Goal: Task Accomplishment & Management: Manage account settings

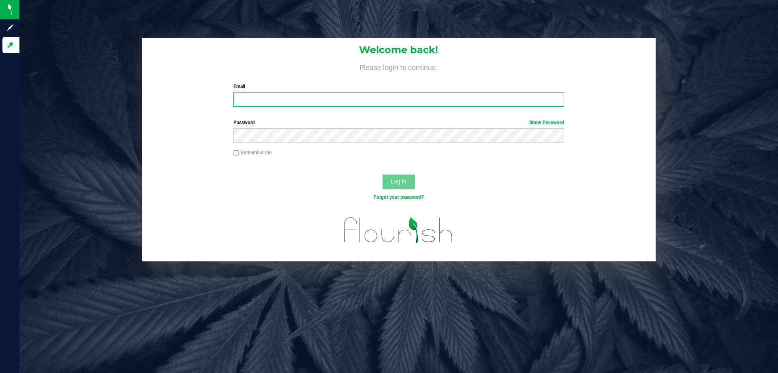
type input "[EMAIL_ADDRESS][DOMAIN_NAME]"
click at [389, 183] on button "Log In" at bounding box center [399, 181] width 32 height 15
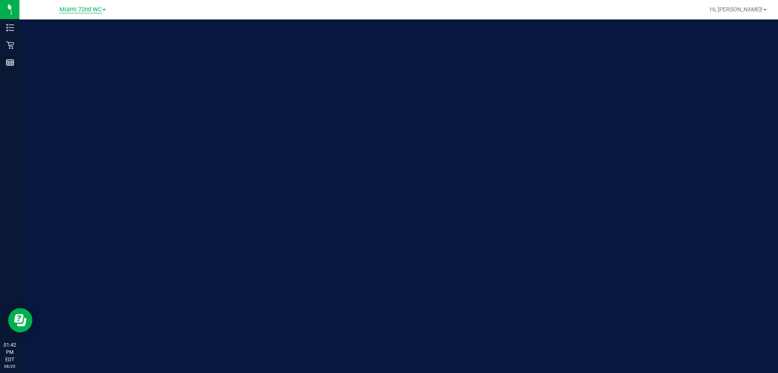
click at [79, 9] on span "Miami 72nd WC" at bounding box center [81, 9] width 42 height 7
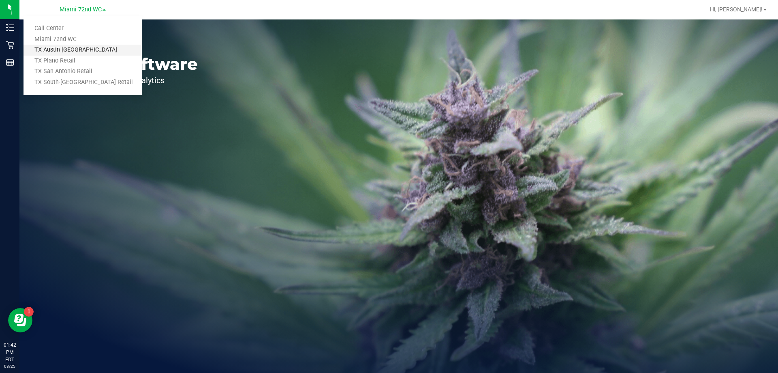
click at [75, 51] on link "TX Austin [GEOGRAPHIC_DATA]" at bounding box center [83, 50] width 118 height 11
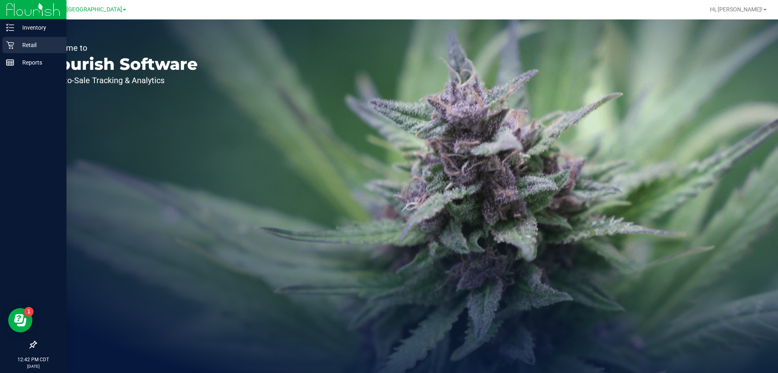
click at [6, 47] on div "Retail" at bounding box center [34, 45] width 64 height 16
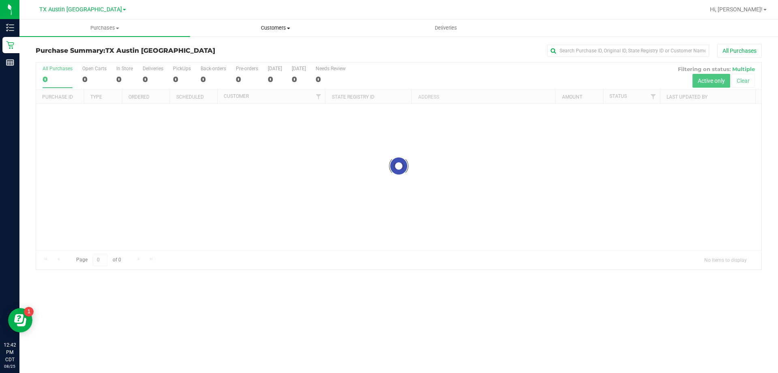
click at [286, 26] on span "Customers" at bounding box center [276, 27] width 170 height 7
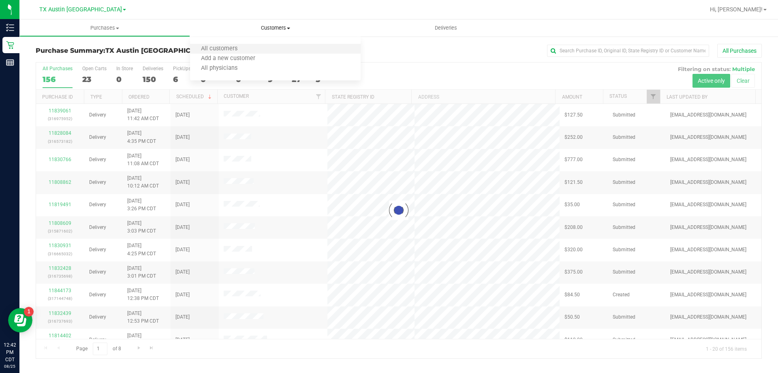
click at [271, 50] on li "All customers" at bounding box center [275, 49] width 171 height 10
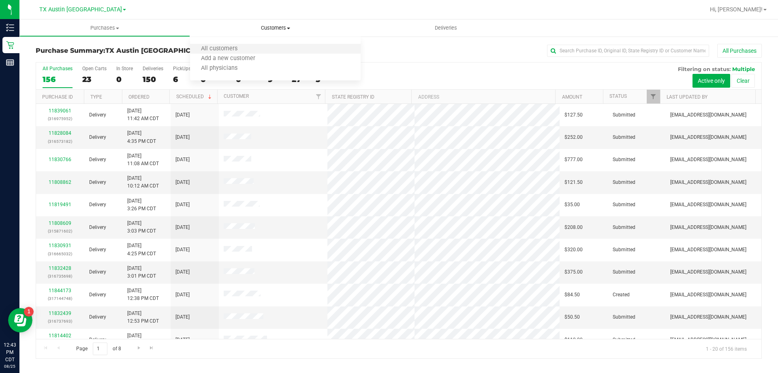
click at [261, 50] on li "All customers" at bounding box center [275, 49] width 171 height 10
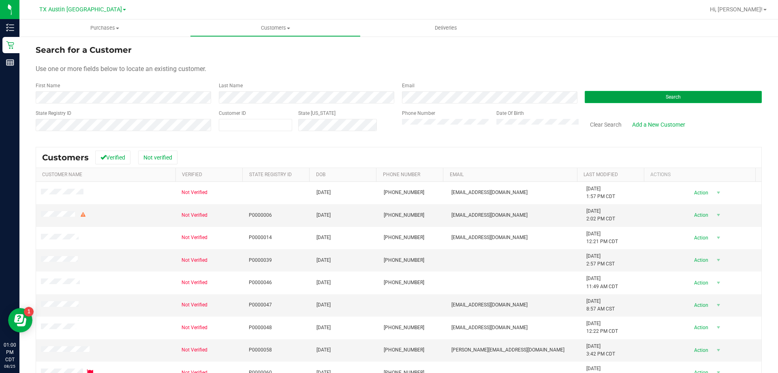
click at [622, 96] on button "Search" at bounding box center [673, 97] width 177 height 12
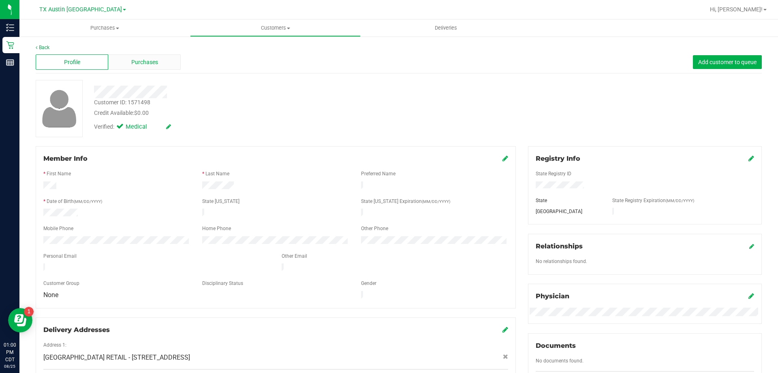
click at [145, 68] on div "Purchases" at bounding box center [144, 61] width 73 height 15
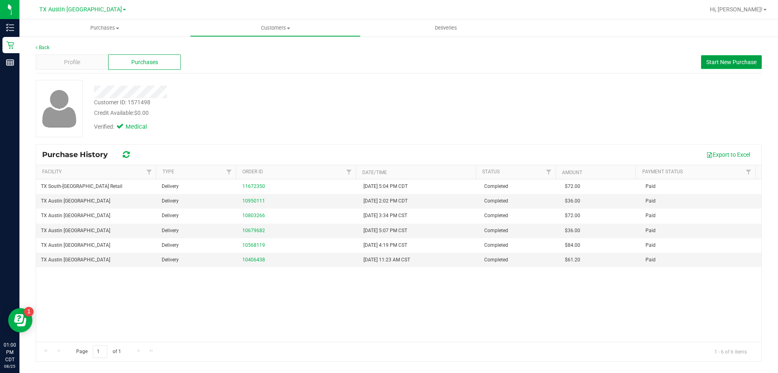
click at [729, 64] on span "Start New Purchase" at bounding box center [732, 62] width 50 height 6
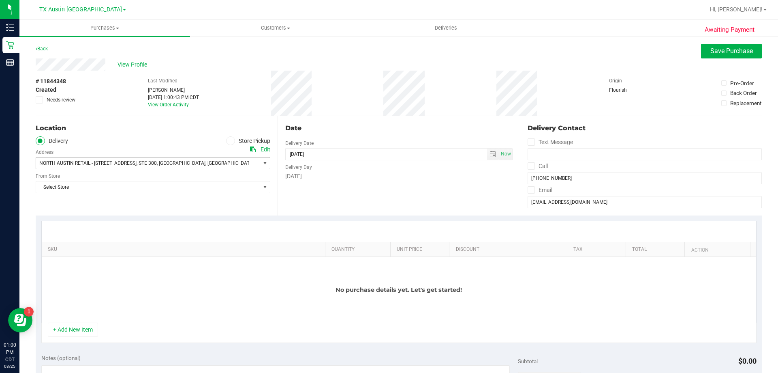
click at [254, 164] on span "78758" at bounding box center [261, 163] width 14 height 6
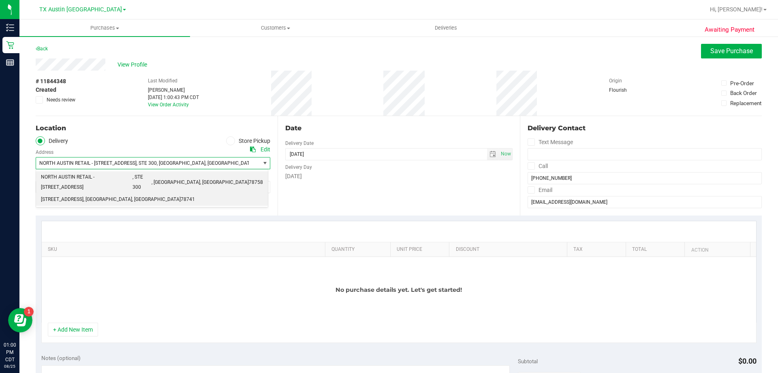
click at [148, 193] on li "7105 E Riverside Dr , Austin , TX 78741" at bounding box center [152, 199] width 232 height 12
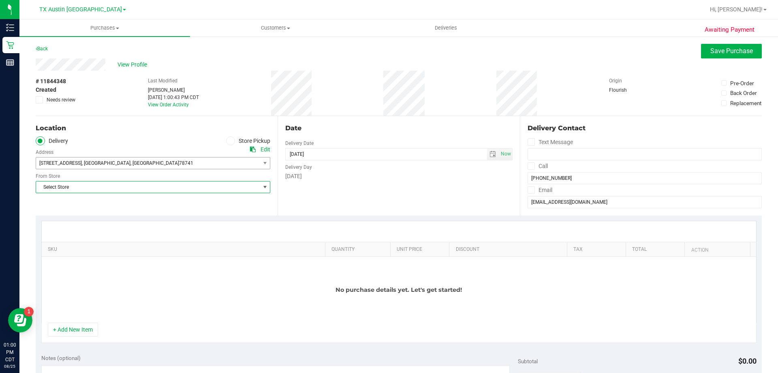
click at [154, 186] on span "Select Store" at bounding box center [148, 186] width 224 height 11
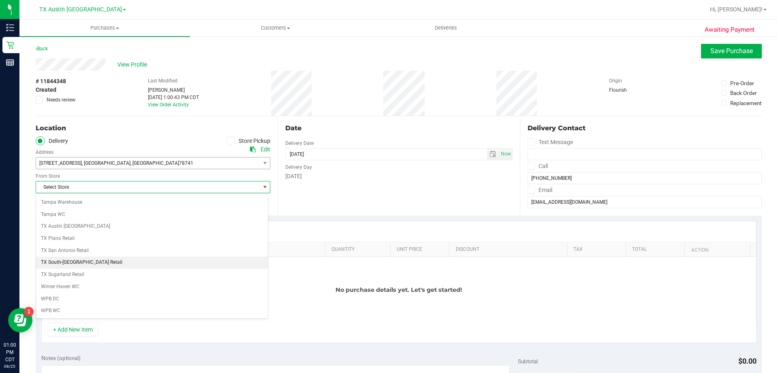
click at [89, 260] on li "TX South-[GEOGRAPHIC_DATA] Retail" at bounding box center [152, 262] width 232 height 12
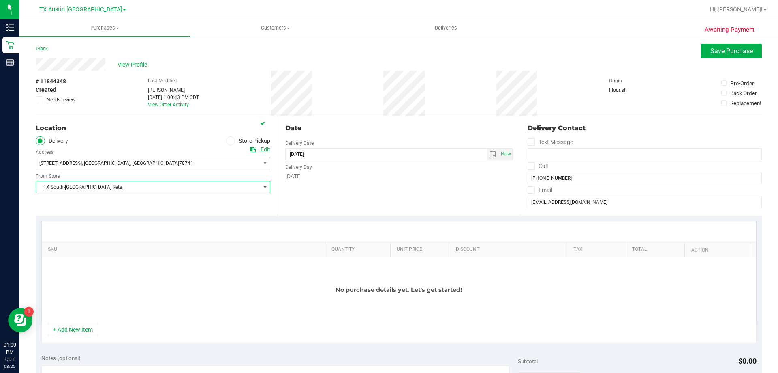
click at [529, 166] on icon at bounding box center [531, 166] width 5 height 0
click at [0, 0] on input "Call" at bounding box center [0, 0] width 0 height 0
click at [529, 190] on icon at bounding box center [531, 190] width 5 height 0
click at [0, 0] on input "Email" at bounding box center [0, 0] width 0 height 0
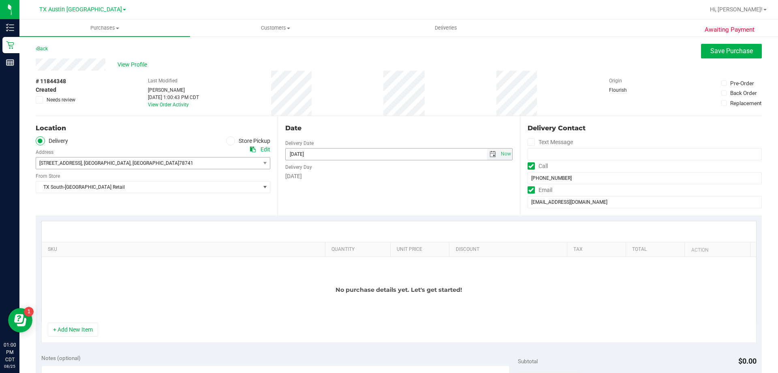
click at [490, 151] on span "select" at bounding box center [493, 154] width 6 height 6
click at [315, 249] on link "26" at bounding box center [315, 248] width 12 height 13
type input "08/26/2025"
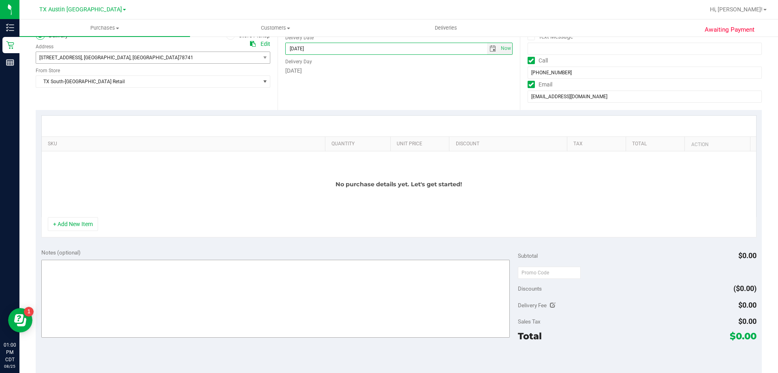
scroll to position [122, 0]
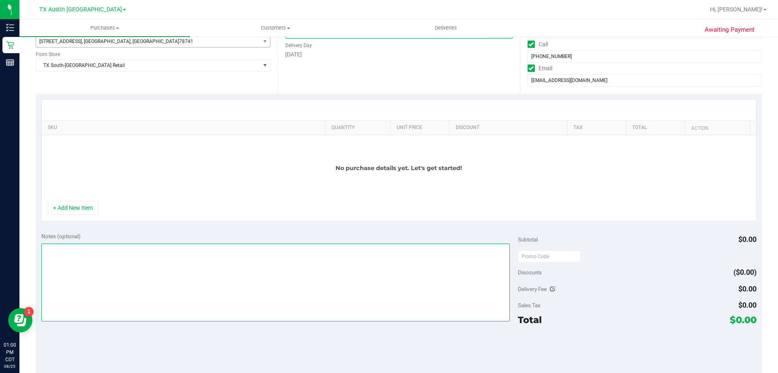
click at [299, 249] on textarea at bounding box center [275, 282] width 469 height 78
type textarea "PU"
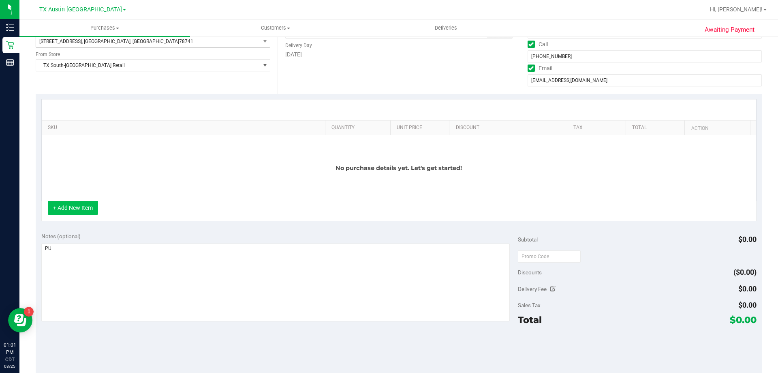
click at [81, 207] on button "+ Add New Item" at bounding box center [73, 208] width 50 height 14
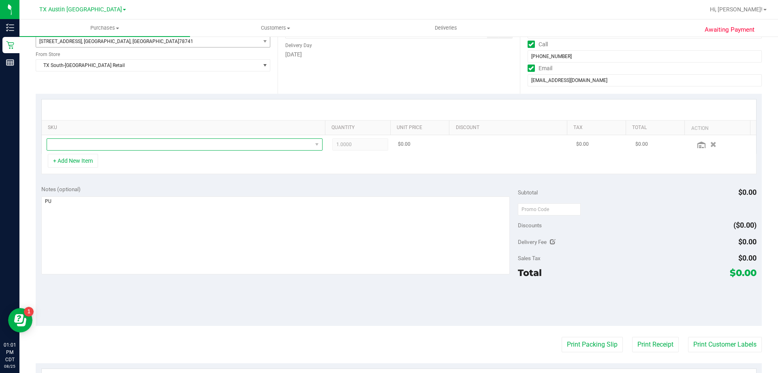
click at [120, 146] on span "NO DATA FOUND" at bounding box center [179, 144] width 265 height 11
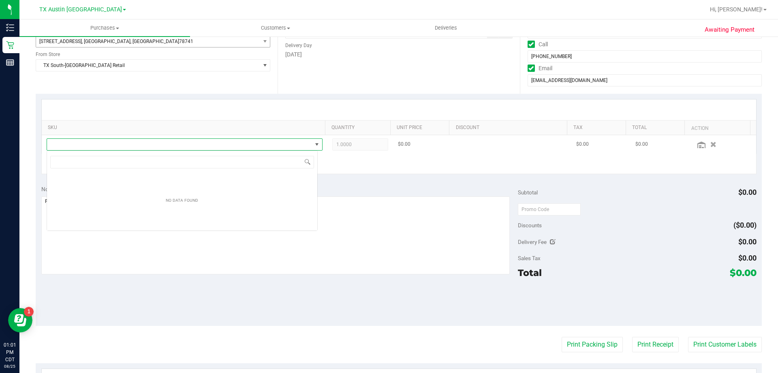
scroll to position [12, 271]
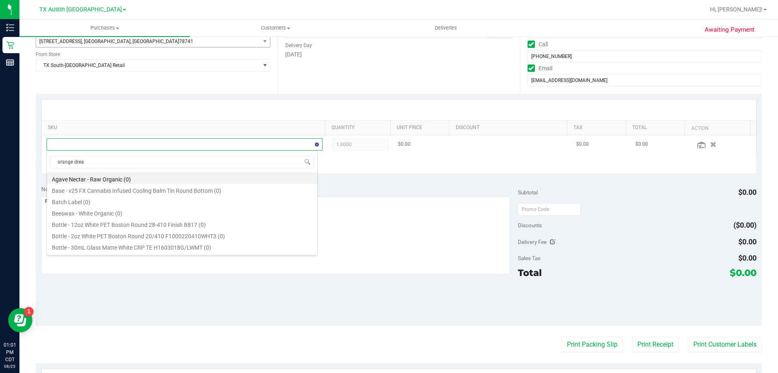
type input "orange dream"
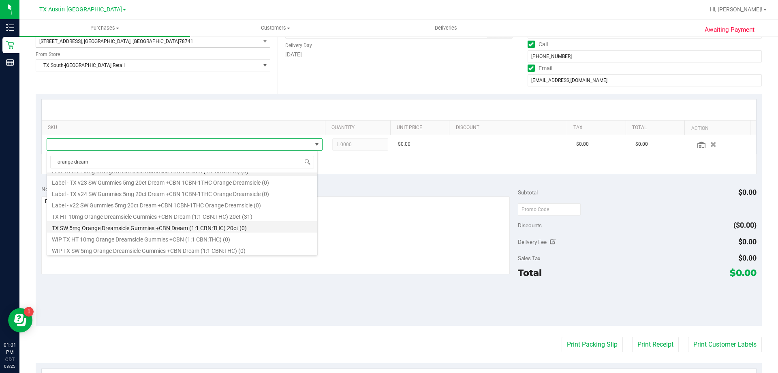
scroll to position [10, 0]
click at [137, 215] on li "TX HT 10mg Orange Dreamsicle Gummies +CBN Dream (1:1 CBN:THC) 20ct (31)" at bounding box center [182, 213] width 270 height 11
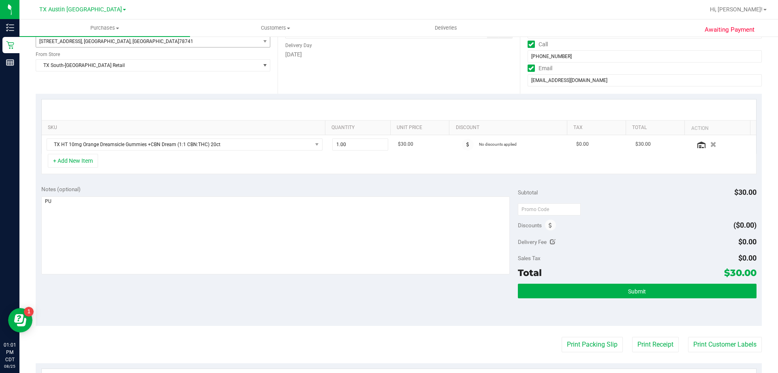
scroll to position [0, 0]
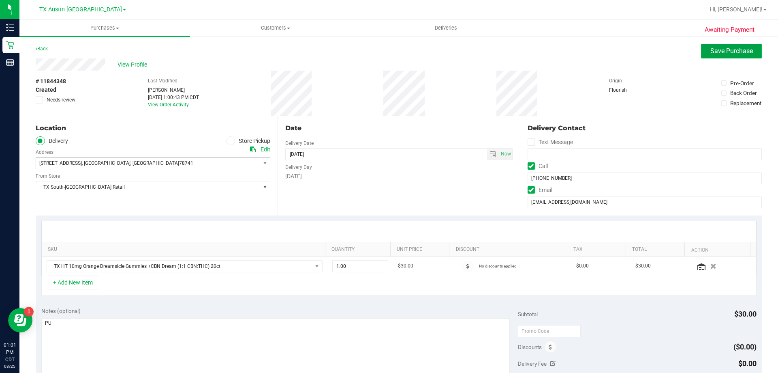
click at [739, 47] on button "Save Purchase" at bounding box center [731, 51] width 61 height 15
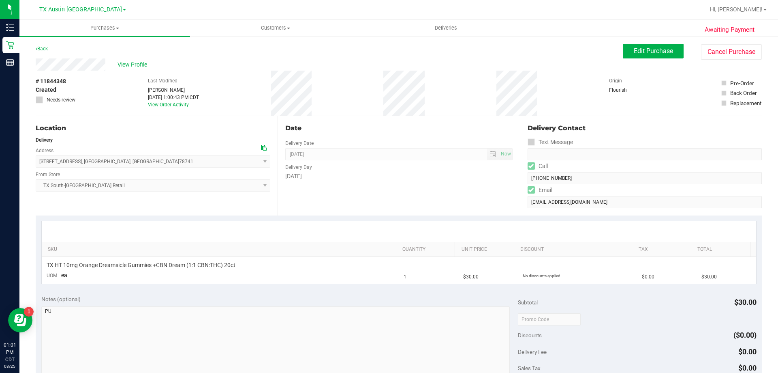
click at [43, 49] on link "Back" at bounding box center [42, 49] width 12 height 6
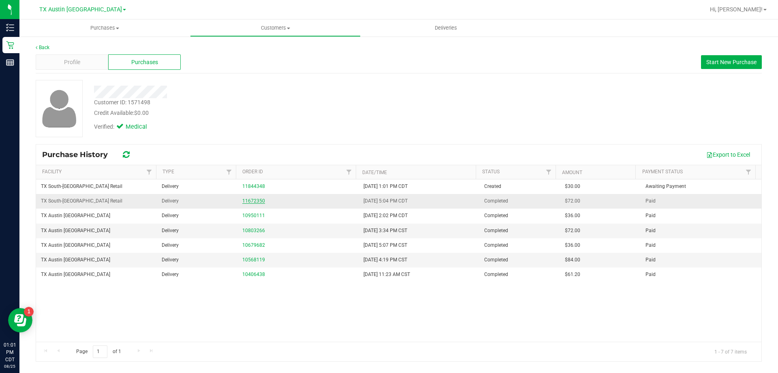
click at [252, 201] on link "11672350" at bounding box center [253, 201] width 23 height 6
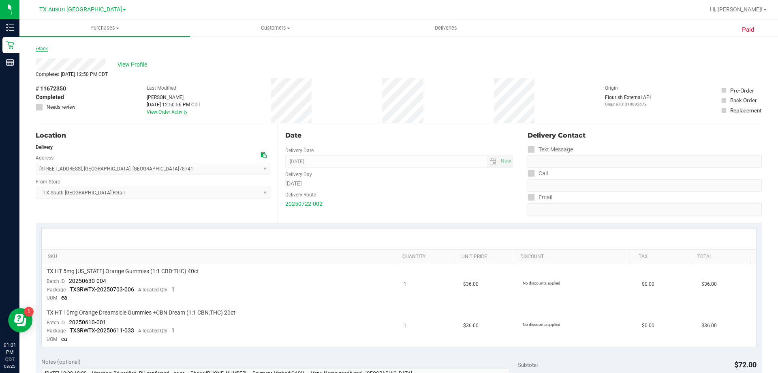
click at [45, 46] on link "Back" at bounding box center [42, 49] width 12 height 6
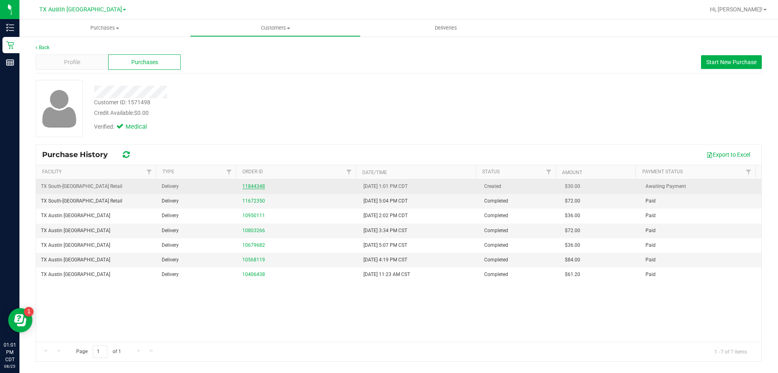
click at [253, 184] on link "11844348" at bounding box center [253, 186] width 23 height 6
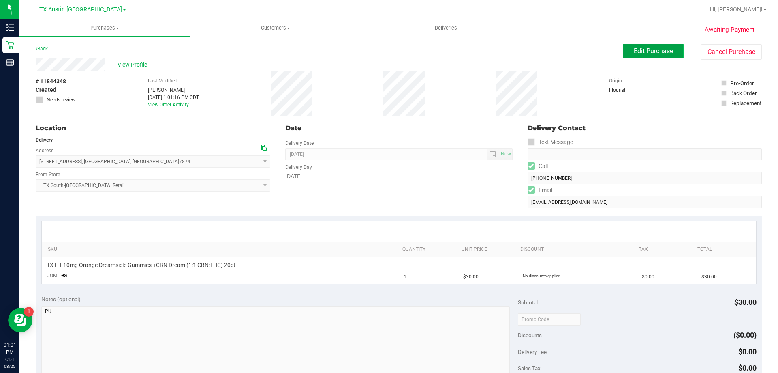
click at [651, 55] on button "Edit Purchase" at bounding box center [653, 51] width 61 height 15
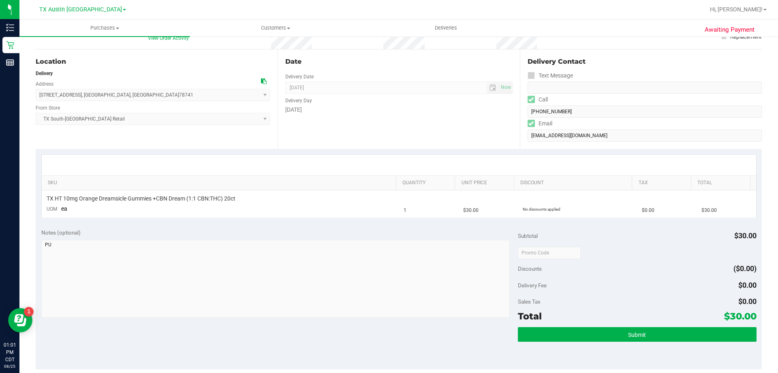
scroll to position [122, 0]
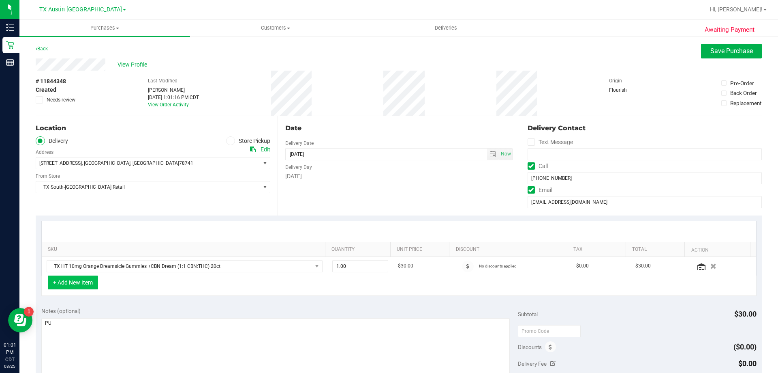
click at [84, 285] on button "+ Add New Item" at bounding box center [73, 282] width 50 height 14
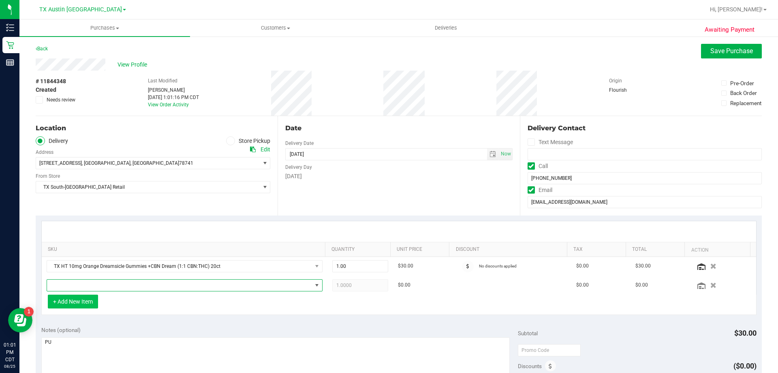
click at [101, 283] on span "NO DATA FOUND" at bounding box center [179, 284] width 265 height 11
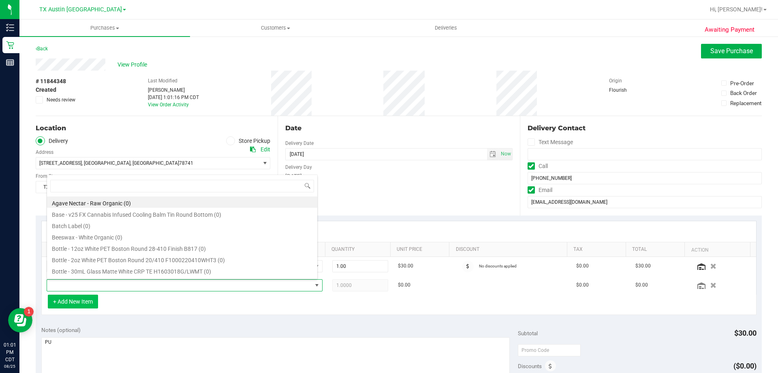
scroll to position [12, 269]
type input "texas orange"
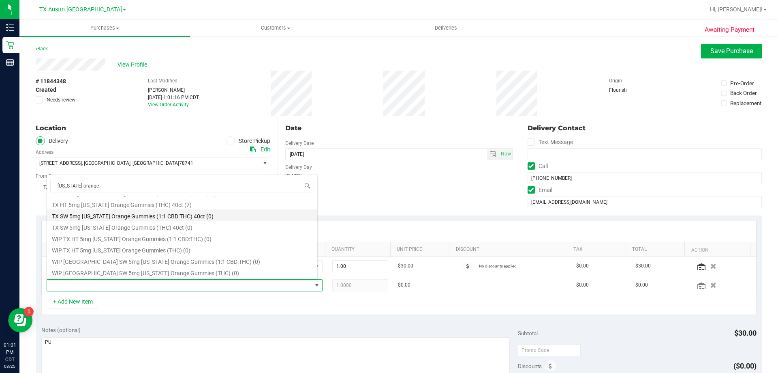
scroll to position [94, 0]
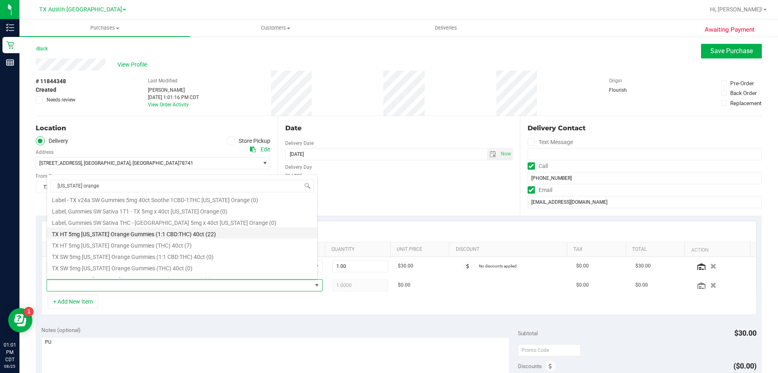
click at [132, 229] on li "TX HT 5mg Texas Orange Gummies (1:1 CBD:THC) 40ct (22)" at bounding box center [182, 232] width 270 height 11
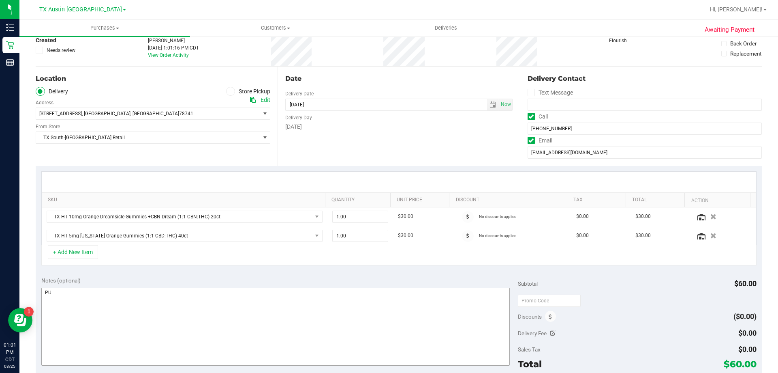
scroll to position [41, 0]
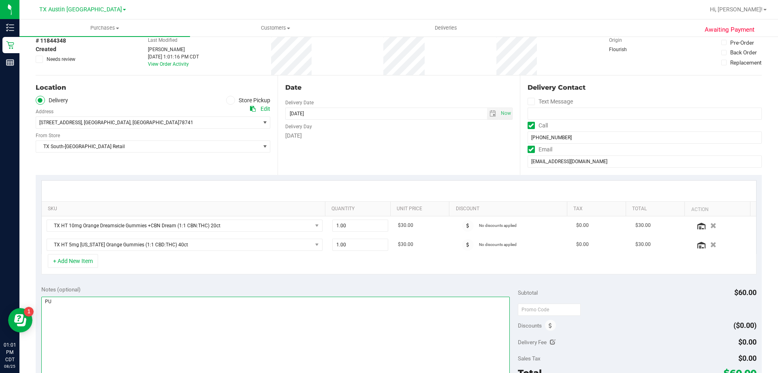
click at [83, 304] on textarea at bounding box center [275, 335] width 469 height 78
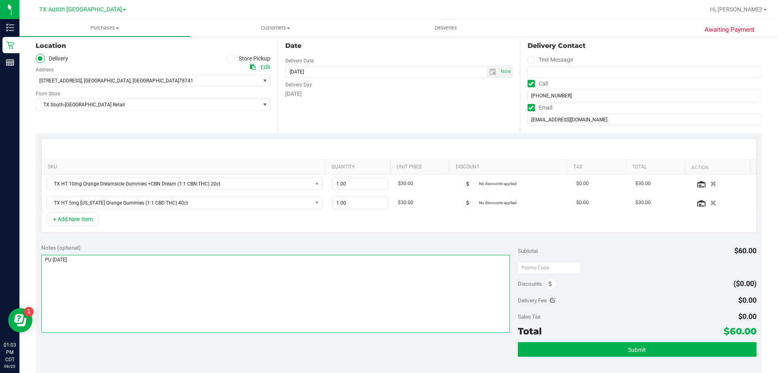
scroll to position [122, 0]
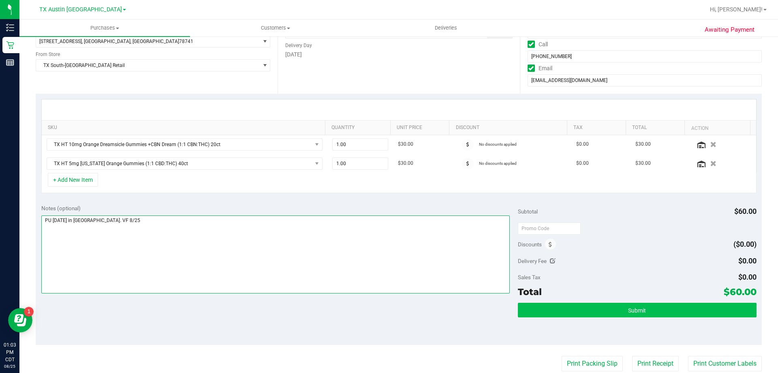
type textarea "PU Tues 8/26 in South Austin. VF 8/25"
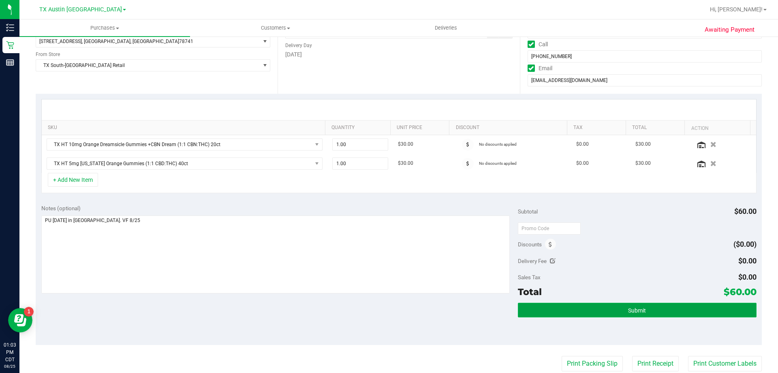
click at [645, 307] on button "Submit" at bounding box center [637, 309] width 238 height 15
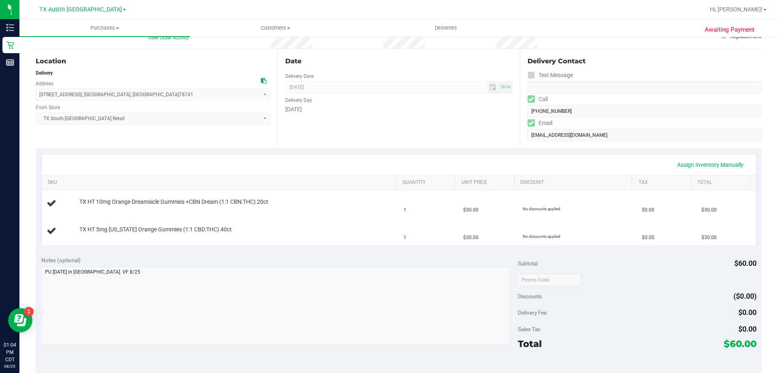
scroll to position [81, 0]
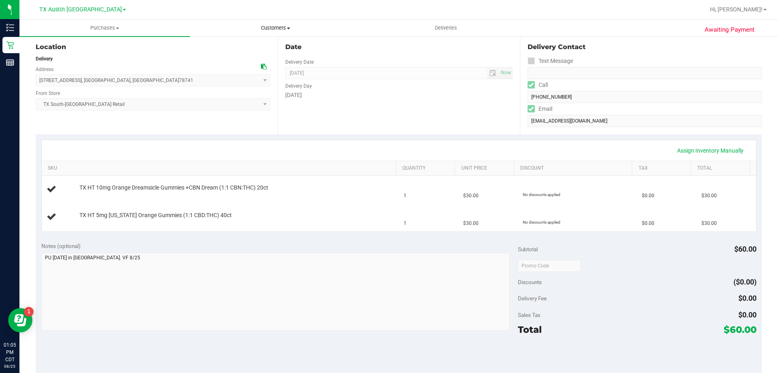
click at [286, 26] on span "Customers" at bounding box center [276, 27] width 170 height 7
click at [284, 45] on li "All customers" at bounding box center [275, 49] width 171 height 10
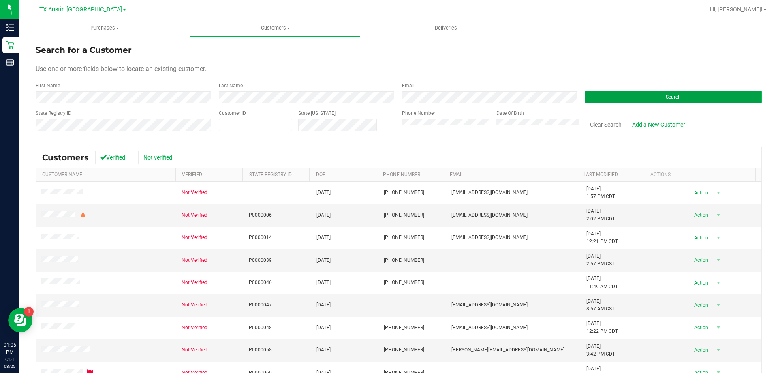
click at [643, 96] on button "Search" at bounding box center [673, 97] width 177 height 12
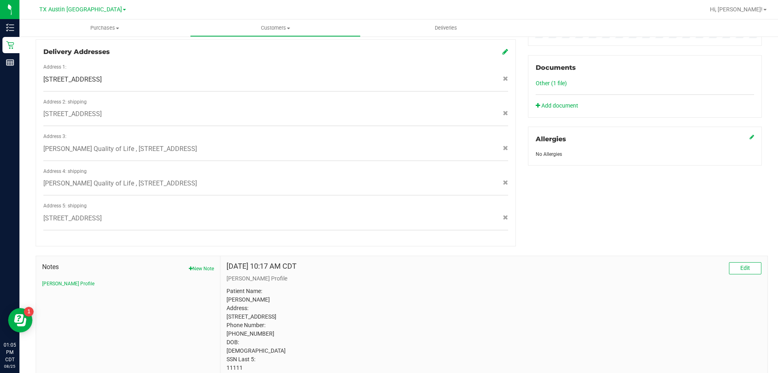
scroll to position [310, 0]
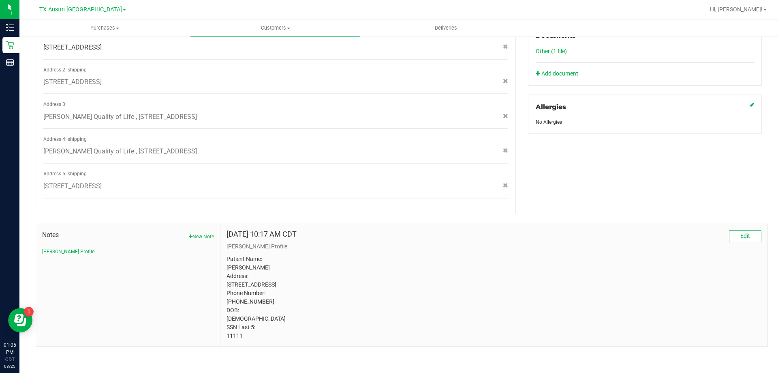
click at [233, 331] on p "Patient Name: CORY HOGUE Address: 5201 CENTRAL FWY, APT. 302 WICHITA FALLS, TX,…" at bounding box center [494, 297] width 535 height 85
click at [233, 336] on p "Patient Name: CORY HOGUE Address: 5201 CENTRAL FWY, APT. 302 WICHITA FALLS, TX,…" at bounding box center [494, 297] width 535 height 85
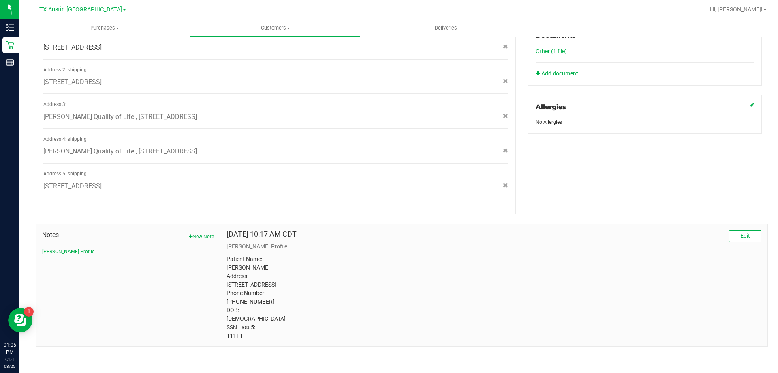
copy p "11111"
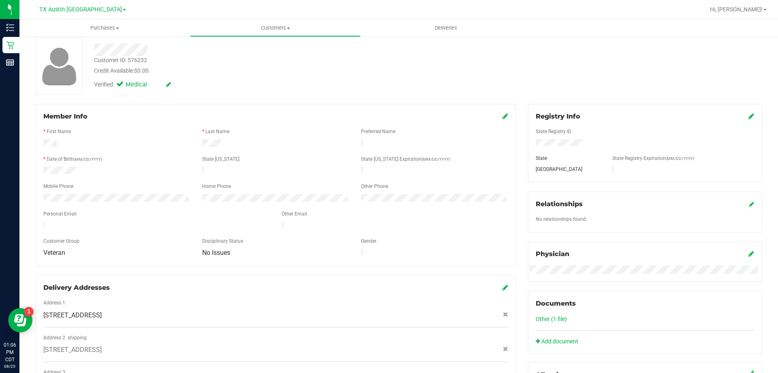
scroll to position [0, 0]
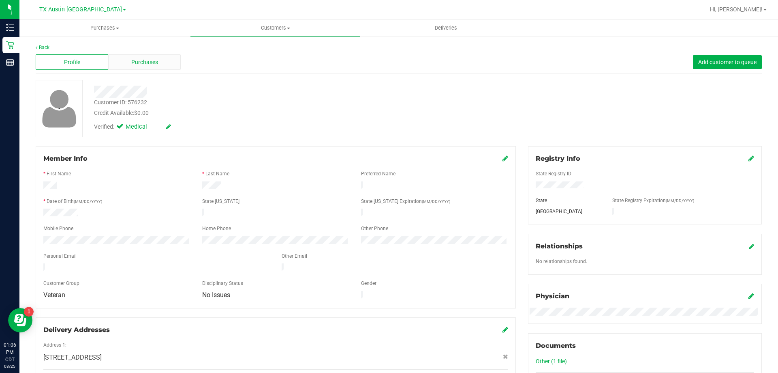
click at [141, 67] on div "Purchases" at bounding box center [144, 61] width 73 height 15
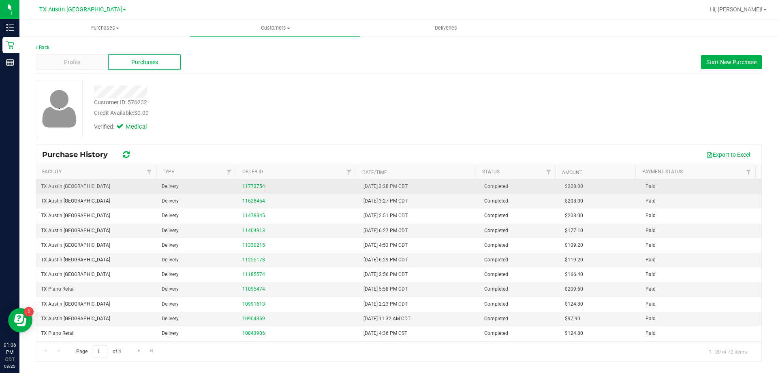
click at [257, 186] on link "11772754" at bounding box center [253, 186] width 23 height 6
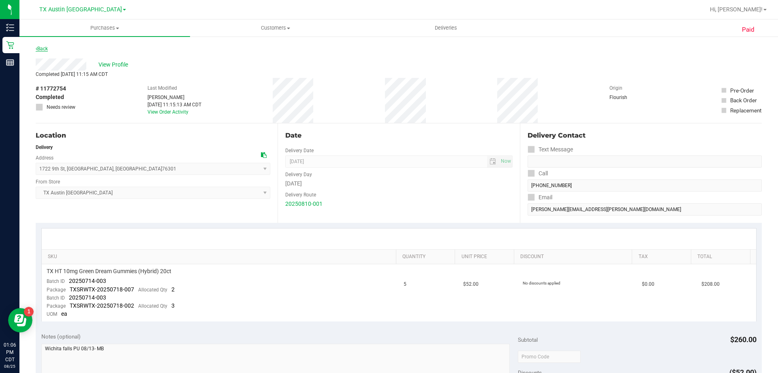
click at [47, 47] on link "Back" at bounding box center [42, 49] width 12 height 6
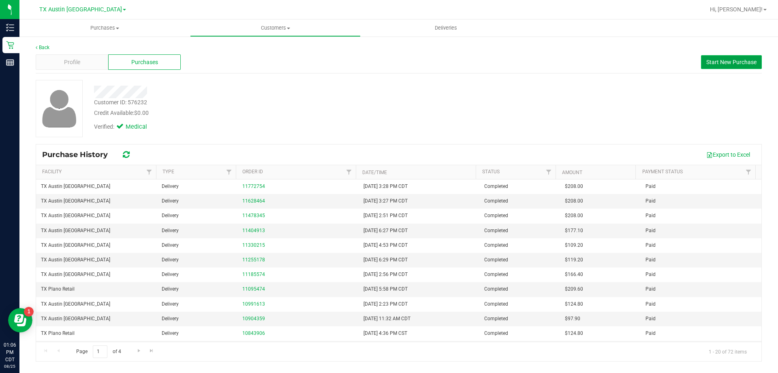
click at [748, 57] on button "Start New Purchase" at bounding box center [731, 62] width 61 height 14
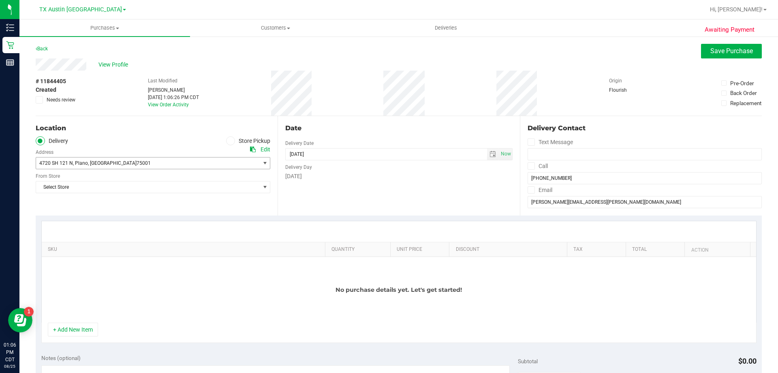
click at [165, 163] on span "4720 SH 121 N , Plano , TX 75001" at bounding box center [142, 162] width 213 height 11
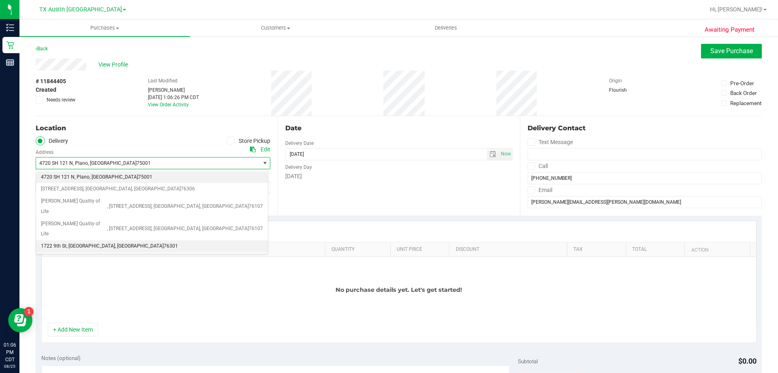
click at [141, 240] on li "1722 9th St , Wichita Falls , TX 76301" at bounding box center [152, 246] width 232 height 12
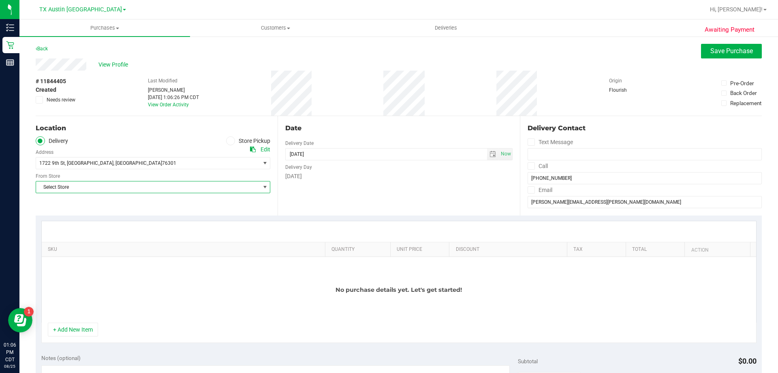
click at [139, 188] on span "Select Store" at bounding box center [148, 186] width 224 height 11
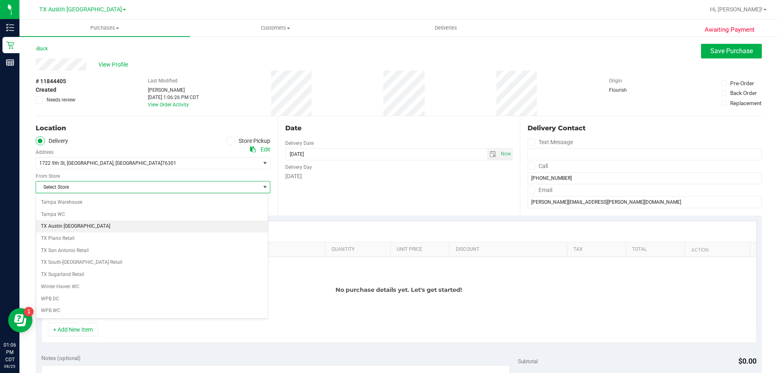
click at [94, 225] on li "TX Austin [GEOGRAPHIC_DATA]" at bounding box center [152, 226] width 232 height 12
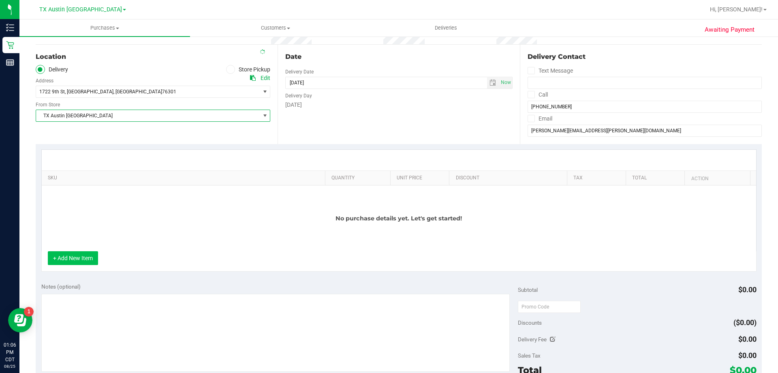
scroll to position [81, 0]
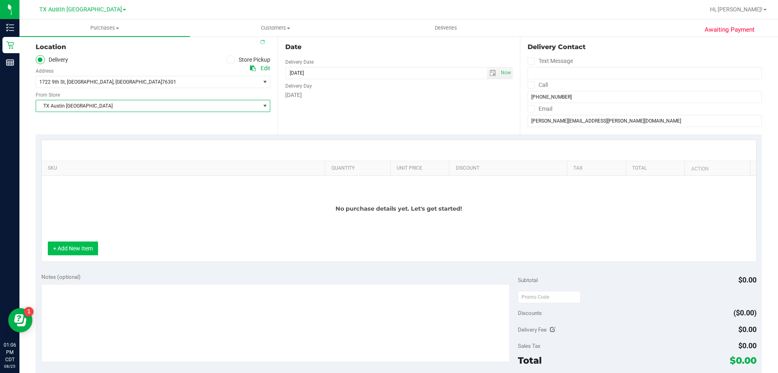
click at [88, 249] on button "+ Add New Item" at bounding box center [73, 248] width 50 height 14
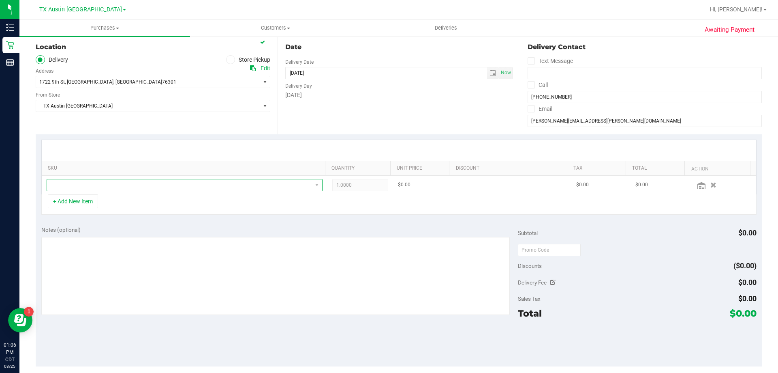
click at [119, 184] on span "NO DATA FOUND" at bounding box center [179, 184] width 265 height 11
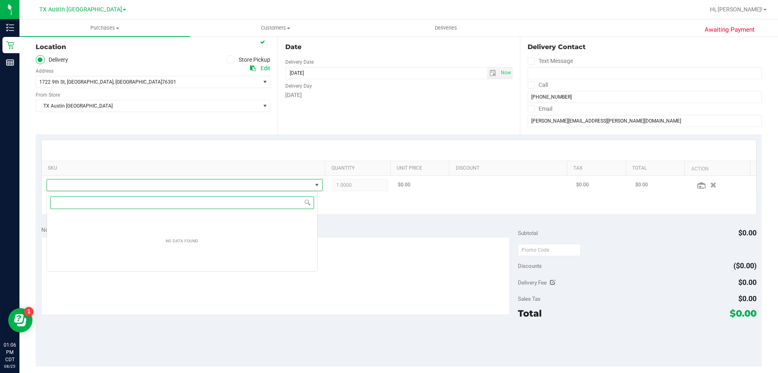
scroll to position [12, 271]
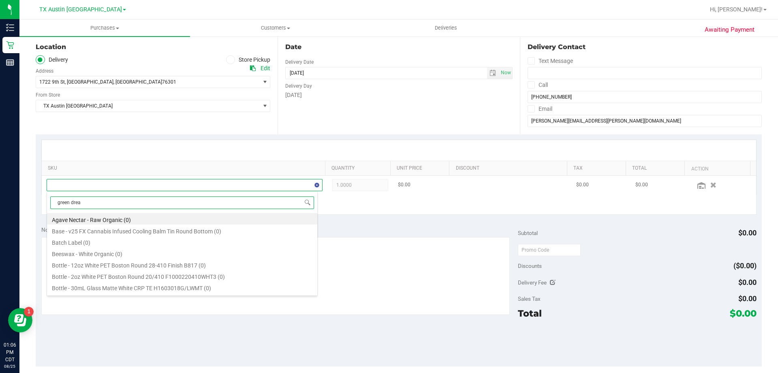
type input "green dream"
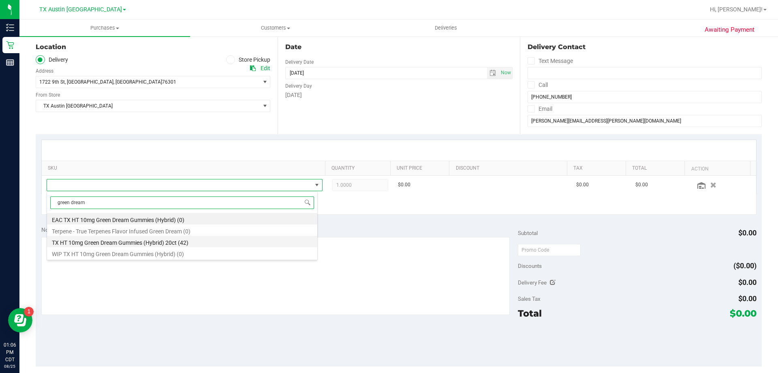
click at [132, 244] on li "TX HT 10mg Green Dream Gummies (Hybrid) 20ct (42)" at bounding box center [182, 241] width 270 height 11
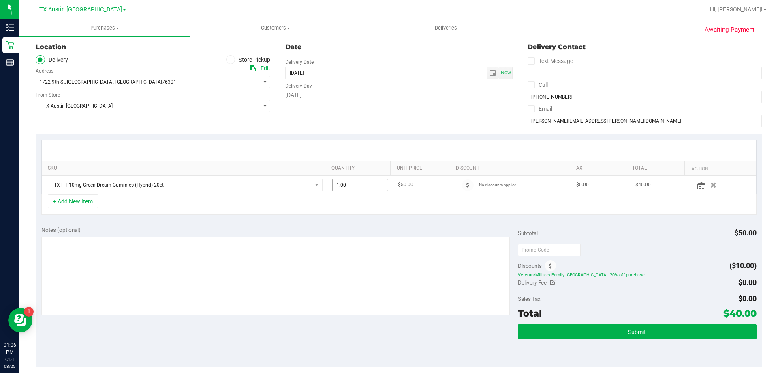
click at [352, 183] on span "1.00 1" at bounding box center [360, 185] width 56 height 12
type input "2"
type input "2.00"
click at [626, 274] on span "Veteran/Military Family-TX: 20% off purchase" at bounding box center [637, 275] width 238 height 6
click at [147, 244] on textarea at bounding box center [275, 276] width 469 height 78
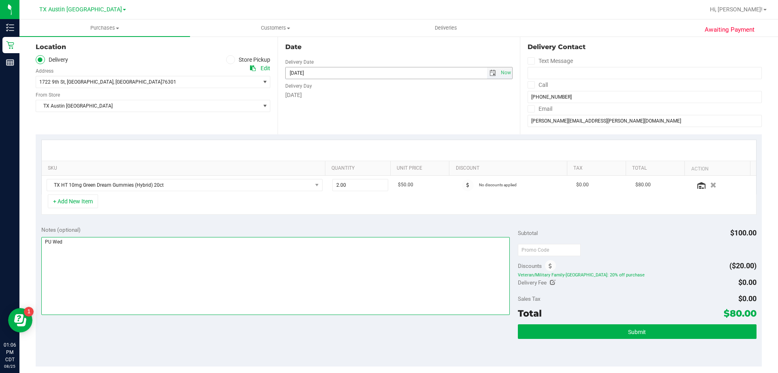
click at [491, 74] on span "select" at bounding box center [493, 73] width 6 height 6
type textarea "PU Wed"
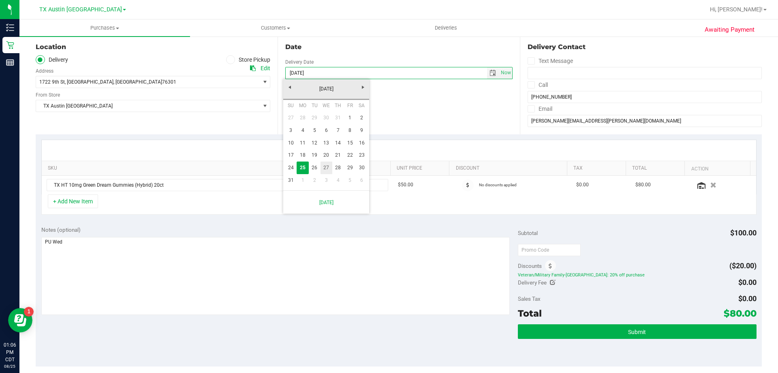
click at [328, 167] on link "27" at bounding box center [327, 167] width 12 height 13
type input "[DATE]"
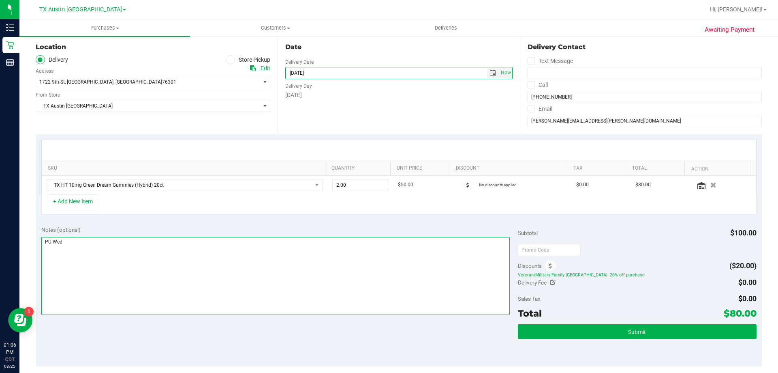
click at [76, 243] on textarea at bounding box center [275, 276] width 469 height 78
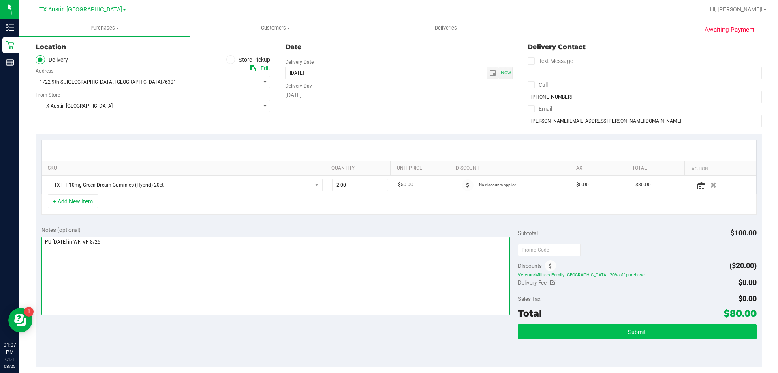
type textarea "PU Wed 8/27 in WF. VF 8/25"
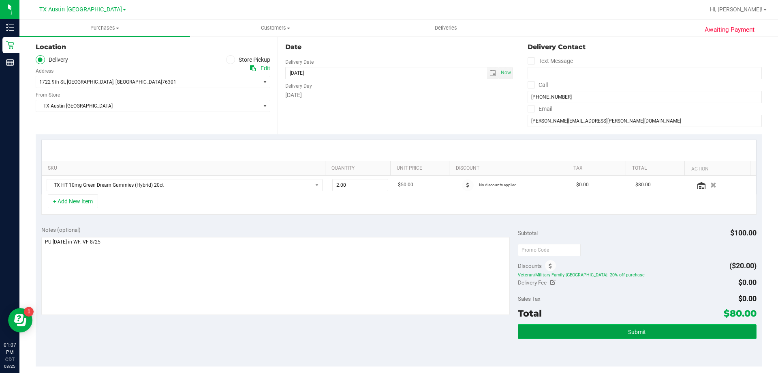
click at [557, 332] on button "Submit" at bounding box center [637, 331] width 238 height 15
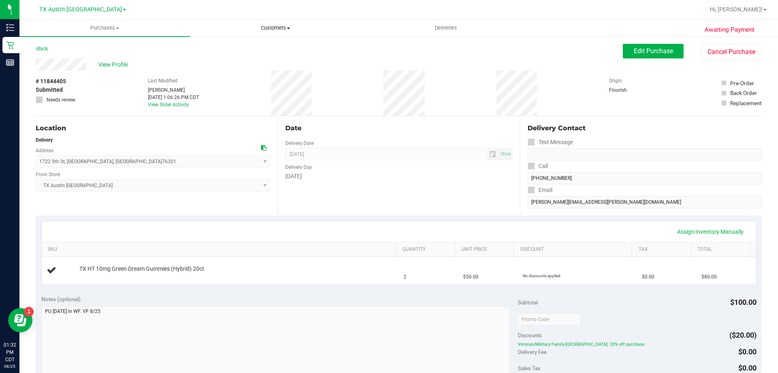
click at [283, 30] on span "Customers" at bounding box center [276, 27] width 170 height 7
click at [272, 55] on li "Add a new customer" at bounding box center [275, 59] width 171 height 10
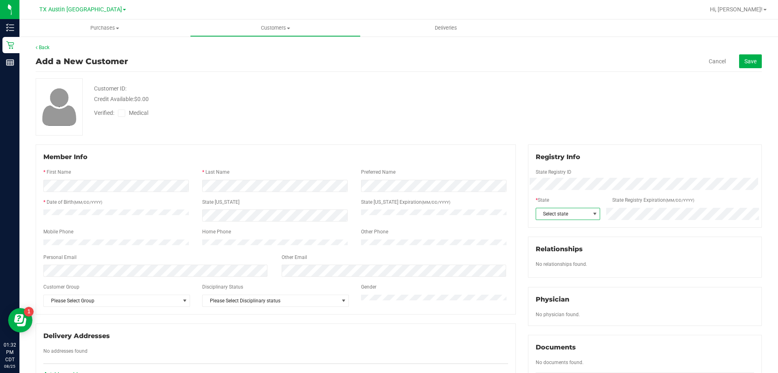
click at [564, 214] on span "Select state" at bounding box center [563, 213] width 54 height 11
drag, startPoint x: 547, startPoint y: 240, endPoint x: 535, endPoint y: 254, distance: 18.1
click at [546, 240] on li "TX" at bounding box center [563, 240] width 63 height 14
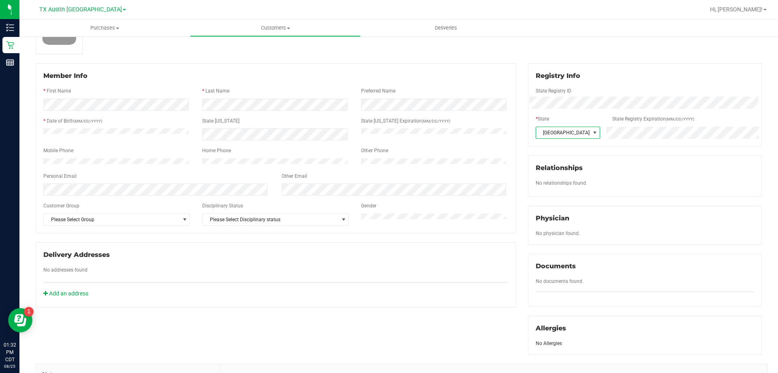
scroll to position [0, 0]
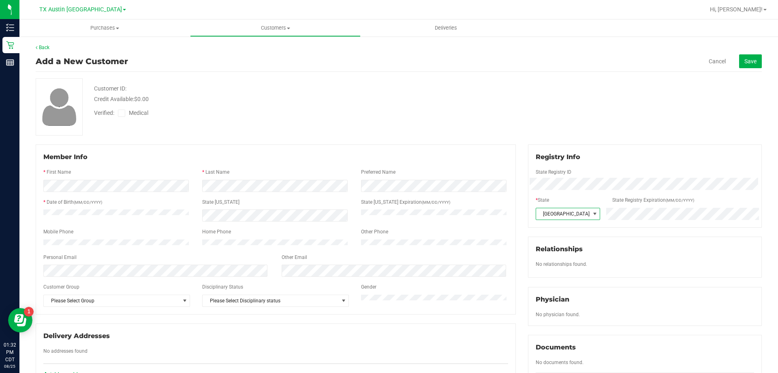
click at [125, 116] on span at bounding box center [121, 112] width 7 height 7
click at [0, 0] on input "Medical" at bounding box center [0, 0] width 0 height 0
click at [750, 57] on button "Save" at bounding box center [750, 61] width 23 height 14
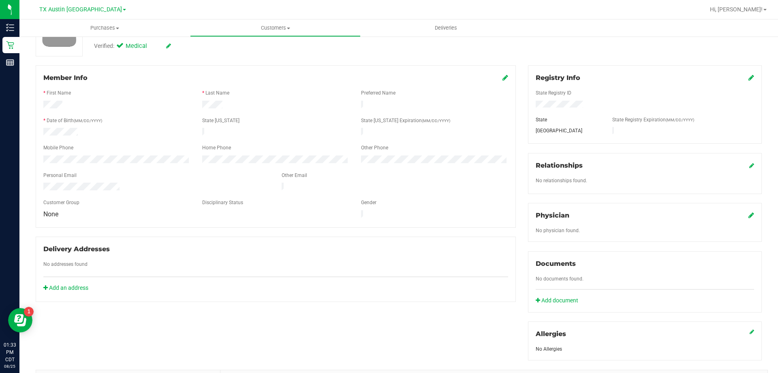
scroll to position [81, 0]
click at [750, 163] on icon at bounding box center [752, 165] width 5 height 6
click at [748, 164] on icon at bounding box center [751, 165] width 7 height 6
click at [749, 214] on icon at bounding box center [752, 214] width 6 height 6
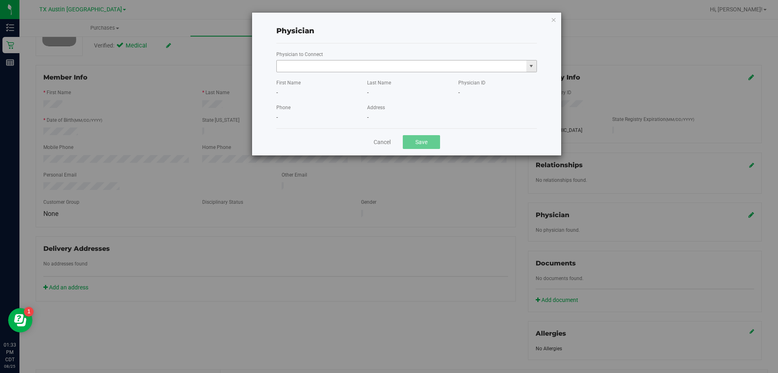
click at [443, 67] on input "text" at bounding box center [402, 65] width 250 height 11
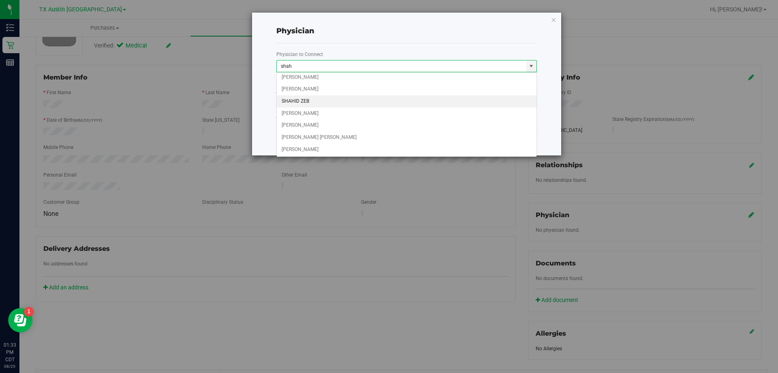
scroll to position [88, 0]
click at [310, 138] on li "[PERSON_NAME]" at bounding box center [407, 137] width 260 height 12
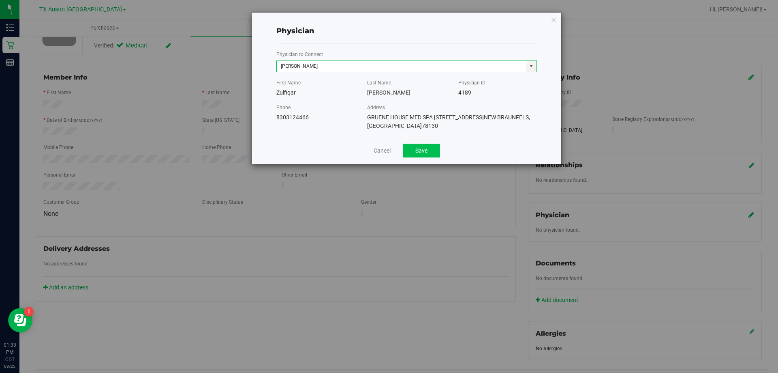
type input "[PERSON_NAME]"
click at [415, 150] on button "Save" at bounding box center [421, 151] width 37 height 14
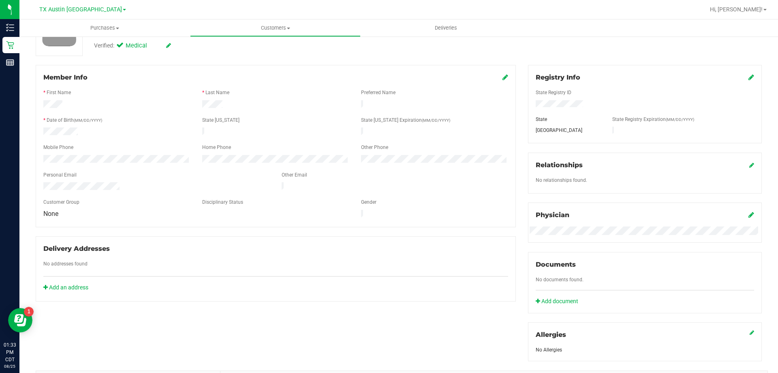
scroll to position [0, 0]
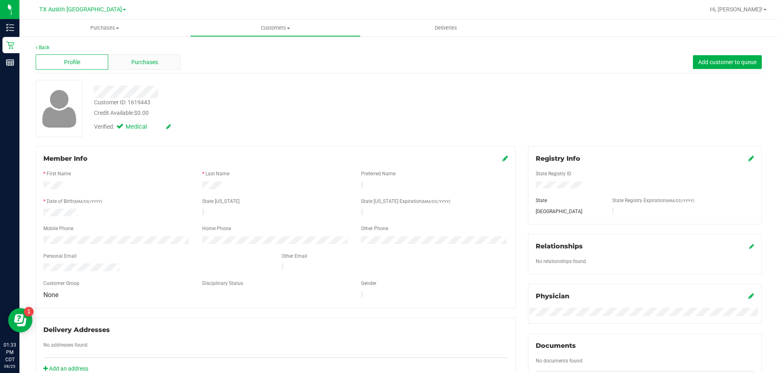
click at [149, 69] on div "Purchases" at bounding box center [144, 61] width 73 height 15
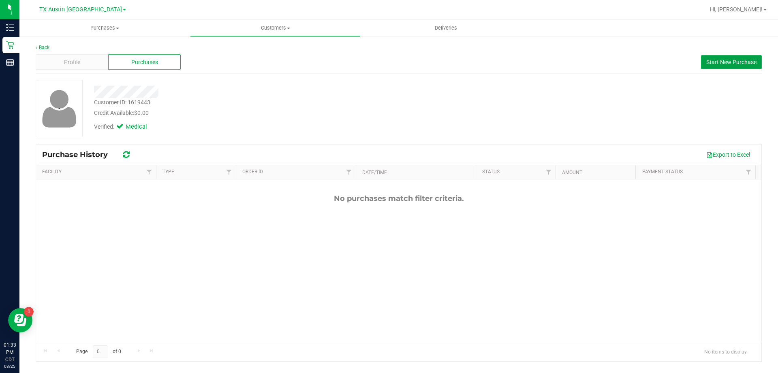
click at [726, 67] on button "Start New Purchase" at bounding box center [731, 62] width 61 height 14
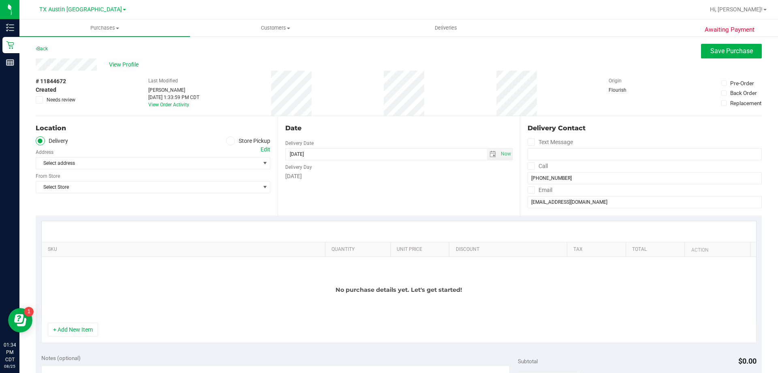
click at [260, 143] on label "Store Pickup" at bounding box center [248, 140] width 45 height 9
click at [0, 0] on input "Store Pickup" at bounding box center [0, 0] width 0 height 0
click at [40, 141] on icon at bounding box center [40, 141] width 5 height 0
click at [0, 0] on input "Delivery" at bounding box center [0, 0] width 0 height 0
click at [264, 151] on div "Edit" at bounding box center [266, 149] width 10 height 9
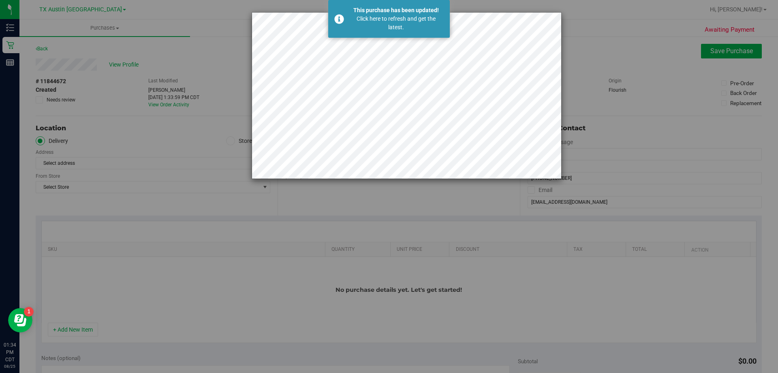
click at [227, 95] on div at bounding box center [392, 95] width 339 height 167
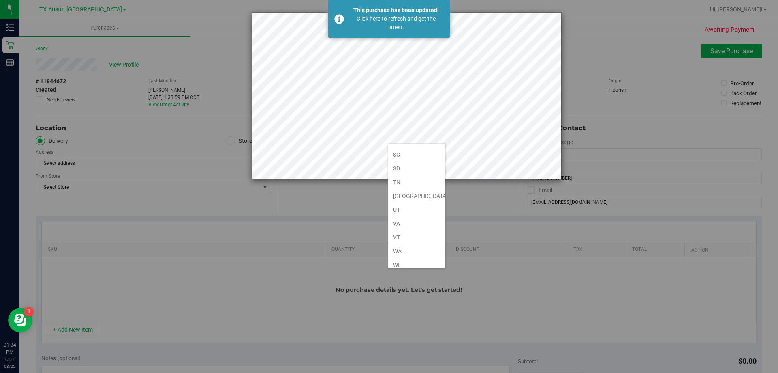
scroll to position [595, 0]
click at [398, 163] on li "[GEOGRAPHIC_DATA]" at bounding box center [416, 163] width 57 height 14
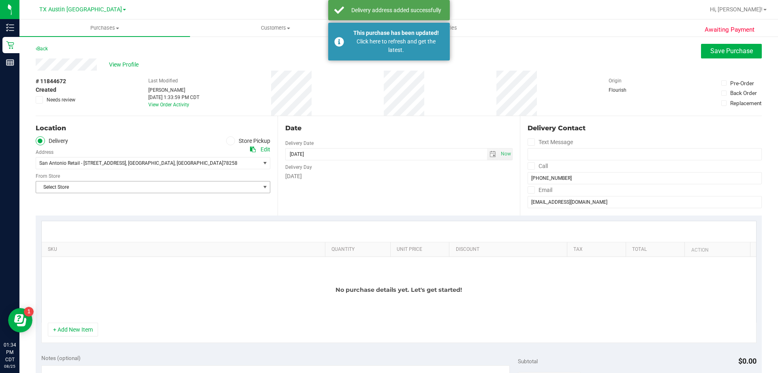
click at [152, 189] on span "Select Store" at bounding box center [148, 186] width 224 height 11
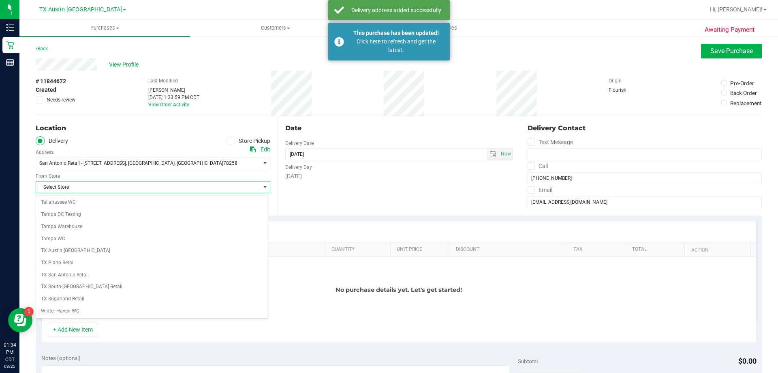
scroll to position [568, 0]
click at [89, 270] on li "TX San Antonio Retail" at bounding box center [152, 272] width 232 height 12
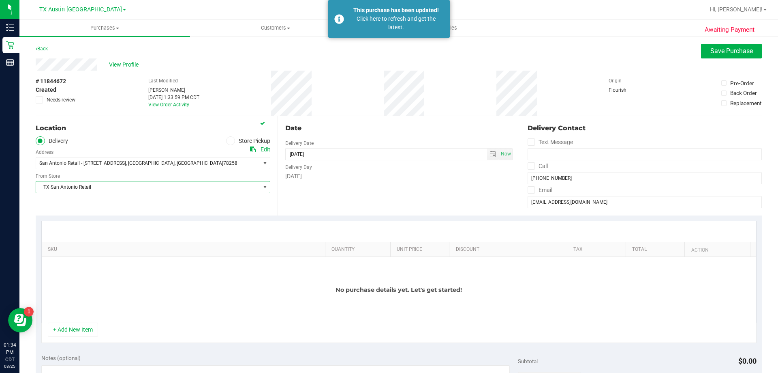
click at [529, 166] on icon at bounding box center [531, 166] width 5 height 0
click at [0, 0] on input "Call" at bounding box center [0, 0] width 0 height 0
click at [530, 190] on span at bounding box center [531, 189] width 7 height 7
click at [0, 0] on input "Email" at bounding box center [0, 0] width 0 height 0
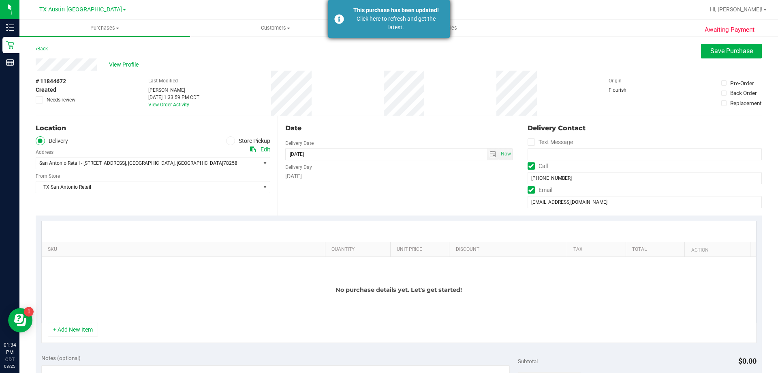
click at [357, 17] on div "Click here to refresh and get the latest." at bounding box center [396, 23] width 95 height 17
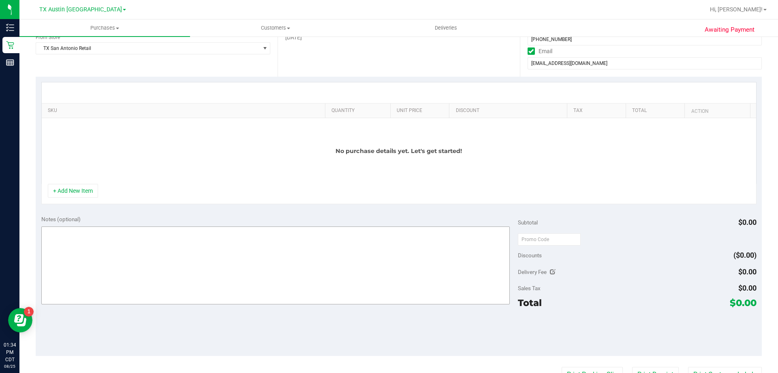
scroll to position [162, 0]
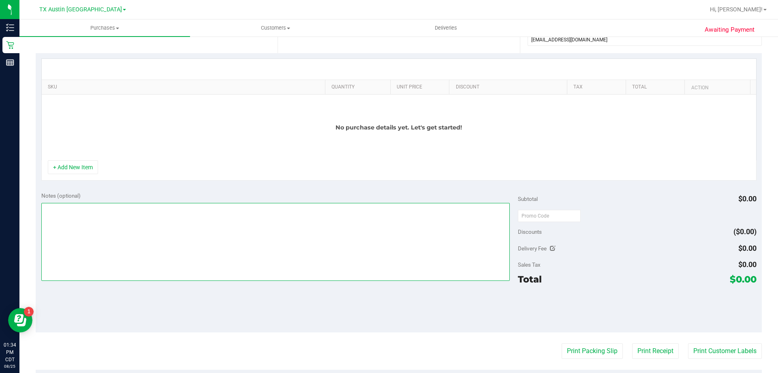
click at [104, 227] on textarea at bounding box center [275, 242] width 469 height 78
type textarea "PU Tues 8/26 in San Antonio. VF 8/25"
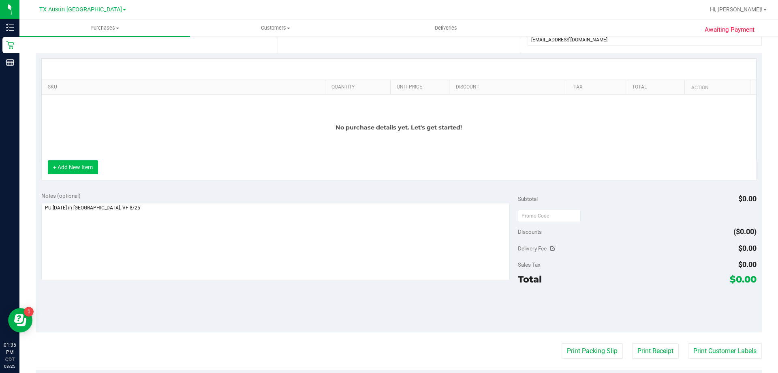
click at [84, 171] on button "+ Add New Item" at bounding box center [73, 167] width 50 height 14
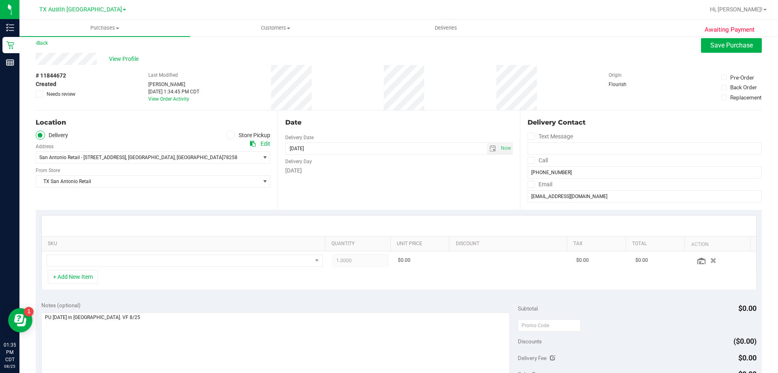
scroll to position [0, 0]
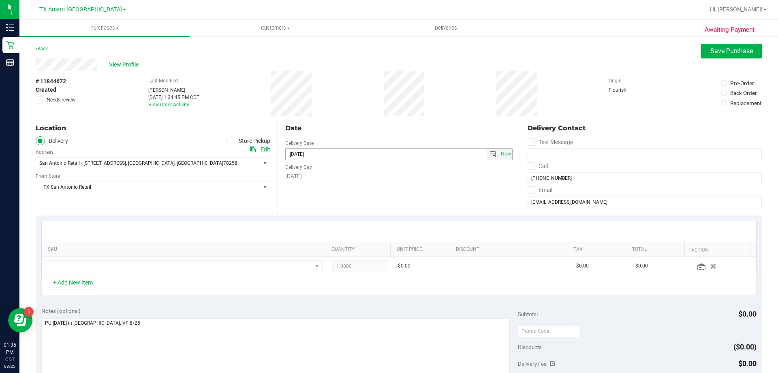
click at [490, 154] on span "select" at bounding box center [493, 154] width 6 height 6
click at [316, 246] on link "26" at bounding box center [315, 248] width 12 height 13
type input "[DATE]"
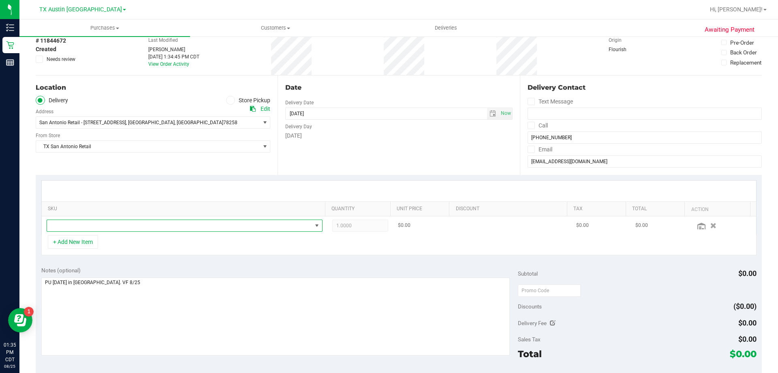
click at [250, 227] on span "NO DATA FOUND" at bounding box center [179, 225] width 265 height 11
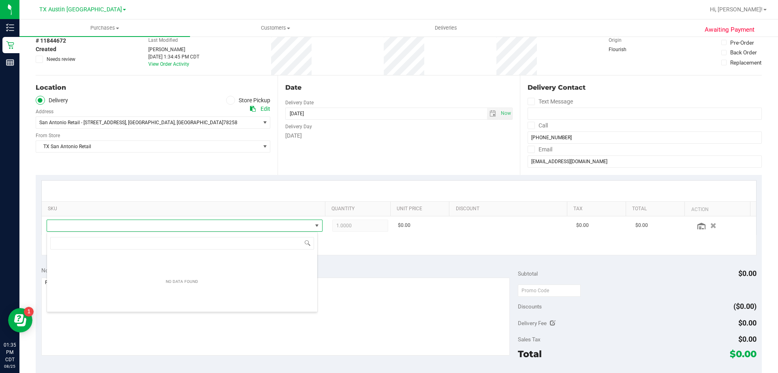
scroll to position [12, 269]
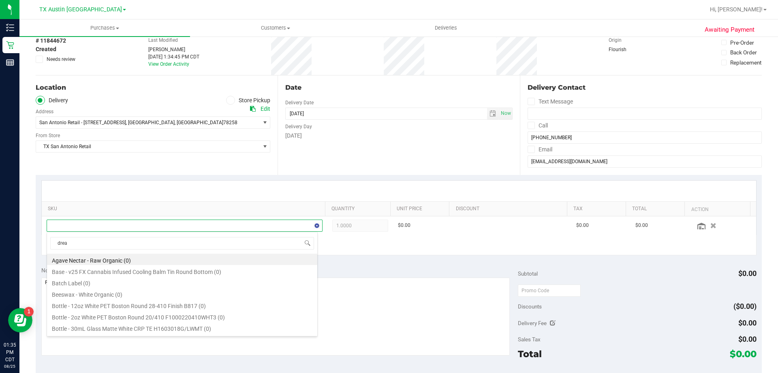
type input "dream"
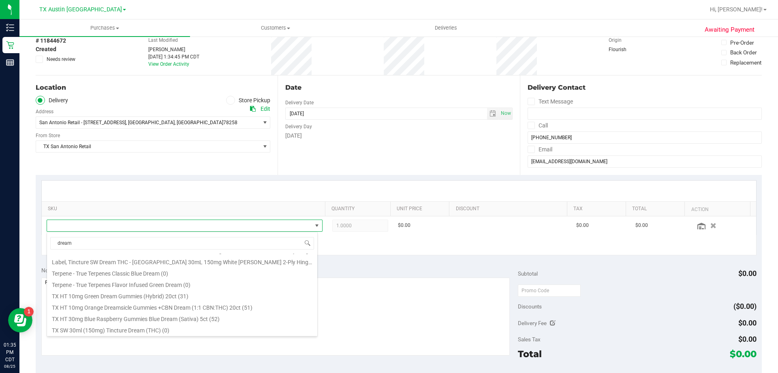
scroll to position [162, 0]
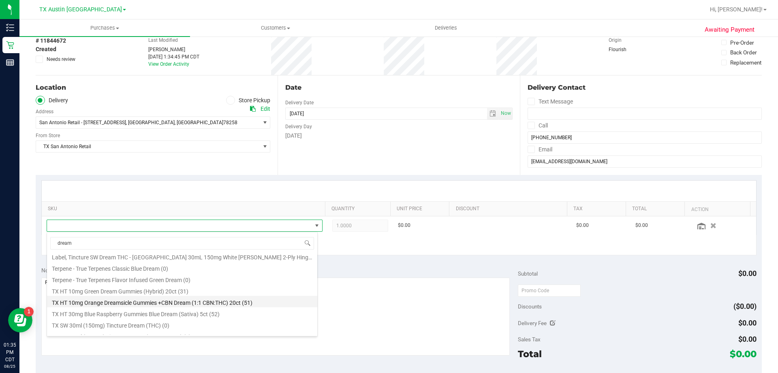
click at [118, 302] on li "TX HT 10mg Orange Dreamsicle Gummies +CBN Dream (1:1 CBN:THC) 20ct (51)" at bounding box center [182, 301] width 270 height 11
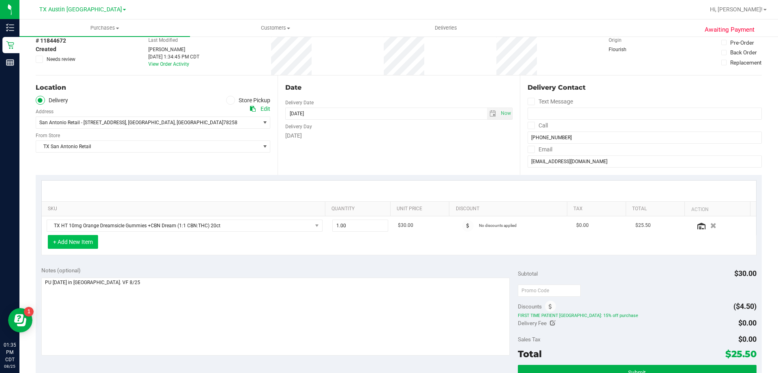
click at [64, 240] on button "+ Add New Item" at bounding box center [73, 242] width 50 height 14
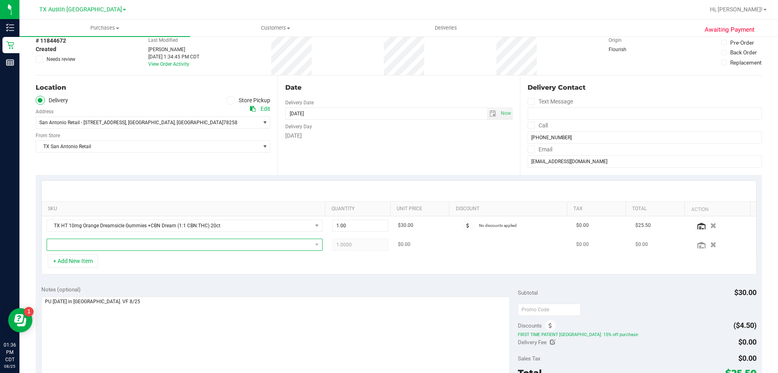
click at [135, 244] on span "NO DATA FOUND" at bounding box center [179, 244] width 265 height 11
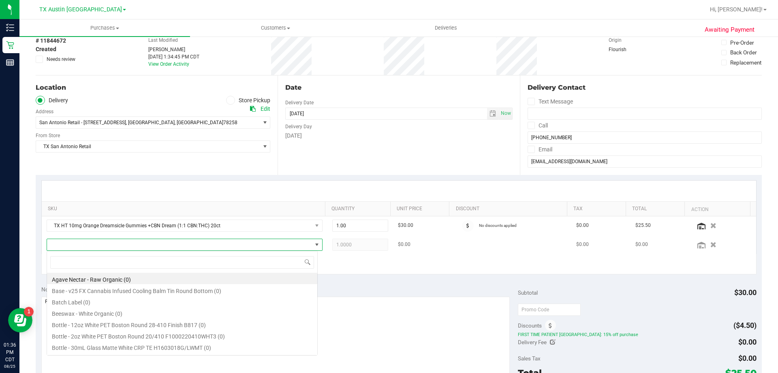
scroll to position [12, 269]
type input "tropical pa"
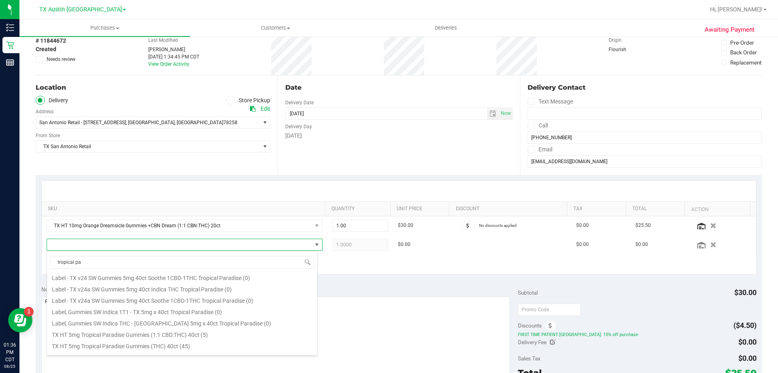
scroll to position [122, 0]
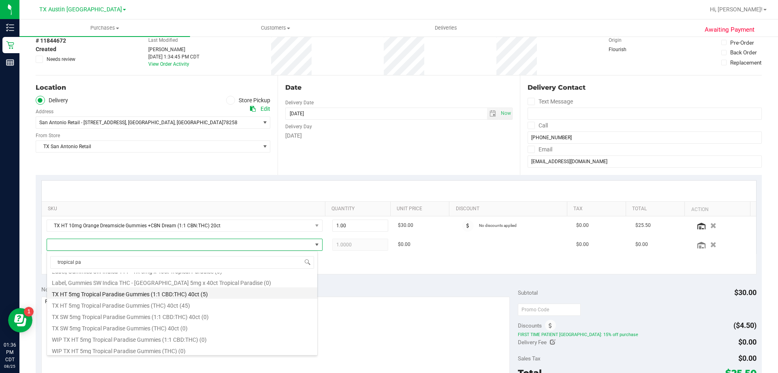
click at [129, 292] on li "TX HT 5mg Tropical Paradise Gummies (1:1 CBD:THC) 40ct (5)" at bounding box center [182, 292] width 270 height 11
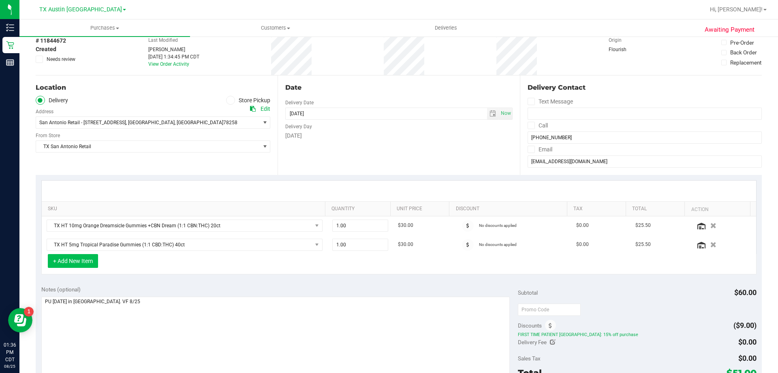
click at [69, 263] on button "+ Add New Item" at bounding box center [73, 261] width 50 height 14
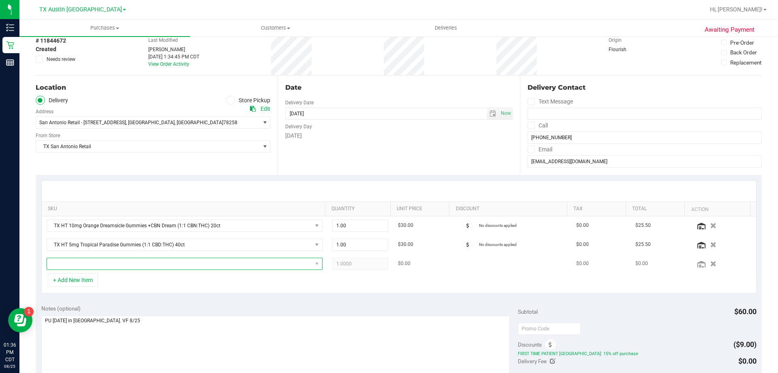
click at [95, 260] on span "NO DATA FOUND" at bounding box center [179, 263] width 265 height 11
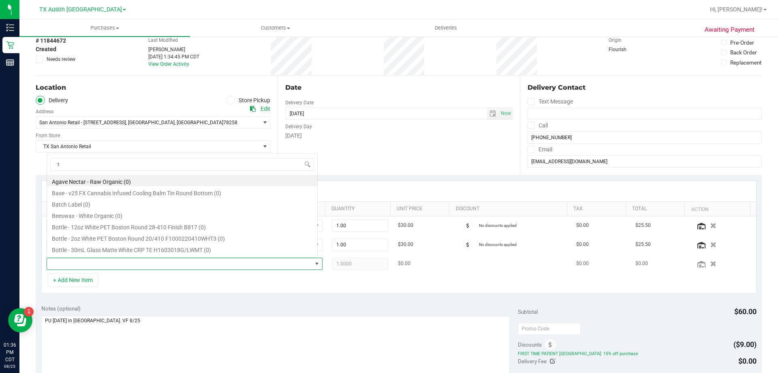
scroll to position [12, 269]
type input "tropical pa"
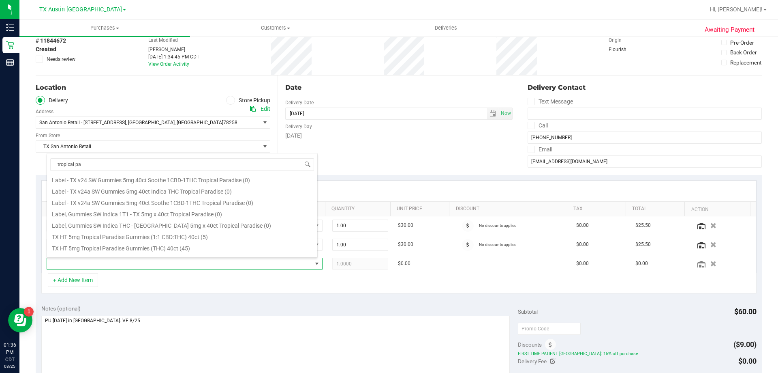
scroll to position [122, 0]
click at [139, 203] on li "TX HT 5mg Tropical Paradise Gummies (THC) 40ct (45)" at bounding box center [182, 206] width 270 height 11
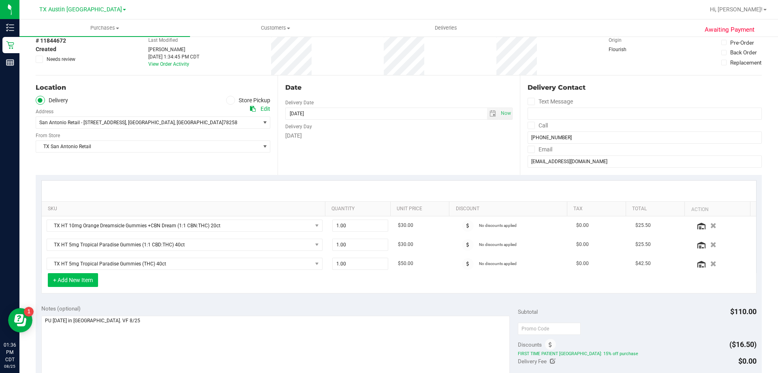
click at [65, 282] on button "+ Add New Item" at bounding box center [73, 280] width 50 height 14
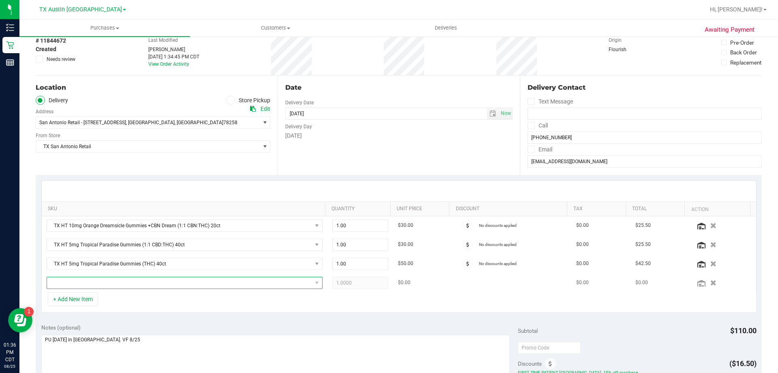
click at [77, 284] on span "NO DATA FOUND" at bounding box center [179, 282] width 265 height 11
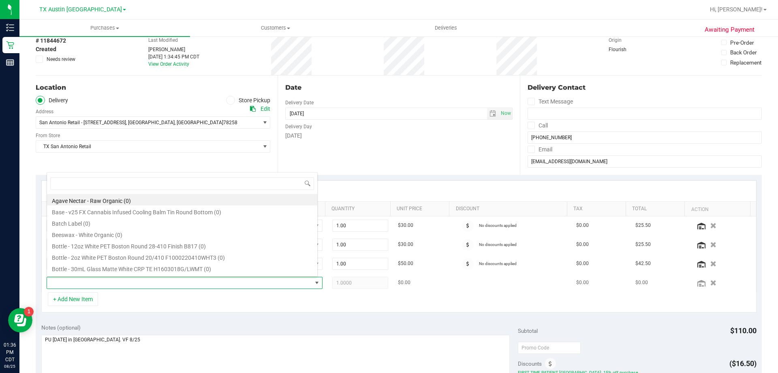
scroll to position [12, 269]
type input "texas orange"
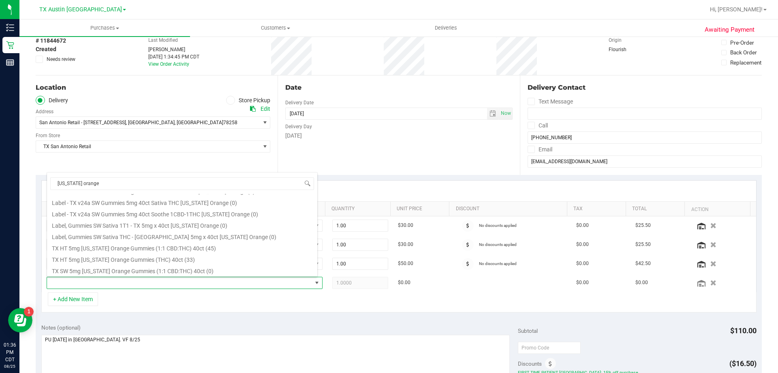
scroll to position [81, 0]
click at [127, 244] on li "TX HT 5mg Texas Orange Gummies (1:1 CBD:THC) 40ct (45)" at bounding box center [182, 243] width 270 height 11
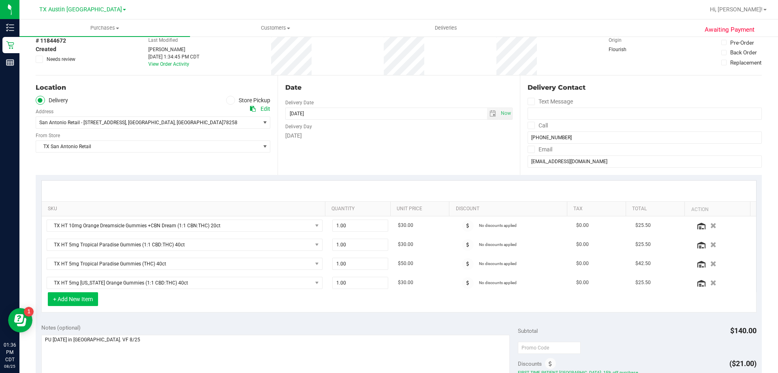
click at [85, 297] on button "+ Add New Item" at bounding box center [73, 299] width 50 height 14
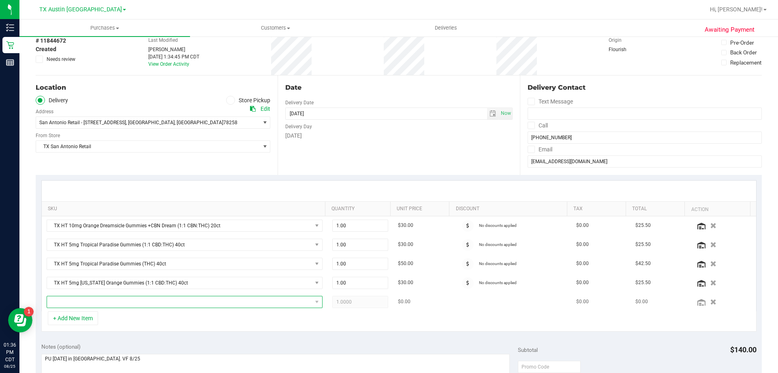
click at [123, 302] on span "NO DATA FOUND" at bounding box center [179, 301] width 265 height 11
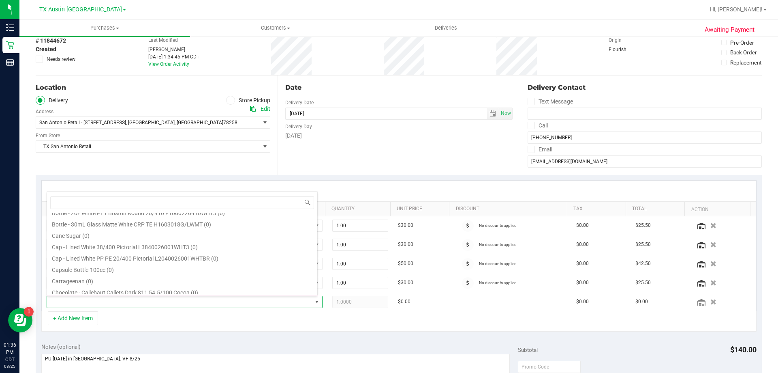
scroll to position [41, 0]
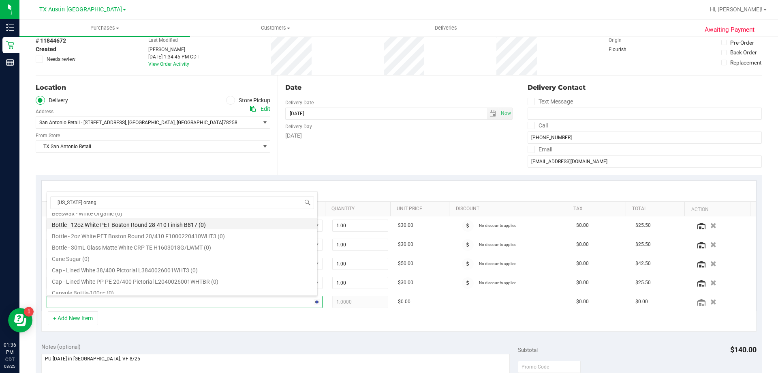
type input "texas orange"
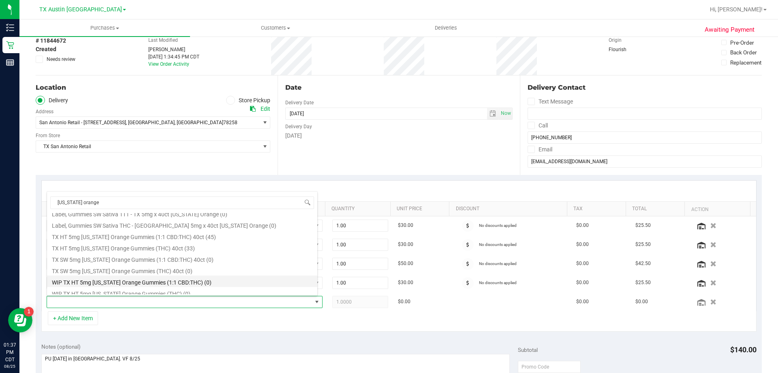
scroll to position [94, 0]
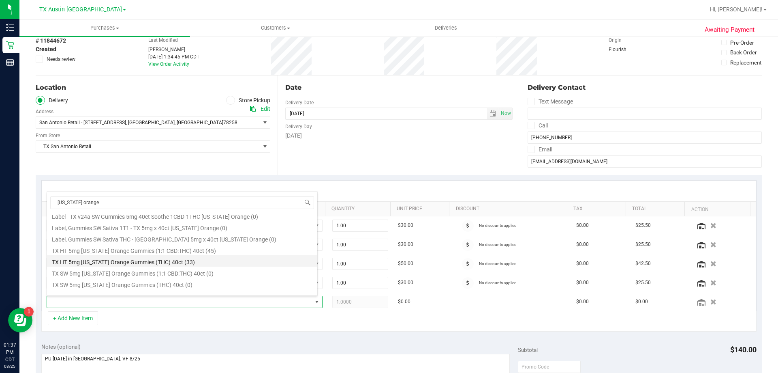
click at [154, 263] on li "TX HT 5mg Texas Orange Gummies (THC) 40ct (33)" at bounding box center [182, 260] width 270 height 11
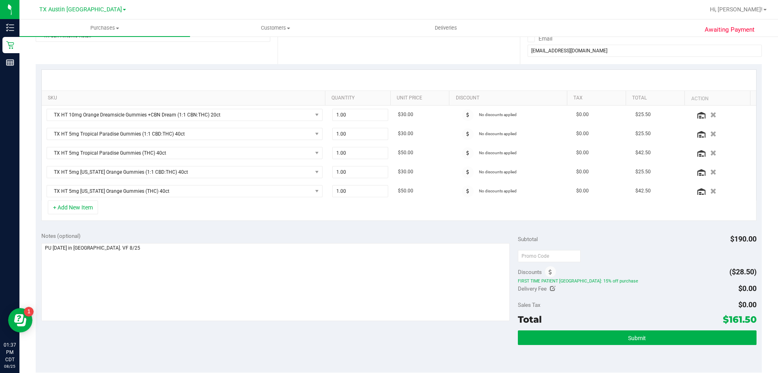
scroll to position [162, 0]
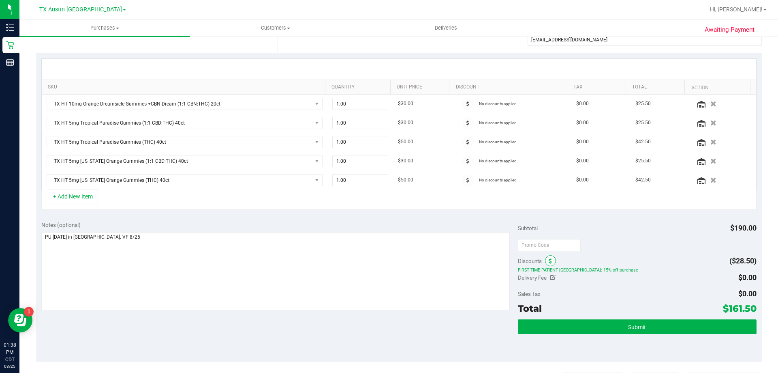
click at [545, 261] on span at bounding box center [550, 260] width 11 height 11
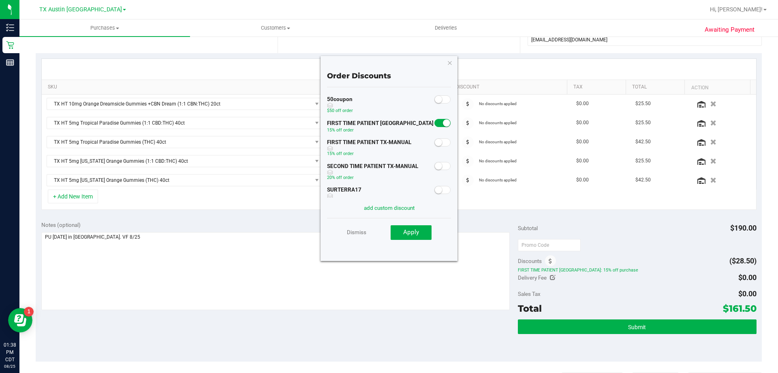
click at [437, 141] on span at bounding box center [443, 142] width 16 height 8
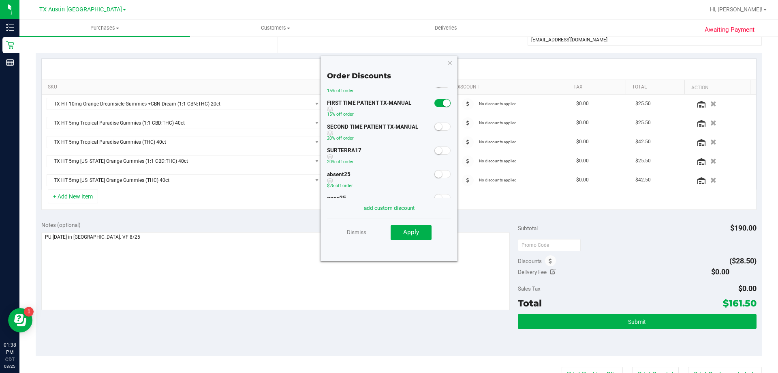
scroll to position [0, 0]
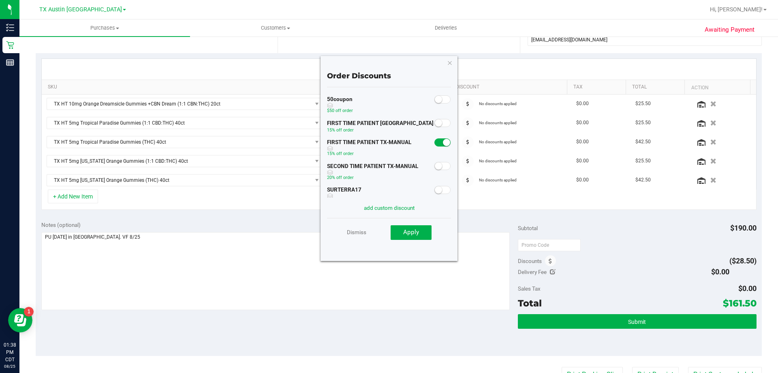
click at [448, 66] on icon "button" at bounding box center [450, 63] width 6 height 10
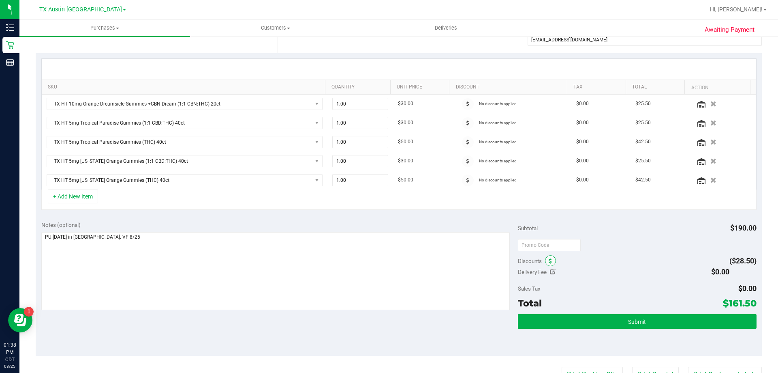
click at [549, 261] on icon at bounding box center [550, 261] width 3 height 6
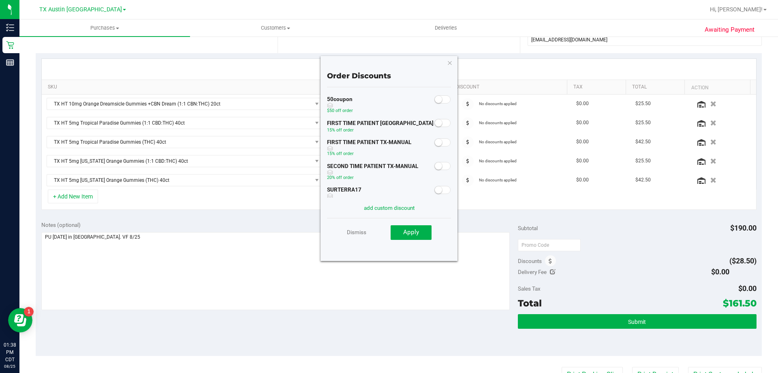
click at [435, 142] on small at bounding box center [438, 142] width 7 height 7
click at [435, 166] on small at bounding box center [438, 165] width 7 height 7
drag, startPoint x: 417, startPoint y: 236, endPoint x: 413, endPoint y: 236, distance: 4.5
click at [416, 236] on button "Apply" at bounding box center [411, 232] width 41 height 15
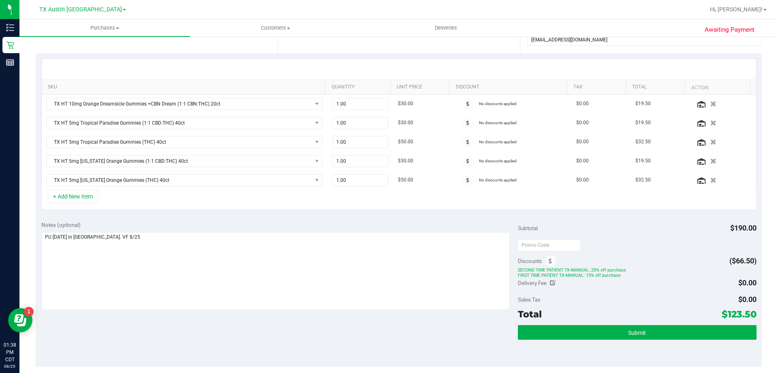
drag, startPoint x: 723, startPoint y: 313, endPoint x: 748, endPoint y: 312, distance: 25.2
click at [748, 312] on span "$123.50" at bounding box center [739, 313] width 35 height 11
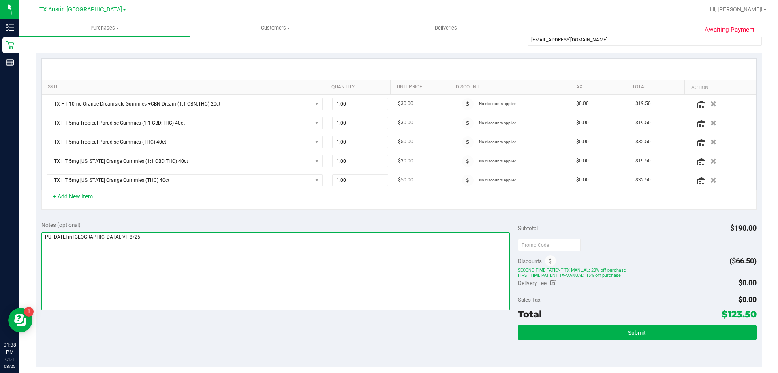
click at [134, 239] on textarea at bounding box center [275, 271] width 469 height 78
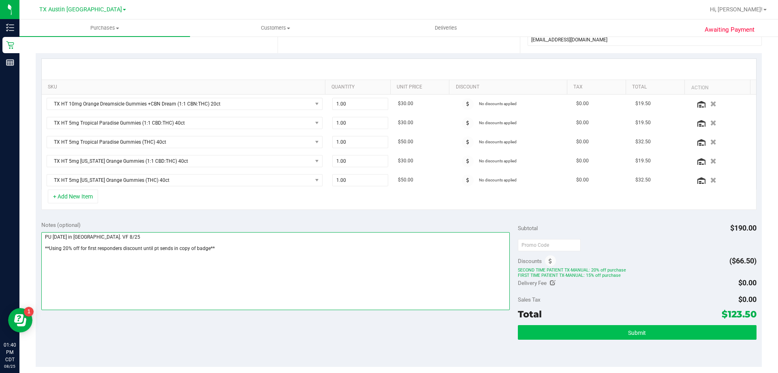
type textarea "PU Tues 8/26 in San Antonio. VF 8/25 **Using 20% off for first responders disco…"
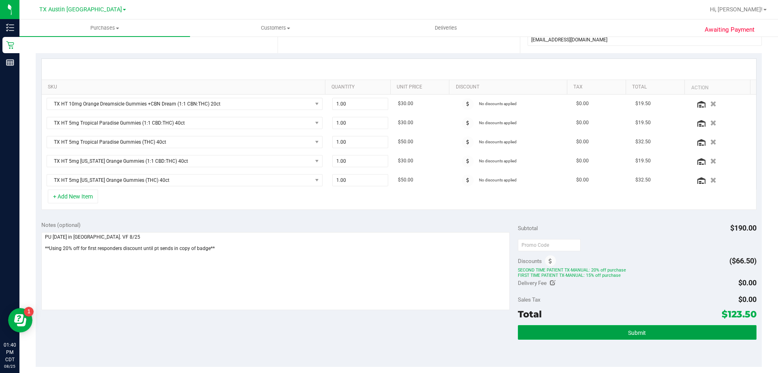
click at [565, 331] on button "Submit" at bounding box center [637, 332] width 238 height 15
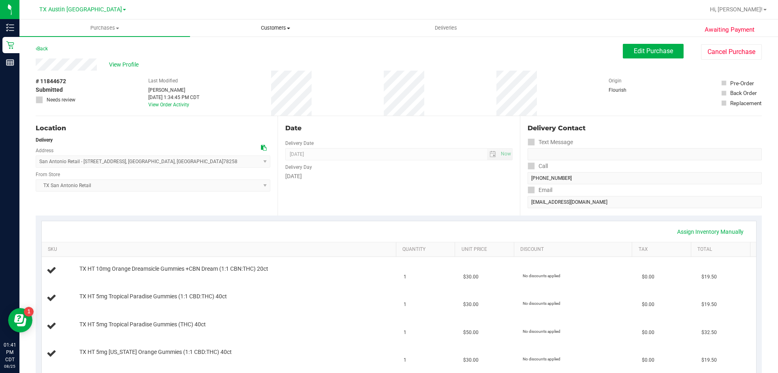
click at [275, 30] on span "Customers" at bounding box center [276, 27] width 170 height 7
click at [276, 47] on li "All customers" at bounding box center [275, 49] width 171 height 10
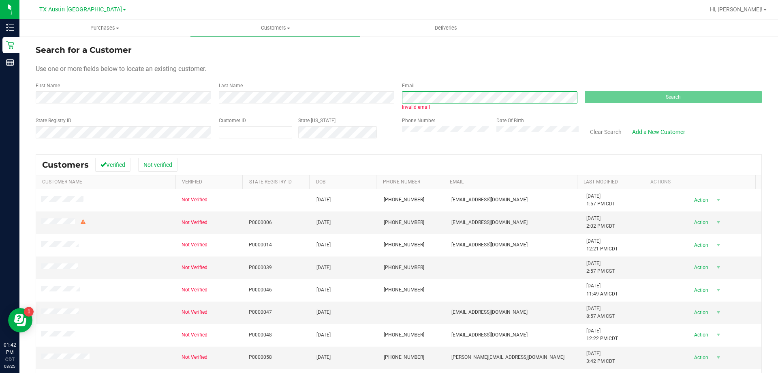
click at [357, 102] on div "First Name Last Name Email Invalid email Search" at bounding box center [399, 96] width 726 height 29
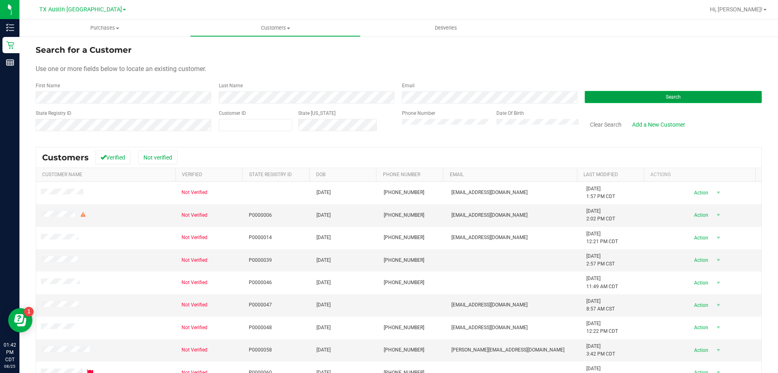
click at [606, 98] on button "Search" at bounding box center [673, 97] width 177 height 12
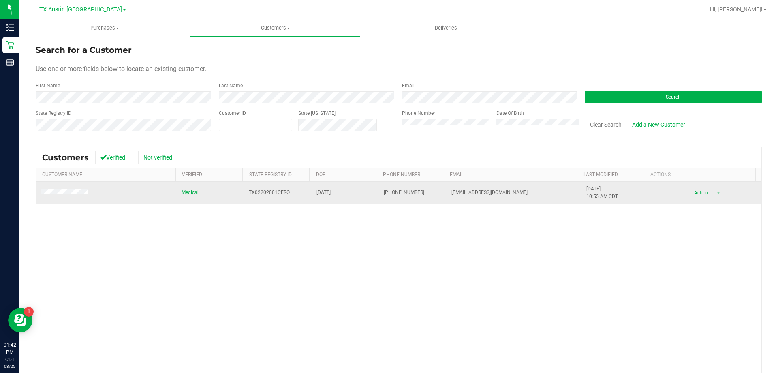
click at [77, 188] on td at bounding box center [106, 193] width 141 height 22
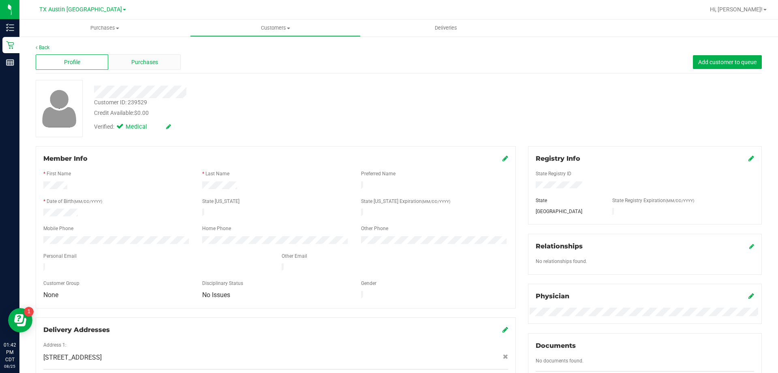
click at [158, 62] on div "Purchases" at bounding box center [144, 61] width 73 height 15
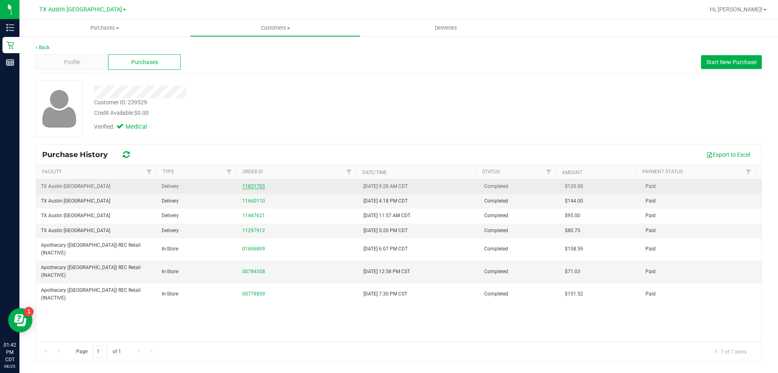
click at [253, 188] on link "11821703" at bounding box center [253, 186] width 23 height 6
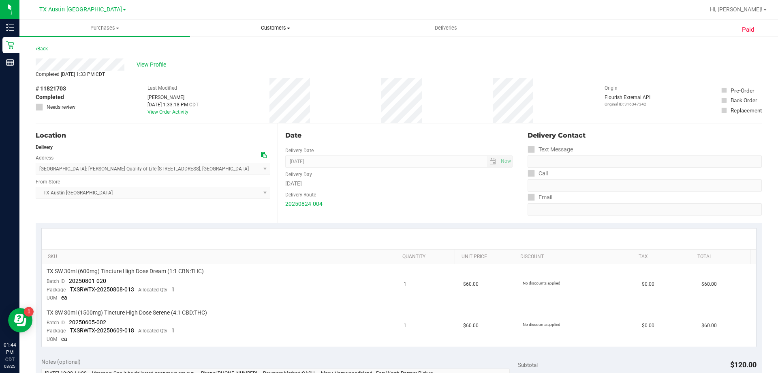
click at [279, 28] on span "Customers" at bounding box center [276, 27] width 170 height 7
click at [277, 46] on li "All customers" at bounding box center [275, 49] width 171 height 10
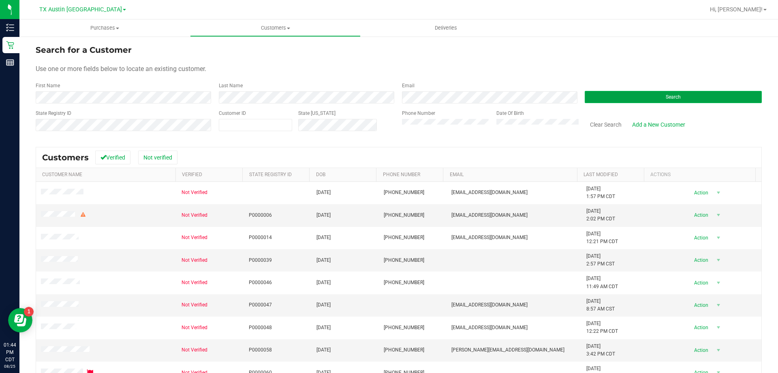
click at [597, 98] on button "Search" at bounding box center [673, 97] width 177 height 12
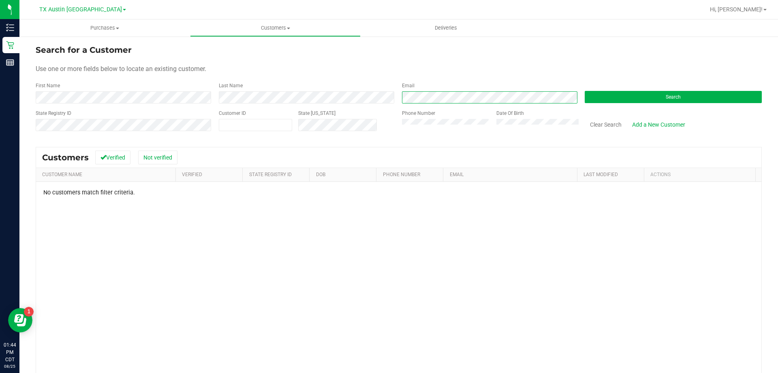
click at [381, 99] on div "First Name Last Name Email Search" at bounding box center [399, 92] width 726 height 21
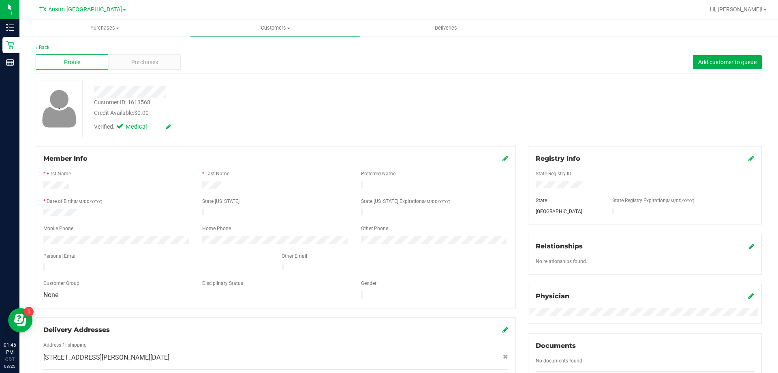
click at [156, 70] on div "Profile Purchases Add customer to queue" at bounding box center [399, 62] width 726 height 22
click at [156, 67] on div "Purchases" at bounding box center [144, 61] width 73 height 15
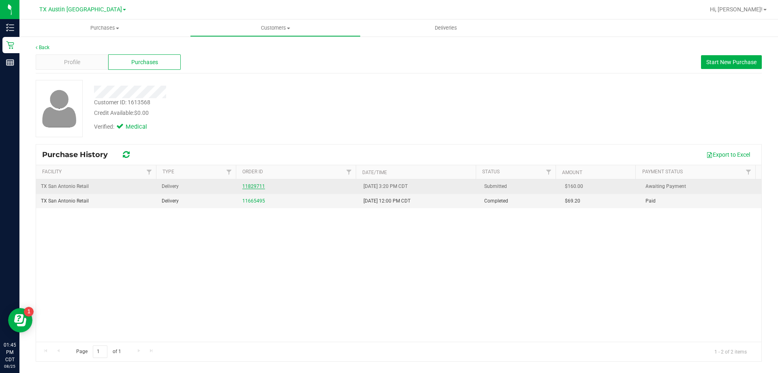
click at [253, 186] on link "11829711" at bounding box center [253, 186] width 23 height 6
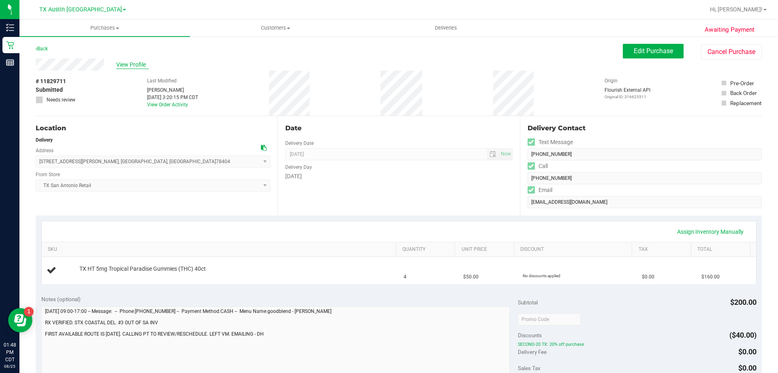
click at [132, 64] on span "View Profile" at bounding box center [132, 64] width 32 height 9
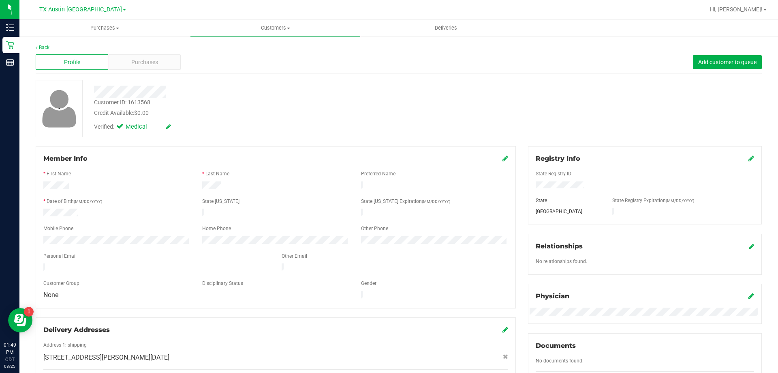
click at [150, 74] on div "Back Profile Purchases Add customer to queue Customer ID: 1613568 Credit Availa…" at bounding box center [399, 309] width 726 height 530
click at [155, 55] on div "Purchases" at bounding box center [144, 61] width 73 height 15
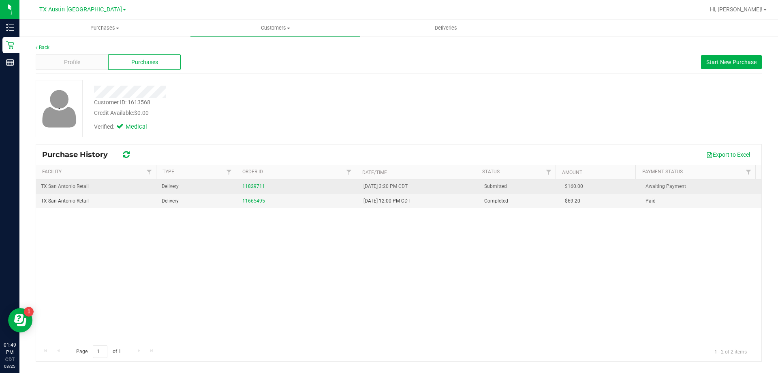
click at [255, 184] on link "11829711" at bounding box center [253, 186] width 23 height 6
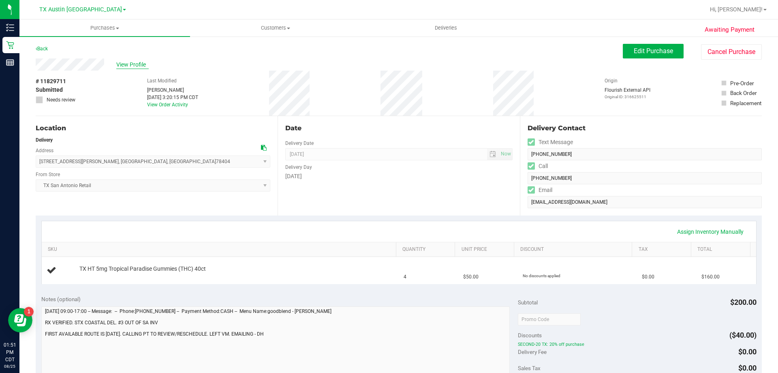
click at [140, 62] on span "View Profile" at bounding box center [132, 64] width 32 height 9
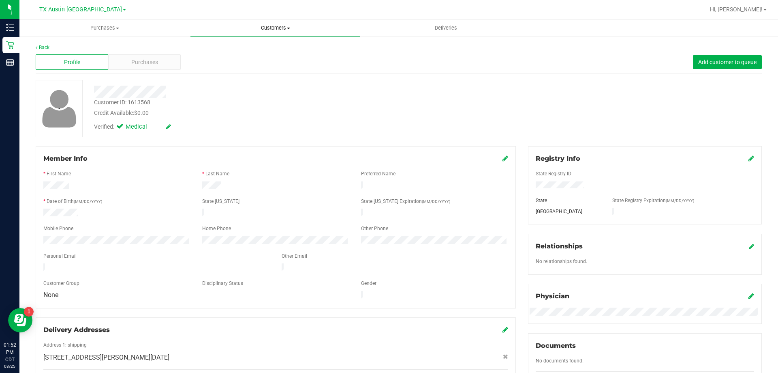
click at [276, 25] on span "Customers" at bounding box center [276, 27] width 170 height 7
click at [279, 51] on li "All customers" at bounding box center [275, 49] width 171 height 10
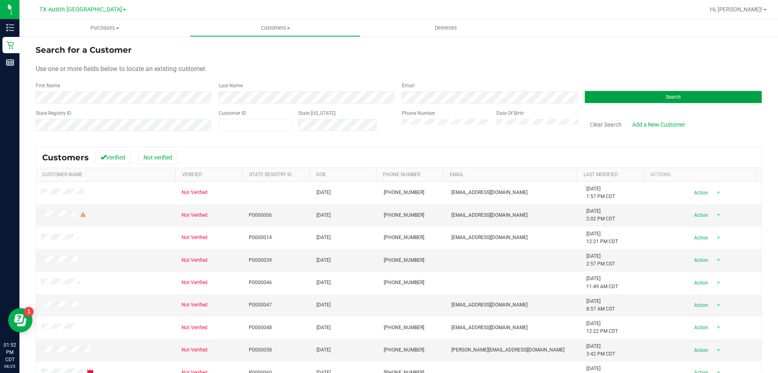
click at [618, 101] on button "Search" at bounding box center [673, 97] width 177 height 12
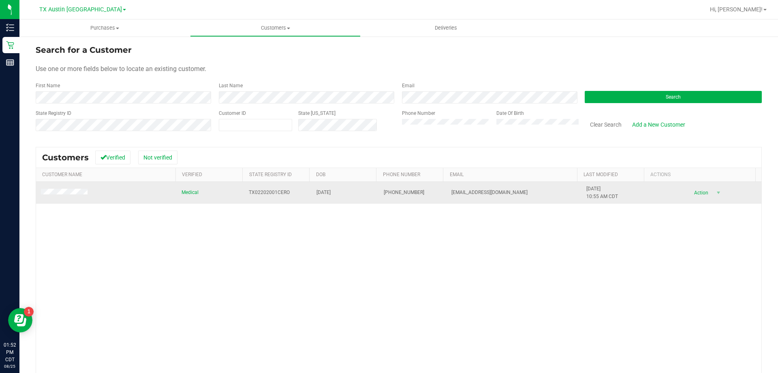
click at [63, 189] on span at bounding box center [65, 192] width 49 height 8
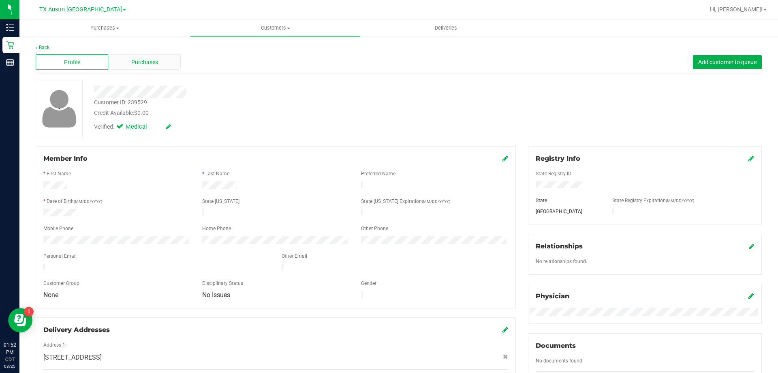
click at [147, 59] on span "Purchases" at bounding box center [144, 62] width 27 height 9
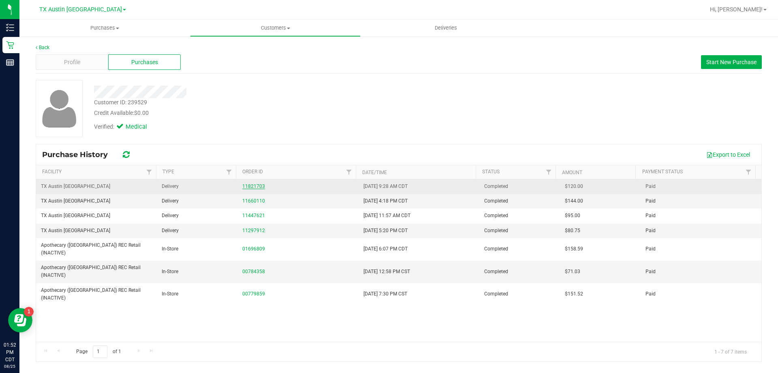
click at [253, 188] on link "11821703" at bounding box center [253, 186] width 23 height 6
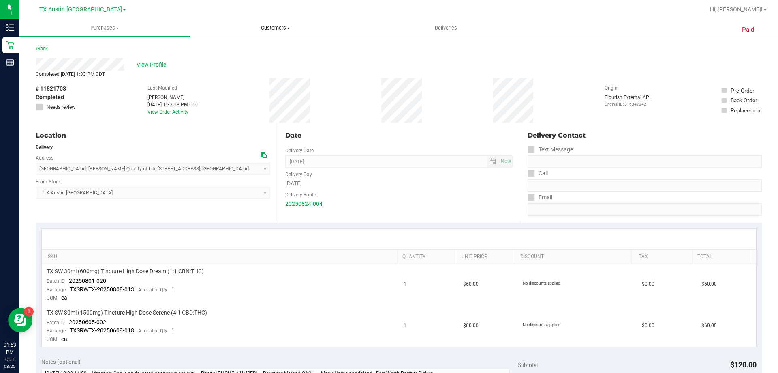
click at [283, 31] on span "Customers" at bounding box center [276, 27] width 170 height 7
click at [286, 51] on li "All customers" at bounding box center [275, 49] width 171 height 10
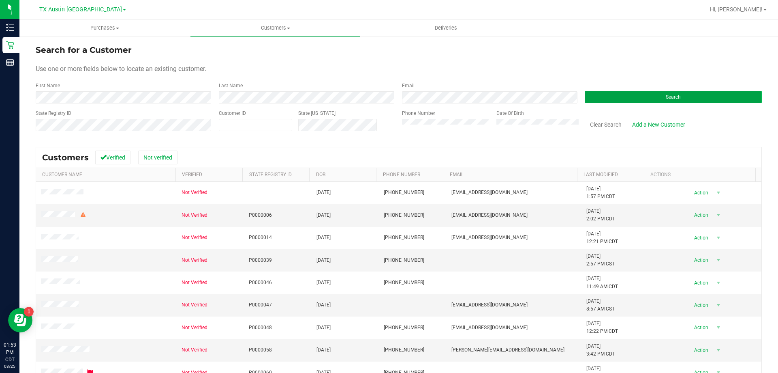
click at [600, 94] on button "Search" at bounding box center [673, 97] width 177 height 12
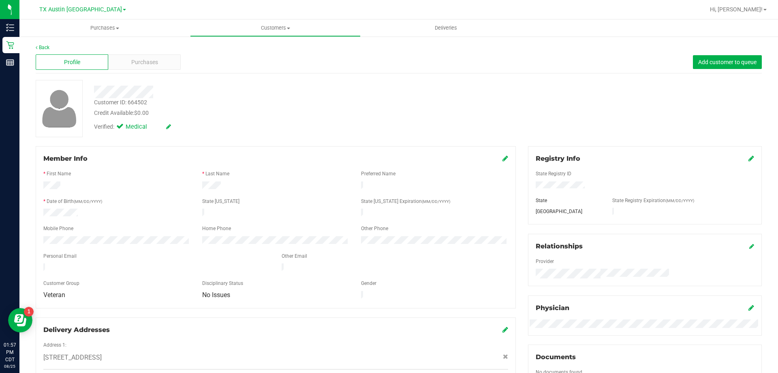
click at [105, 59] on div "Profile" at bounding box center [72, 61] width 73 height 15
click at [149, 59] on span "Purchases" at bounding box center [144, 62] width 27 height 9
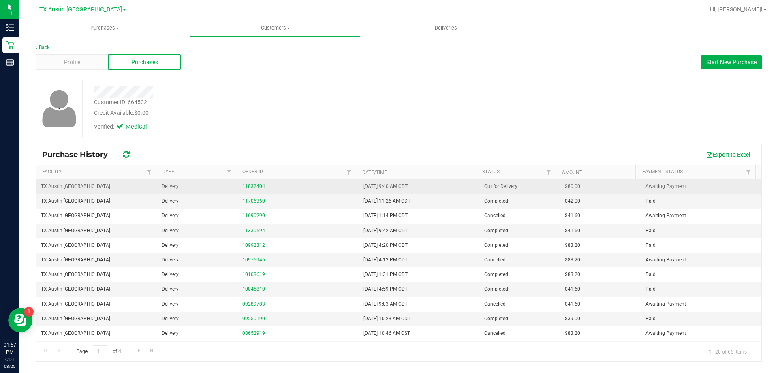
click at [246, 184] on link "11832404" at bounding box center [253, 186] width 23 height 6
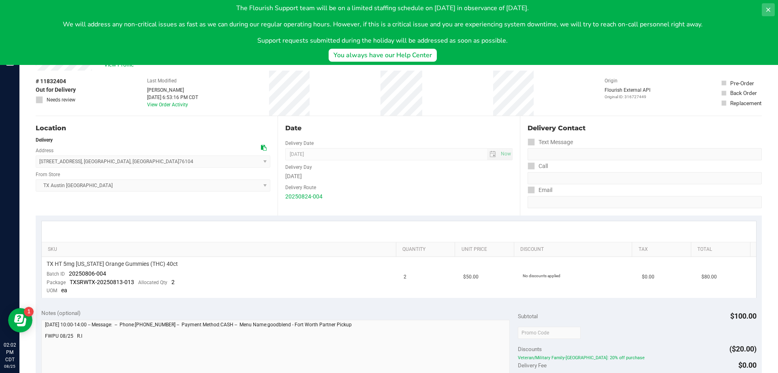
click at [768, 11] on icon at bounding box center [768, 9] width 6 height 6
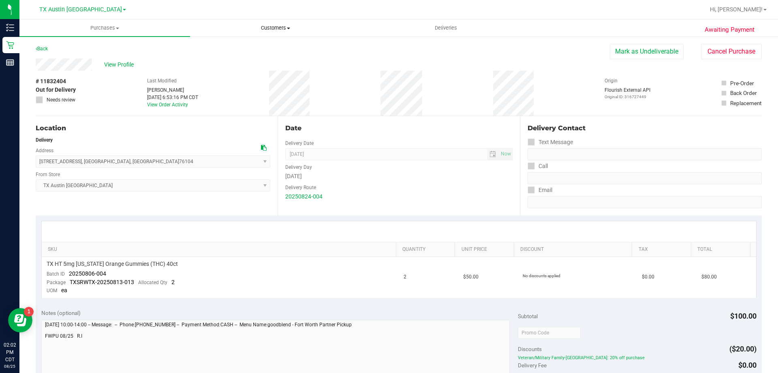
click at [281, 27] on span "Customers" at bounding box center [276, 27] width 170 height 7
click at [279, 44] on li "All customers" at bounding box center [275, 49] width 171 height 10
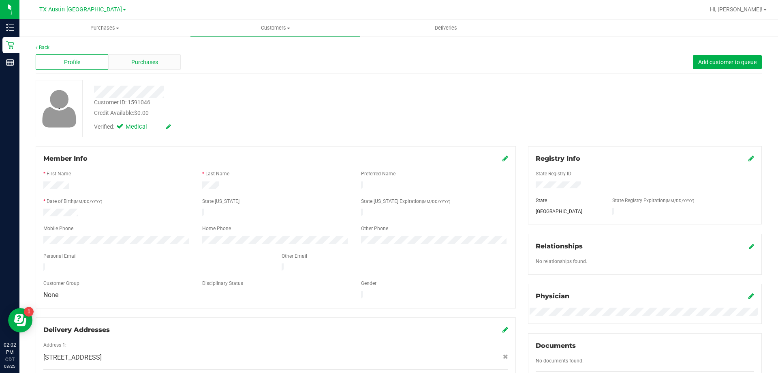
click at [171, 57] on div "Purchases" at bounding box center [144, 61] width 73 height 15
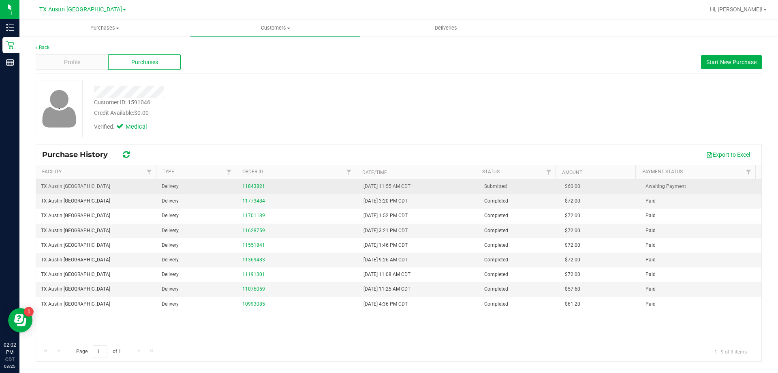
click at [259, 186] on link "11843821" at bounding box center [253, 186] width 23 height 6
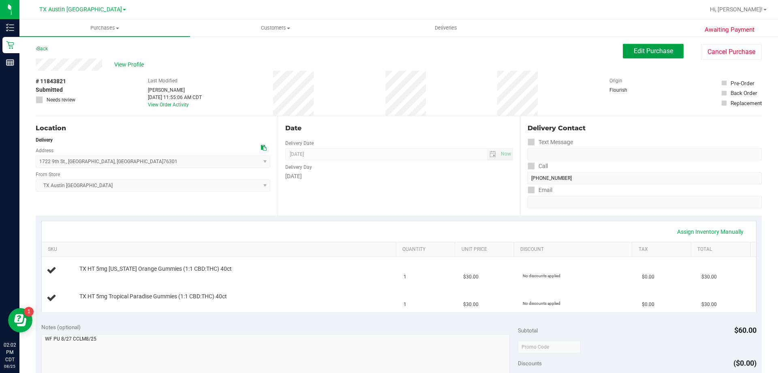
click at [635, 47] on span "Edit Purchase" at bounding box center [653, 51] width 39 height 8
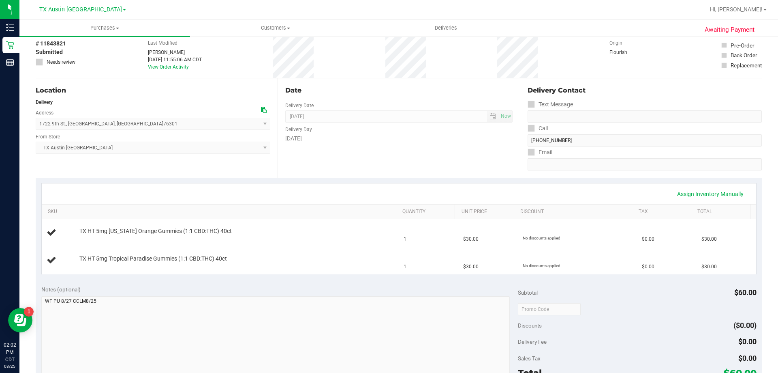
scroll to position [81, 0]
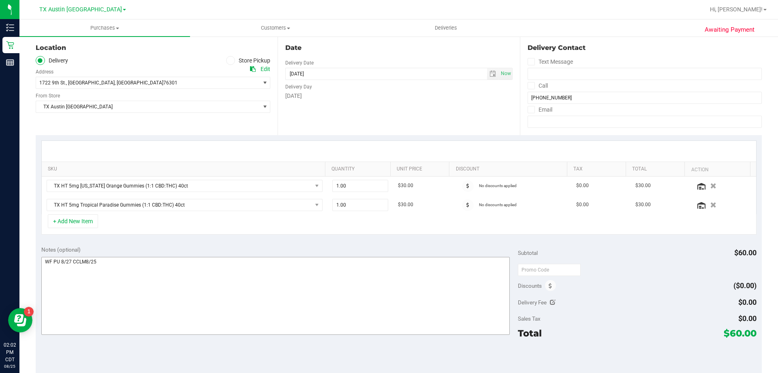
scroll to position [81, 0]
click at [128, 263] on textarea at bounding box center [275, 295] width 469 height 78
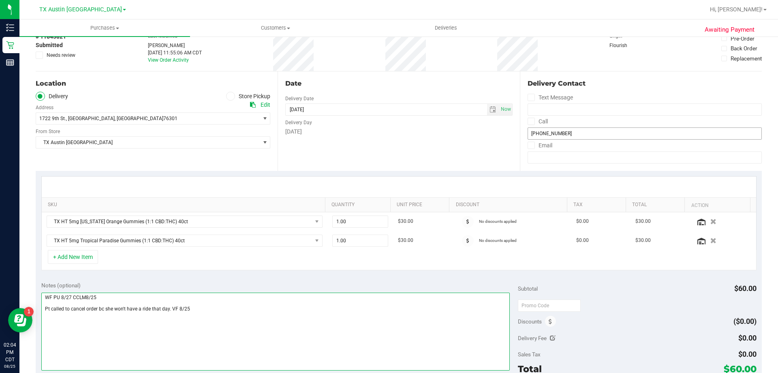
scroll to position [0, 0]
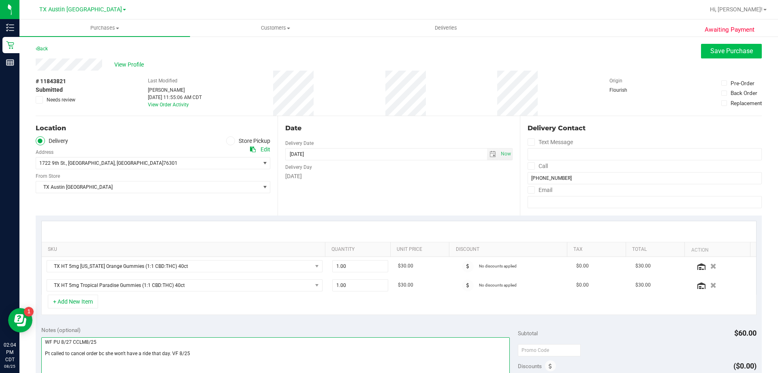
type textarea "WF PU 8/27 CCLM8/25 Pt called to cancel order bc she won't have a ride that day…"
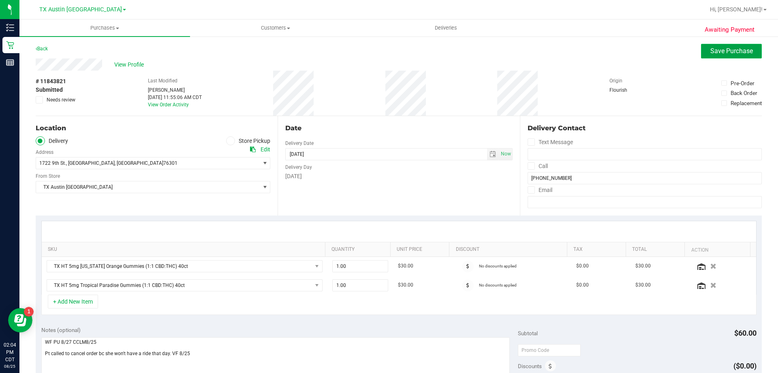
click at [718, 51] on span "Save Purchase" at bounding box center [732, 51] width 43 height 8
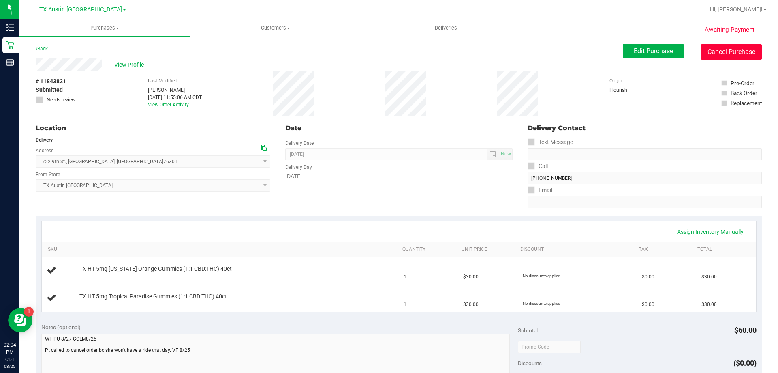
click at [731, 47] on button "Cancel Purchase" at bounding box center [731, 51] width 61 height 15
click at [281, 28] on span "Customers" at bounding box center [276, 27] width 170 height 7
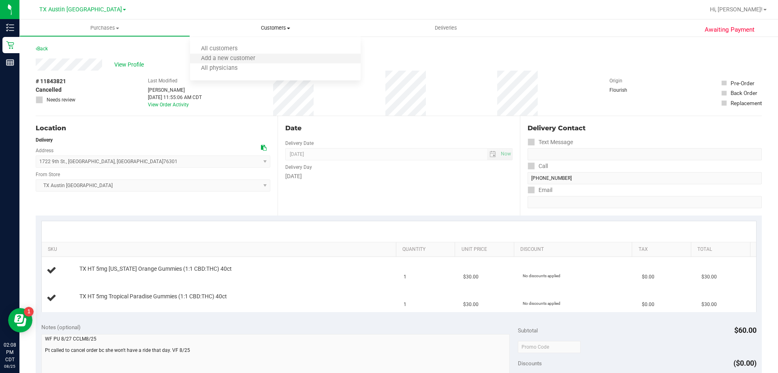
click at [285, 59] on li "Add a new customer" at bounding box center [275, 59] width 171 height 10
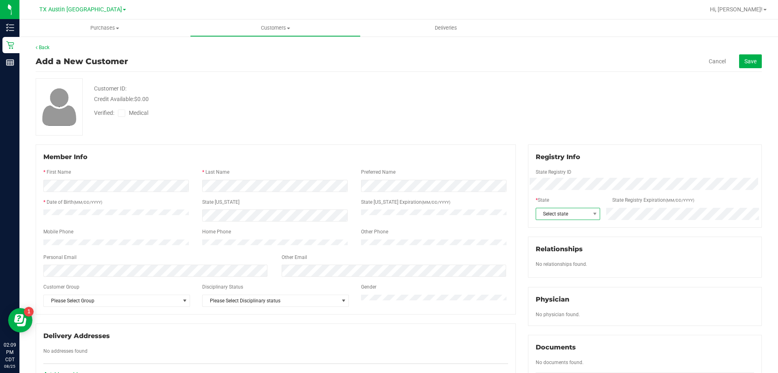
click at [574, 217] on span "Select state" at bounding box center [563, 213] width 54 height 11
click at [553, 238] on li "[GEOGRAPHIC_DATA]" at bounding box center [563, 240] width 63 height 14
click at [122, 117] on label "Medical" at bounding box center [135, 113] width 34 height 9
click at [0, 0] on input "Medical" at bounding box center [0, 0] width 0 height 0
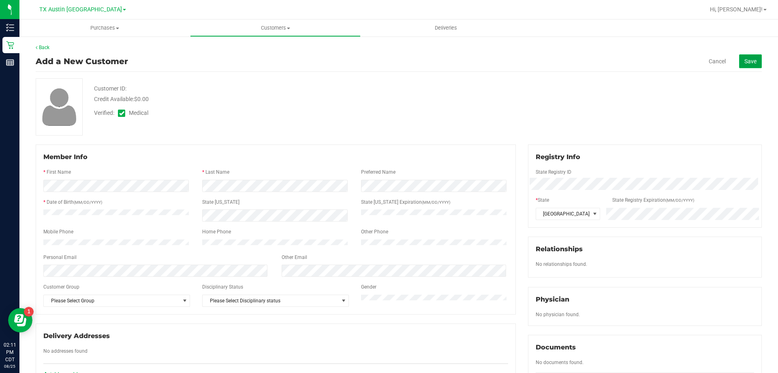
click at [747, 58] on span "Save" at bounding box center [751, 61] width 12 height 6
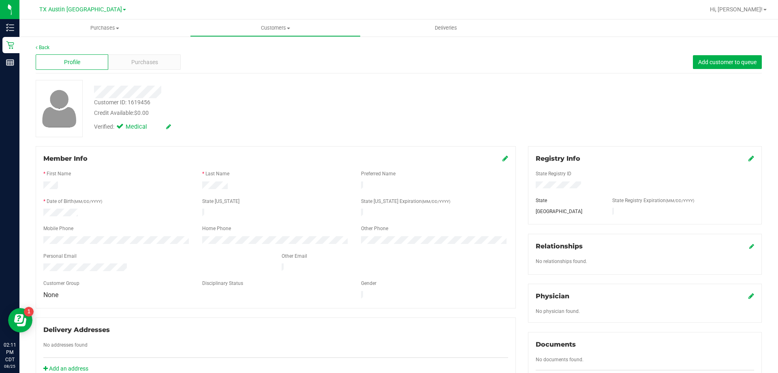
click at [749, 295] on icon at bounding box center [752, 295] width 6 height 6
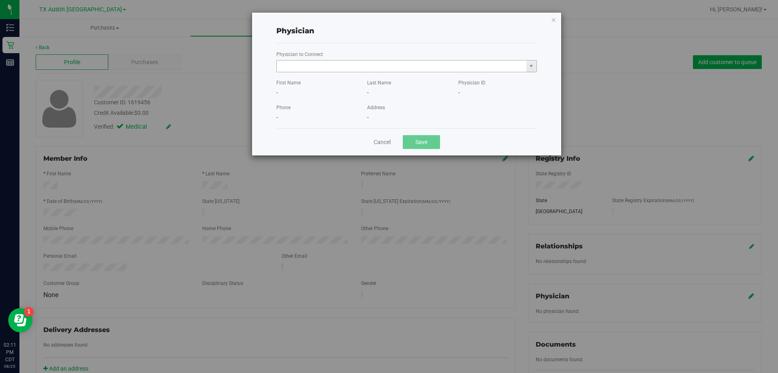
click at [309, 67] on input "text" at bounding box center [402, 65] width 250 height 11
click at [307, 77] on li "[PERSON_NAME]" at bounding box center [407, 80] width 260 height 12
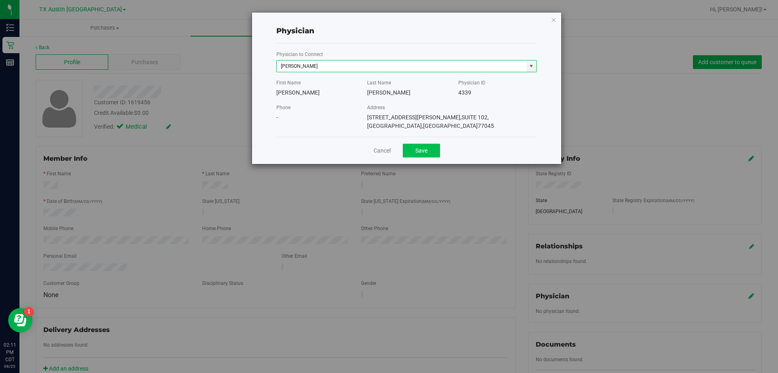
type input "[PERSON_NAME]"
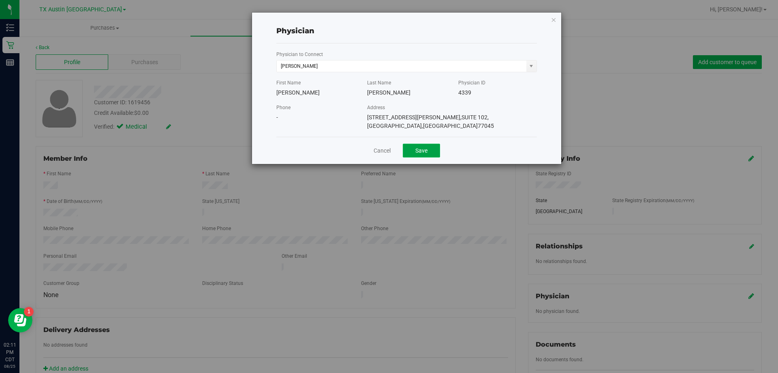
click at [416, 148] on button "Save" at bounding box center [421, 151] width 37 height 14
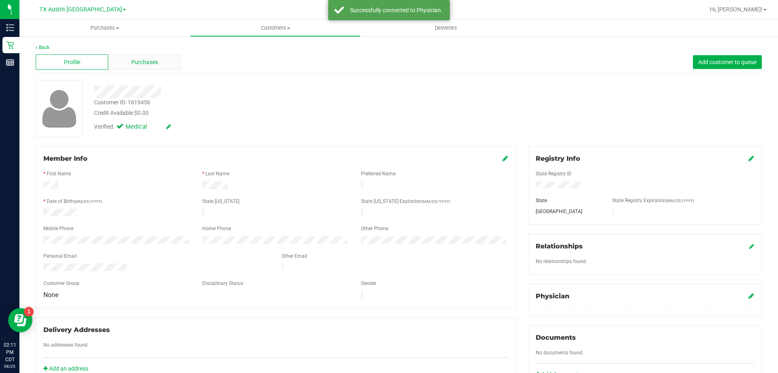
click at [165, 59] on div "Purchases" at bounding box center [144, 61] width 73 height 15
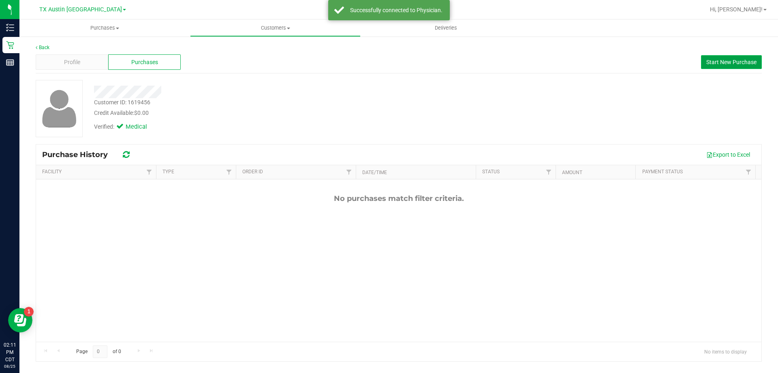
click at [730, 65] on button "Start New Purchase" at bounding box center [731, 62] width 61 height 14
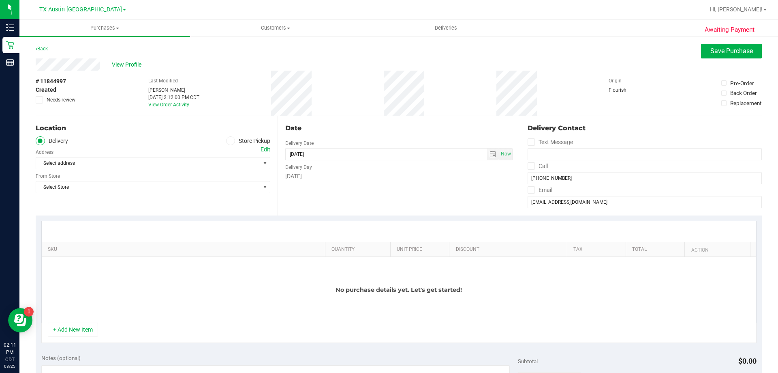
click at [261, 148] on div "Edit" at bounding box center [266, 149] width 10 height 9
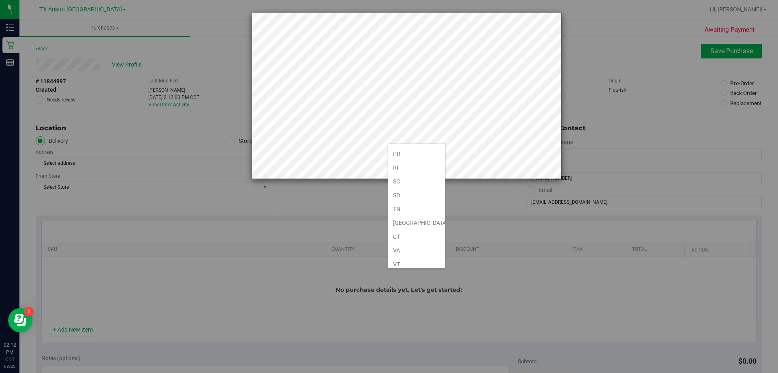
scroll to position [595, 0]
click at [412, 163] on li "[GEOGRAPHIC_DATA]" at bounding box center [416, 163] width 57 height 14
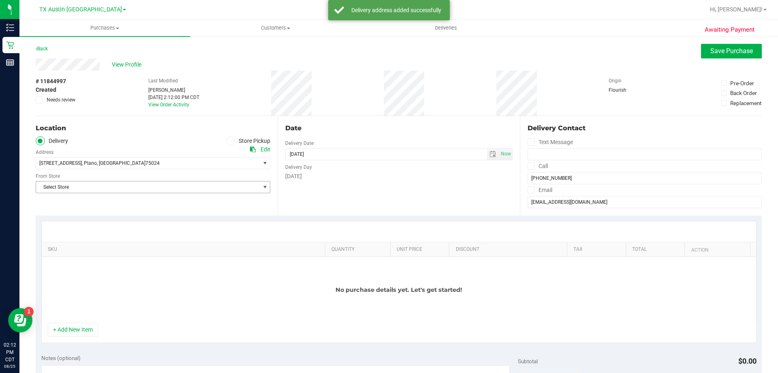
click at [85, 183] on span "Select Store" at bounding box center [148, 186] width 224 height 11
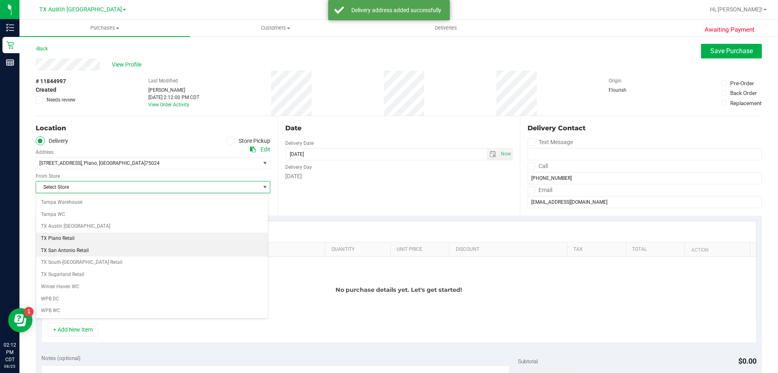
click at [67, 242] on li "TX Plano Retail" at bounding box center [152, 238] width 232 height 12
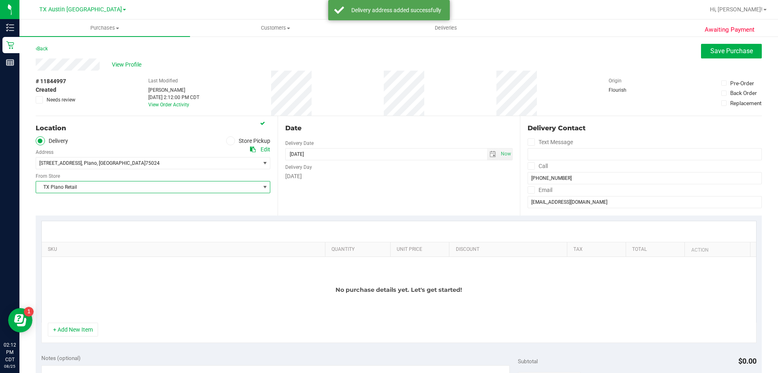
click at [528, 165] on span at bounding box center [531, 165] width 7 height 7
click at [0, 0] on input "Call" at bounding box center [0, 0] width 0 height 0
click at [529, 190] on icon at bounding box center [531, 190] width 5 height 0
click at [0, 0] on input "Email" at bounding box center [0, 0] width 0 height 0
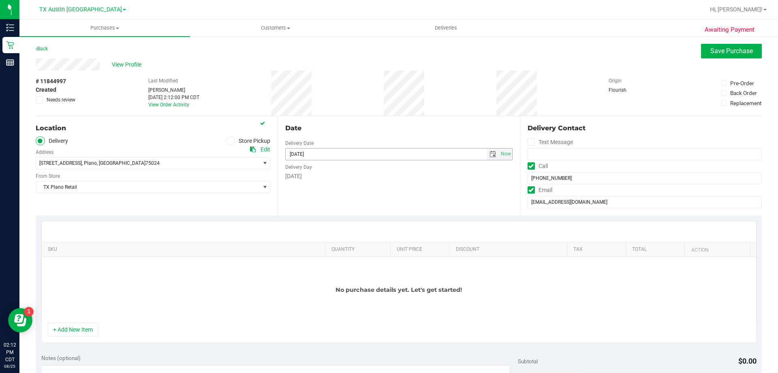
click at [490, 152] on span "select" at bounding box center [493, 154] width 6 height 6
click at [349, 248] on link "29" at bounding box center [350, 248] width 12 height 13
type input "[DATE]"
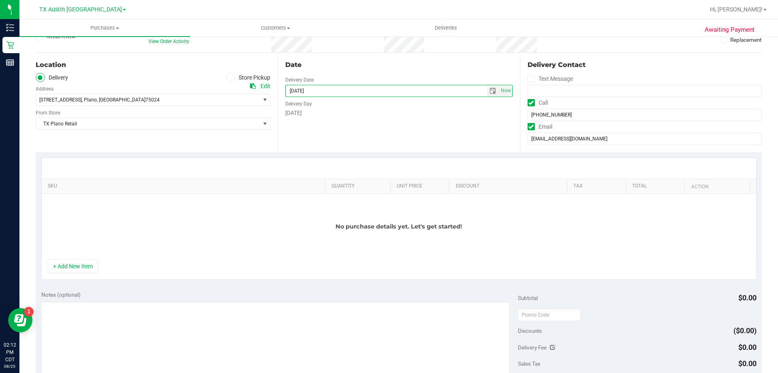
scroll to position [81, 0]
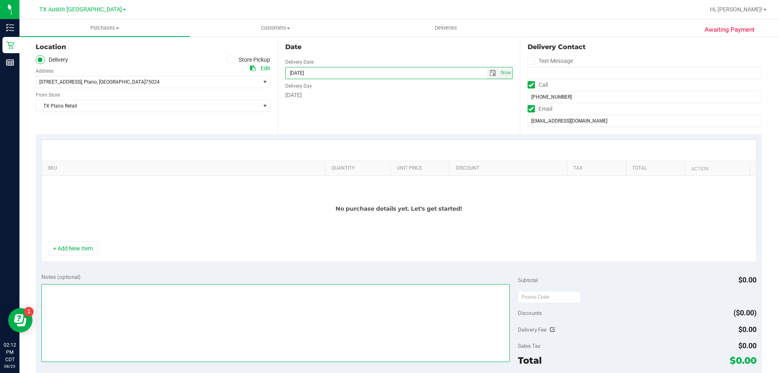
click at [52, 296] on textarea at bounding box center [275, 323] width 469 height 78
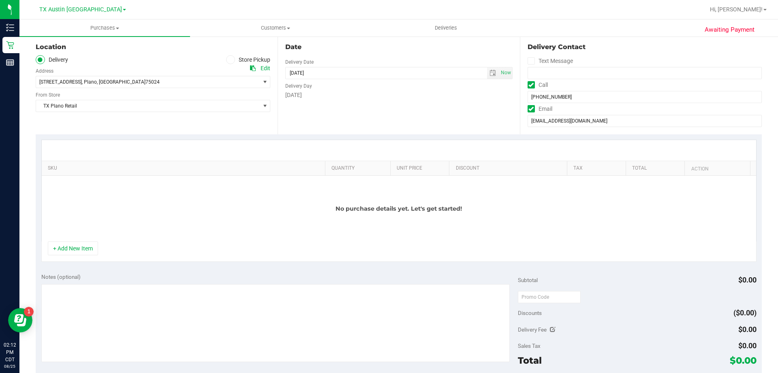
click at [70, 262] on div "SKU Quantity Unit Price Discount Tax Total Action No purchase details yet. Let'…" at bounding box center [399, 200] width 726 height 133
click at [75, 245] on button "+ Add New Item" at bounding box center [73, 248] width 50 height 14
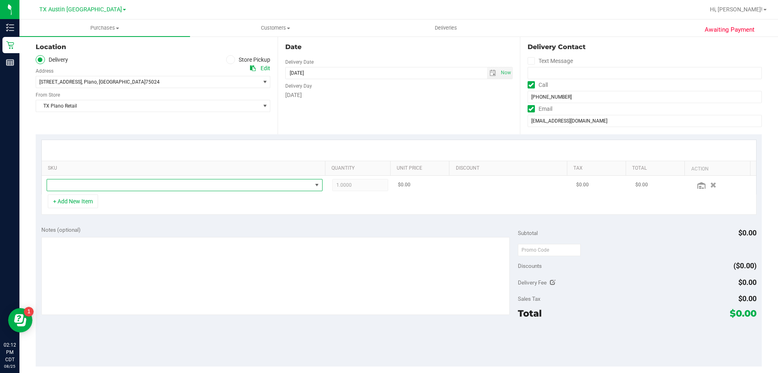
click at [103, 187] on span "NO DATA FOUND" at bounding box center [179, 184] width 265 height 11
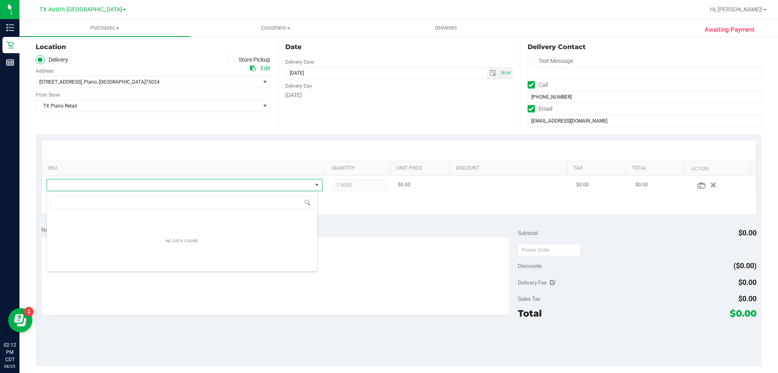
scroll to position [12, 271]
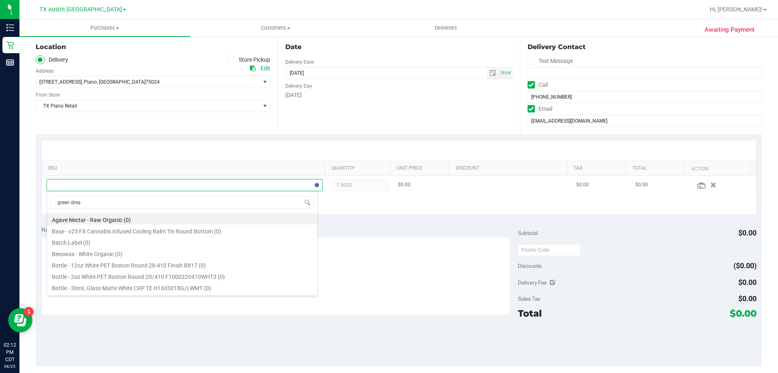
type input "green dream"
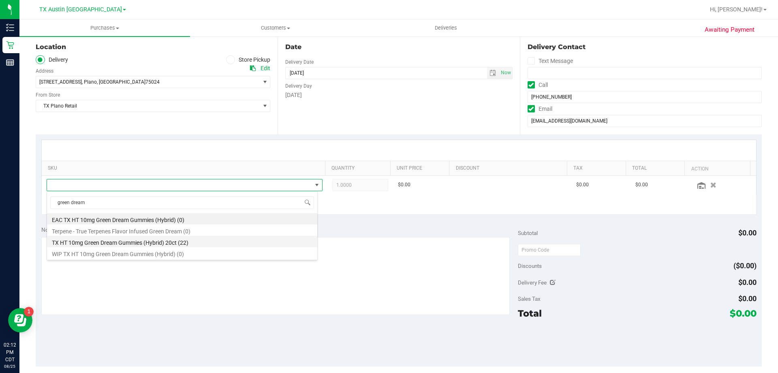
click at [120, 240] on li "TX HT 10mg Green Dream Gummies (Hybrid) 20ct (22)" at bounding box center [182, 241] width 270 height 11
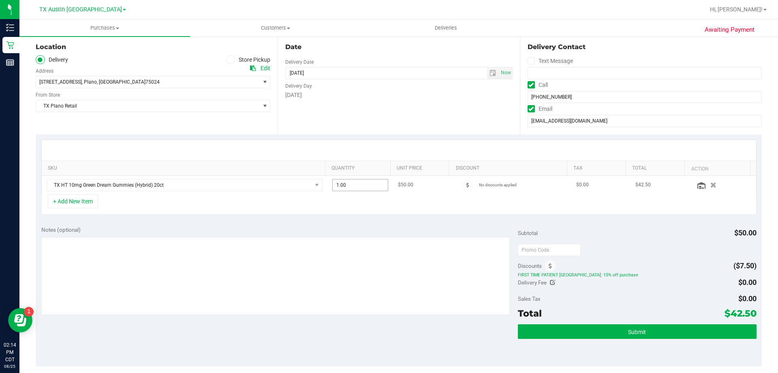
click at [356, 189] on span "1.00 1" at bounding box center [360, 185] width 56 height 12
type input "2"
type input "2.00"
click at [372, 110] on div "Date Delivery Date 08/29/2025 Now 08/29/2025 08:00 AM Now Delivery Day Friday" at bounding box center [399, 84] width 242 height 99
click at [52, 245] on textarea at bounding box center [275, 276] width 469 height 78
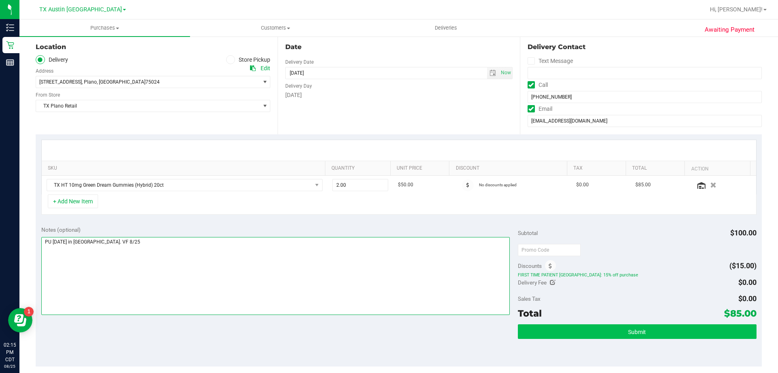
type textarea "PU Fri 8/29 in Plano. VF 8/25"
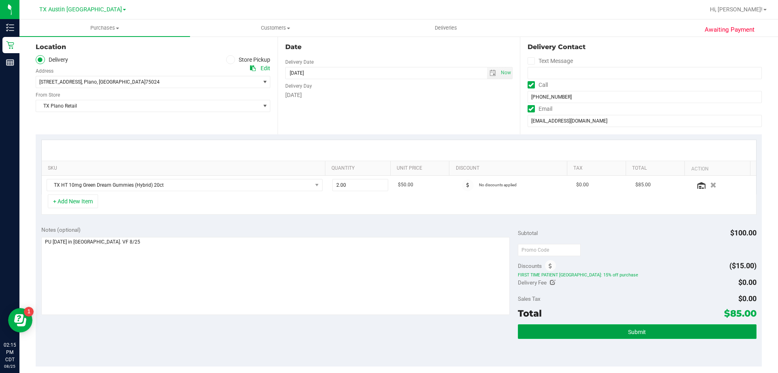
click at [598, 333] on button "Submit" at bounding box center [637, 331] width 238 height 15
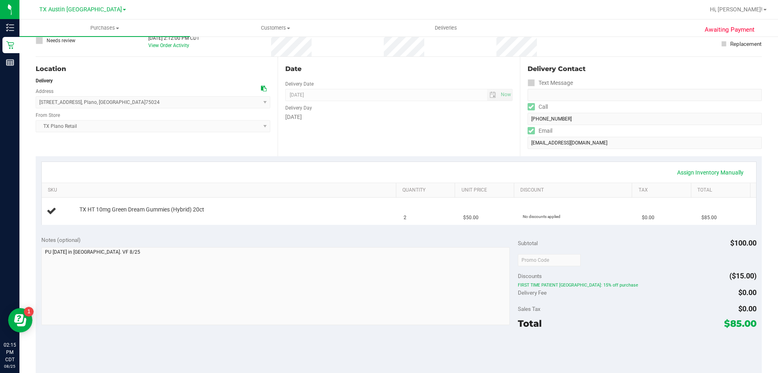
scroll to position [162, 0]
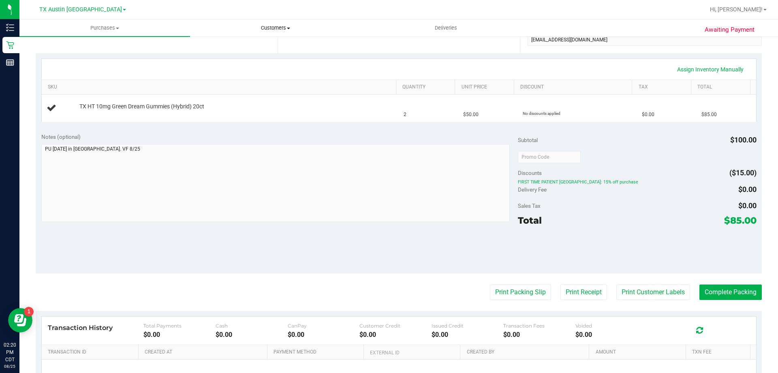
click at [273, 27] on span "Customers" at bounding box center [276, 27] width 170 height 7
click at [272, 45] on li "All customers" at bounding box center [275, 49] width 171 height 10
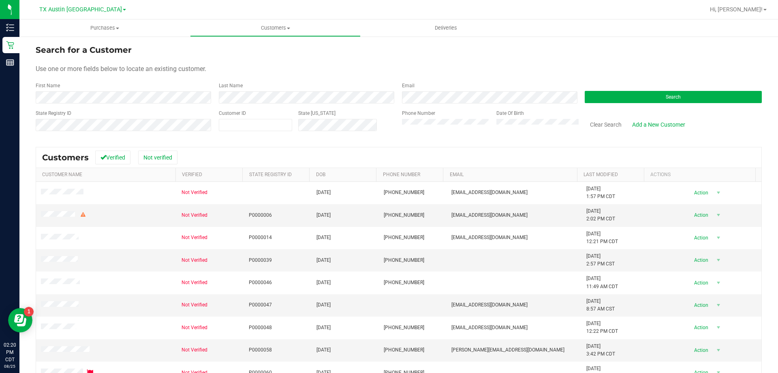
click at [634, 105] on form "Search for a Customer Use one or more fields below to locate an existing custom…" at bounding box center [399, 91] width 726 height 94
click at [634, 99] on button "Search" at bounding box center [673, 97] width 177 height 12
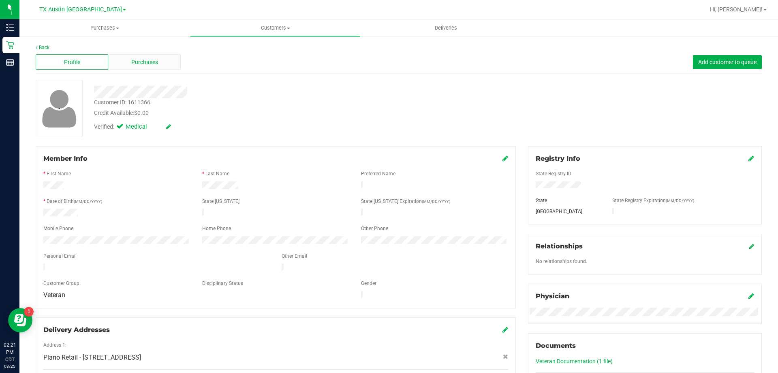
click at [170, 58] on div "Purchases" at bounding box center [144, 61] width 73 height 15
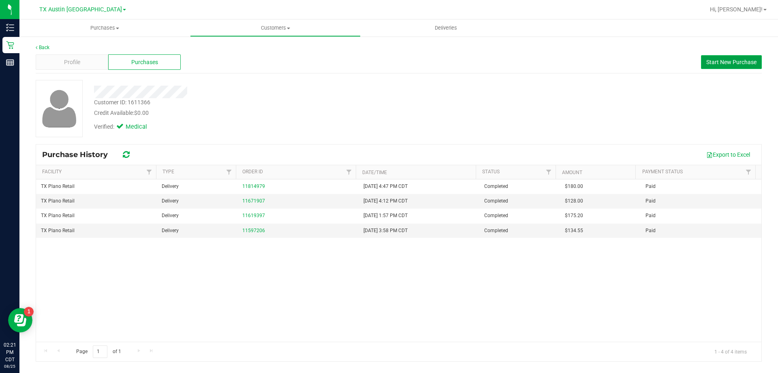
click at [726, 62] on span "Start New Purchase" at bounding box center [732, 62] width 50 height 6
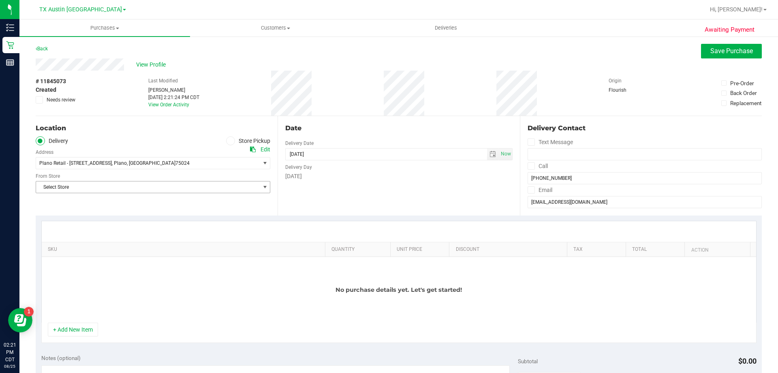
click at [141, 183] on span "Select Store" at bounding box center [148, 186] width 224 height 11
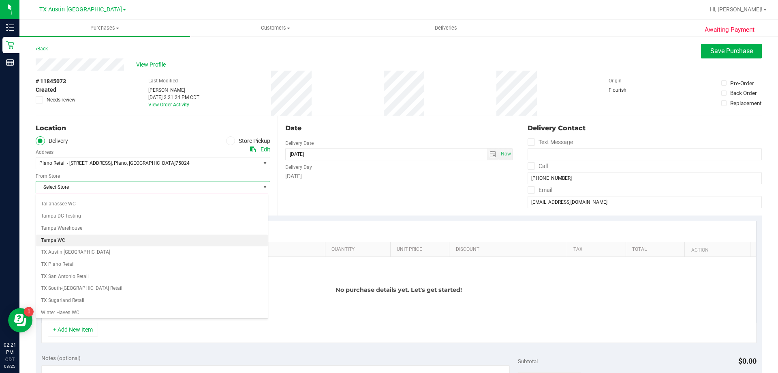
scroll to position [589, 0]
click at [78, 240] on li "TX Plano Retail" at bounding box center [152, 238] width 232 height 12
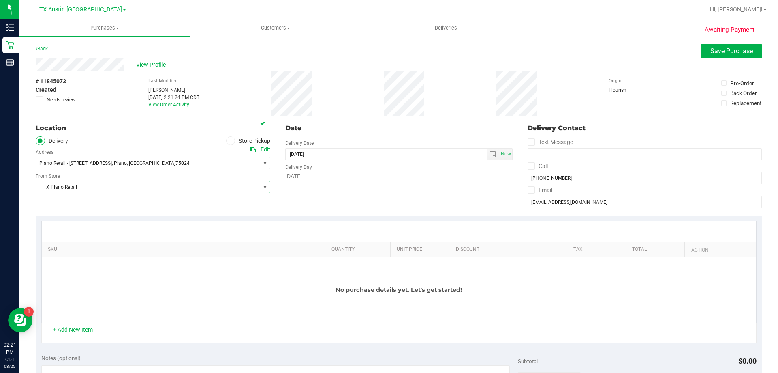
click at [529, 166] on icon at bounding box center [531, 166] width 5 height 0
click at [0, 0] on input "Call" at bounding box center [0, 0] width 0 height 0
click at [528, 193] on span at bounding box center [531, 189] width 7 height 7
click at [0, 0] on input "Email" at bounding box center [0, 0] width 0 height 0
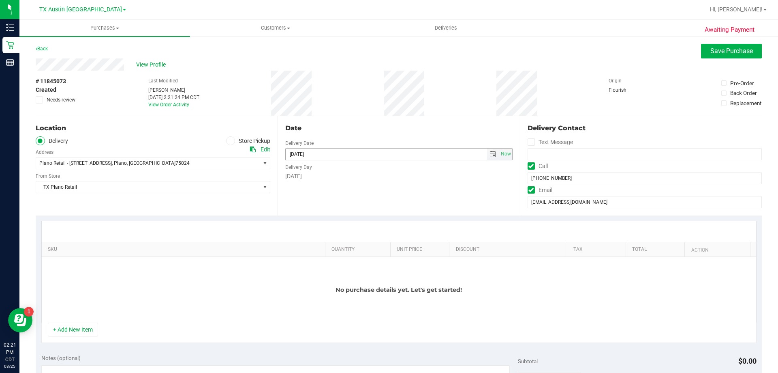
click at [490, 157] on span "select" at bounding box center [493, 154] width 6 height 6
click at [314, 248] on link "26" at bounding box center [315, 248] width 12 height 13
type input "[DATE]"
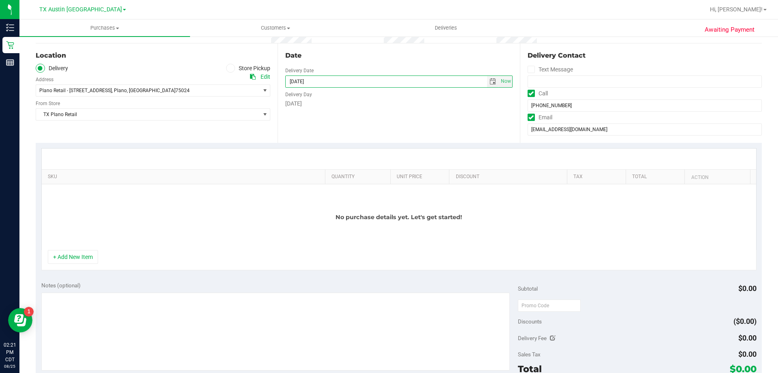
scroll to position [81, 0]
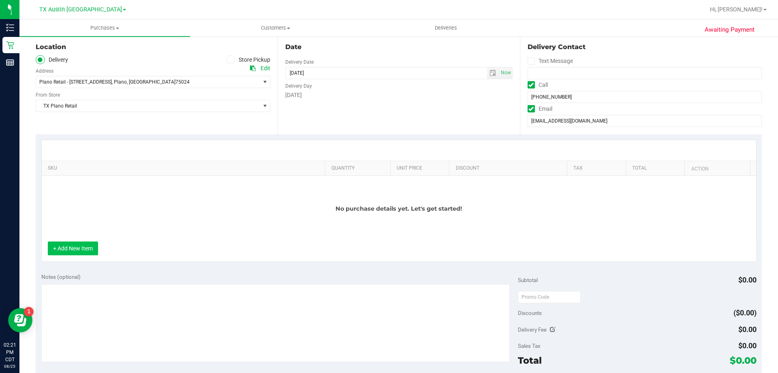
click at [87, 246] on button "+ Add New Item" at bounding box center [73, 248] width 50 height 14
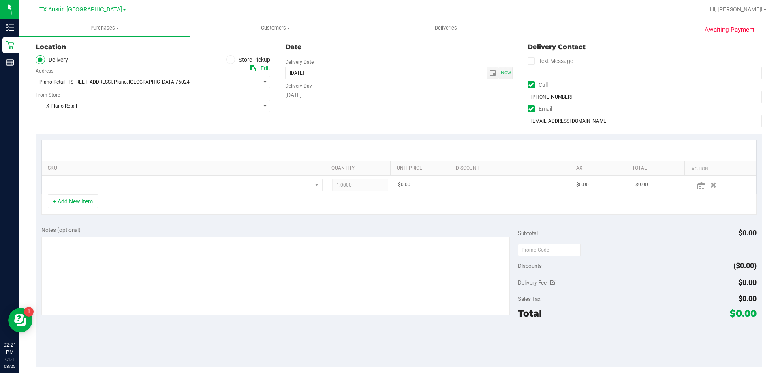
click at [114, 191] on td at bounding box center [185, 185] width 286 height 19
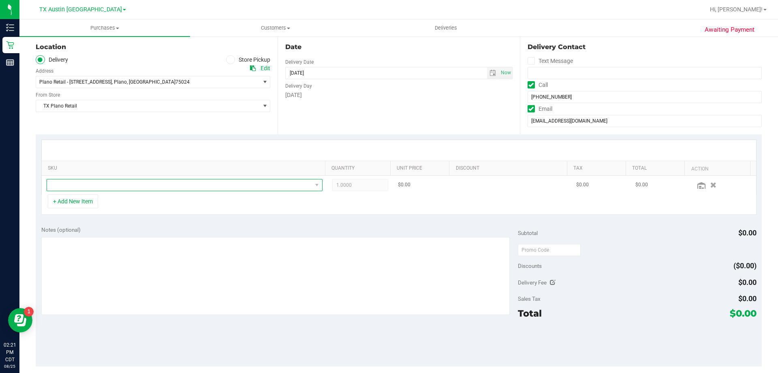
click at [115, 186] on span "NO DATA FOUND" at bounding box center [179, 184] width 265 height 11
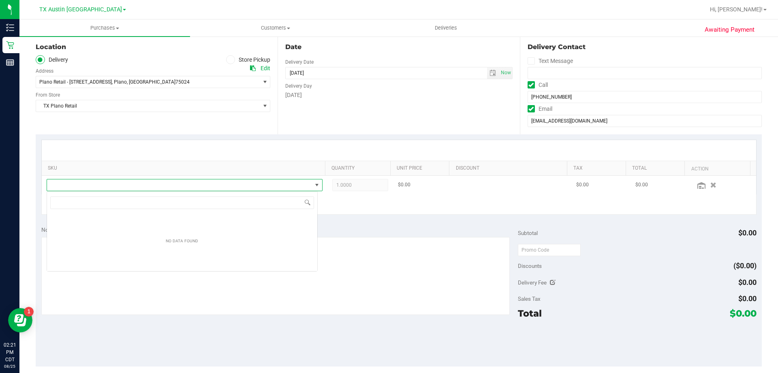
scroll to position [12, 271]
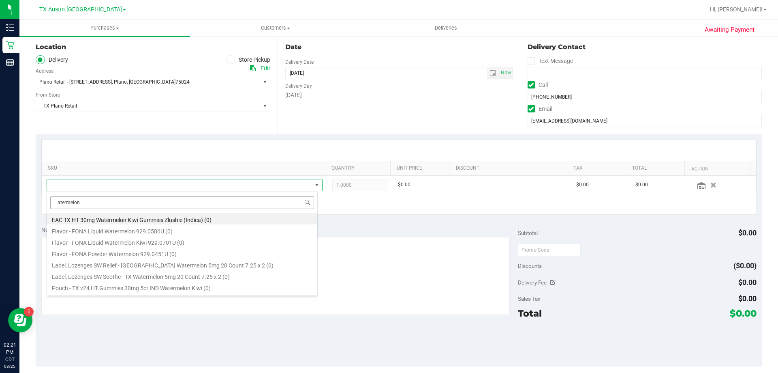
click at [58, 203] on input "atermelon" at bounding box center [182, 202] width 264 height 13
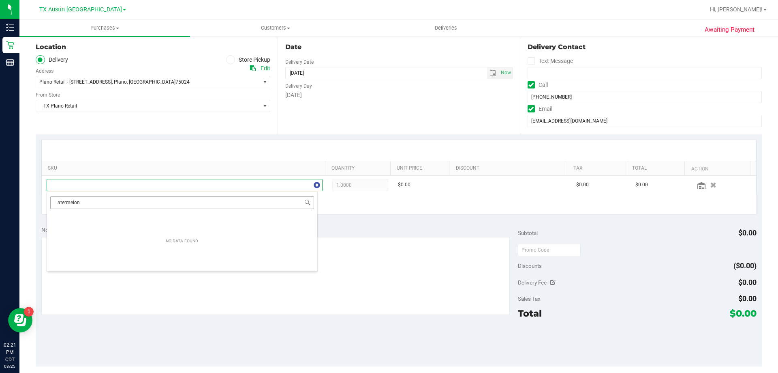
type input "watermelon"
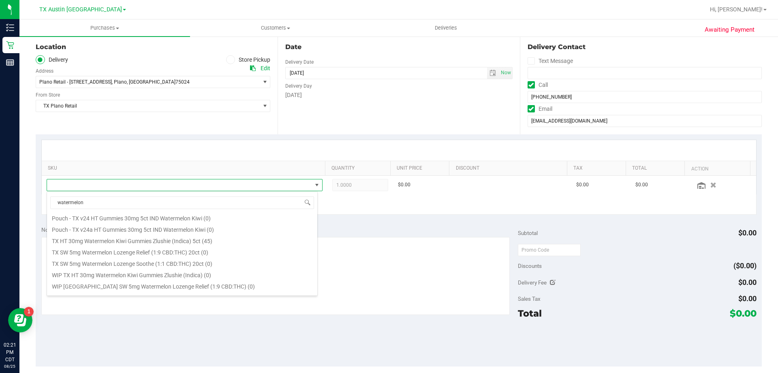
scroll to position [78, 0]
click at [156, 233] on li "TX HT 30mg Watermelon Kiwi Gummies Zlushie (Indica) 5ct (45)" at bounding box center [182, 231] width 270 height 11
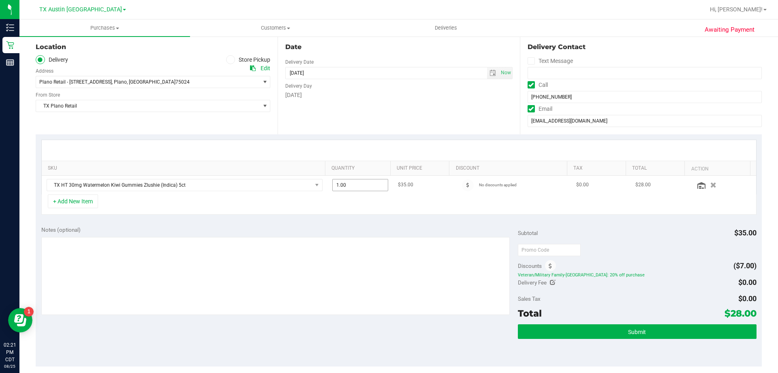
click at [362, 184] on span "1.00 1" at bounding box center [360, 185] width 56 height 12
type input "2"
type input "2.00"
click at [374, 145] on div at bounding box center [399, 150] width 715 height 21
click at [64, 199] on button "+ Add New Item" at bounding box center [73, 201] width 50 height 14
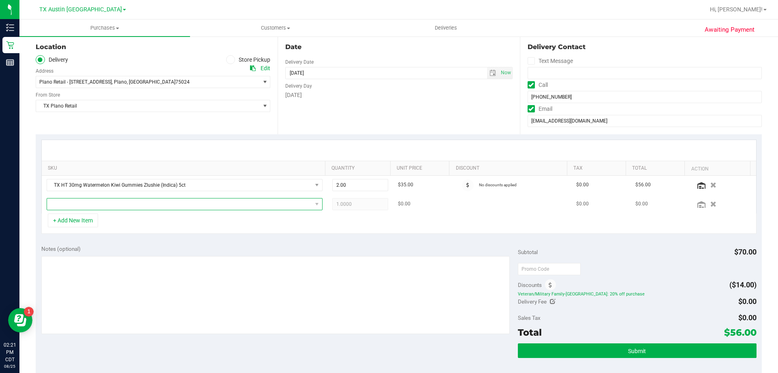
click at [90, 202] on span "NO DATA FOUND" at bounding box center [179, 203] width 265 height 11
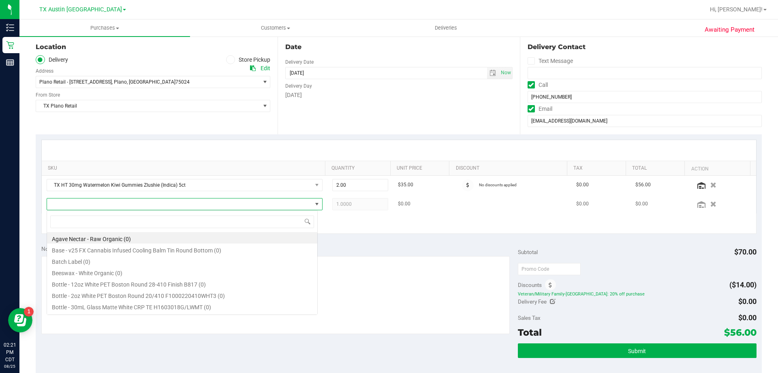
scroll to position [12, 271]
type input "strawbe"
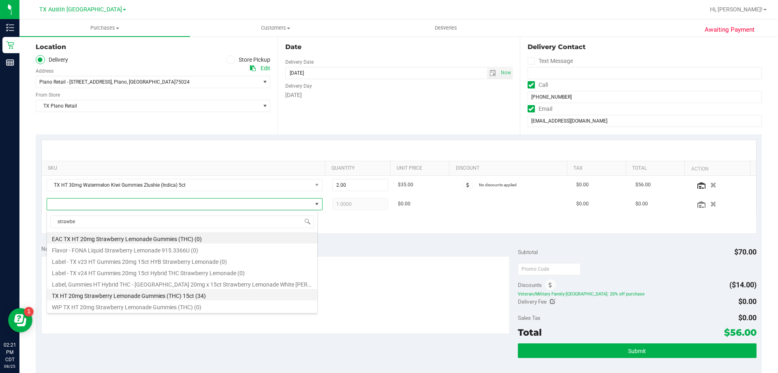
click at [115, 298] on li "TX HT 20mg Strawberry Lemonade Gummies (THC) 15ct (34)" at bounding box center [182, 294] width 270 height 11
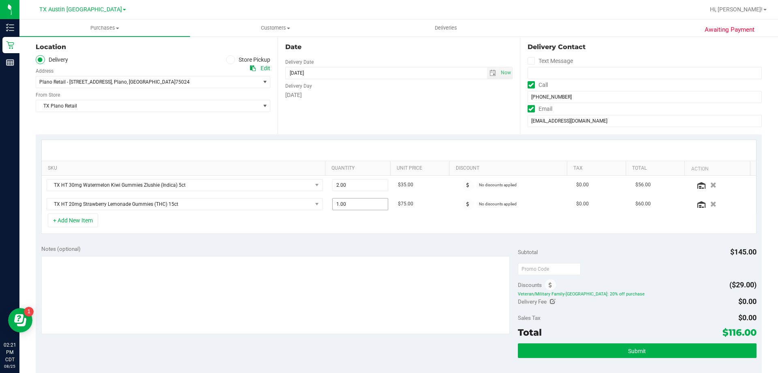
click at [353, 203] on span "1.00 1" at bounding box center [360, 204] width 56 height 12
type input "2"
type input "2.00"
click at [335, 243] on div "Notes (optional) Subtotal $145.00 Discounts ($29.00) Veteran/Military Family-TX…" at bounding box center [399, 312] width 726 height 146
click at [64, 221] on button "+ Add New Item" at bounding box center [73, 220] width 50 height 14
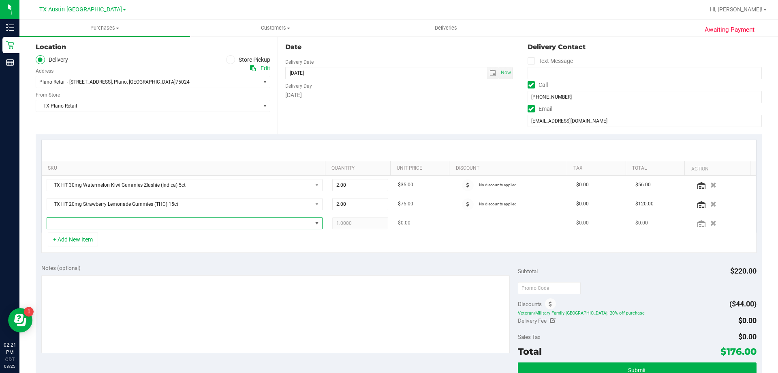
click at [91, 224] on span "NO DATA FOUND" at bounding box center [179, 222] width 265 height 11
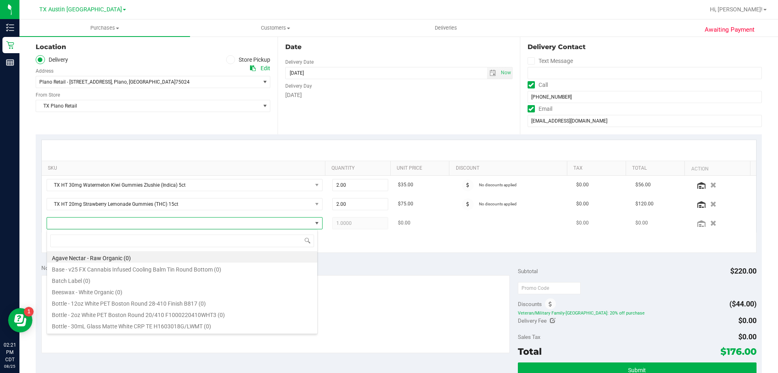
scroll to position [12, 269]
type input "s"
type input "dark choco"
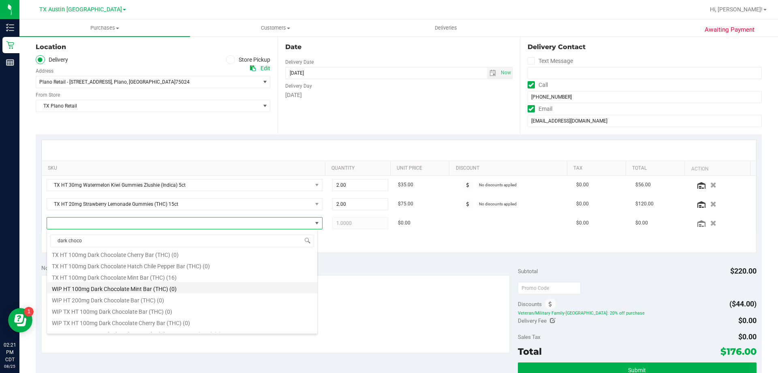
scroll to position [180, 0]
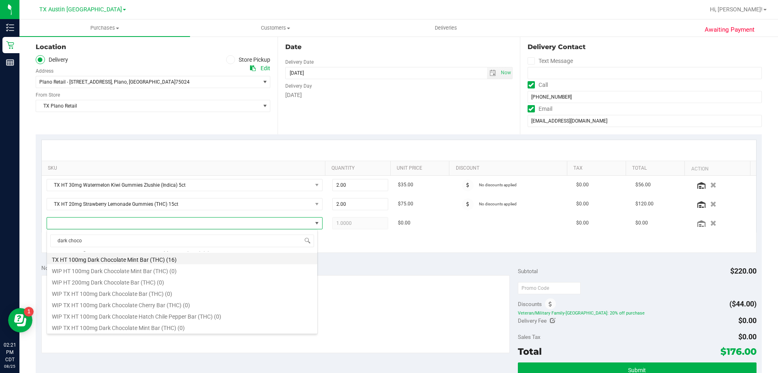
click at [157, 260] on li "TX HT 100mg Dark Chocolate Mint Bar (THC) (16)" at bounding box center [182, 258] width 270 height 11
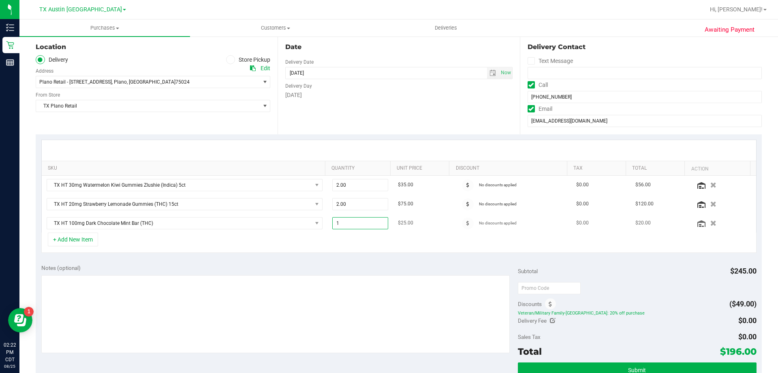
click at [352, 225] on span "1.00 1" at bounding box center [360, 223] width 56 height 12
type input "2"
type input "2.00"
click at [353, 133] on div "Date Delivery Date 08/26/2025 Now 08/26/2025 08:00 AM Now Delivery Day Tuesday" at bounding box center [399, 84] width 242 height 99
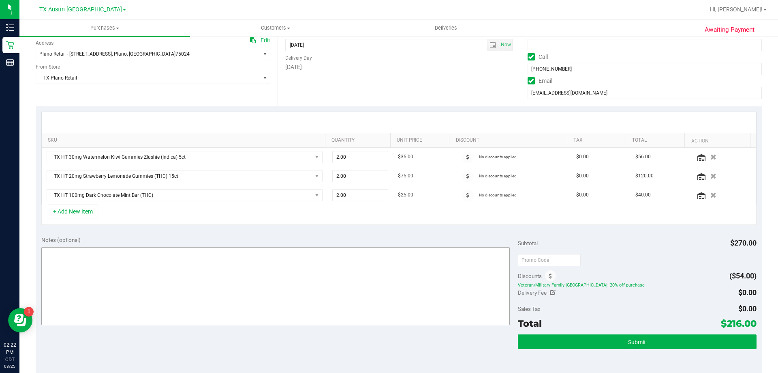
scroll to position [122, 0]
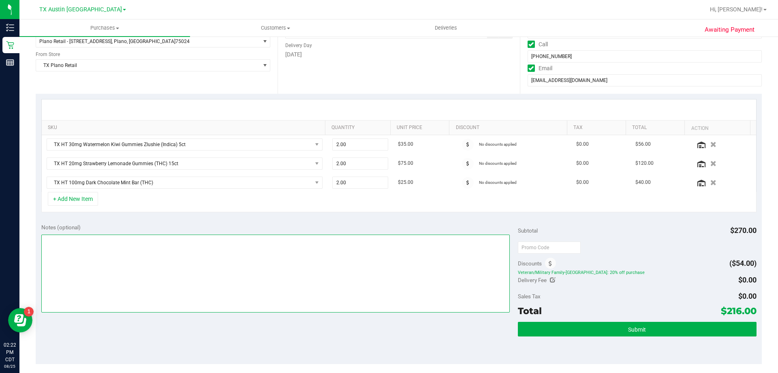
drag, startPoint x: 148, startPoint y: 244, endPoint x: 166, endPoint y: 259, distance: 22.8
click at [151, 251] on textarea at bounding box center [275, 273] width 469 height 78
type textarea "PU Tues 8/26 in Plano. VF 8/25"
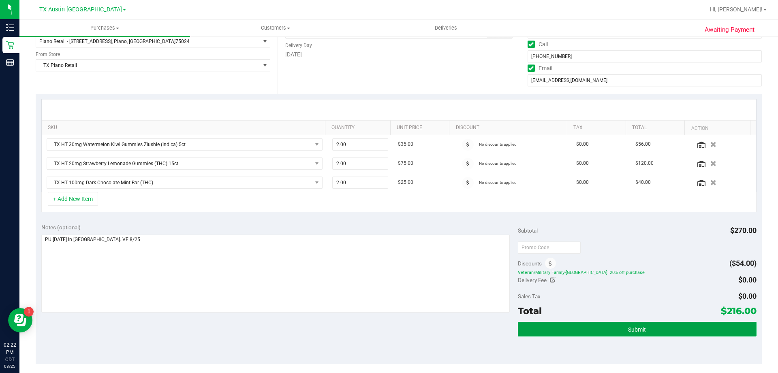
click at [629, 328] on span "Submit" at bounding box center [637, 329] width 18 height 6
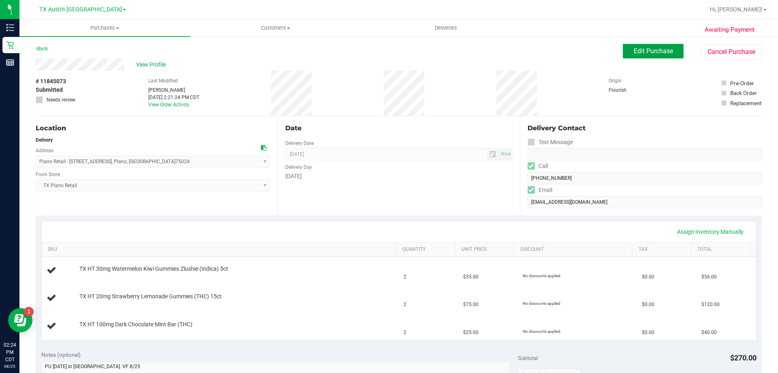
click at [654, 45] on button "Edit Purchase" at bounding box center [653, 51] width 61 height 15
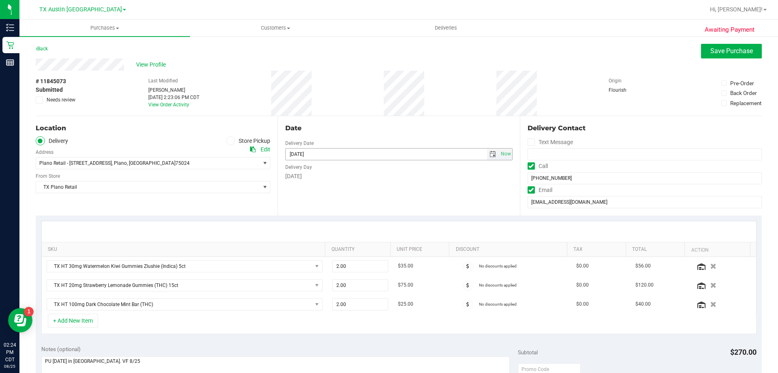
click at [490, 153] on span "select" at bounding box center [493, 154] width 6 height 6
click at [352, 248] on link "29" at bounding box center [350, 248] width 12 height 13
type input "[DATE]"
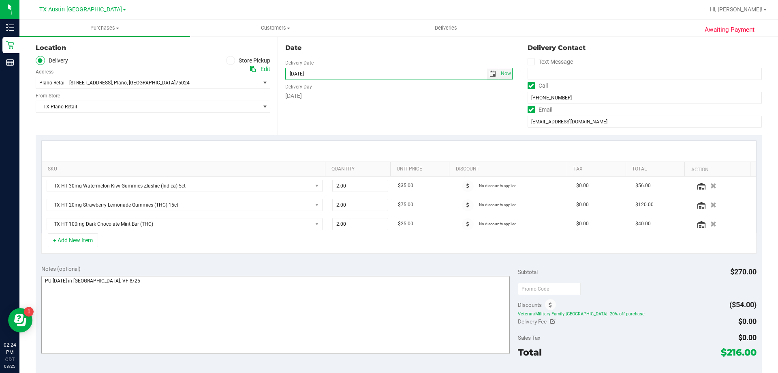
scroll to position [81, 0]
click at [73, 278] on textarea at bounding box center [275, 314] width 469 height 78
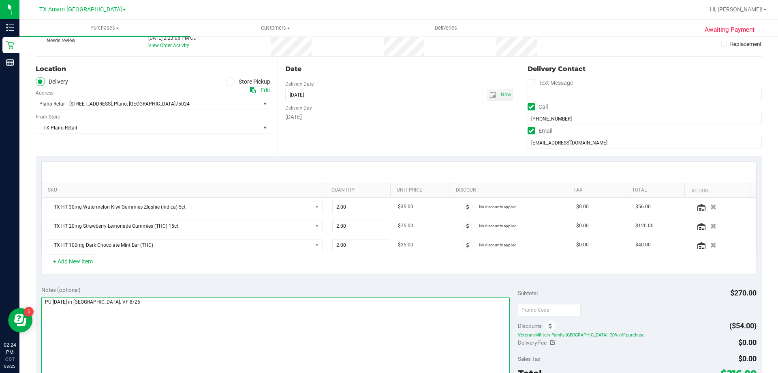
scroll to position [0, 0]
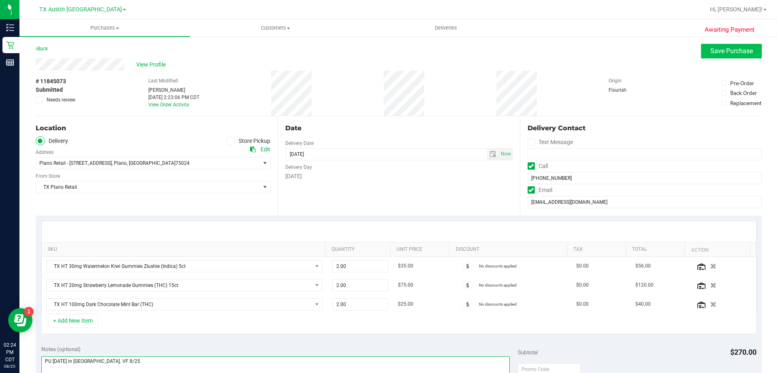
type textarea "PU Fri 8/29 in Plano. VF 8/25"
click at [722, 49] on span "Save Purchase" at bounding box center [732, 51] width 43 height 8
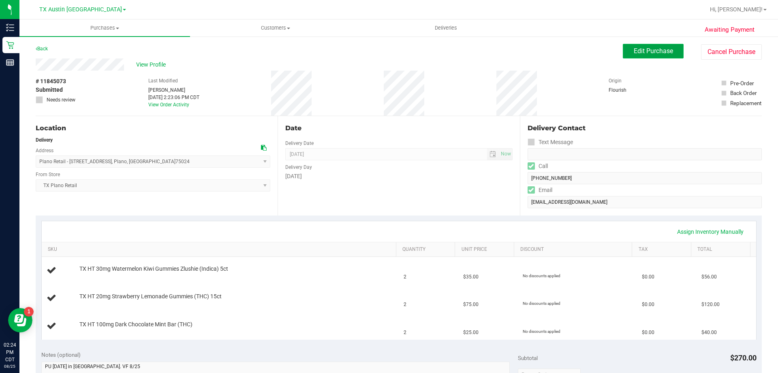
click at [634, 52] on span "Edit Purchase" at bounding box center [653, 51] width 39 height 8
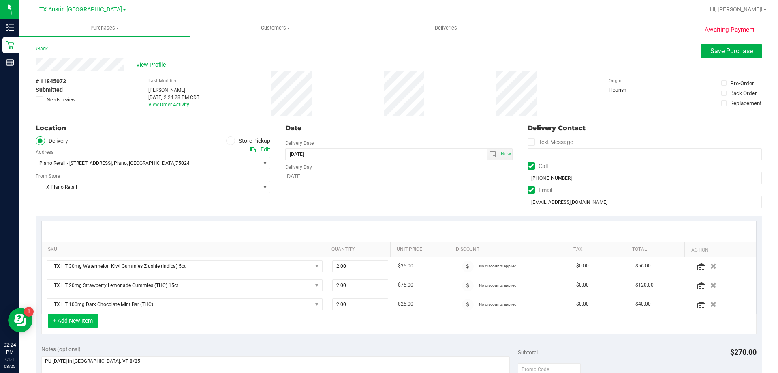
click at [90, 317] on button "+ Add New Item" at bounding box center [73, 320] width 50 height 14
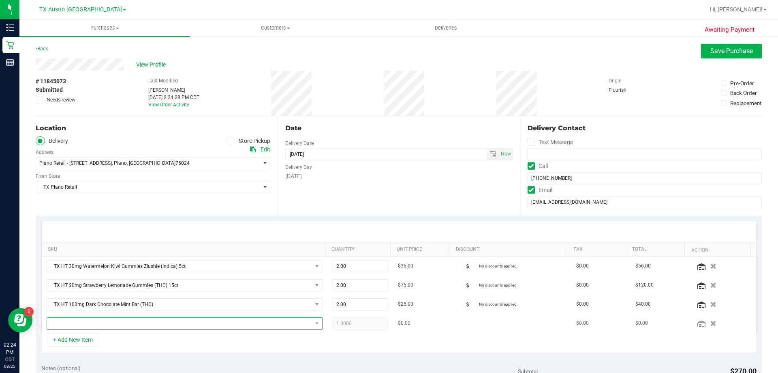
click at [101, 326] on span "NO DATA FOUND" at bounding box center [179, 322] width 265 height 11
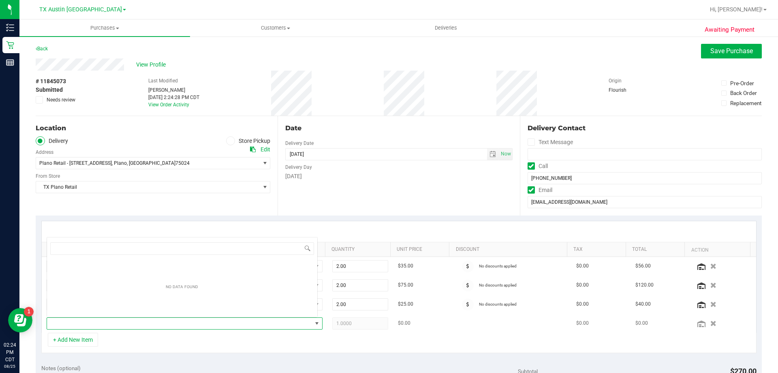
scroll to position [12, 269]
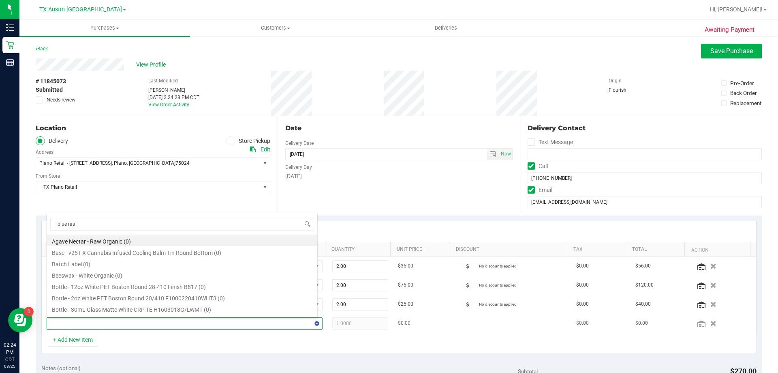
type input "blue rasp"
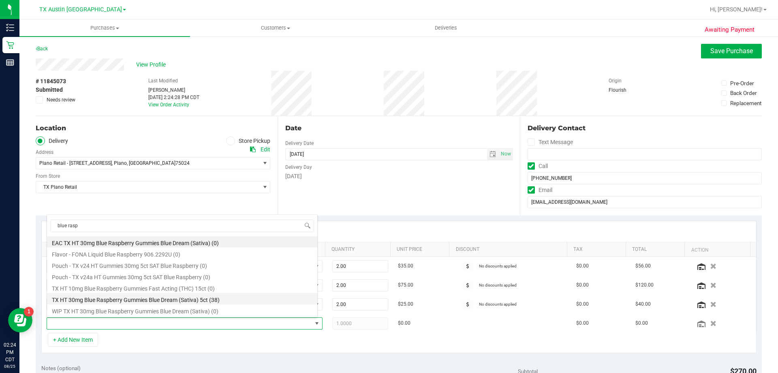
click at [114, 301] on li "TX HT 30mg Blue Raspberry Gummies Blue Dream (Sativa) 5ct (38)" at bounding box center [182, 298] width 270 height 11
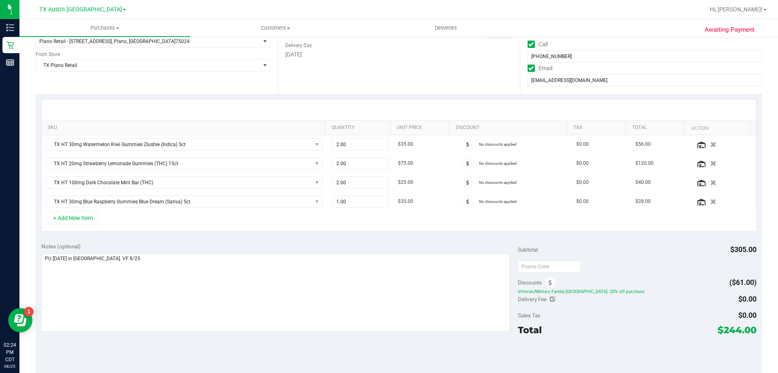
scroll to position [0, 0]
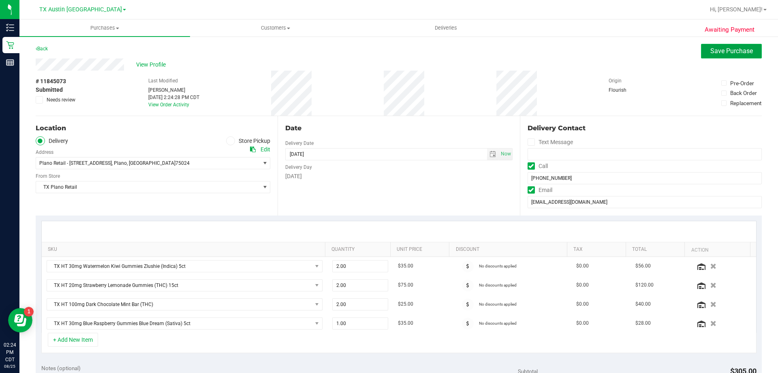
click at [714, 50] on span "Save Purchase" at bounding box center [732, 51] width 43 height 8
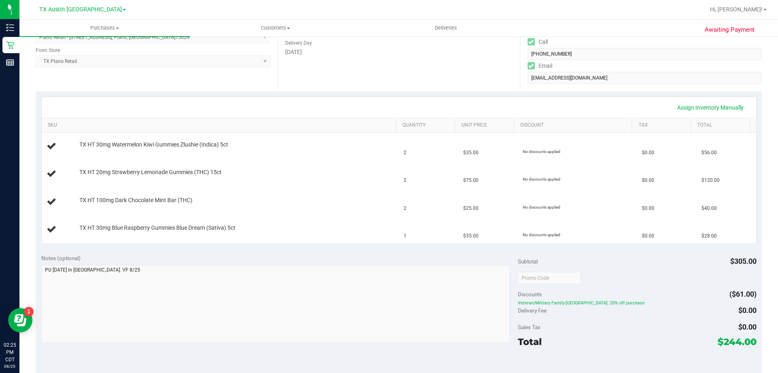
scroll to position [162, 0]
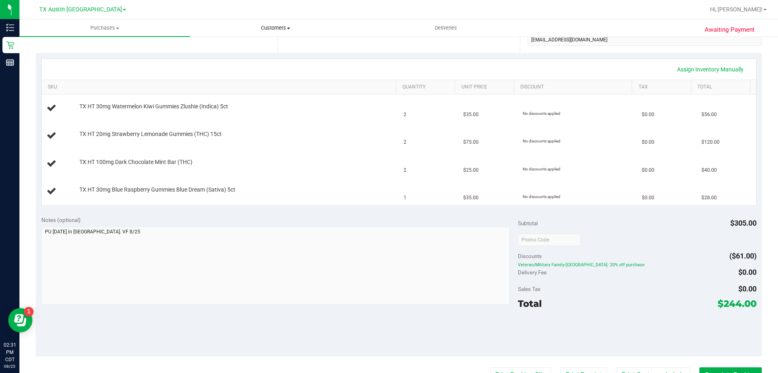
click at [283, 28] on span "Customers" at bounding box center [276, 27] width 170 height 7
click at [285, 45] on li "All customers" at bounding box center [275, 49] width 171 height 10
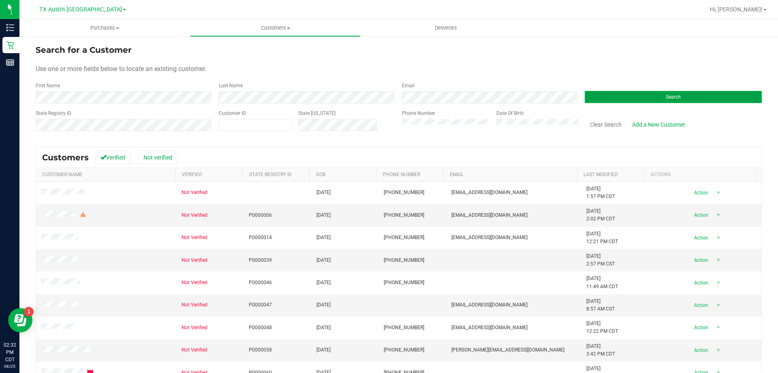
click at [623, 101] on button "Search" at bounding box center [673, 97] width 177 height 12
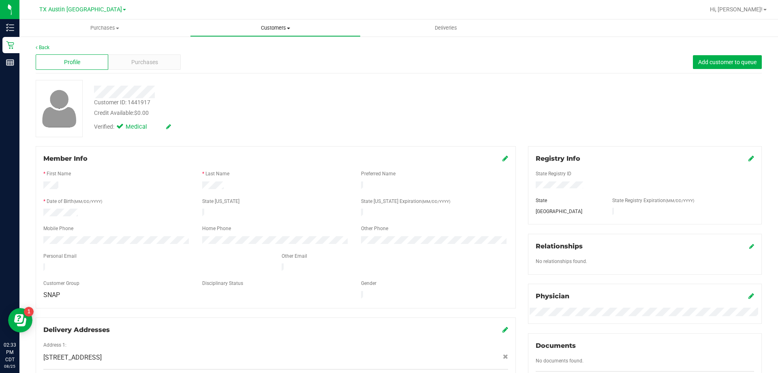
click at [273, 30] on span "Customers" at bounding box center [276, 27] width 170 height 7
click at [270, 50] on li "All customers" at bounding box center [275, 49] width 171 height 10
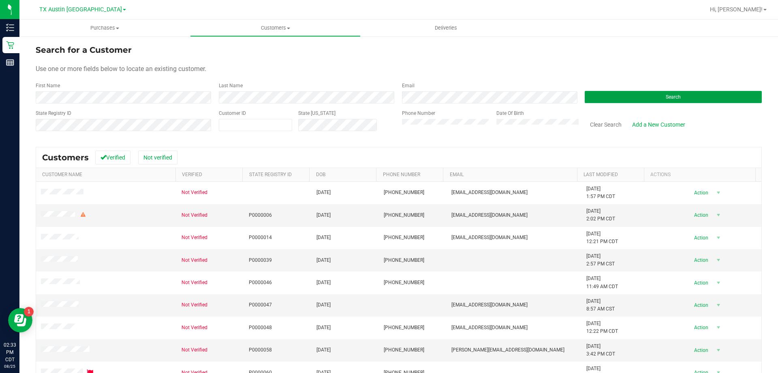
drag, startPoint x: 598, startPoint y: 98, endPoint x: 583, endPoint y: 109, distance: 18.8
click at [597, 98] on button "Search" at bounding box center [673, 97] width 177 height 12
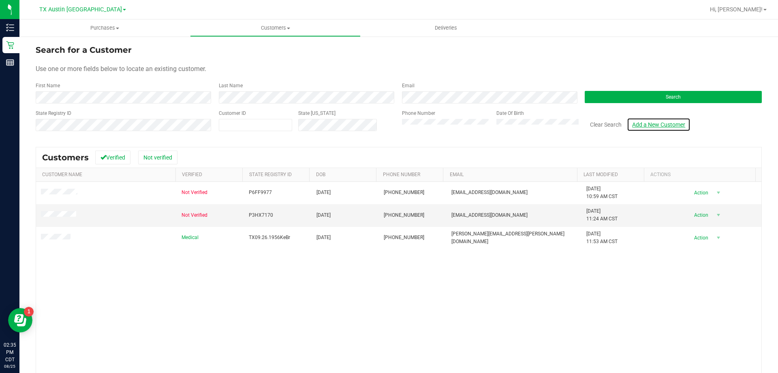
click at [668, 119] on link "Add a New Customer" at bounding box center [659, 125] width 64 height 14
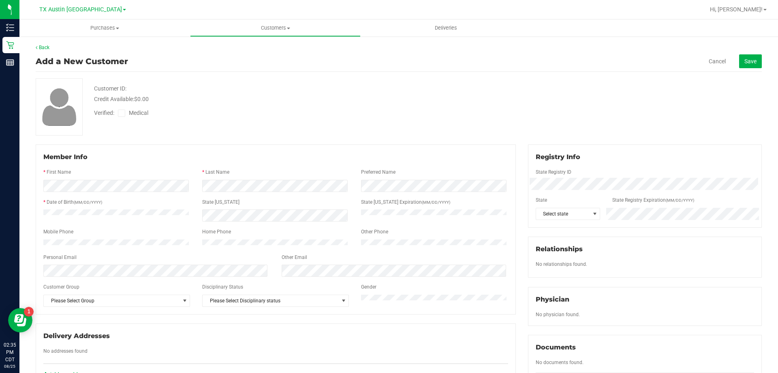
click at [119, 110] on span at bounding box center [121, 112] width 7 height 7
click at [0, 0] on input "Medical" at bounding box center [0, 0] width 0 height 0
click at [709, 61] on link "Cancel" at bounding box center [717, 61] width 17 height 8
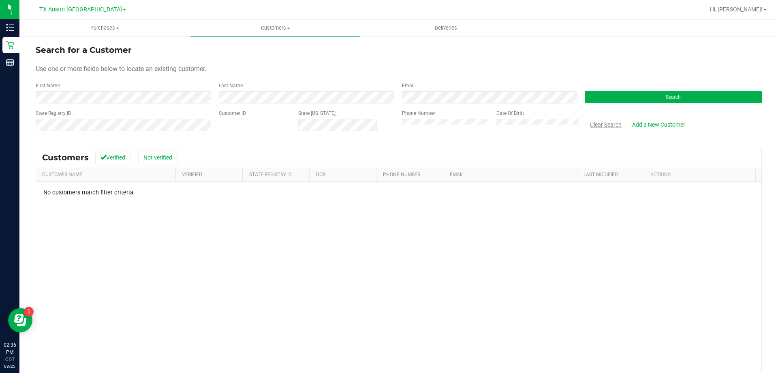
click at [595, 123] on button "Clear Search" at bounding box center [606, 125] width 42 height 14
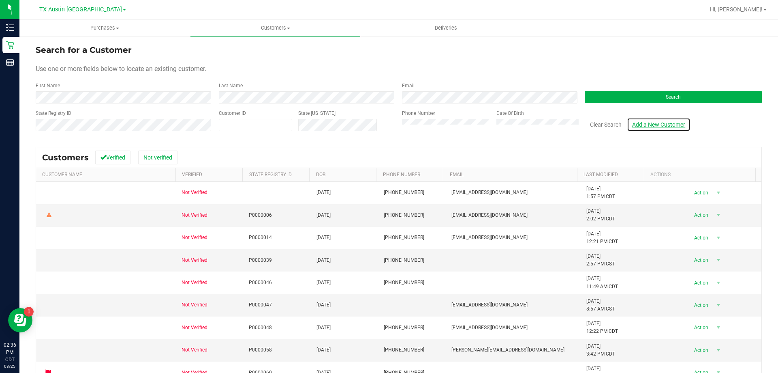
click at [664, 126] on link "Add a New Customer" at bounding box center [659, 125] width 64 height 14
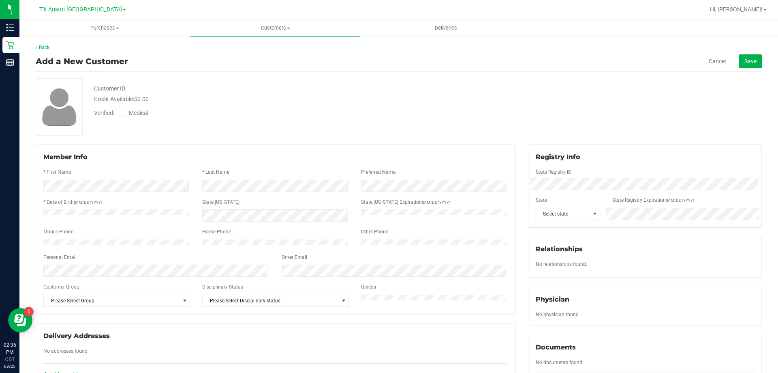
click at [110, 238] on div at bounding box center [275, 238] width 465 height 2
click at [592, 213] on span at bounding box center [595, 213] width 6 height 6
click at [547, 304] on li "[GEOGRAPHIC_DATA]" at bounding box center [563, 308] width 63 height 14
click at [123, 113] on icon at bounding box center [121, 113] width 5 height 0
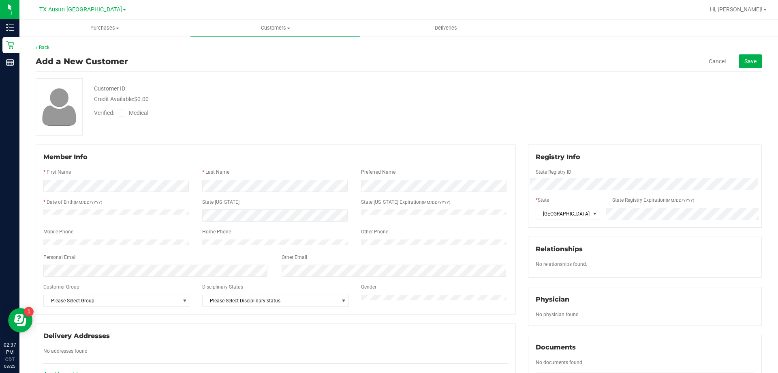
click at [0, 0] on input "Medical" at bounding box center [0, 0] width 0 height 0
click at [745, 61] on span "Save" at bounding box center [751, 61] width 12 height 6
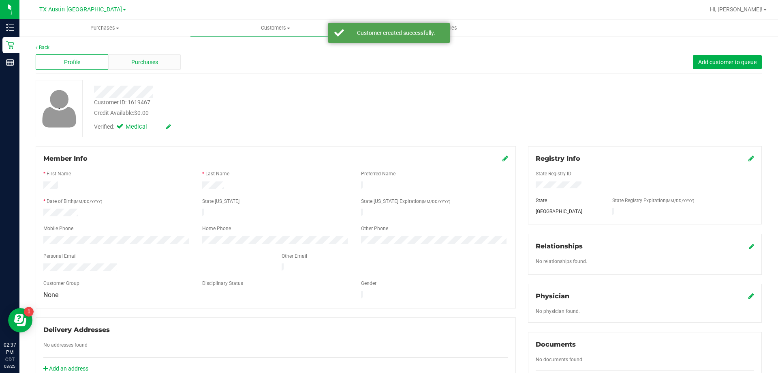
click at [137, 66] on div "Purchases" at bounding box center [144, 61] width 73 height 15
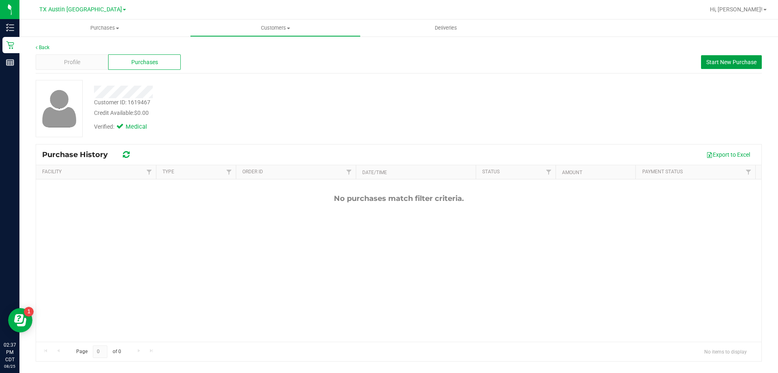
click at [740, 62] on span "Start New Purchase" at bounding box center [732, 62] width 50 height 6
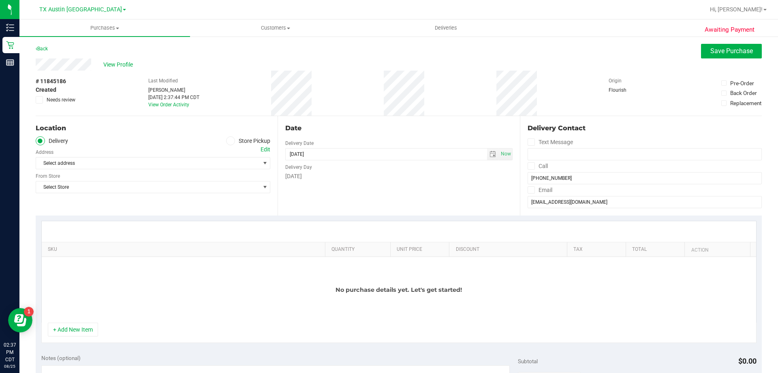
click at [263, 148] on div "Edit" at bounding box center [266, 149] width 10 height 9
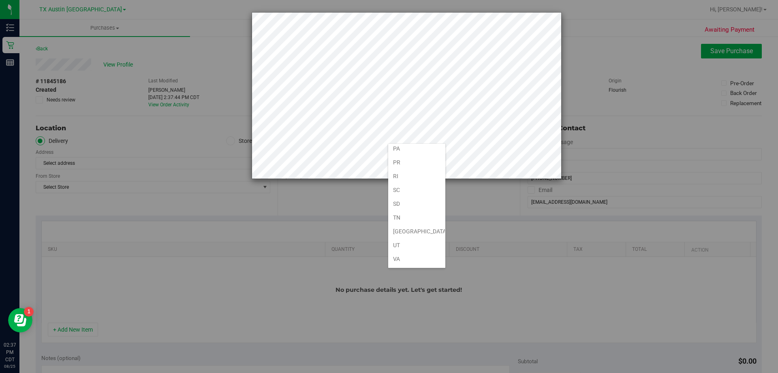
scroll to position [595, 0]
click at [408, 164] on li "[GEOGRAPHIC_DATA]" at bounding box center [416, 163] width 57 height 14
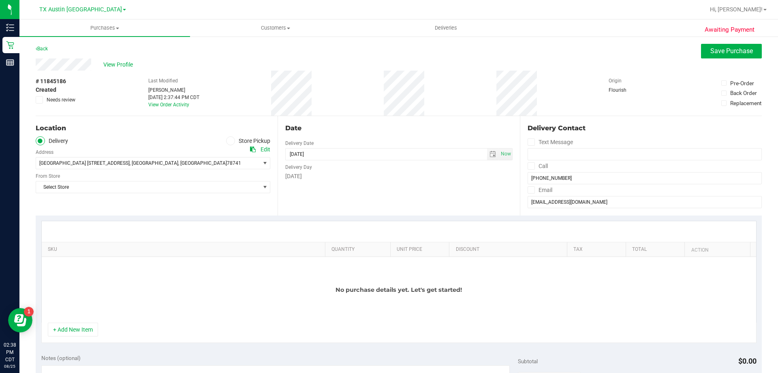
click at [529, 166] on icon at bounding box center [531, 166] width 5 height 0
click at [0, 0] on input "Call" at bounding box center [0, 0] width 0 height 0
click at [529, 190] on icon at bounding box center [531, 190] width 5 height 0
click at [0, 0] on input "Email" at bounding box center [0, 0] width 0 height 0
click at [490, 154] on span "select" at bounding box center [493, 154] width 6 height 6
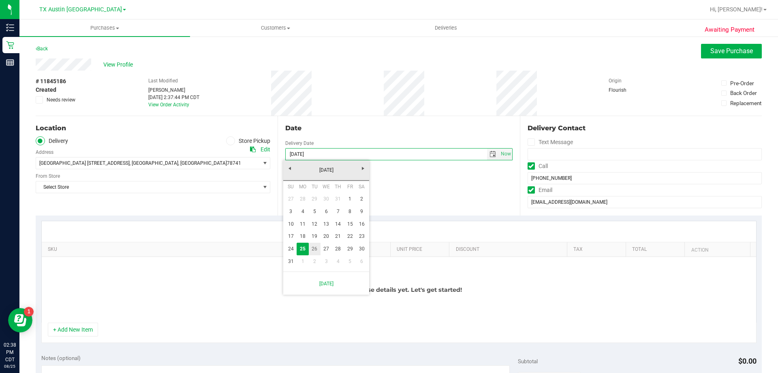
click at [319, 246] on link "26" at bounding box center [315, 248] width 12 height 13
type input "[DATE]"
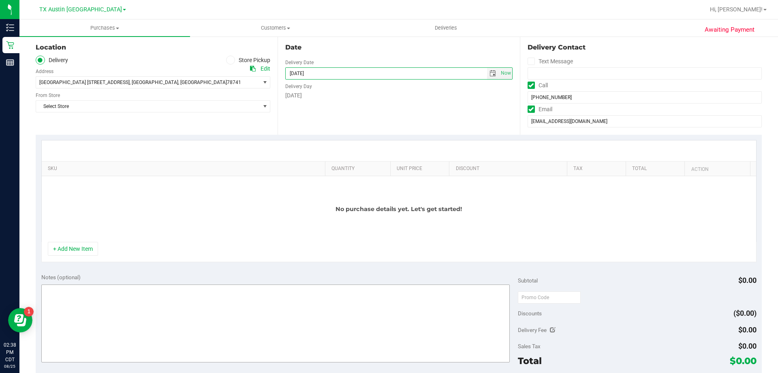
scroll to position [81, 0]
click at [198, 300] on textarea at bounding box center [275, 323] width 469 height 78
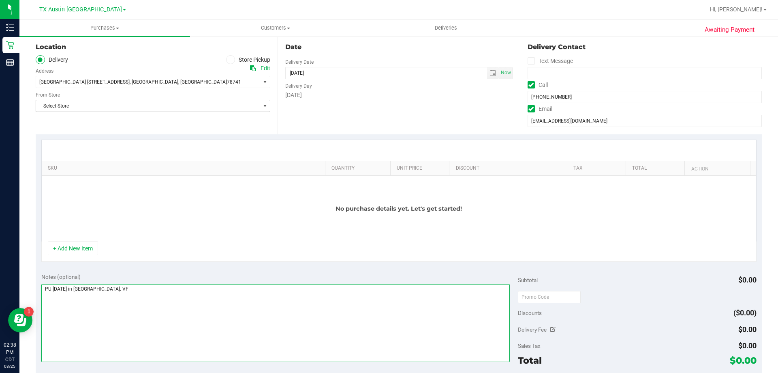
type textarea "PU Tues 8/26 in South Austin. VF"
click at [116, 105] on span "Select Store" at bounding box center [148, 105] width 224 height 11
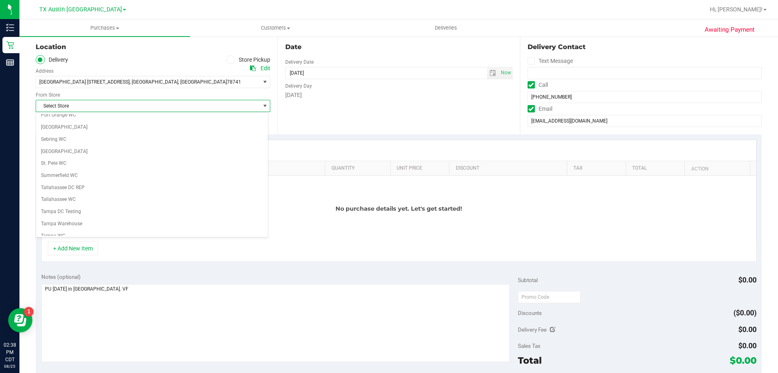
scroll to position [589, 0]
click at [131, 177] on li "TX South-[GEOGRAPHIC_DATA] Retail" at bounding box center [152, 181] width 232 height 12
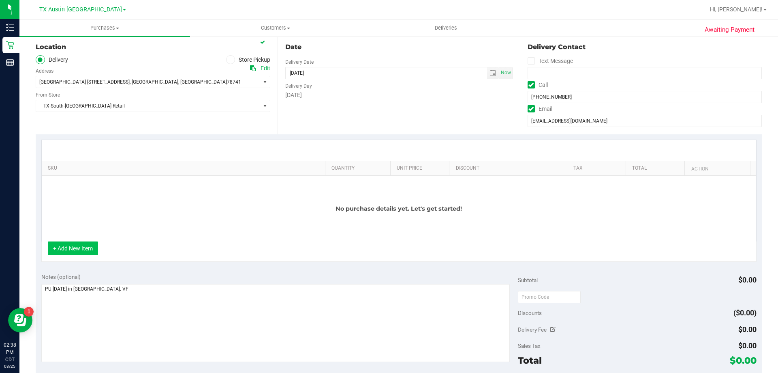
click at [83, 245] on button "+ Add New Item" at bounding box center [73, 248] width 50 height 14
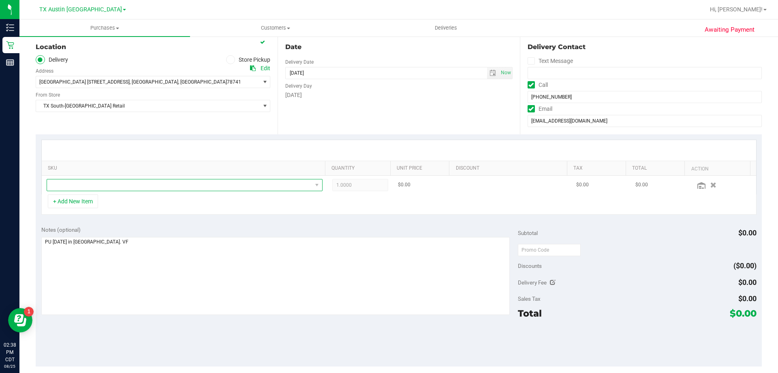
click at [115, 183] on span "NO DATA FOUND" at bounding box center [179, 184] width 265 height 11
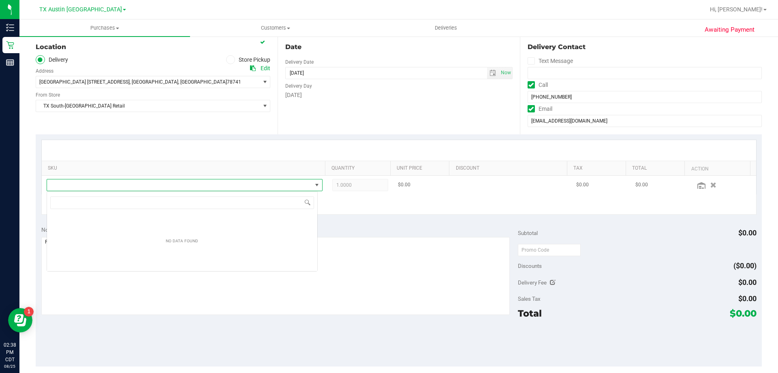
scroll to position [12, 271]
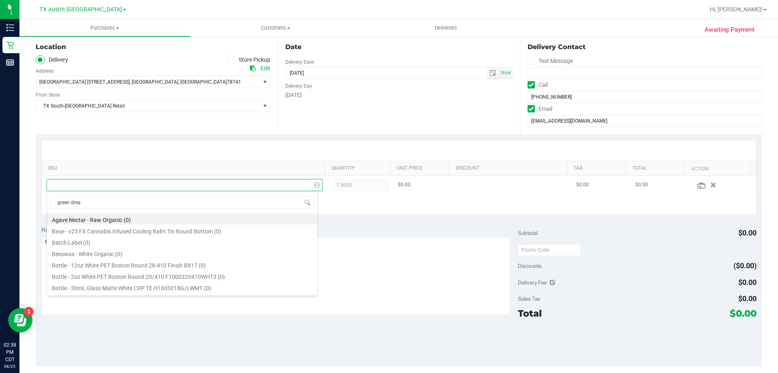
type input "green dream"
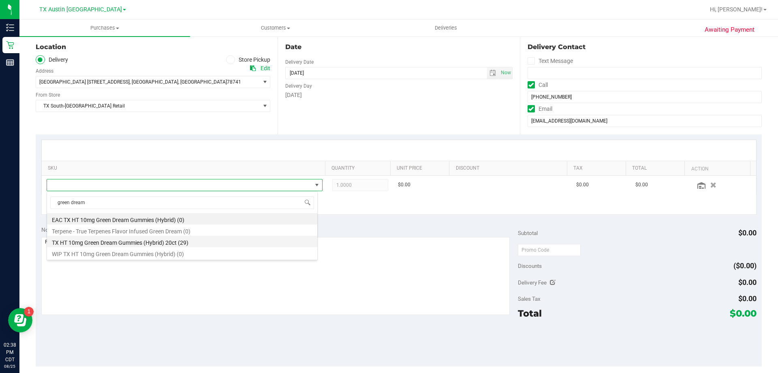
click at [124, 242] on li "TX HT 10mg Green Dream Gummies (Hybrid) 20ct (29)" at bounding box center [182, 241] width 270 height 11
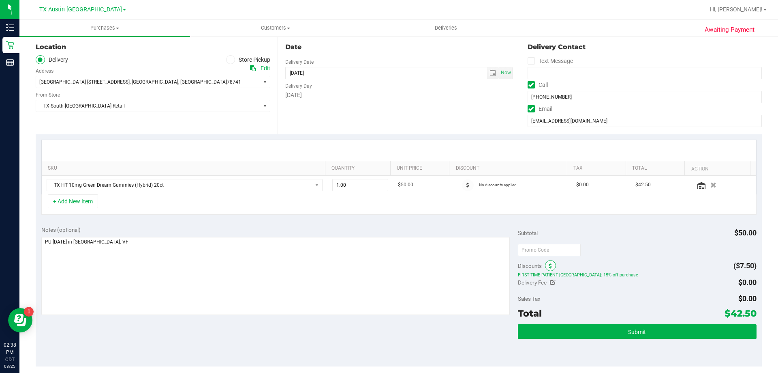
click at [549, 267] on icon at bounding box center [550, 266] width 3 height 6
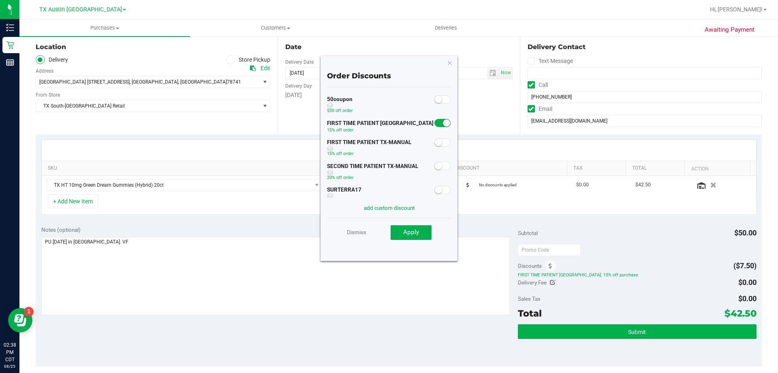
click at [443, 122] on small at bounding box center [446, 122] width 7 height 7
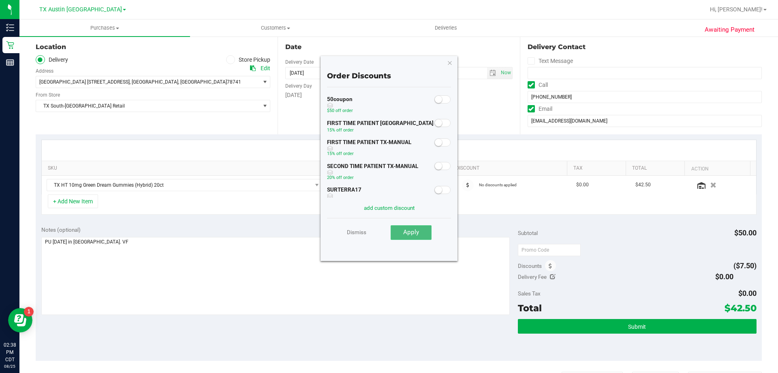
click at [398, 236] on button "Apply" at bounding box center [411, 232] width 41 height 15
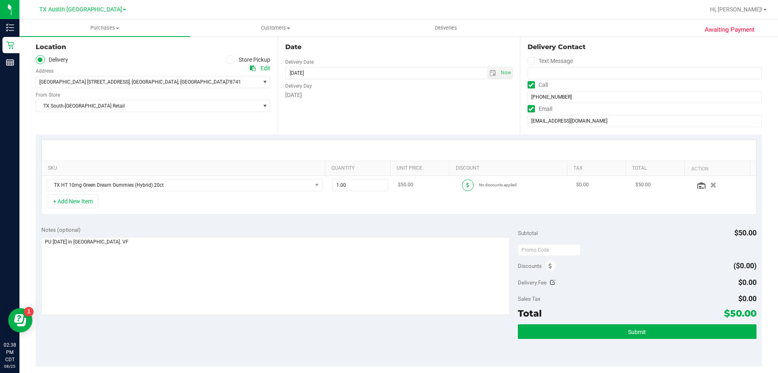
click at [467, 184] on icon at bounding box center [468, 184] width 3 height 5
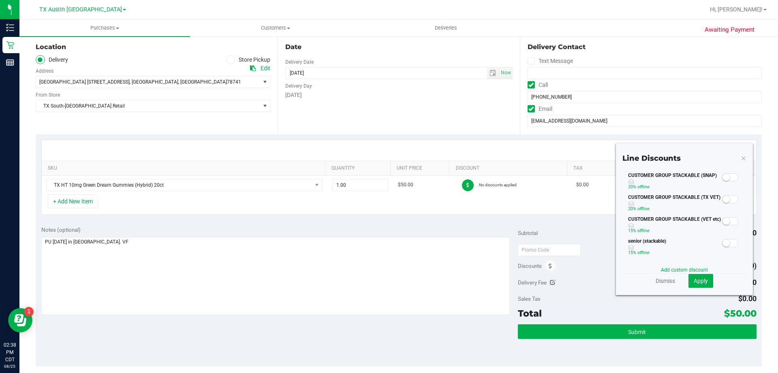
click at [727, 176] on span at bounding box center [730, 177] width 16 height 8
click at [697, 284] on button "Apply" at bounding box center [701, 281] width 25 height 14
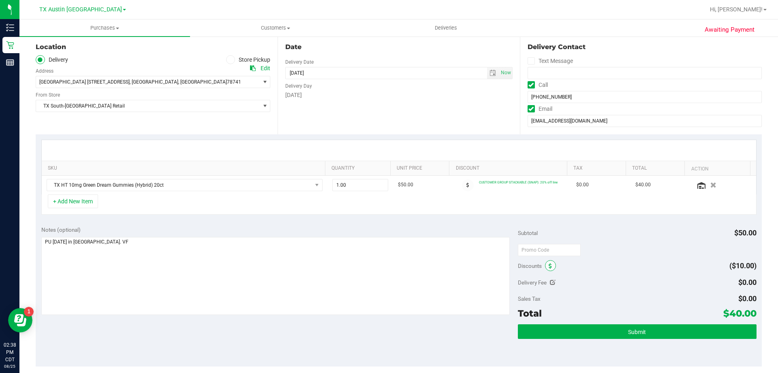
click at [549, 264] on icon at bounding box center [550, 266] width 3 height 6
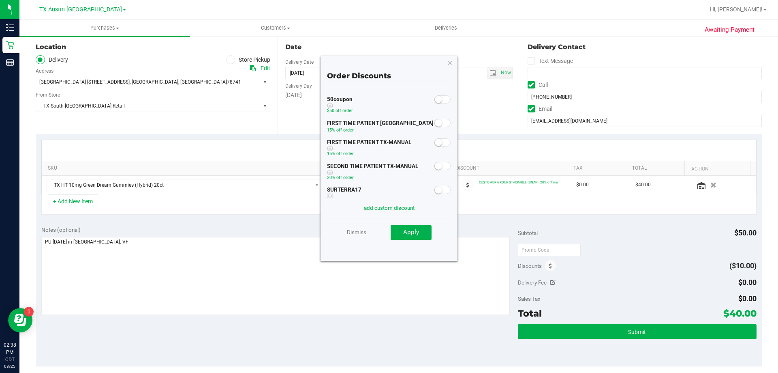
click at [435, 146] on small at bounding box center [438, 142] width 7 height 7
click at [413, 236] on button "Apply" at bounding box center [411, 232] width 41 height 15
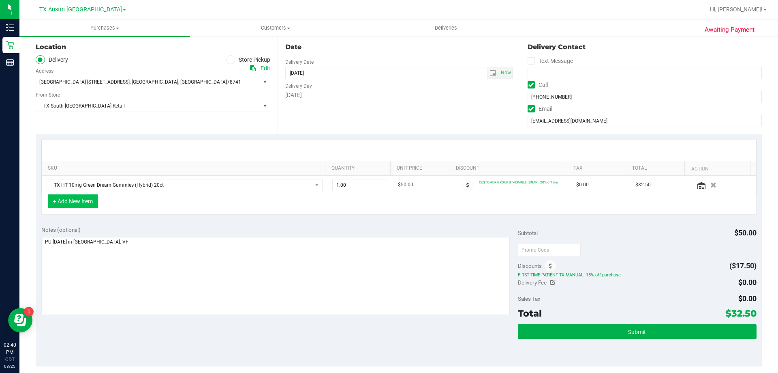
click at [73, 205] on button "+ Add New Item" at bounding box center [73, 201] width 50 height 14
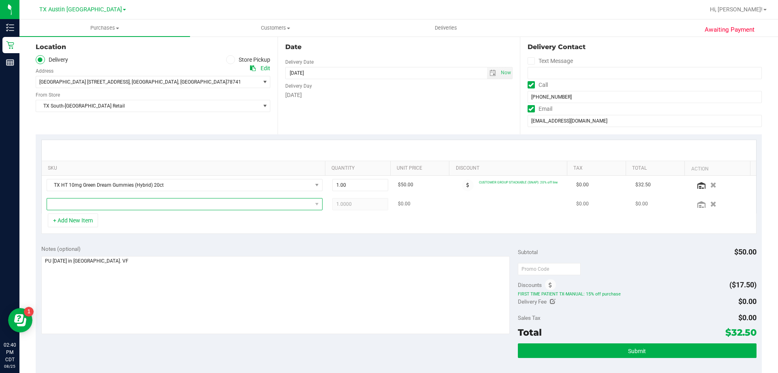
click at [87, 206] on span "NO DATA FOUND" at bounding box center [179, 203] width 265 height 11
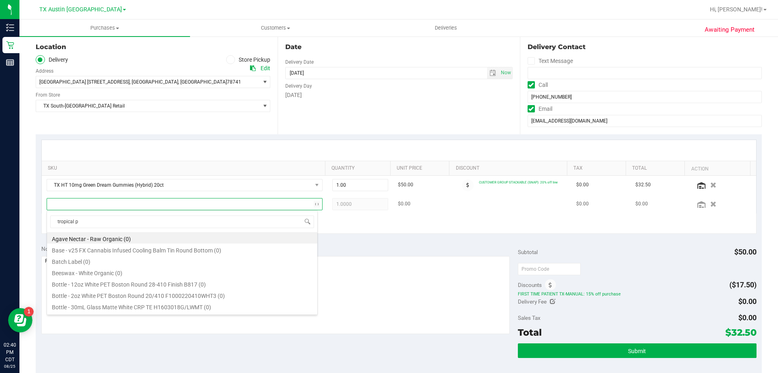
type input "tropical pa"
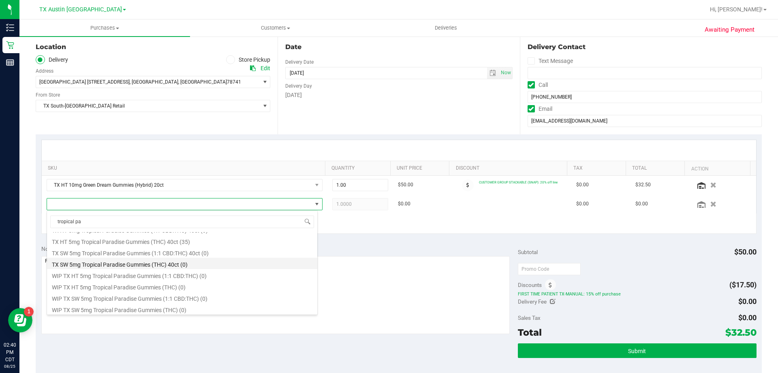
scroll to position [146, 0]
click at [122, 239] on li "TX HT 5mg Tropical Paradise Gummies (THC) 40ct (35)" at bounding box center [182, 238] width 270 height 11
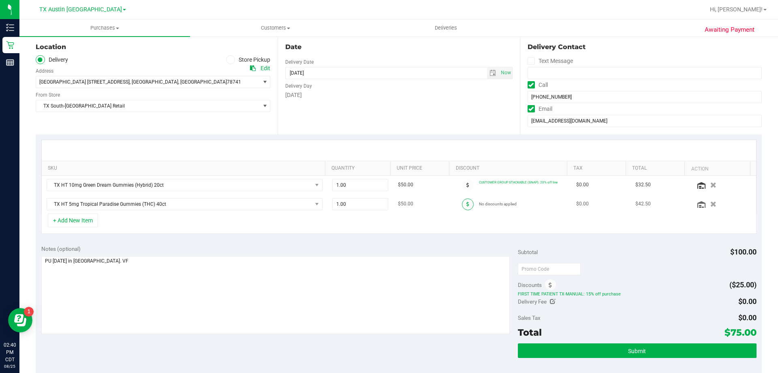
click at [462, 204] on span at bounding box center [468, 204] width 12 height 12
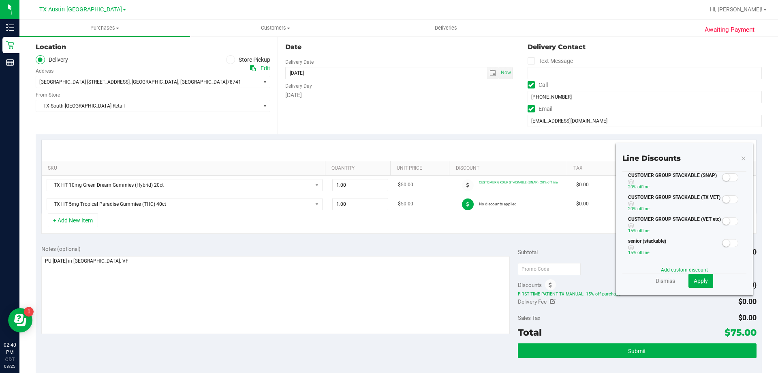
click at [723, 176] on small at bounding box center [726, 177] width 7 height 7
click at [694, 284] on span "Apply" at bounding box center [701, 280] width 14 height 6
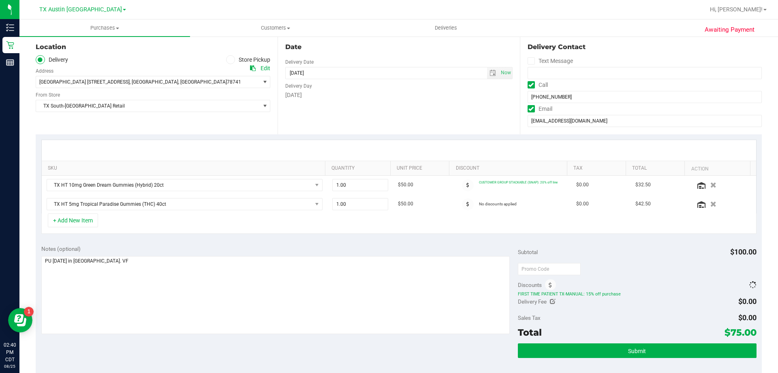
scroll to position [0, 0]
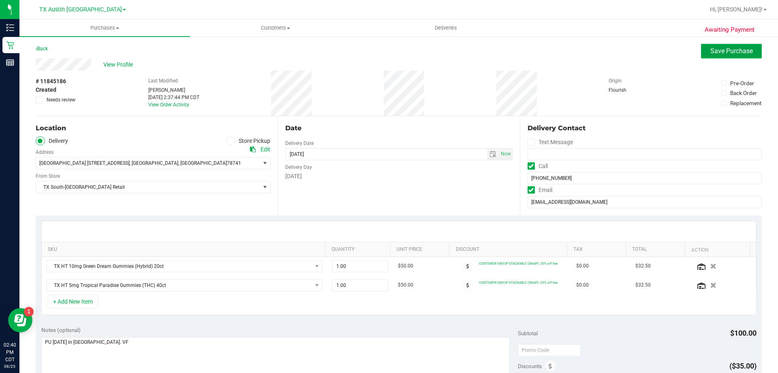
click at [733, 53] on span "Save Purchase" at bounding box center [732, 51] width 43 height 8
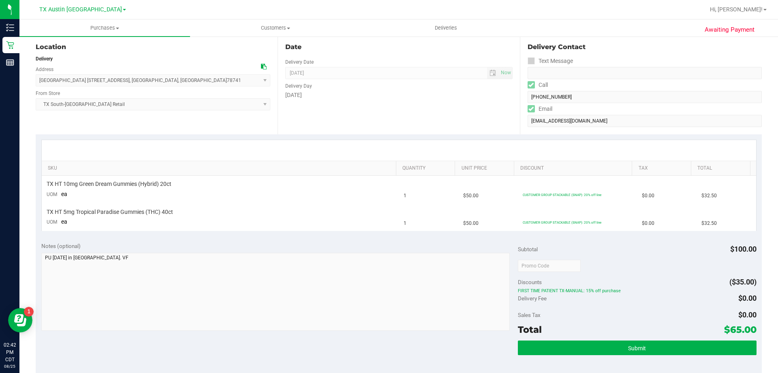
scroll to position [122, 0]
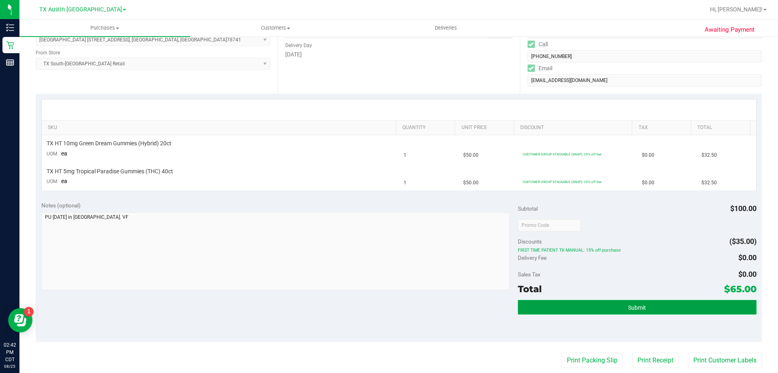
click at [613, 304] on button "Submit" at bounding box center [637, 307] width 238 height 15
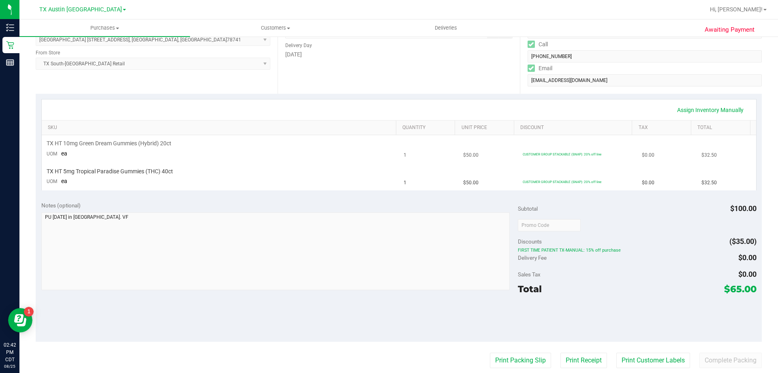
scroll to position [0, 0]
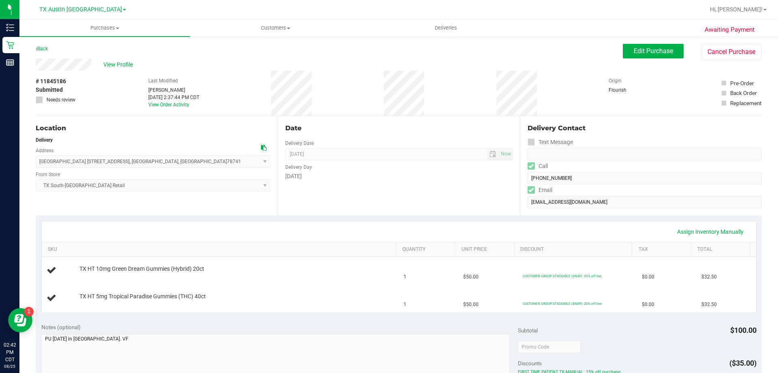
click at [647, 39] on div "Awaiting Payment Back Edit Purchase Cancel Purchase View Profile # 11845186 Sub…" at bounding box center [398, 344] width 759 height 617
click at [646, 49] on span "Edit Purchase" at bounding box center [653, 51] width 39 height 8
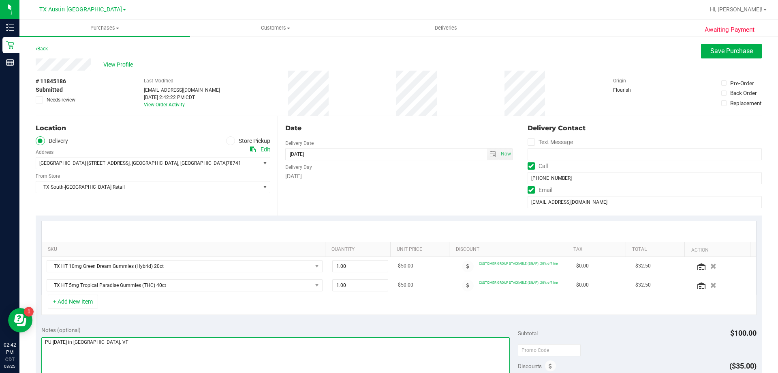
click at [176, 340] on textarea at bounding box center [275, 376] width 469 height 78
type textarea "PU Tues 8/26 in South Austin. VF 8/25"
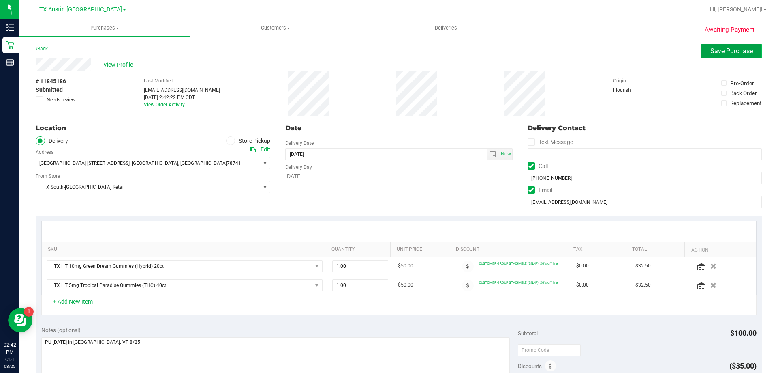
click at [711, 51] on span "Save Purchase" at bounding box center [732, 51] width 43 height 8
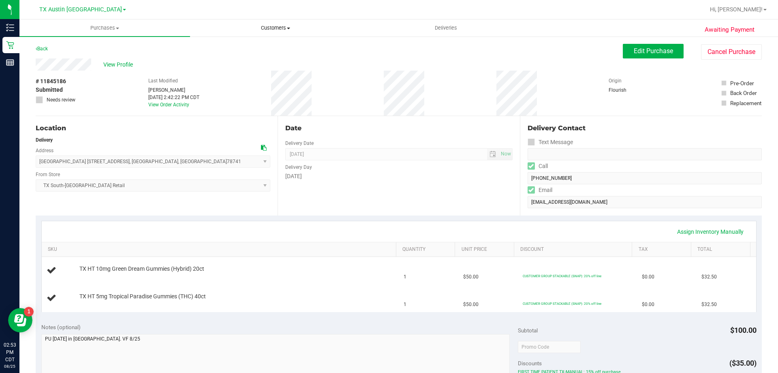
click at [276, 28] on span "Customers" at bounding box center [276, 27] width 170 height 7
click at [268, 50] on li "All customers" at bounding box center [275, 49] width 171 height 10
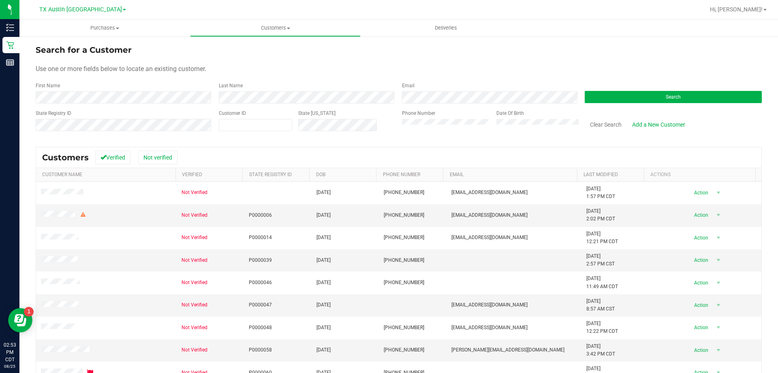
click at [629, 88] on div "Search" at bounding box center [670, 92] width 183 height 21
click at [626, 95] on button "Search" at bounding box center [673, 97] width 177 height 12
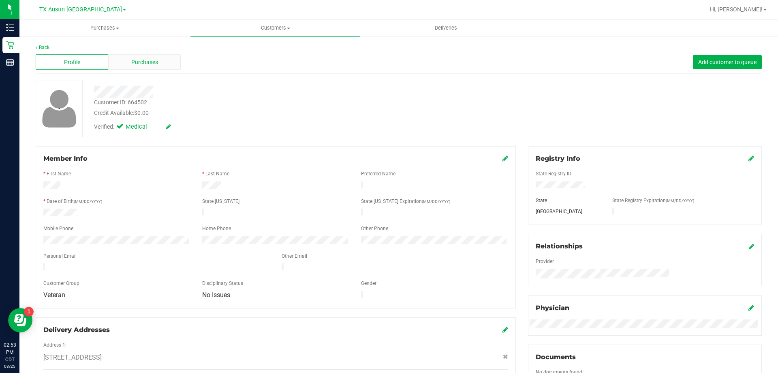
click at [167, 60] on div "Purchases" at bounding box center [144, 61] width 73 height 15
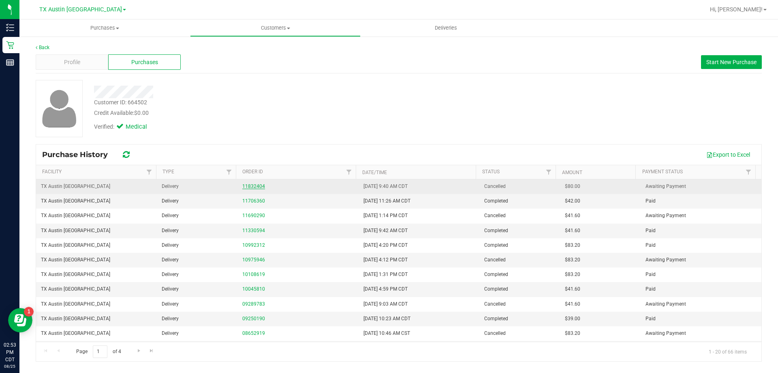
click at [257, 186] on link "11832404" at bounding box center [253, 186] width 23 height 6
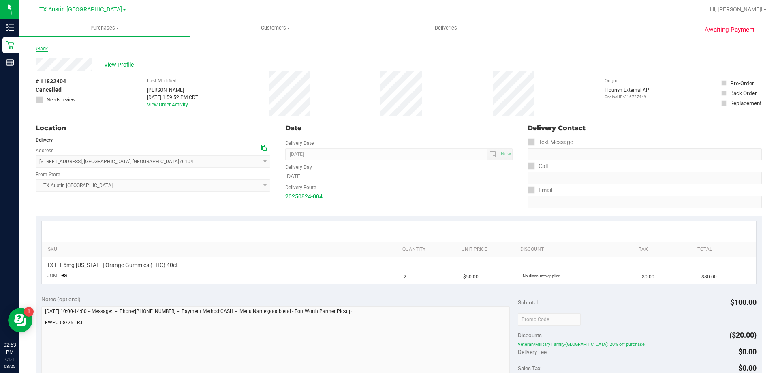
click at [39, 50] on link "Back" at bounding box center [42, 49] width 12 height 6
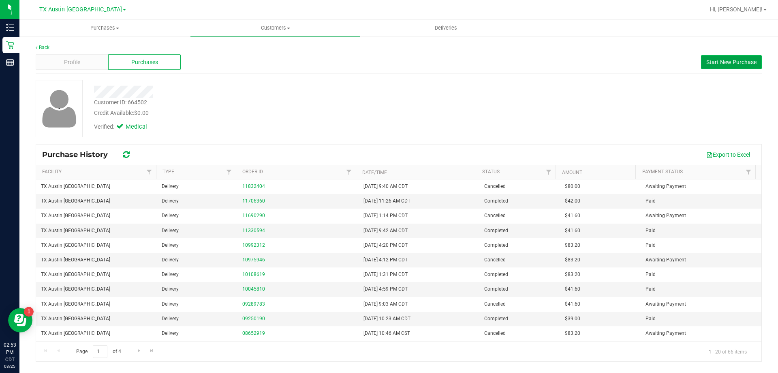
click at [730, 60] on span "Start New Purchase" at bounding box center [732, 62] width 50 height 6
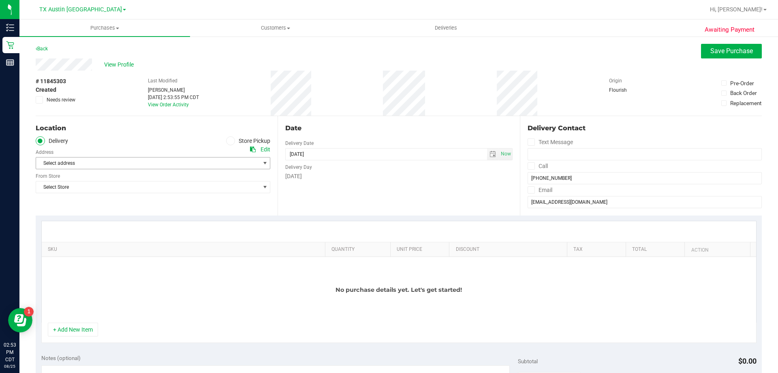
click at [145, 163] on span "Select address" at bounding box center [142, 162] width 213 height 11
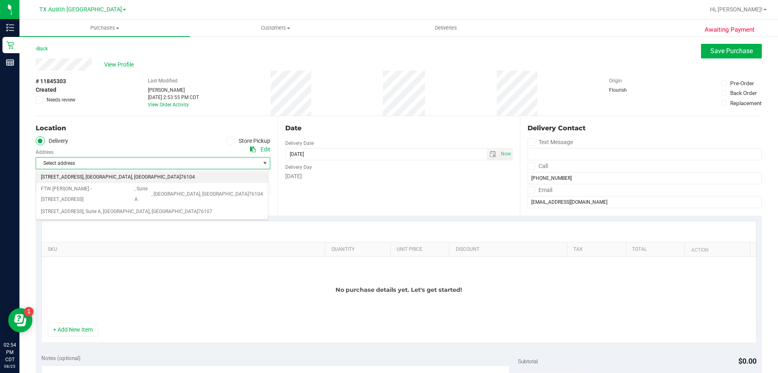
click at [201, 174] on li "1307 8th Ave , Fort Worth , TX 76104" at bounding box center [152, 177] width 232 height 12
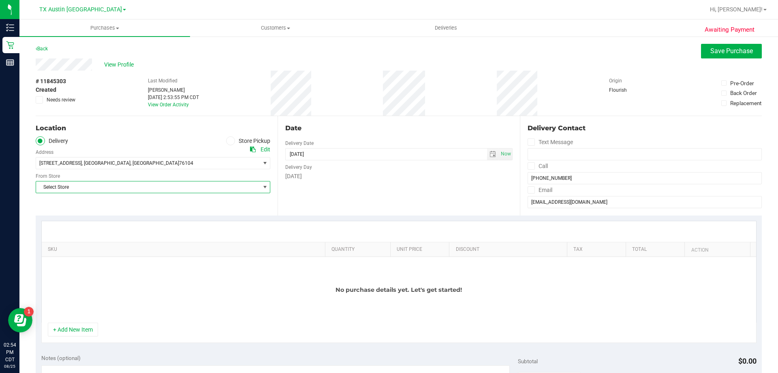
click at [200, 184] on span "Select Store" at bounding box center [148, 186] width 224 height 11
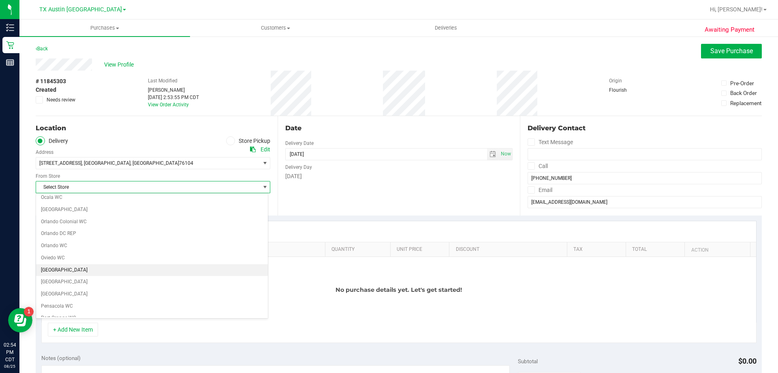
scroll to position [589, 0]
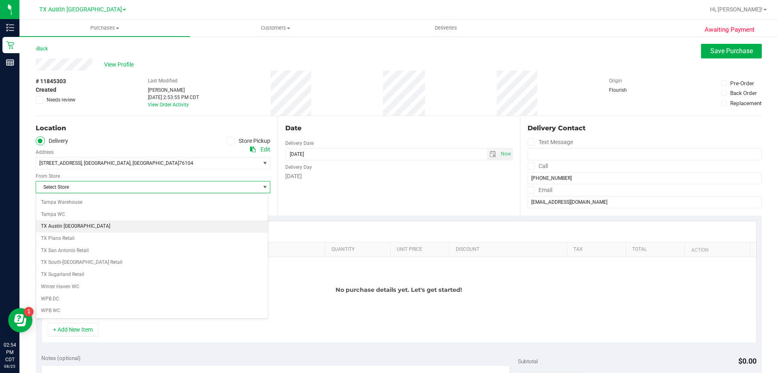
click at [104, 229] on li "TX Austin [GEOGRAPHIC_DATA]" at bounding box center [152, 226] width 232 height 12
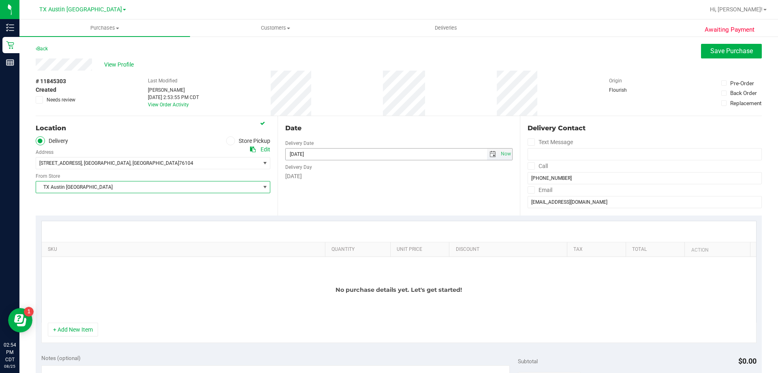
click at [490, 152] on span "select" at bounding box center [493, 154] width 6 height 6
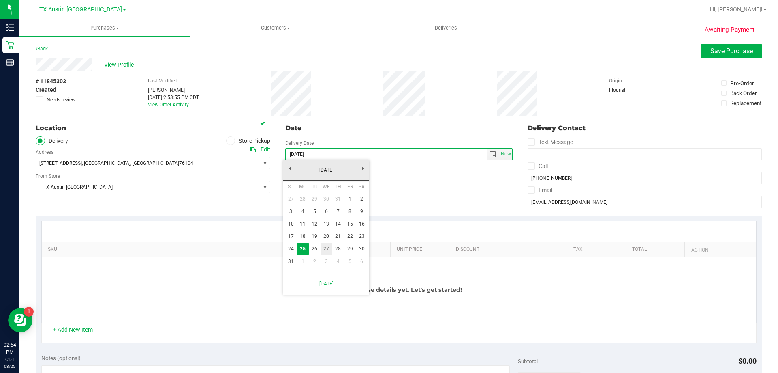
click at [326, 246] on link "27" at bounding box center [327, 248] width 12 height 13
type input "[DATE]"
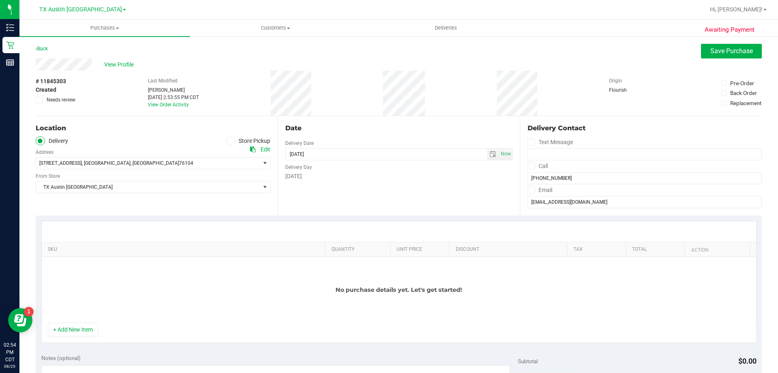
click at [529, 166] on icon at bounding box center [531, 166] width 5 height 0
click at [0, 0] on input "Call" at bounding box center [0, 0] width 0 height 0
click at [529, 190] on icon at bounding box center [531, 190] width 5 height 0
click at [0, 0] on input "Email" at bounding box center [0, 0] width 0 height 0
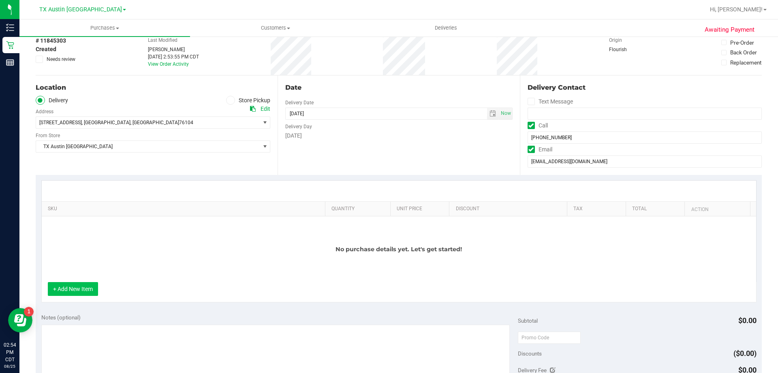
click at [50, 293] on button "+ Add New Item" at bounding box center [73, 289] width 50 height 14
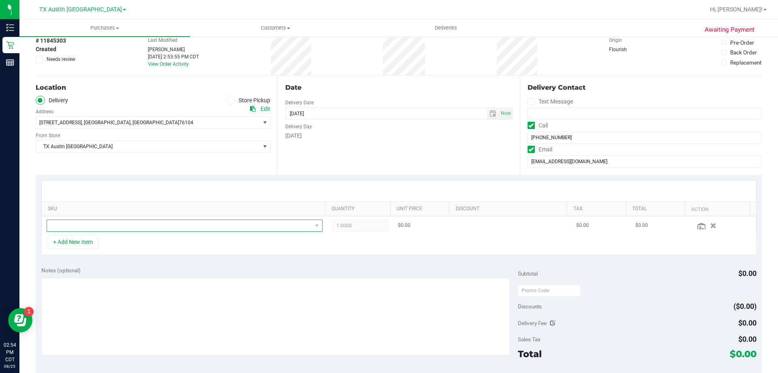
click at [119, 225] on span "NO DATA FOUND" at bounding box center [179, 225] width 265 height 11
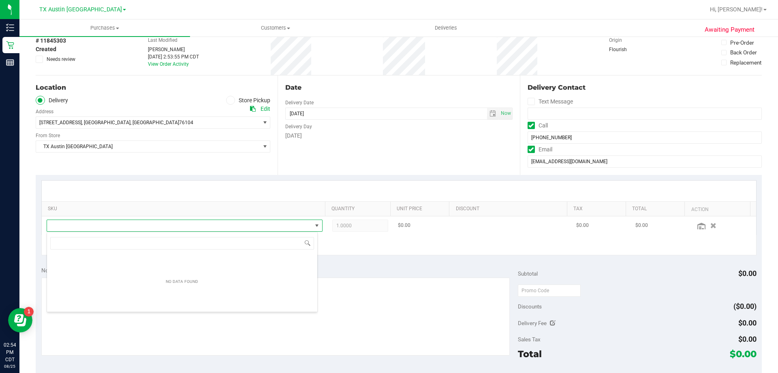
scroll to position [12, 269]
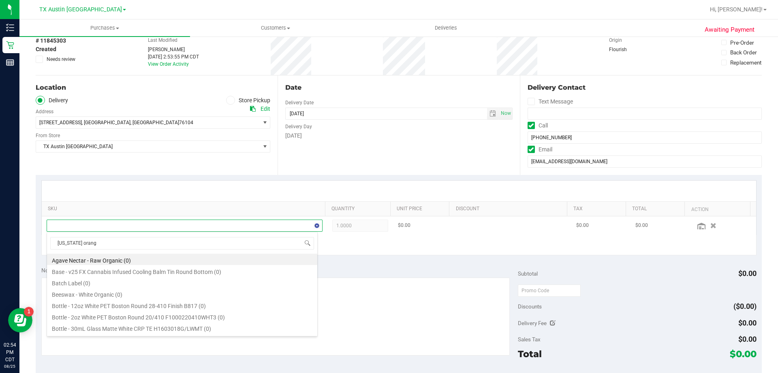
type input "texas orange"
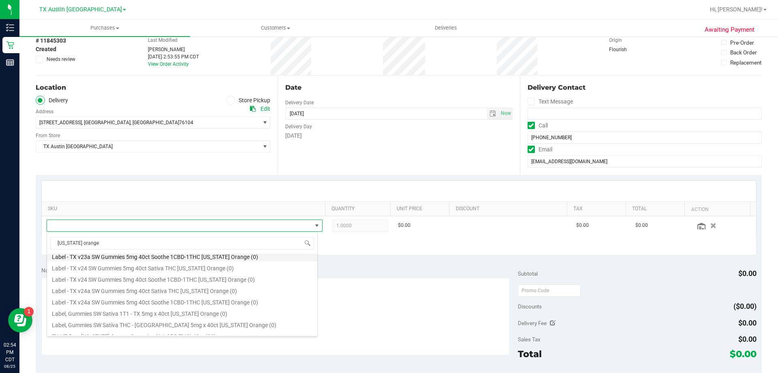
scroll to position [122, 0]
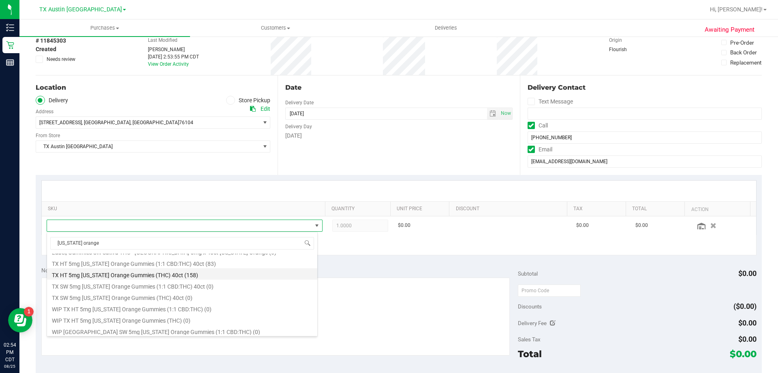
click at [135, 274] on li "TX HT 5mg Texas Orange Gummies (THC) 40ct (158)" at bounding box center [182, 273] width 270 height 11
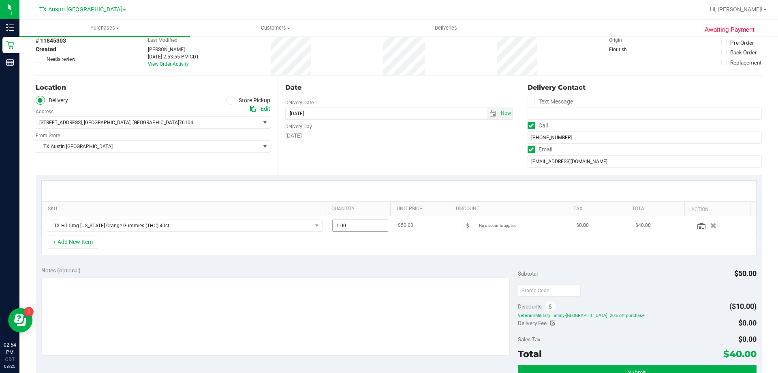
click at [351, 229] on span "1.00 1" at bounding box center [360, 225] width 56 height 12
type input "2"
type input "2.00"
click at [343, 187] on div at bounding box center [399, 190] width 715 height 21
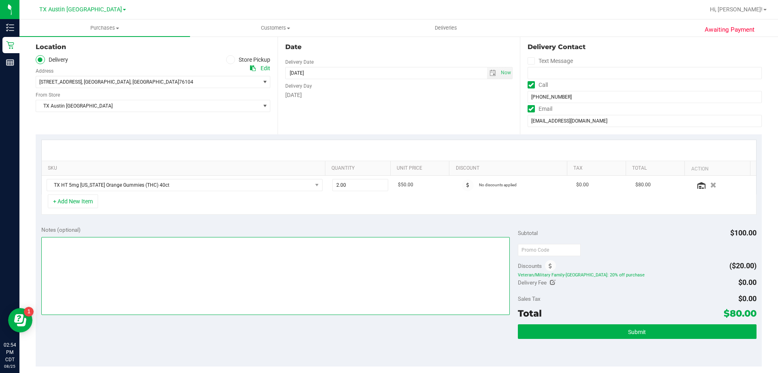
click at [280, 247] on textarea at bounding box center [275, 276] width 469 height 78
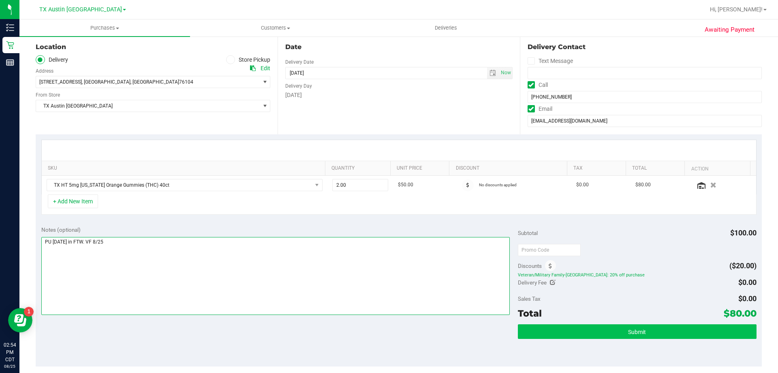
type textarea "PU Wed 8/27 in FTW. VF 8/25"
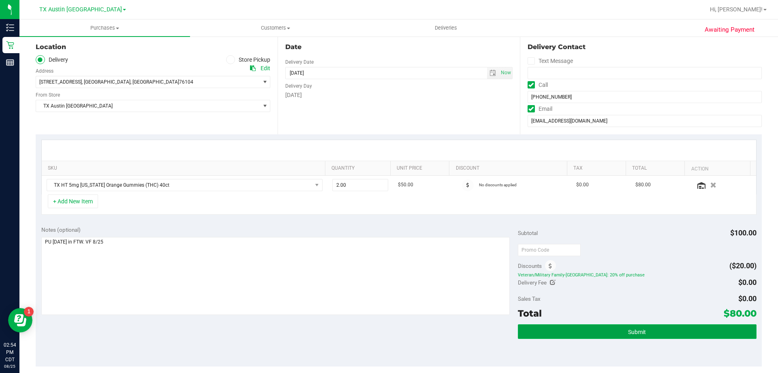
click at [668, 335] on button "Submit" at bounding box center [637, 331] width 238 height 15
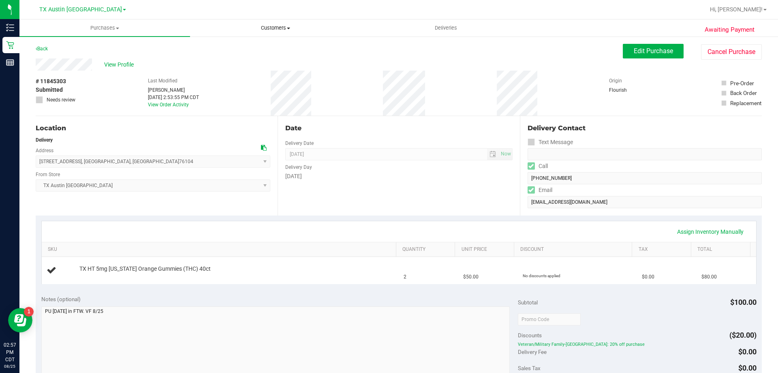
click at [281, 28] on span "Customers" at bounding box center [276, 27] width 170 height 7
click at [275, 45] on li "All customers" at bounding box center [275, 49] width 171 height 10
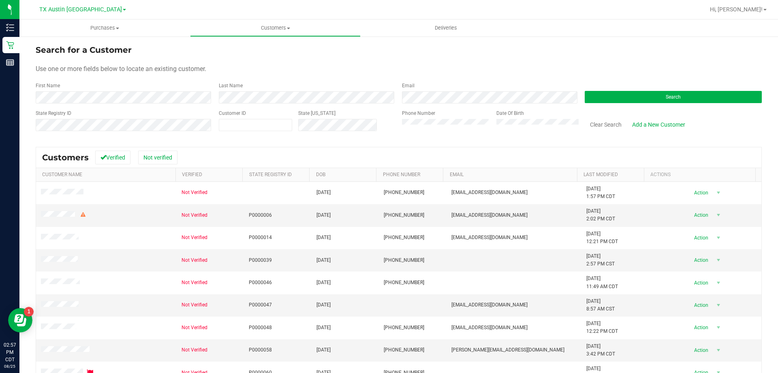
click at [605, 89] on div "Search" at bounding box center [670, 92] width 183 height 21
click at [598, 105] on form "Search for a Customer Use one or more fields below to locate an existing custom…" at bounding box center [399, 91] width 726 height 94
click at [614, 101] on button "Search" at bounding box center [673, 97] width 177 height 12
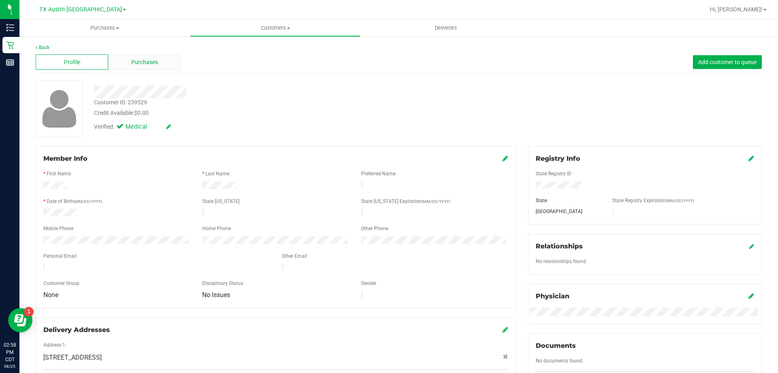
click at [157, 64] on span "Purchases" at bounding box center [144, 62] width 27 height 9
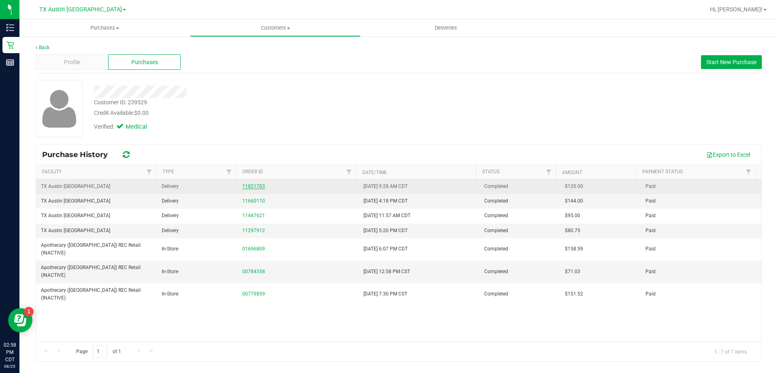
click at [253, 184] on link "11821703" at bounding box center [253, 186] width 23 height 6
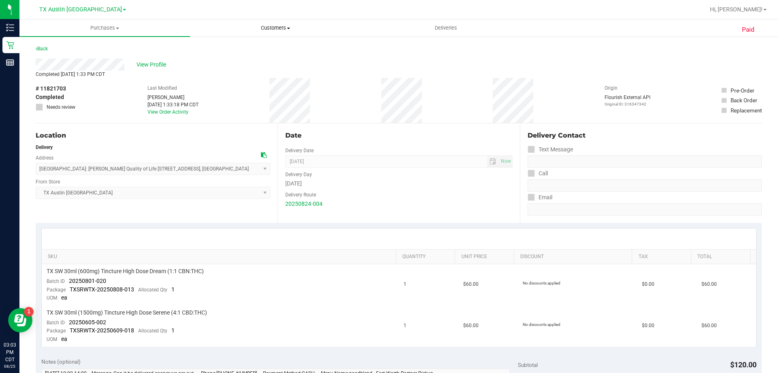
click at [287, 28] on span "Customers" at bounding box center [276, 27] width 170 height 7
click at [289, 49] on li "All customers" at bounding box center [275, 49] width 171 height 10
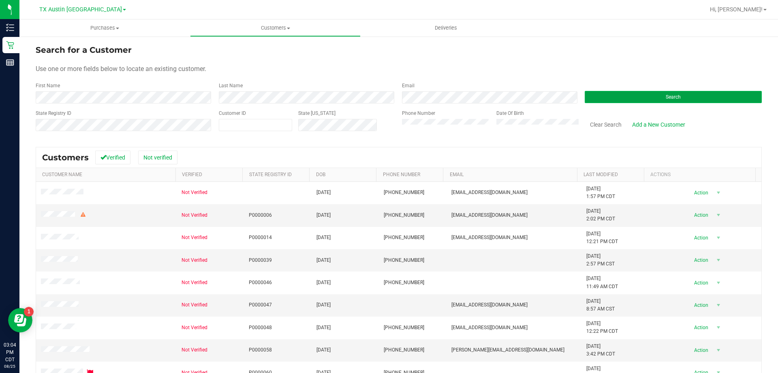
click at [667, 103] on button "Search" at bounding box center [673, 97] width 177 height 12
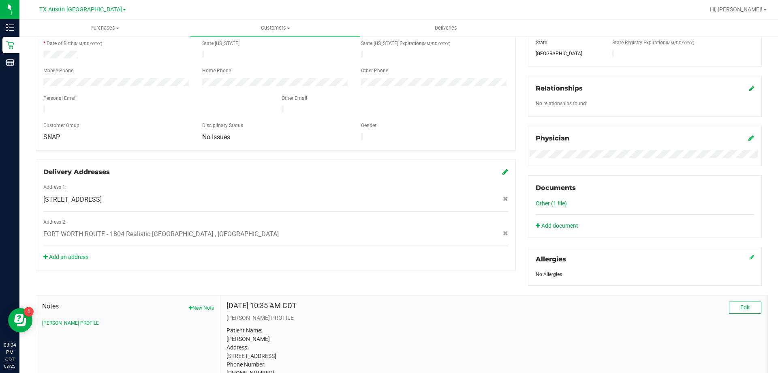
scroll to position [162, 0]
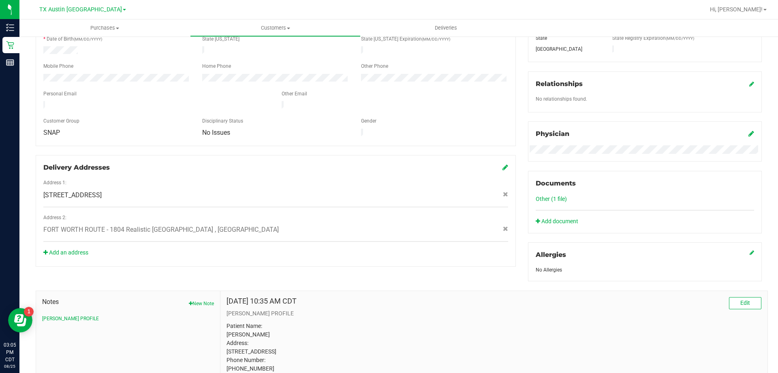
drag, startPoint x: 110, startPoint y: 219, endPoint x: 219, endPoint y: 221, distance: 109.1
click at [219, 225] on span "FORT WORTH ROUTE - 1804 Realistic CT , Bedford , TX 76021" at bounding box center [161, 230] width 236 height 10
copy span "1804 Realistic CT , Bedford , TX 76021"
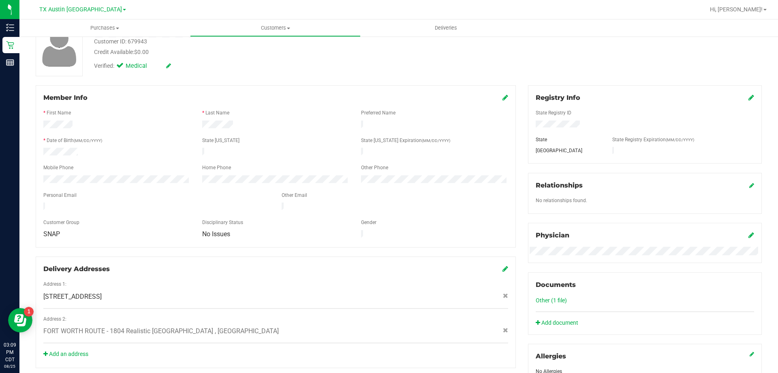
scroll to position [81, 0]
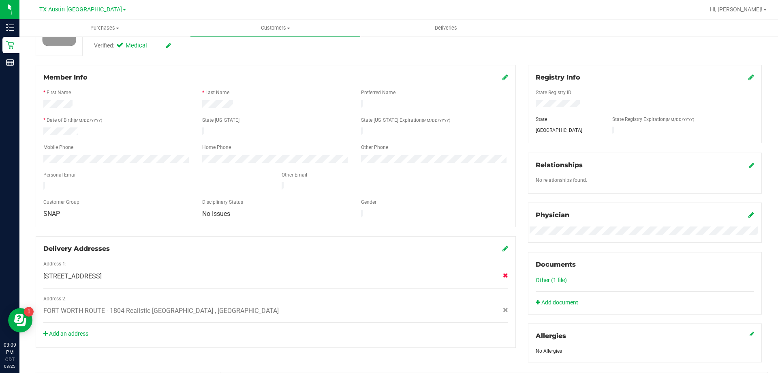
click at [503, 272] on icon at bounding box center [505, 274] width 5 height 5
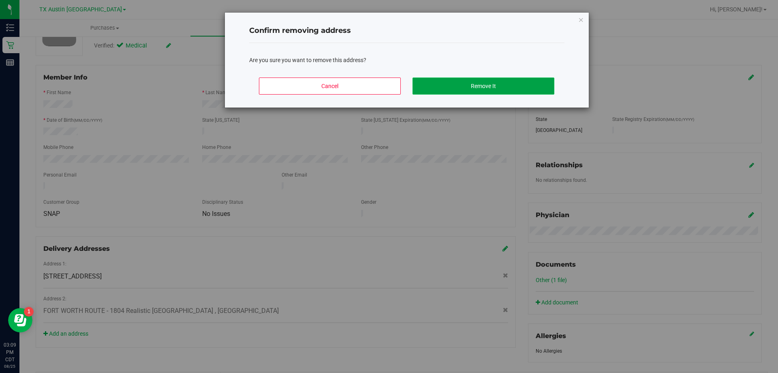
click at [445, 86] on button "Remove It" at bounding box center [484, 85] width 142 height 17
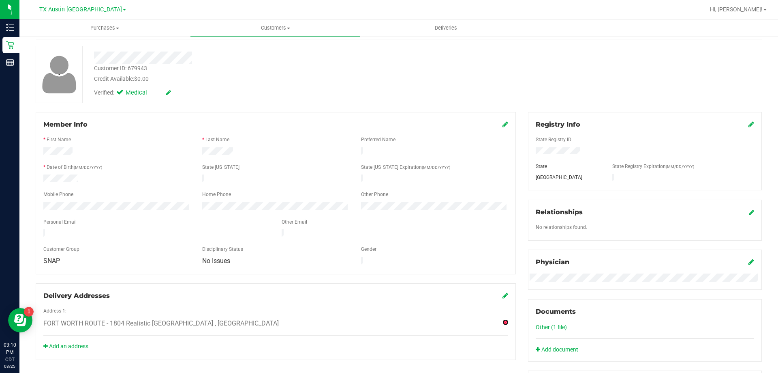
scroll to position [0, 0]
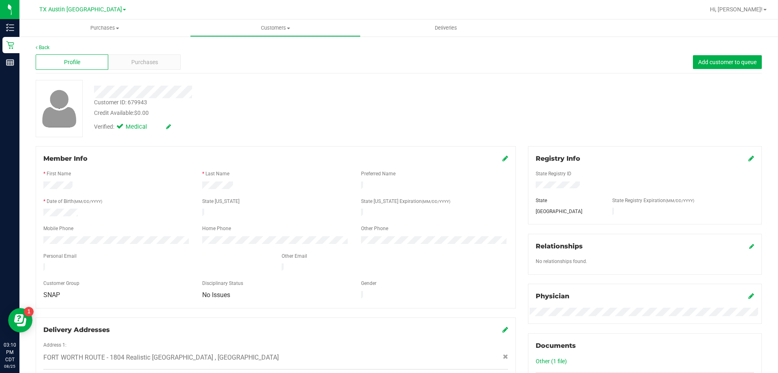
click at [254, 124] on div "Verified: Medical" at bounding box center [272, 126] width 369 height 18
click at [150, 60] on span "Purchases" at bounding box center [144, 62] width 27 height 9
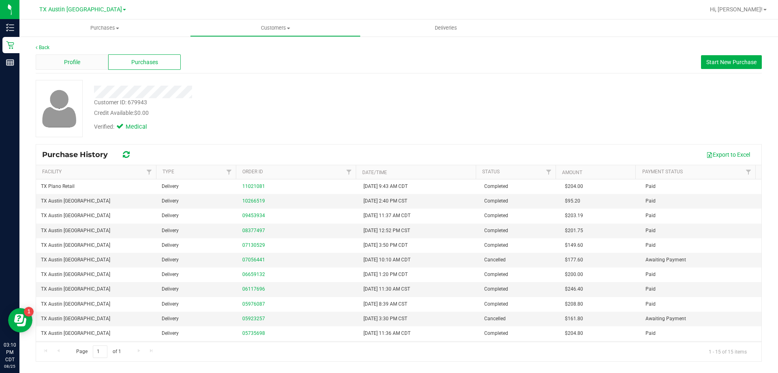
click at [63, 67] on div "Profile" at bounding box center [72, 61] width 73 height 15
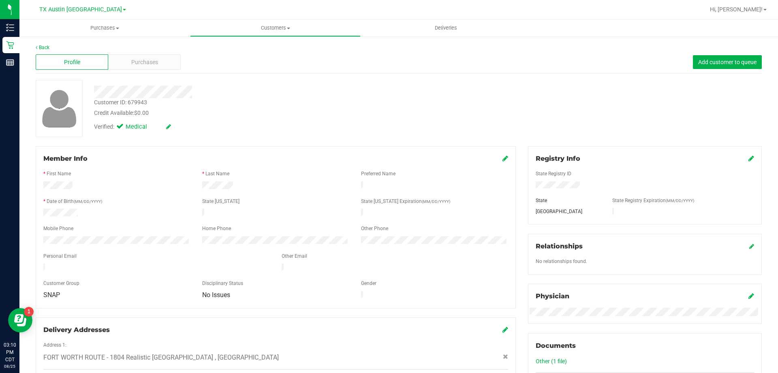
click at [160, 64] on div "Purchases" at bounding box center [144, 61] width 73 height 15
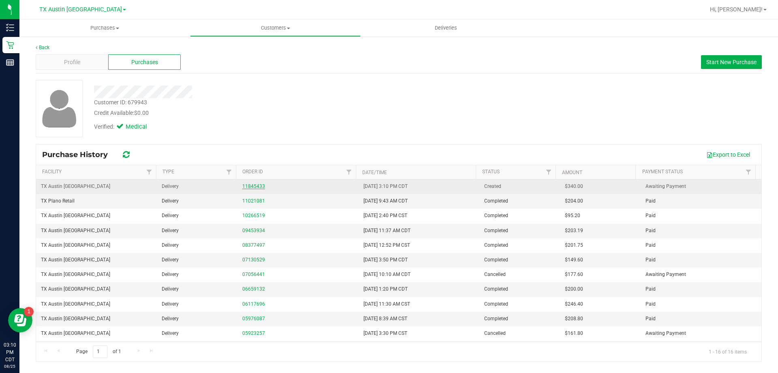
click at [253, 185] on link "11845433" at bounding box center [253, 186] width 23 height 6
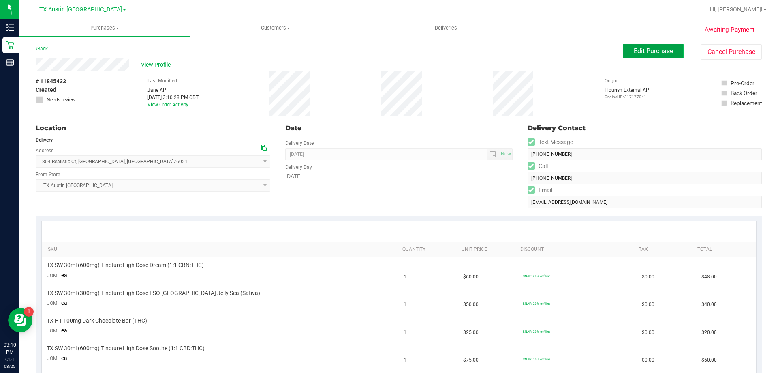
click at [666, 56] on button "Edit Purchase" at bounding box center [653, 51] width 61 height 15
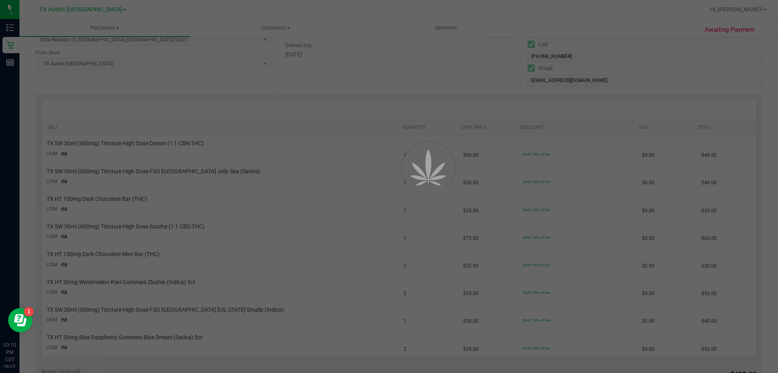
scroll to position [324, 0]
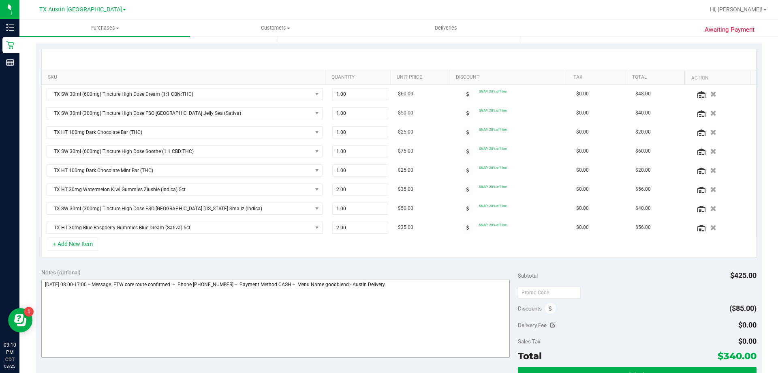
scroll to position [203, 0]
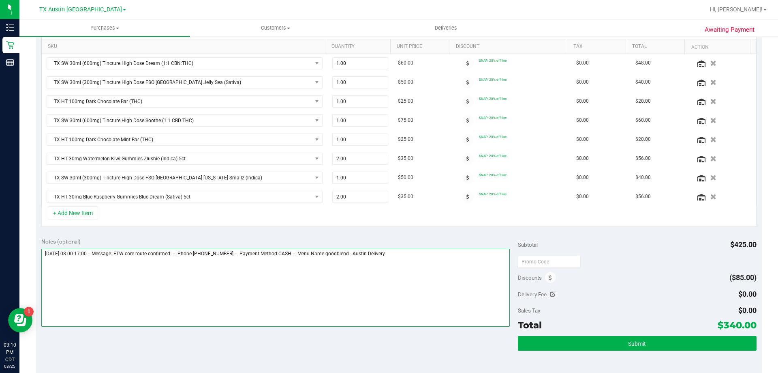
click at [411, 259] on textarea at bounding box center [275, 287] width 469 height 78
type textarea "Tuesday 08/26/2025 08:00-17:00 -- Message: FTW core route confirmed -- Phone:62…"
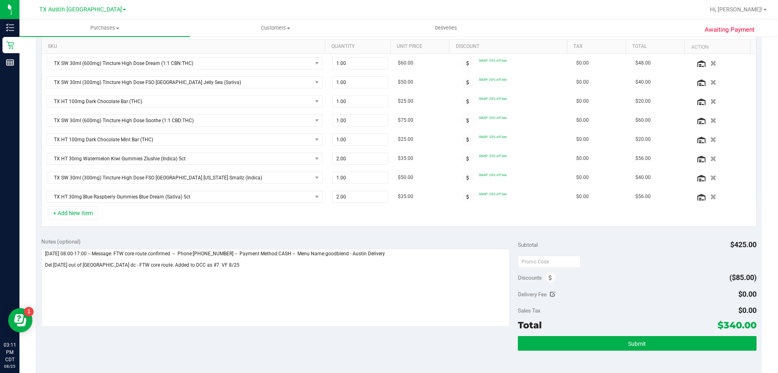
click at [603, 351] on div "Submit" at bounding box center [637, 354] width 238 height 36
click at [612, 336] on button "Submit" at bounding box center [637, 343] width 238 height 15
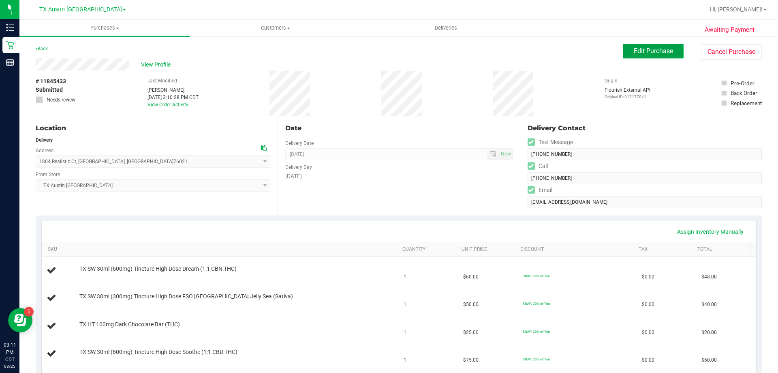
click at [634, 54] on span "Edit Purchase" at bounding box center [653, 51] width 39 height 8
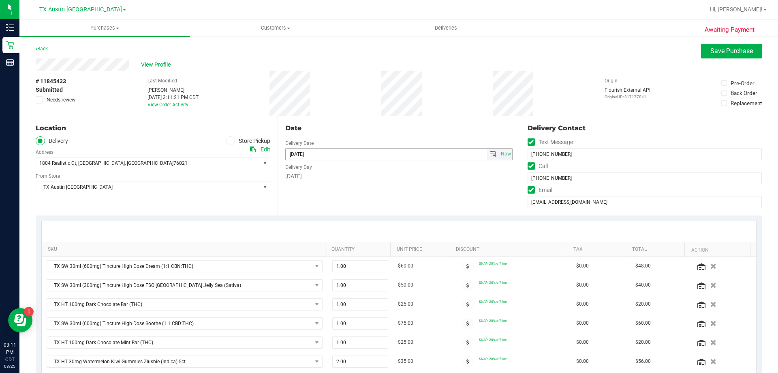
click at [490, 154] on span "select" at bounding box center [493, 154] width 6 height 6
click at [323, 249] on link "27" at bounding box center [327, 248] width 12 height 13
type input "[DATE]"
click at [703, 51] on button "Save Purchase" at bounding box center [731, 51] width 61 height 15
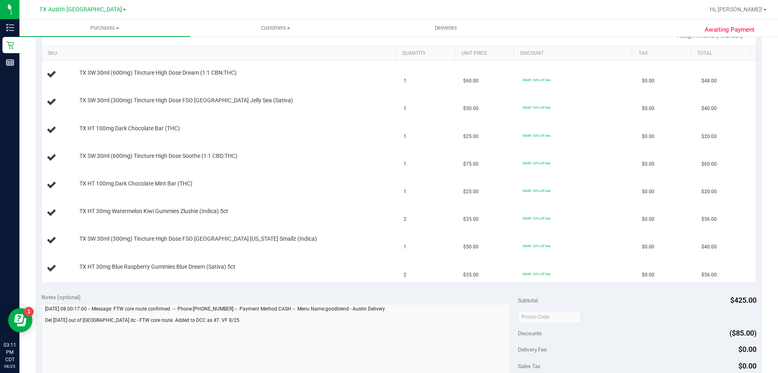
scroll to position [122, 0]
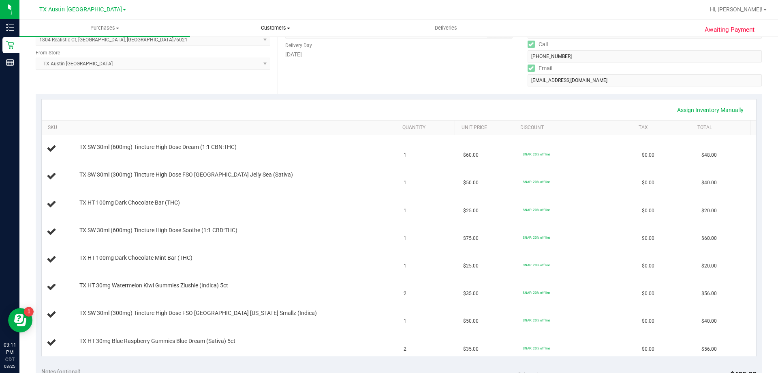
click at [274, 28] on span "Customers" at bounding box center [276, 27] width 170 height 7
click at [271, 46] on li "All customers" at bounding box center [275, 49] width 171 height 10
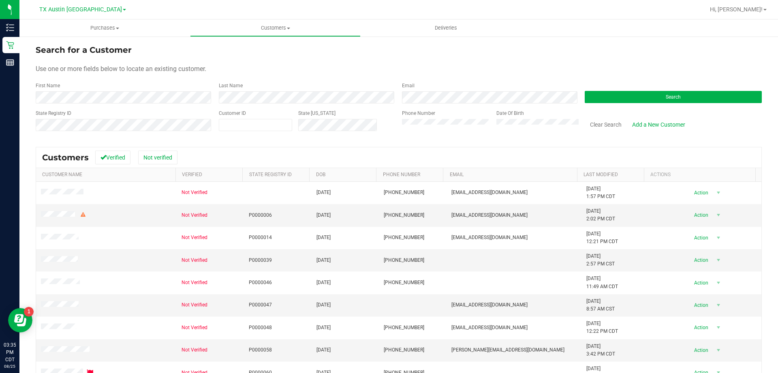
click at [648, 85] on div "Search" at bounding box center [670, 92] width 183 height 21
click at [625, 98] on button "Search" at bounding box center [673, 97] width 177 height 12
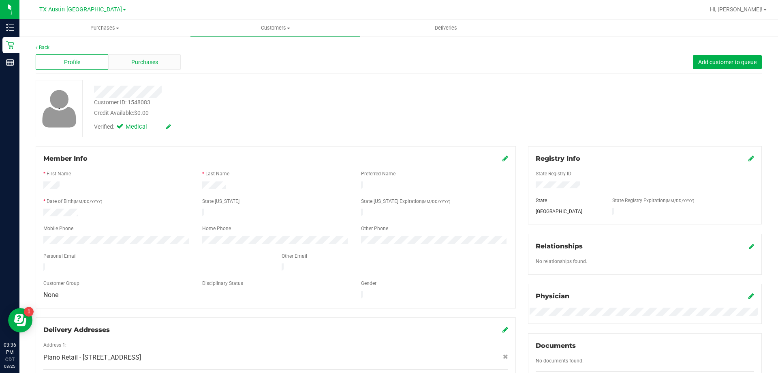
click at [150, 64] on span "Purchases" at bounding box center [144, 62] width 27 height 9
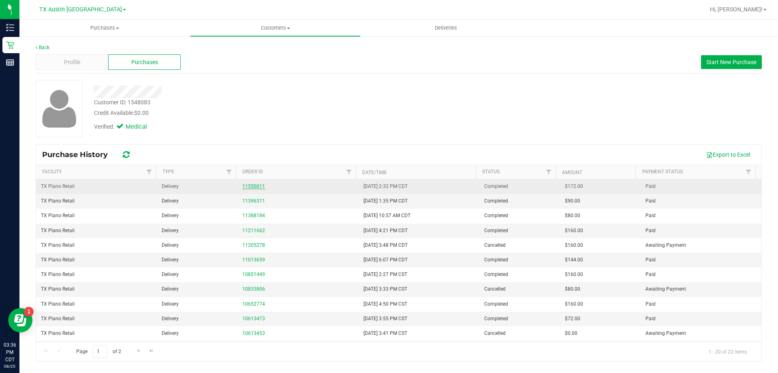
click at [250, 185] on link "11550011" at bounding box center [253, 186] width 23 height 6
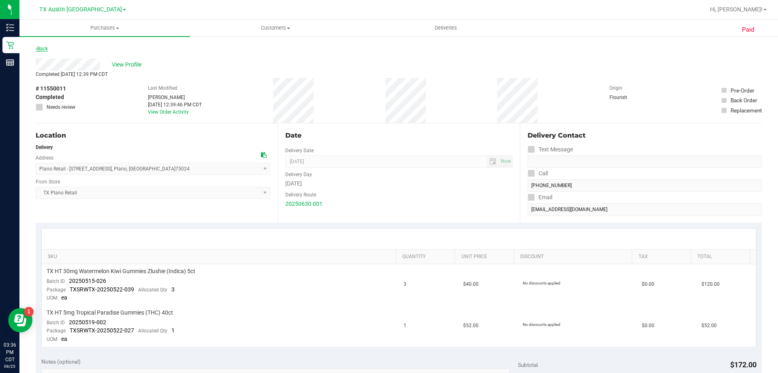
click at [42, 47] on link "Back" at bounding box center [42, 49] width 12 height 6
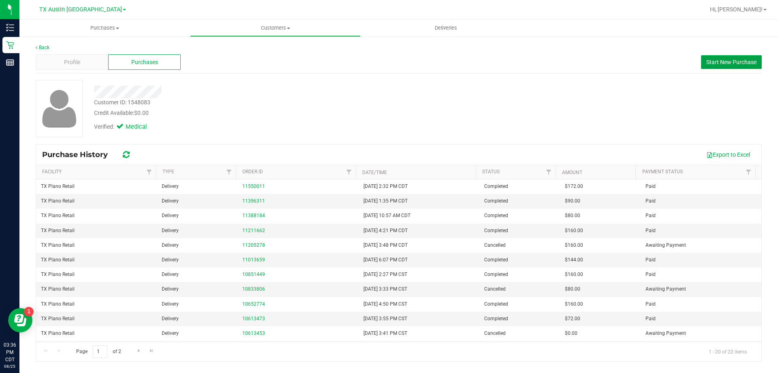
click at [727, 62] on span "Start New Purchase" at bounding box center [732, 62] width 50 height 6
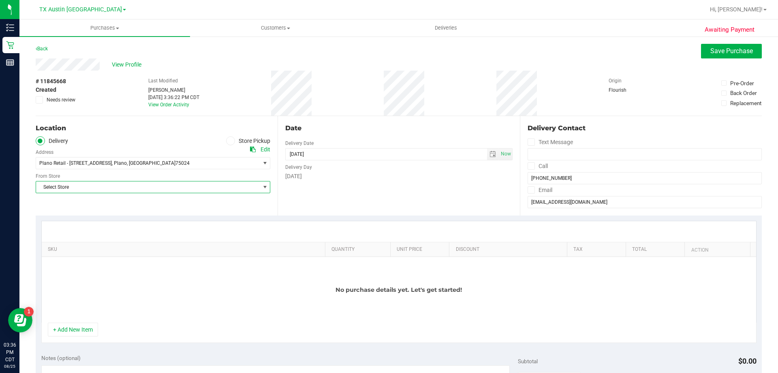
click at [168, 187] on span "Select Store" at bounding box center [148, 186] width 224 height 11
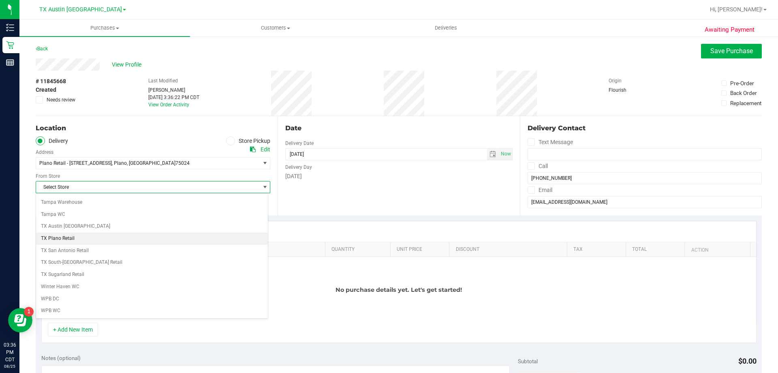
click at [63, 236] on li "TX Plano Retail" at bounding box center [152, 238] width 232 height 12
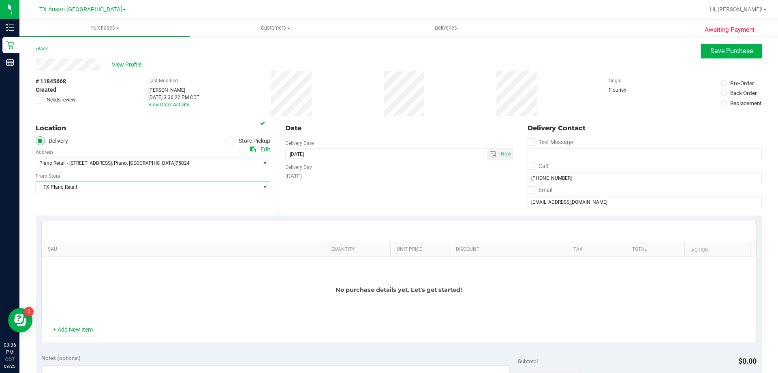
click at [529, 166] on icon at bounding box center [531, 166] width 5 height 0
click at [0, 0] on input "Call" at bounding box center [0, 0] width 0 height 0
click at [529, 190] on icon at bounding box center [531, 190] width 5 height 0
click at [0, 0] on input "Email" at bounding box center [0, 0] width 0 height 0
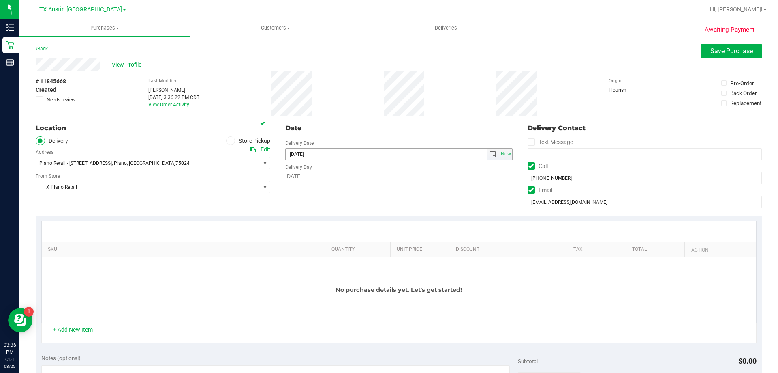
click at [490, 152] on span "select" at bounding box center [493, 154] width 6 height 6
click at [315, 247] on link "26" at bounding box center [315, 248] width 12 height 13
type input "[DATE]"
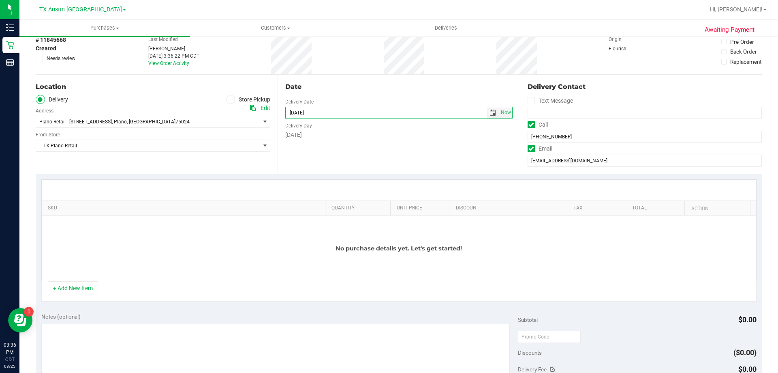
scroll to position [81, 0]
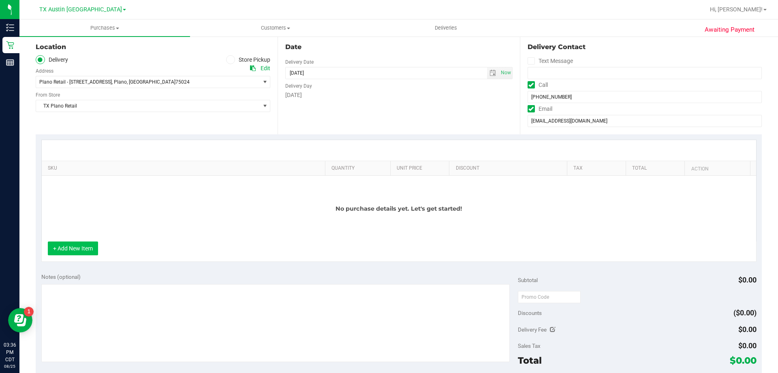
click at [81, 243] on button "+ Add New Item" at bounding box center [73, 248] width 50 height 14
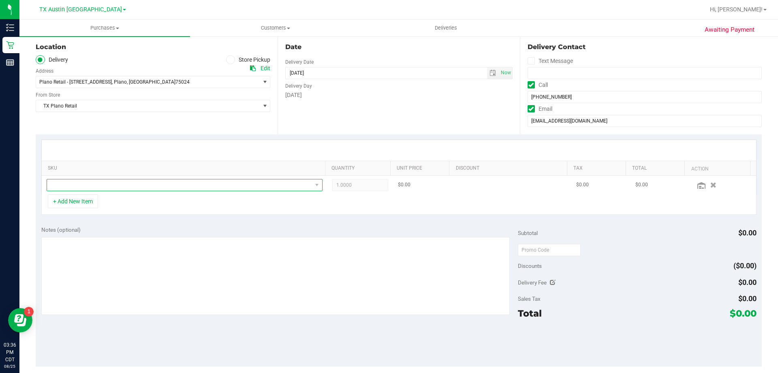
click at [121, 188] on span "NO DATA FOUND" at bounding box center [179, 184] width 265 height 11
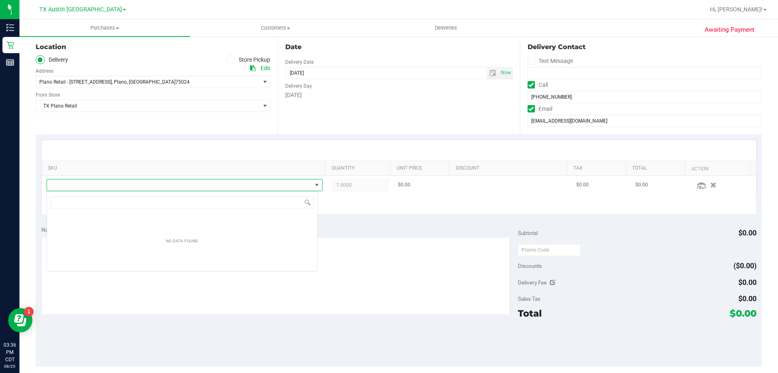
scroll to position [12, 271]
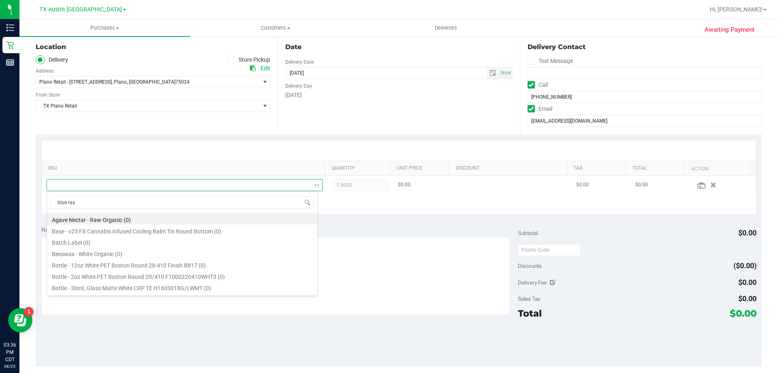
type input "blue rasp"
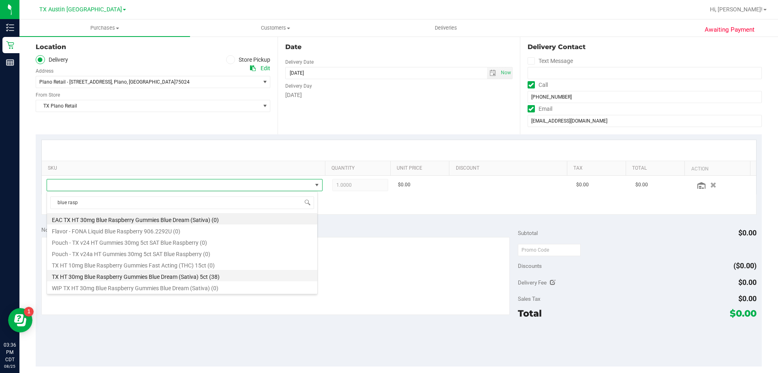
click at [107, 275] on li "TX HT 30mg Blue Raspberry Gummies Blue Dream (Sativa) 5ct (38)" at bounding box center [182, 275] width 270 height 11
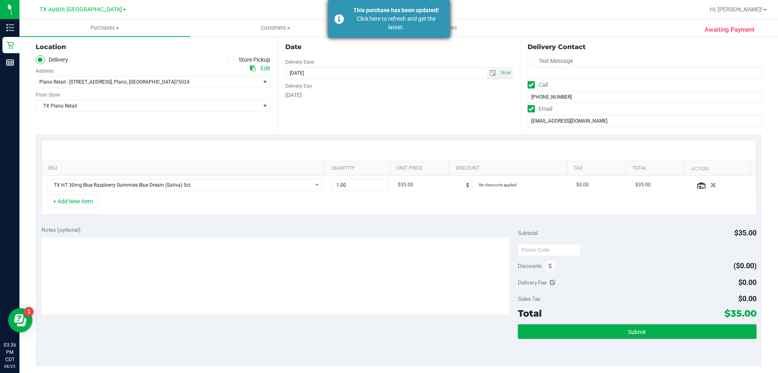
click at [418, 25] on div "Click here to refresh and get the latest." at bounding box center [396, 23] width 95 height 17
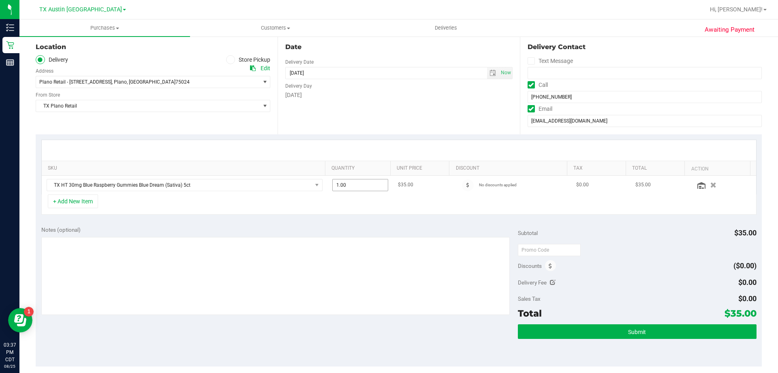
click at [358, 182] on span "1.00 1" at bounding box center [360, 185] width 56 height 12
type input "2"
type input "2.00"
click at [362, 155] on div at bounding box center [399, 150] width 715 height 21
click at [235, 248] on textarea at bounding box center [275, 276] width 469 height 78
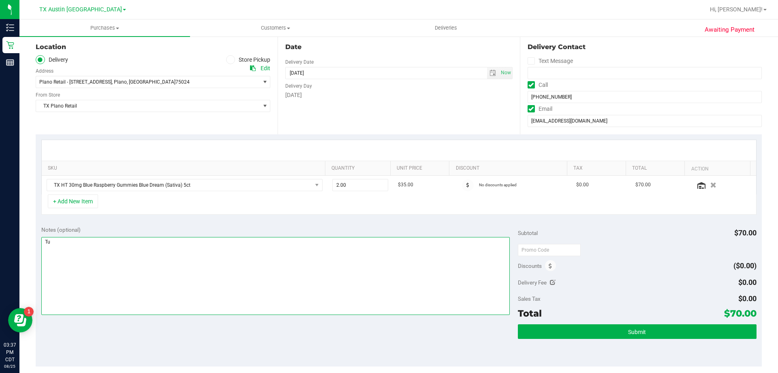
type textarea "T"
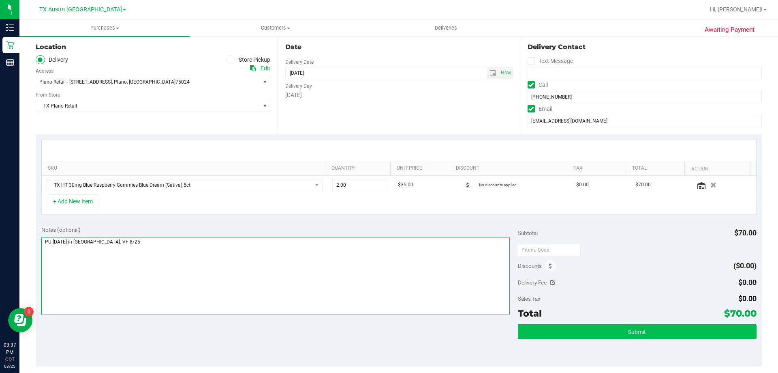
type textarea "PU Tues 8/26 in Plano. VF 8/25"
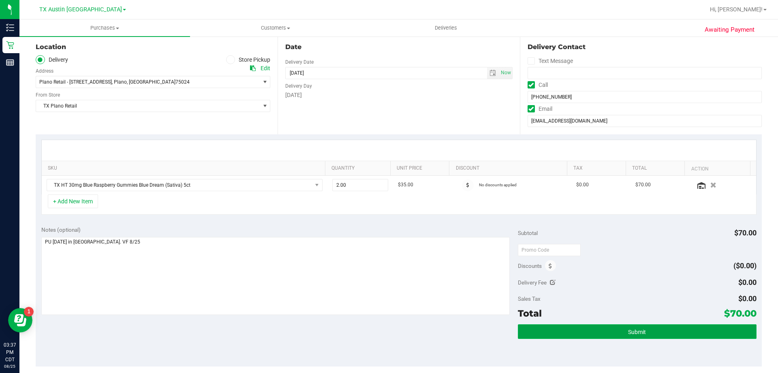
click at [615, 332] on button "Submit" at bounding box center [637, 331] width 238 height 15
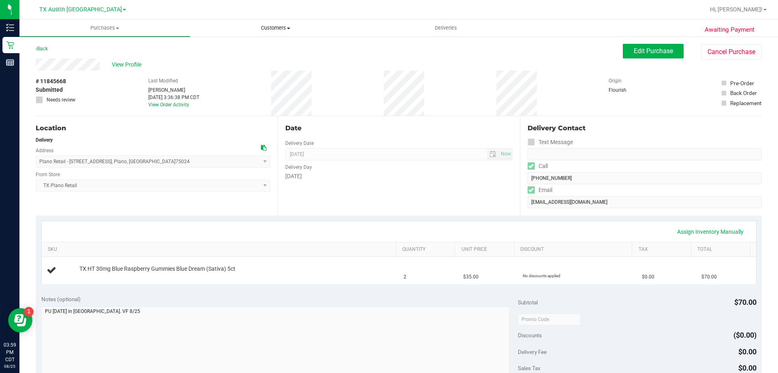
click at [271, 26] on span "Customers" at bounding box center [276, 27] width 170 height 7
click at [273, 49] on li "All customers" at bounding box center [275, 49] width 171 height 10
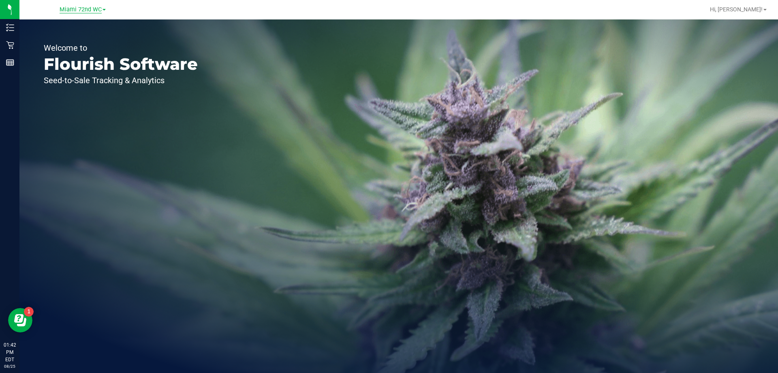
click at [97, 11] on span "Miami 72nd WC" at bounding box center [81, 9] width 42 height 7
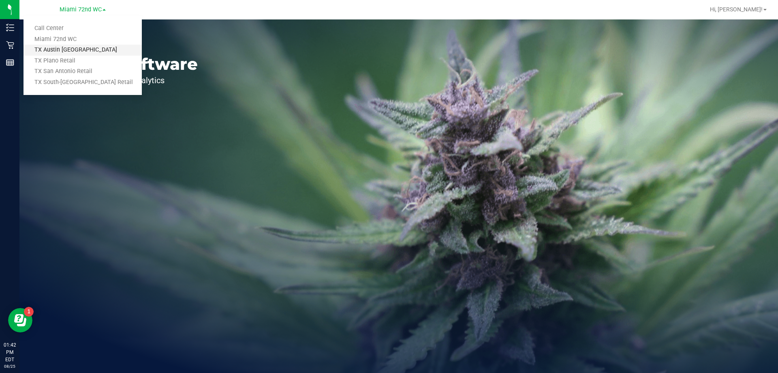
click at [81, 55] on link "TX Austin [GEOGRAPHIC_DATA]" at bounding box center [83, 50] width 118 height 11
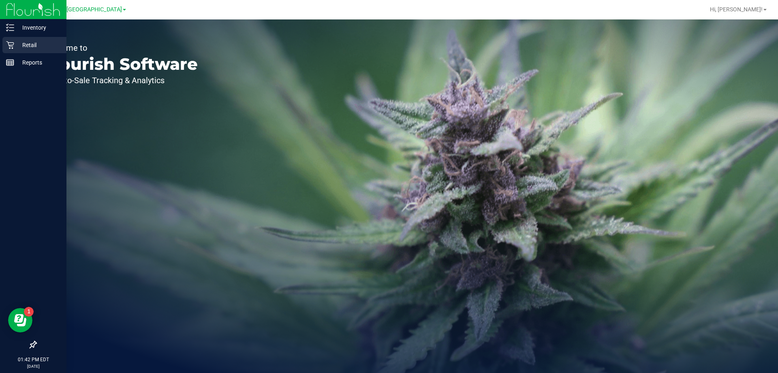
click at [13, 43] on icon at bounding box center [10, 45] width 8 height 8
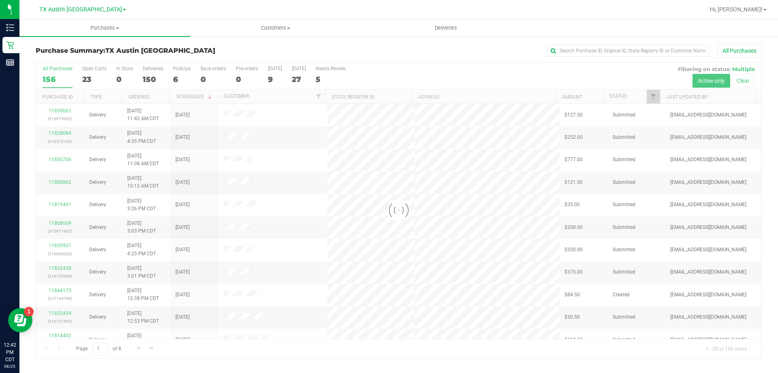
click at [699, 96] on div at bounding box center [399, 210] width 726 height 296
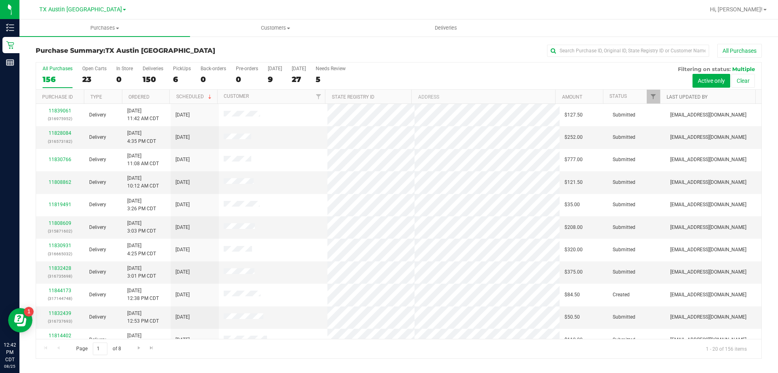
click at [702, 96] on link "Last Updated By" at bounding box center [687, 97] width 41 height 6
click at [655, 97] on span "Filter" at bounding box center [653, 96] width 6 height 6
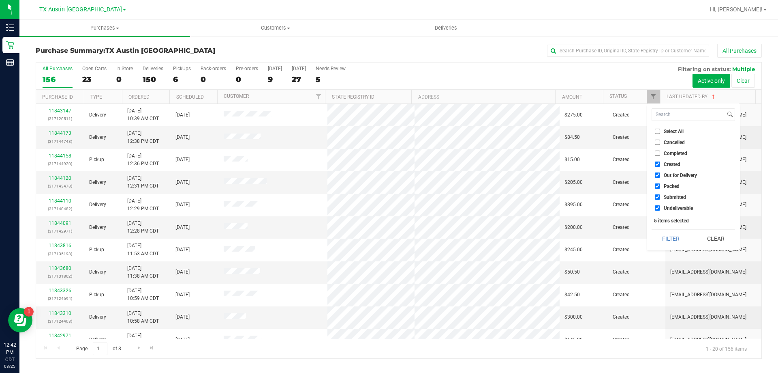
click at [660, 206] on input "Undeliverable" at bounding box center [657, 207] width 5 height 5
checkbox input "false"
click at [658, 198] on input "Submitted" at bounding box center [657, 196] width 5 height 5
checkbox input "false"
click at [656, 185] on input "Packed" at bounding box center [657, 185] width 5 height 5
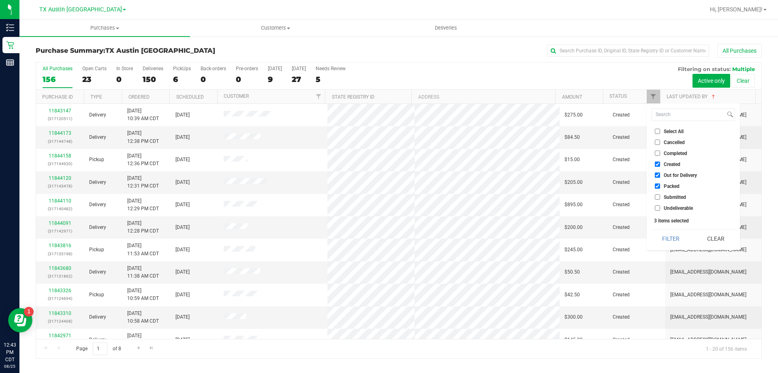
checkbox input "false"
click at [657, 174] on input "Out for Delivery" at bounding box center [657, 174] width 5 height 5
checkbox input "false"
click at [673, 244] on button "Filter" at bounding box center [671, 238] width 39 height 18
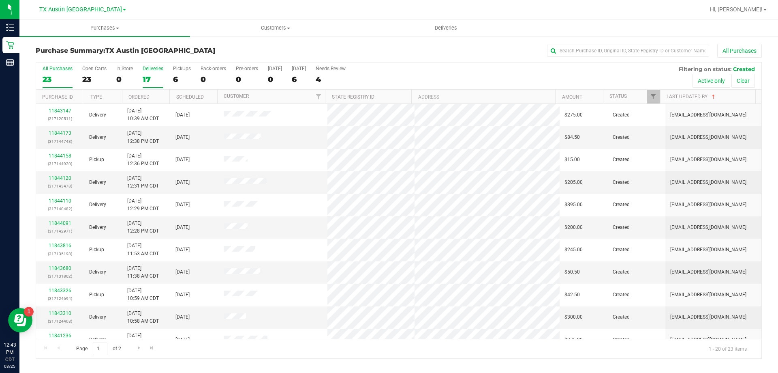
click at [150, 79] on div "17" at bounding box center [153, 79] width 21 height 9
click at [0, 0] on input "Deliveries 17" at bounding box center [0, 0] width 0 height 0
click at [323, 69] on div "Needs Review" at bounding box center [331, 69] width 30 height 6
click at [0, 0] on input "Needs Review 4" at bounding box center [0, 0] width 0 height 0
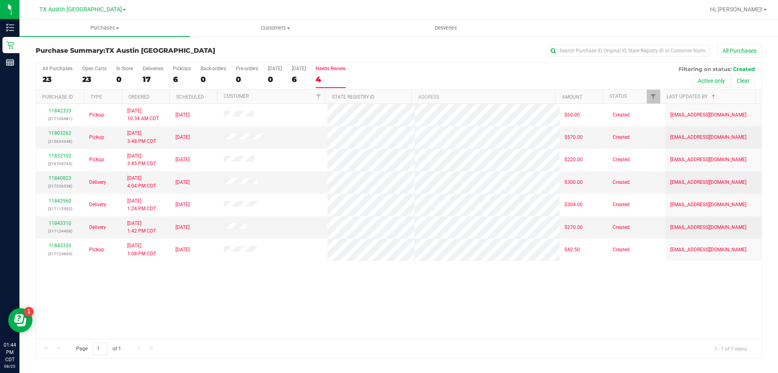
click at [335, 74] on label "Needs Review 4" at bounding box center [331, 77] width 30 height 22
click at [0, 0] on input "Needs Review 4" at bounding box center [0, 0] width 0 height 0
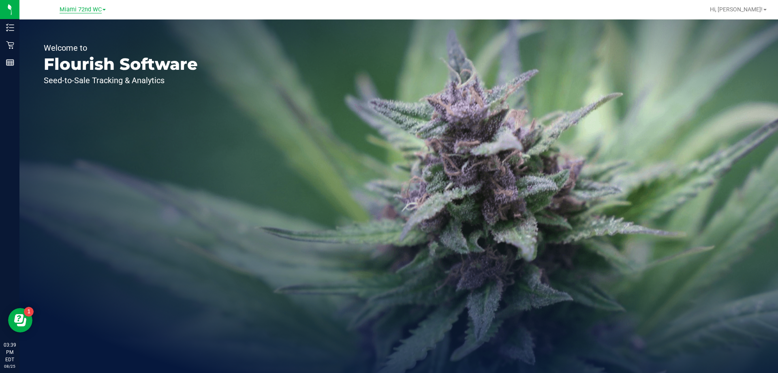
click at [96, 11] on span "Miami 72nd WC" at bounding box center [81, 9] width 42 height 7
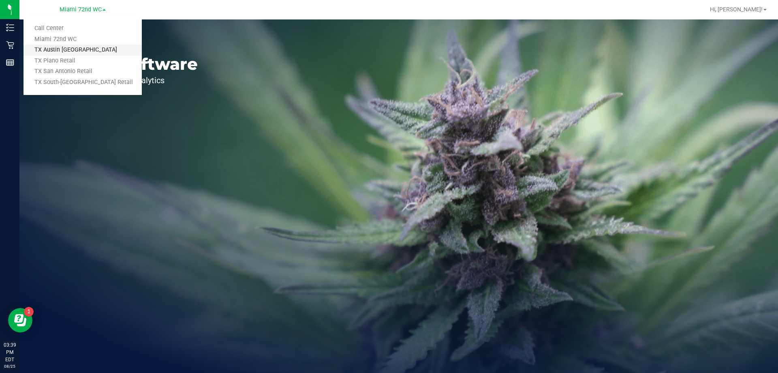
click at [90, 49] on link "TX Austin [GEOGRAPHIC_DATA]" at bounding box center [83, 50] width 118 height 11
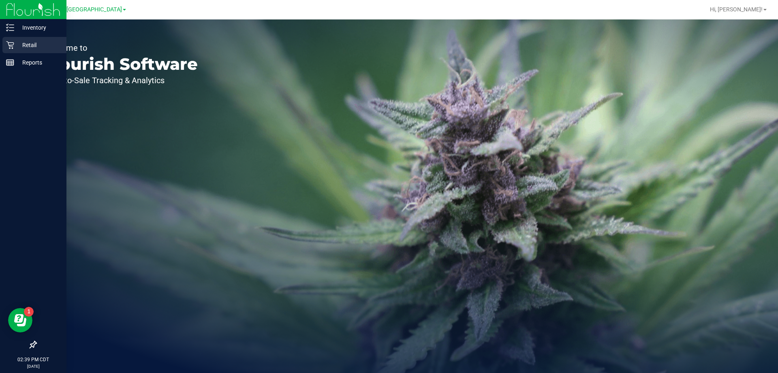
click at [15, 45] on p "Retail" at bounding box center [38, 45] width 49 height 10
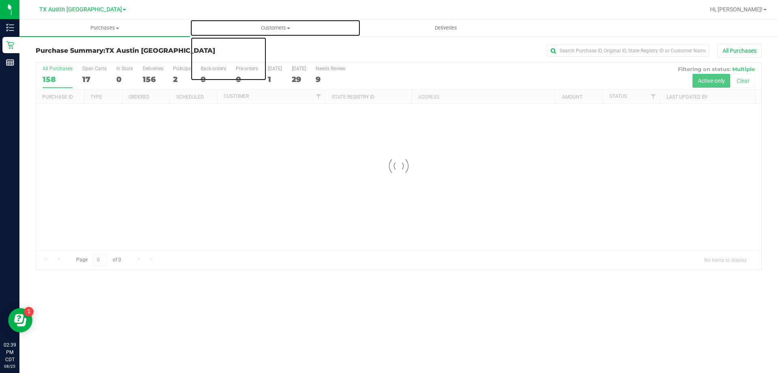
click at [271, 28] on span "Customers" at bounding box center [276, 27] width 170 height 7
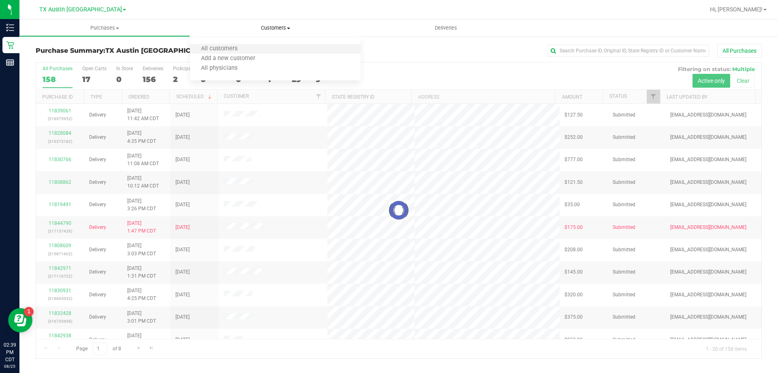
click at [264, 49] on li "All customers" at bounding box center [275, 49] width 171 height 10
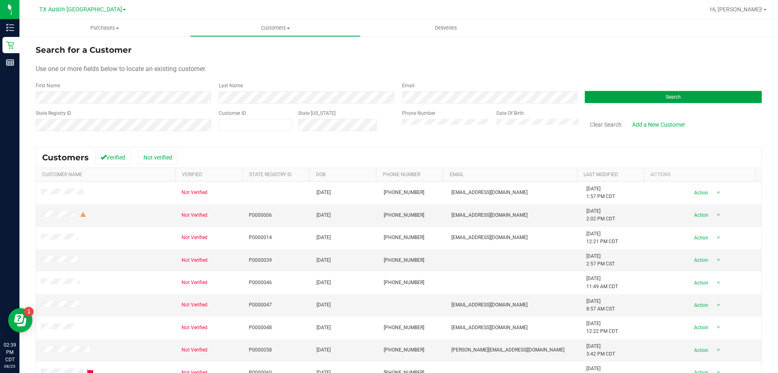
click at [590, 98] on button "Search" at bounding box center [673, 97] width 177 height 12
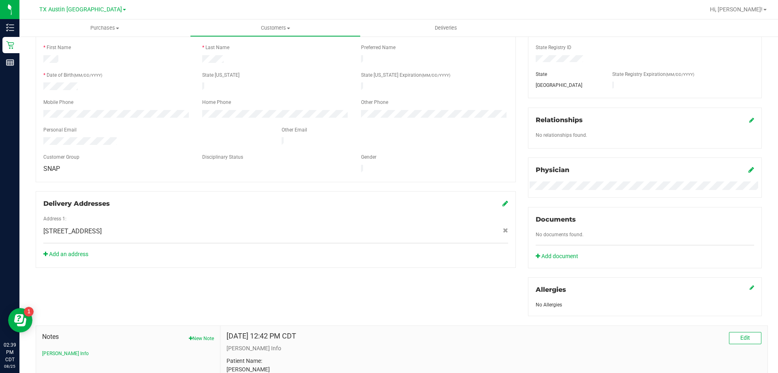
scroll to position [236, 0]
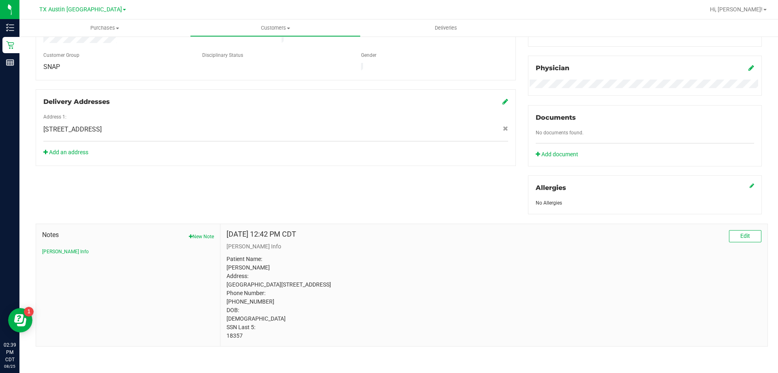
click at [236, 332] on p "Patient Name: Kerry Brazeal Address: POB 437 Wimberley, TX, 78076 Phone Number:…" at bounding box center [494, 297] width 535 height 85
copy p "18357"
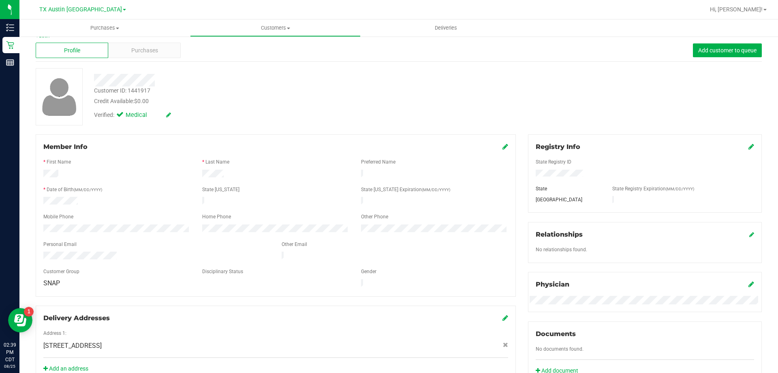
scroll to position [0, 0]
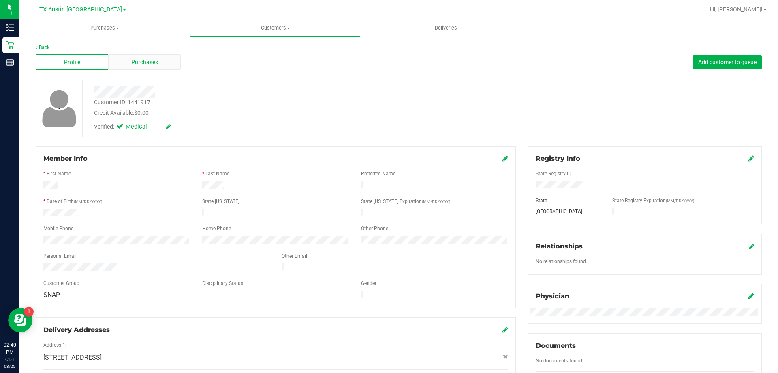
click at [153, 62] on span "Purchases" at bounding box center [144, 62] width 27 height 9
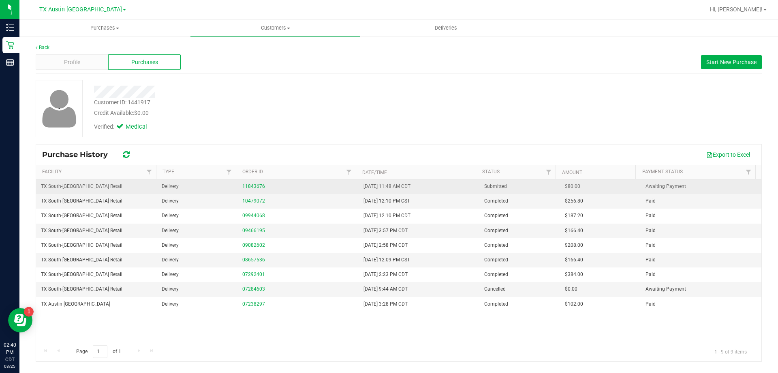
click at [260, 188] on link "11843676" at bounding box center [253, 186] width 23 height 6
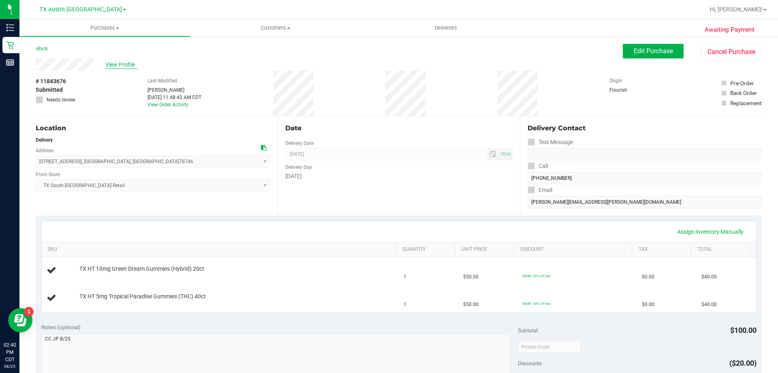
click at [122, 61] on span "View Profile" at bounding box center [121, 64] width 32 height 9
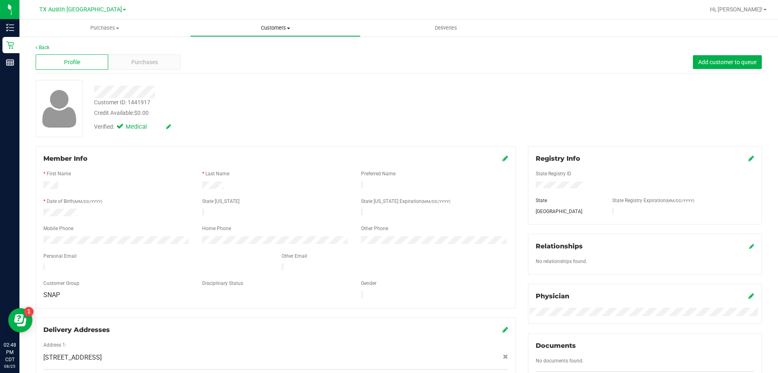
click at [278, 24] on span "Customers" at bounding box center [276, 27] width 170 height 7
click at [278, 47] on li "All customers" at bounding box center [275, 49] width 171 height 10
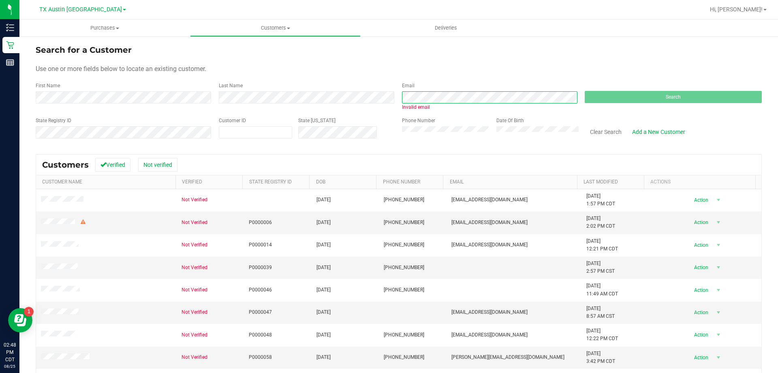
click at [386, 99] on div "First Name Last Name Email Invalid email Search" at bounding box center [399, 96] width 726 height 29
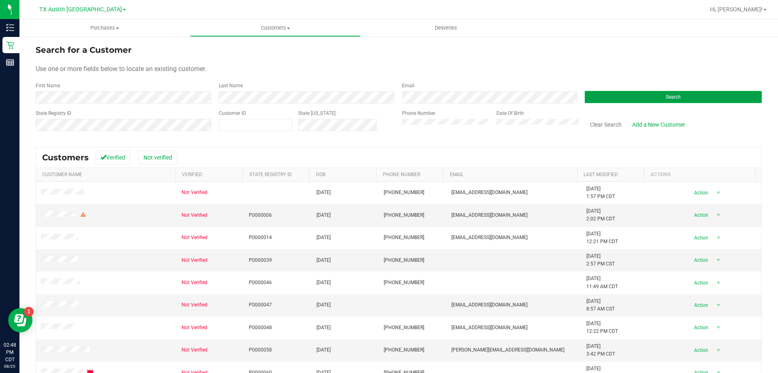
click at [620, 96] on button "Search" at bounding box center [673, 97] width 177 height 12
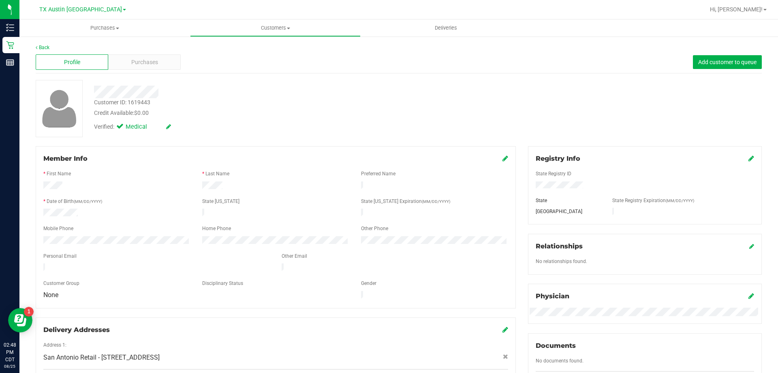
scroll to position [214, 0]
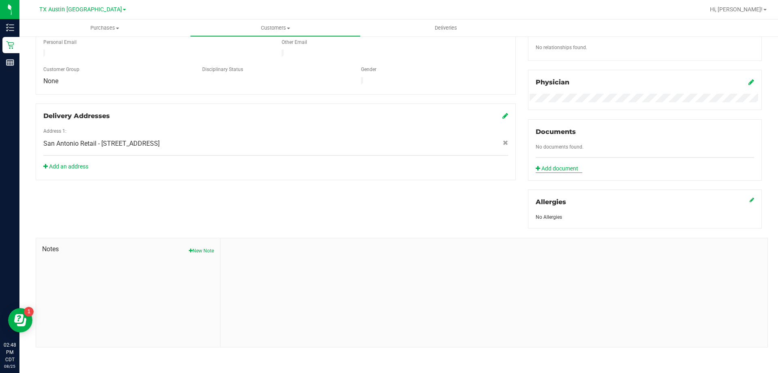
click at [556, 167] on link "Add document" at bounding box center [559, 168] width 47 height 9
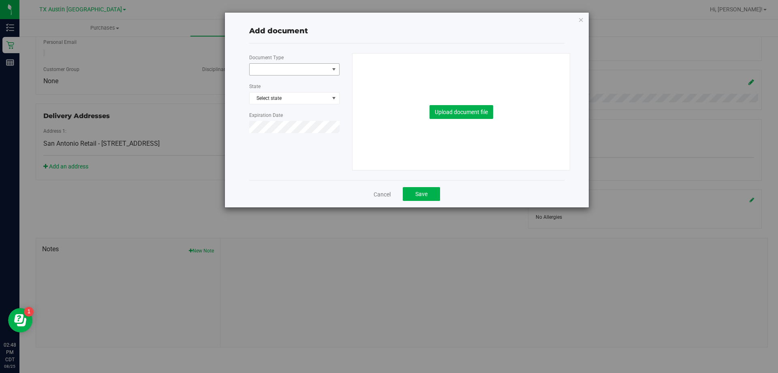
click at [290, 64] on span at bounding box center [289, 69] width 79 height 11
click at [285, 140] on li "Veteran Documentation" at bounding box center [295, 143] width 90 height 12
click at [288, 75] on div at bounding box center [294, 78] width 90 height 6
click at [289, 71] on span "Veteran Documentation" at bounding box center [289, 69] width 79 height 11
click at [277, 154] on li "Other" at bounding box center [295, 156] width 90 height 12
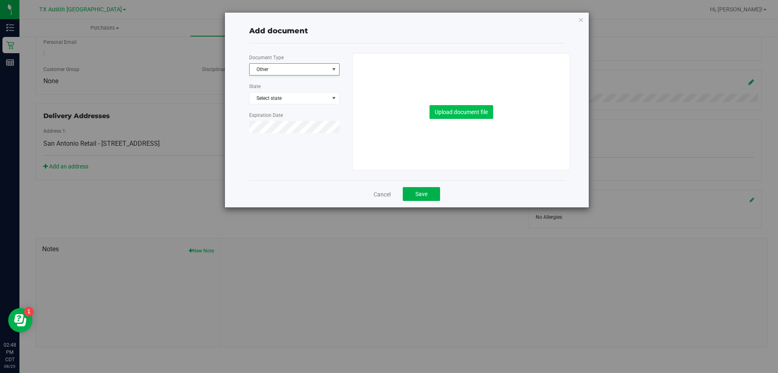
scroll to position [0, 0]
click at [480, 106] on button "Upload document file" at bounding box center [462, 112] width 64 height 14
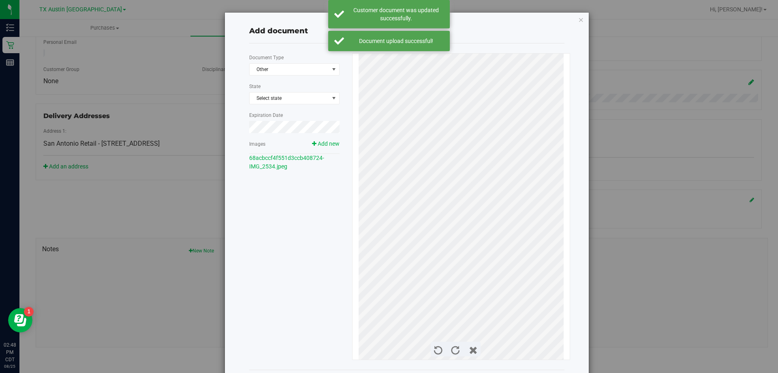
scroll to position [36, 0]
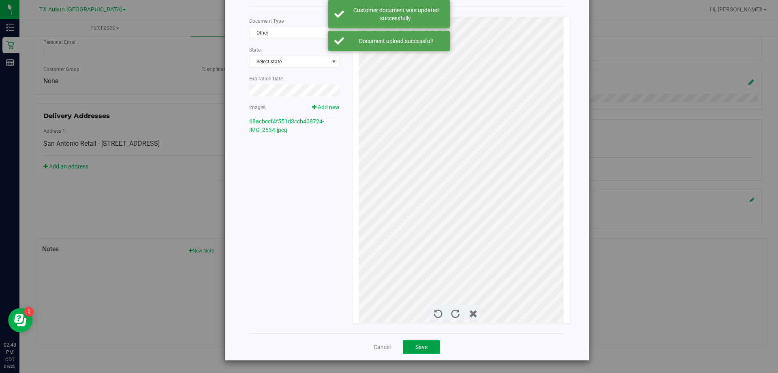
click at [413, 350] on button "Save" at bounding box center [421, 347] width 37 height 14
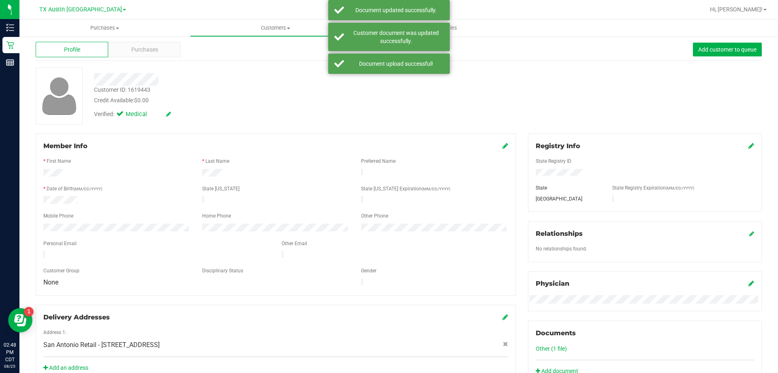
scroll to position [11, 0]
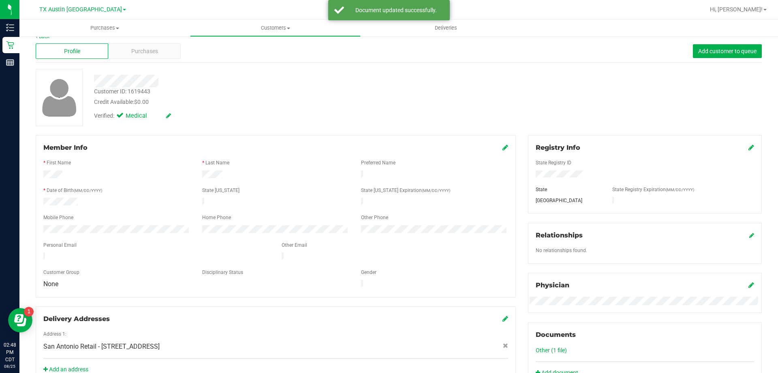
click at [506, 146] on div "Member Info * First Name * Last Name Preferred Name * Date of Birth (MM/DD/YYYY…" at bounding box center [276, 216] width 480 height 162
click at [503, 146] on icon at bounding box center [506, 147] width 6 height 6
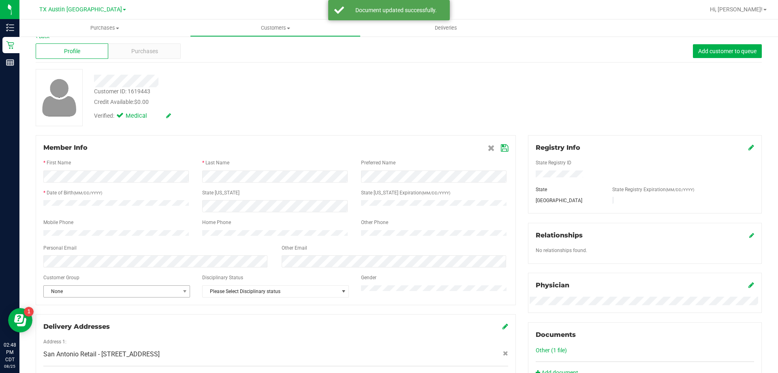
click at [62, 291] on form "Member Info * First Name * Last Name Preferred Name * Date of Birth (MM/DD/YYYY…" at bounding box center [275, 220] width 465 height 154
click at [63, 293] on span "None" at bounding box center [112, 290] width 136 height 11
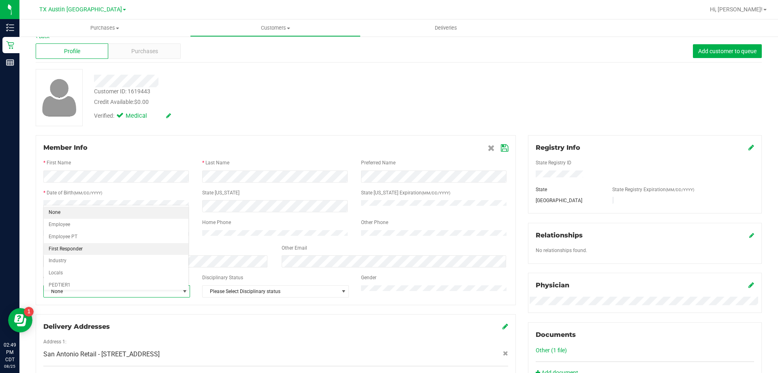
click at [73, 248] on li "First Responder" at bounding box center [116, 249] width 145 height 12
click at [501, 148] on icon at bounding box center [504, 148] width 7 height 6
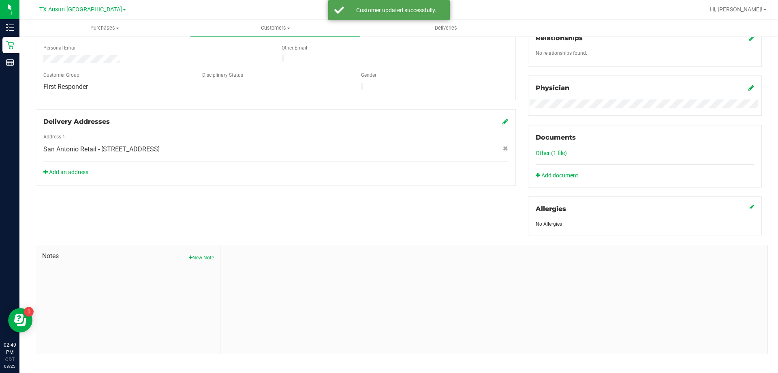
scroll to position [215, 0]
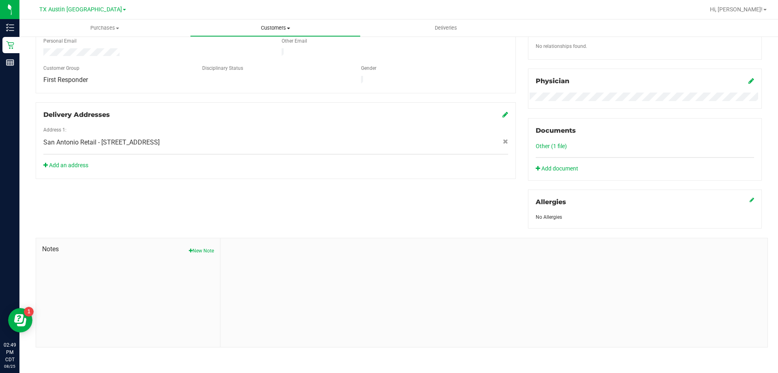
click at [282, 24] on span "Customers" at bounding box center [276, 27] width 170 height 7
click at [283, 46] on li "All customers" at bounding box center [275, 49] width 171 height 10
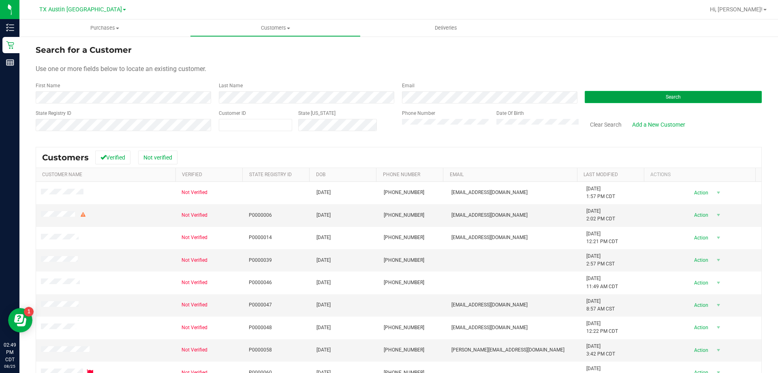
click at [654, 97] on button "Search" at bounding box center [673, 97] width 177 height 12
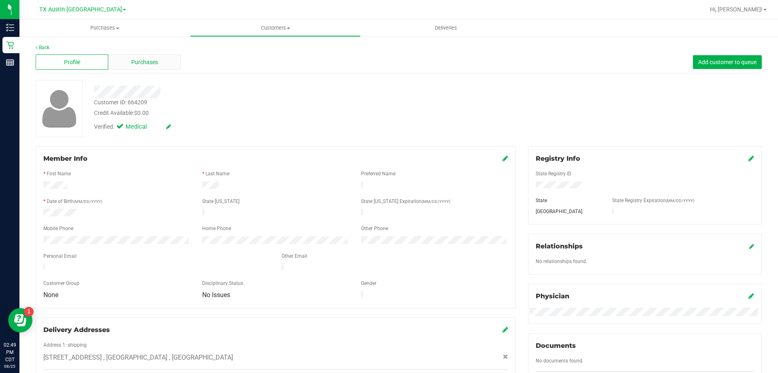
click at [154, 68] on div "Purchases" at bounding box center [144, 61] width 73 height 15
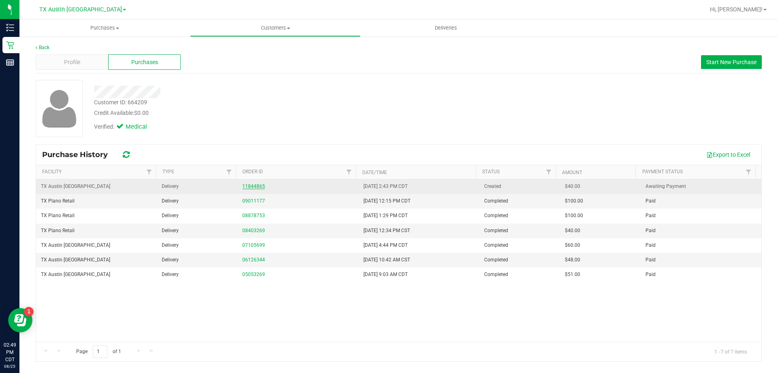
click at [246, 184] on link "11844865" at bounding box center [253, 186] width 23 height 6
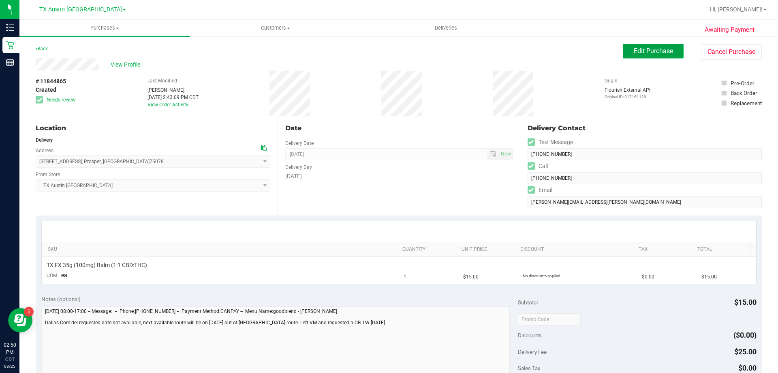
drag, startPoint x: 654, startPoint y: 47, endPoint x: 633, endPoint y: 53, distance: 21.8
click at [654, 47] on span "Edit Purchase" at bounding box center [653, 51] width 39 height 8
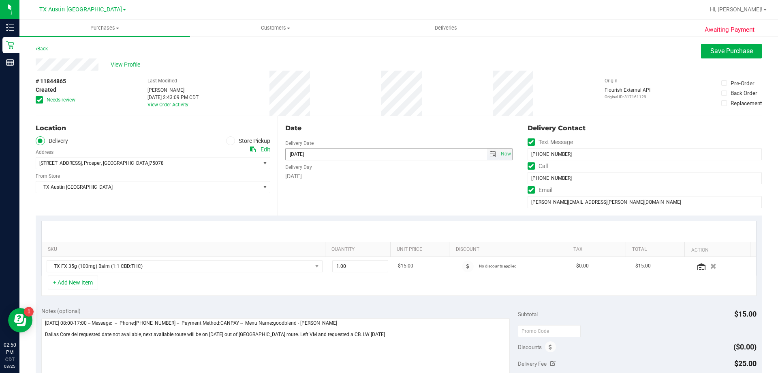
click at [491, 154] on span "select" at bounding box center [493, 154] width 6 height 6
click at [362, 248] on link "30" at bounding box center [362, 248] width 12 height 13
type input "08/30/2025"
click at [84, 187] on span "TX Austin [GEOGRAPHIC_DATA]" at bounding box center [148, 186] width 224 height 11
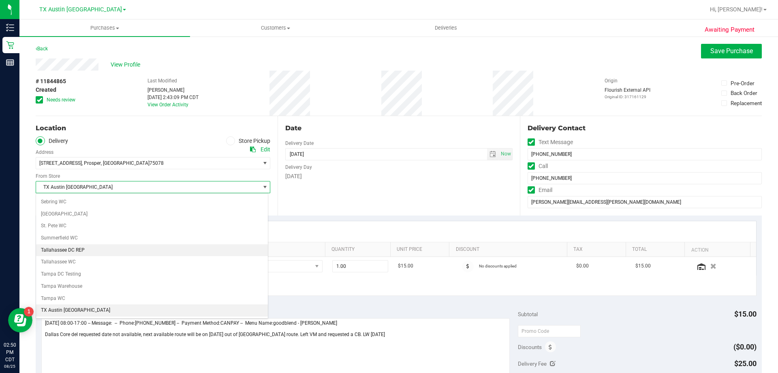
scroll to position [586, 0]
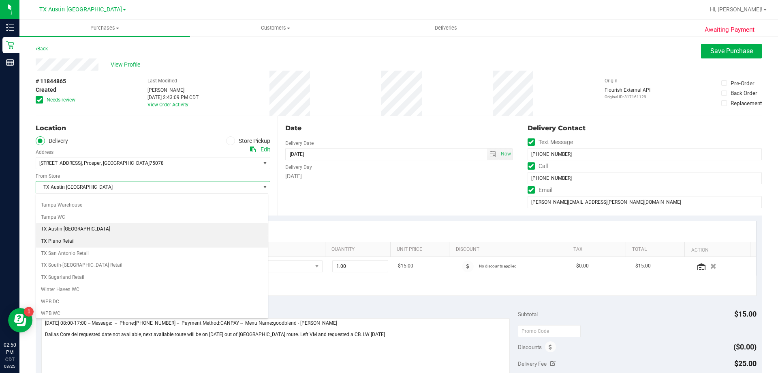
click at [80, 244] on li "TX Plano Retail" at bounding box center [152, 241] width 232 height 12
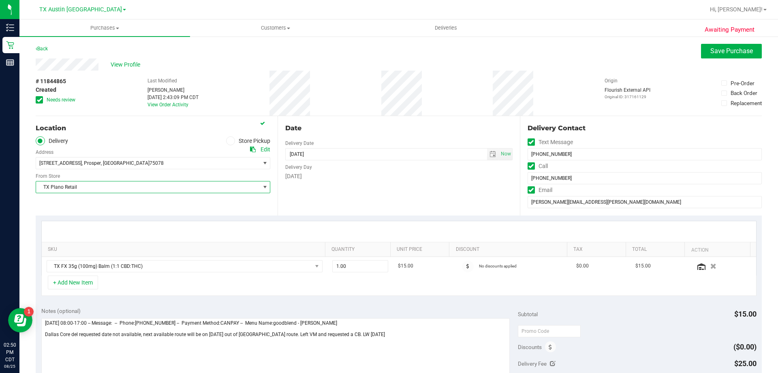
click at [36, 99] on span at bounding box center [39, 99] width 7 height 7
click at [0, 0] on input "Needs review" at bounding box center [0, 0] width 0 height 0
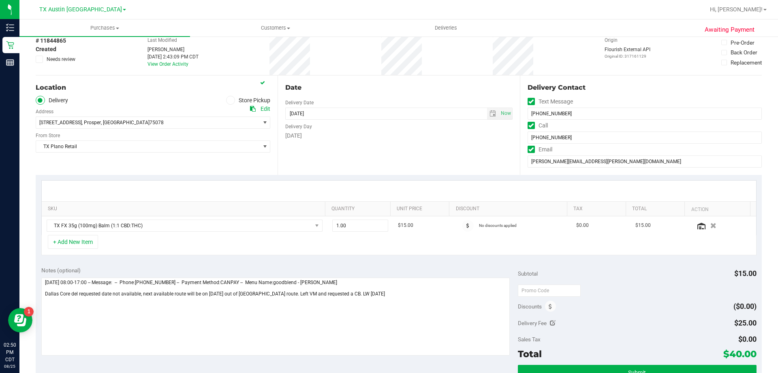
scroll to position [81, 0]
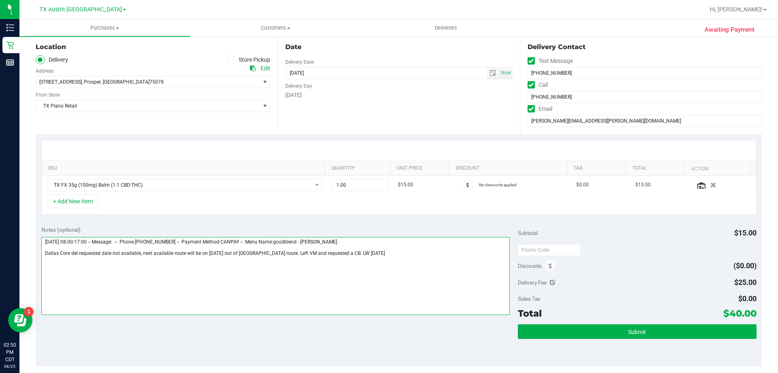
click at [381, 247] on textarea at bounding box center [275, 276] width 469 height 78
click at [373, 250] on textarea at bounding box center [275, 276] width 469 height 78
click at [359, 253] on textarea at bounding box center [275, 276] width 469 height 78
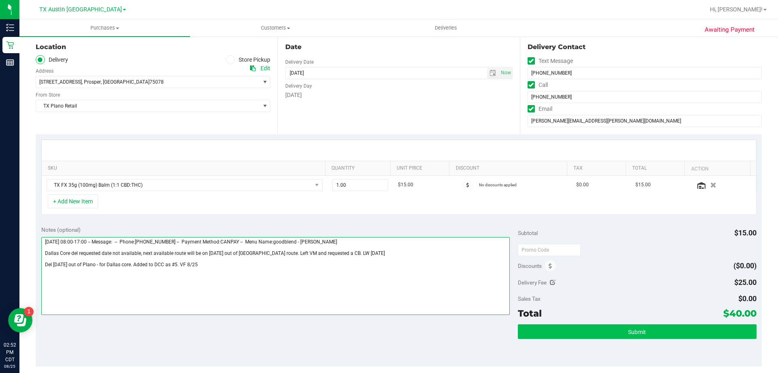
type textarea "Tuesday 08/26/2025 08:00-17:00 -- Message: -- Phone:2144786040 -- Payment Metho…"
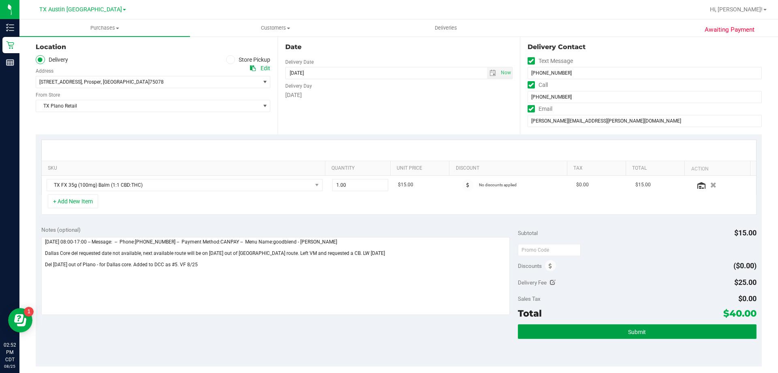
click at [609, 328] on button "Submit" at bounding box center [637, 331] width 238 height 15
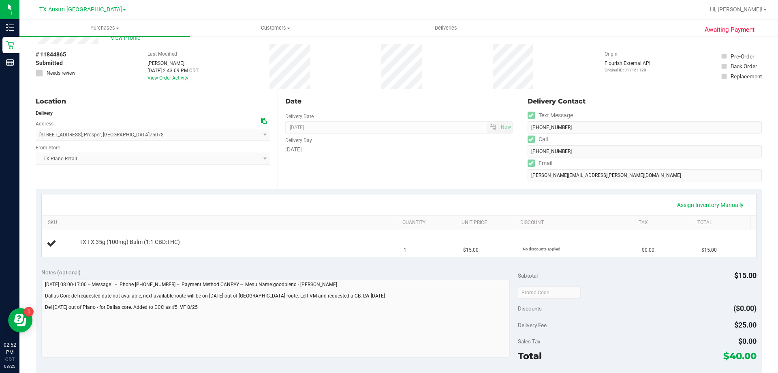
scroll to position [122, 0]
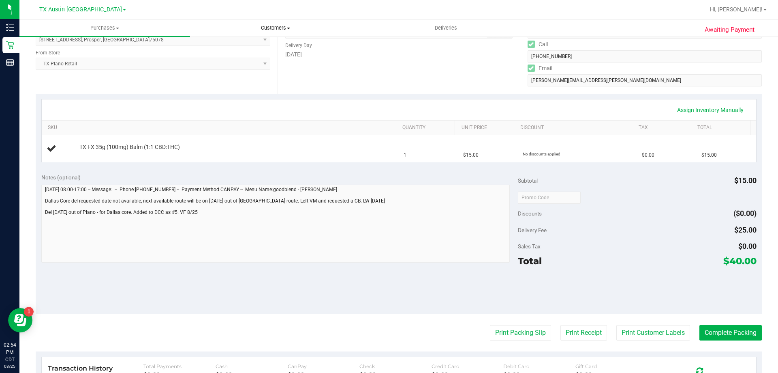
click at [276, 31] on span "Customers" at bounding box center [276, 27] width 170 height 7
click at [276, 50] on li "All customers" at bounding box center [275, 49] width 171 height 10
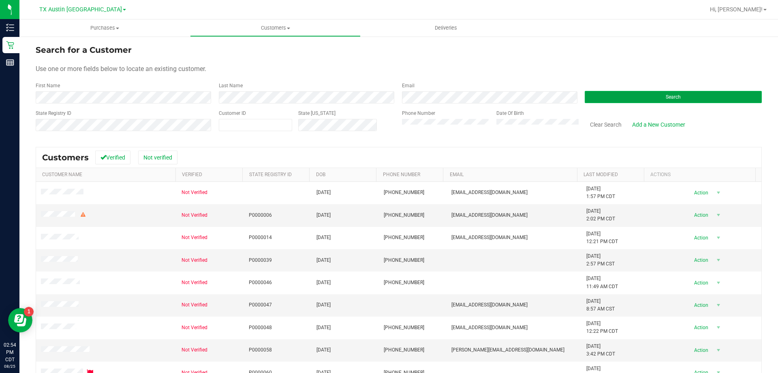
click at [645, 93] on button "Search" at bounding box center [673, 97] width 177 height 12
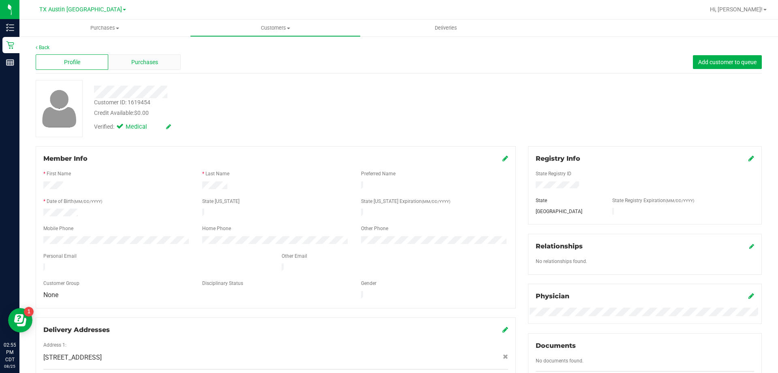
click at [154, 66] on div "Purchases" at bounding box center [144, 61] width 73 height 15
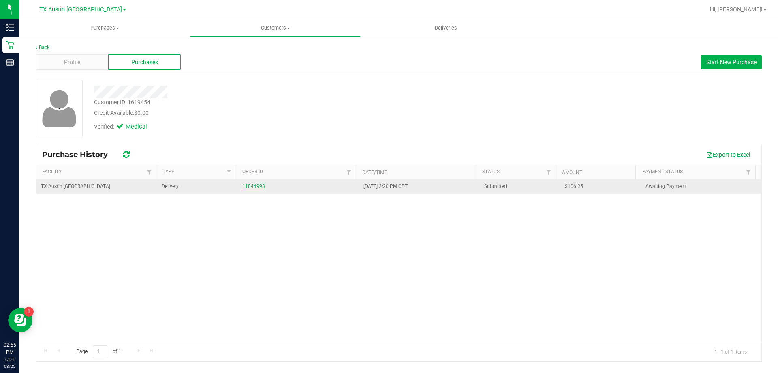
click at [253, 186] on link "11844993" at bounding box center [253, 186] width 23 height 6
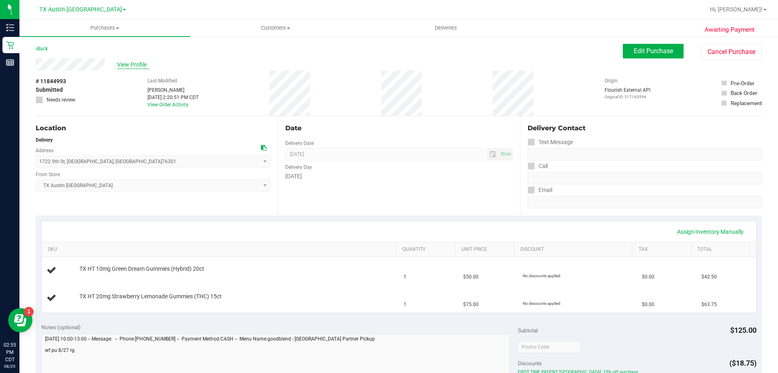
click at [129, 66] on span "View Profile" at bounding box center [133, 64] width 32 height 9
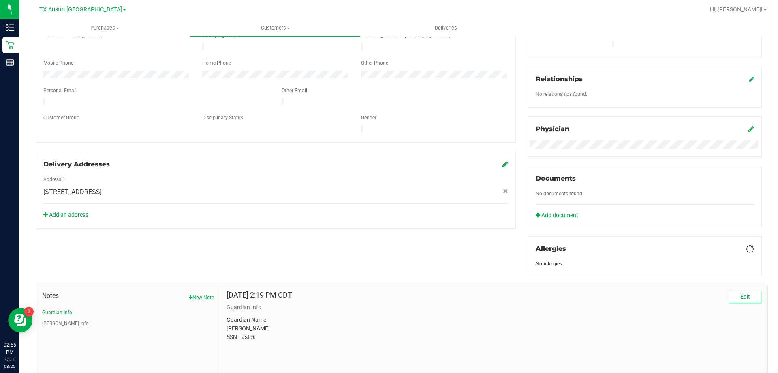
scroll to position [203, 0]
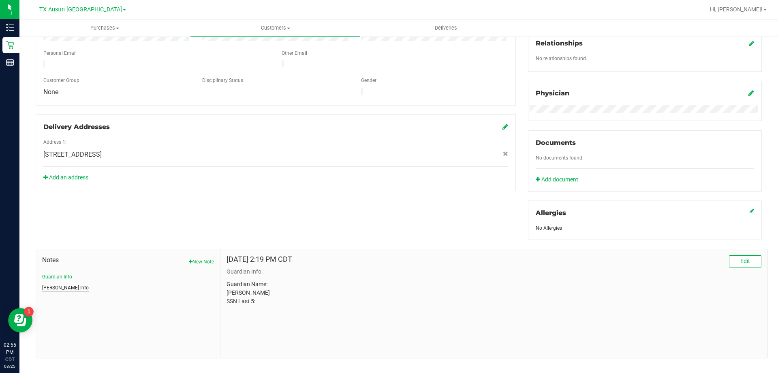
click at [54, 285] on button "CURT Info" at bounding box center [65, 287] width 47 height 7
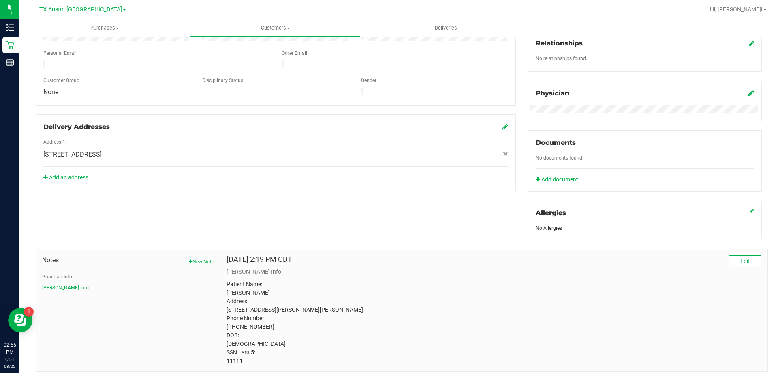
click at [236, 365] on p "Patient Name: Alesha Seaberry Address: 250 MCENTIRE RD GRAHAM, TX, 76450 Phone …" at bounding box center [494, 322] width 535 height 85
copy p "11111"
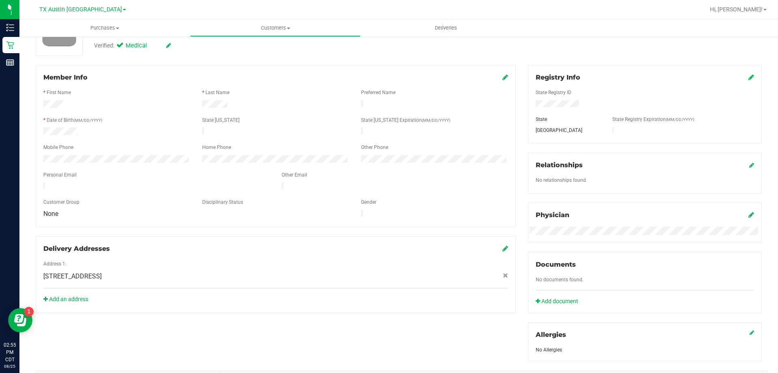
scroll to position [0, 0]
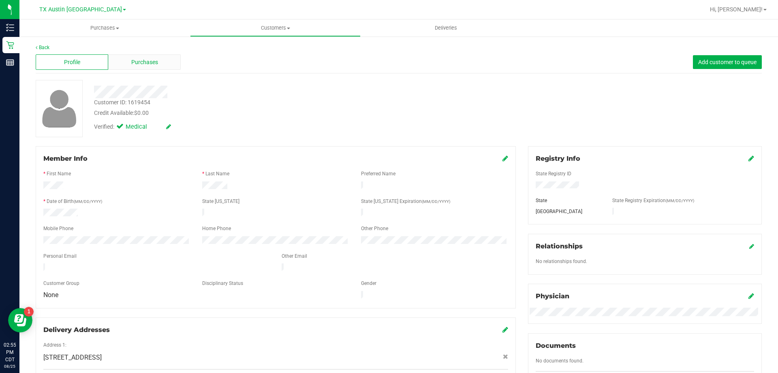
click at [163, 69] on div "Purchases" at bounding box center [144, 61] width 73 height 15
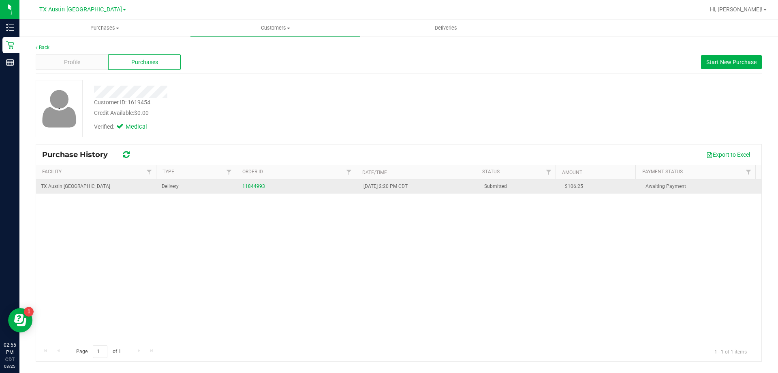
click at [257, 188] on link "11844993" at bounding box center [253, 186] width 23 height 6
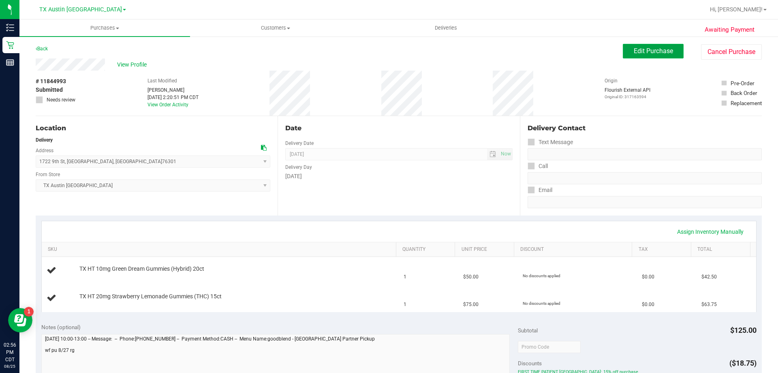
click at [649, 53] on span "Edit Purchase" at bounding box center [653, 51] width 39 height 8
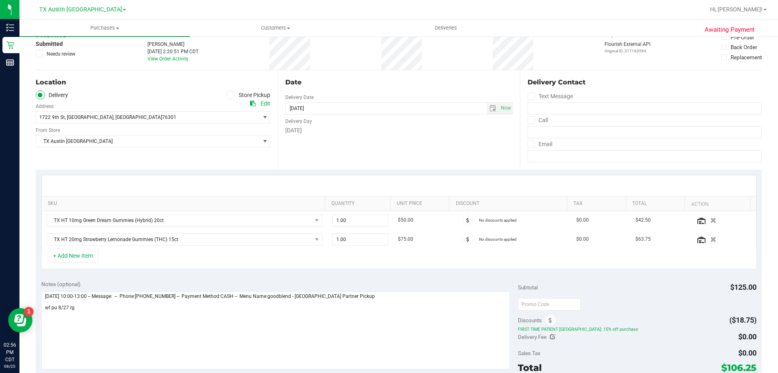
scroll to position [81, 0]
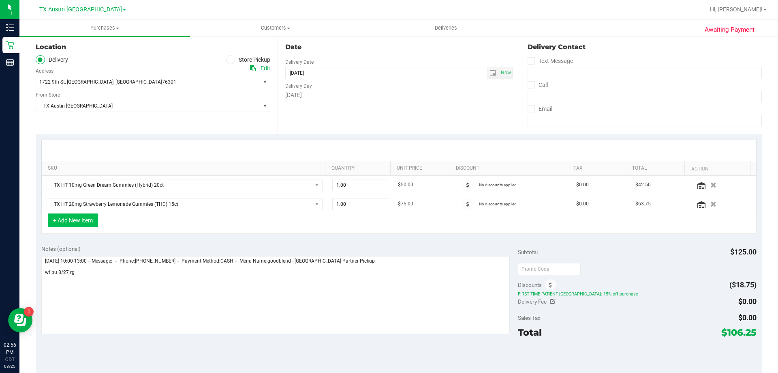
click at [78, 222] on button "+ Add New Item" at bounding box center [73, 220] width 50 height 14
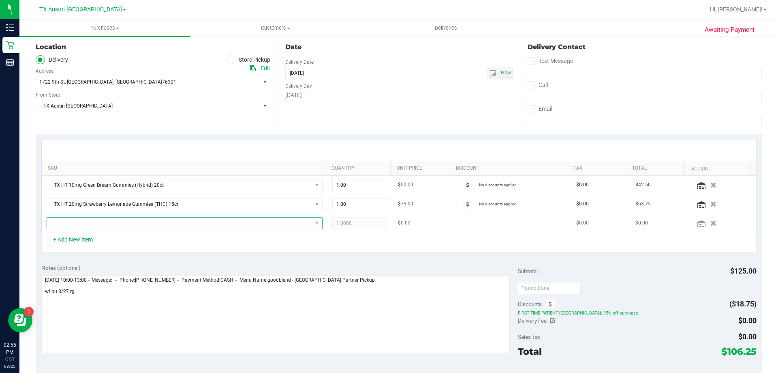
click at [113, 221] on span "NO DATA FOUND" at bounding box center [179, 222] width 265 height 11
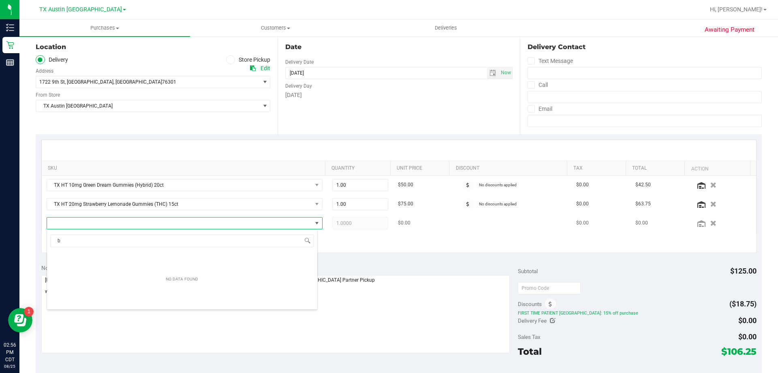
scroll to position [12, 269]
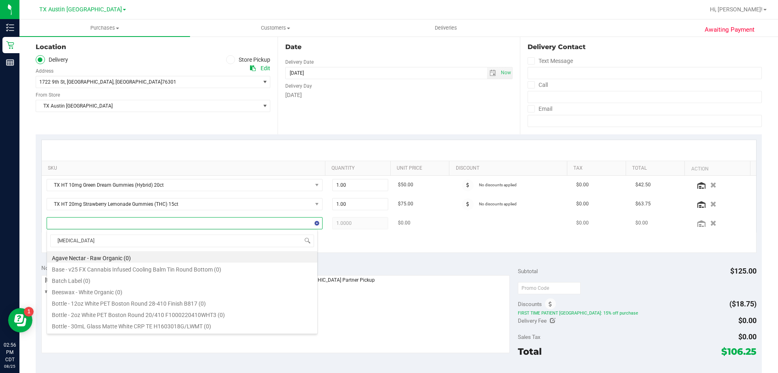
type input "balm"
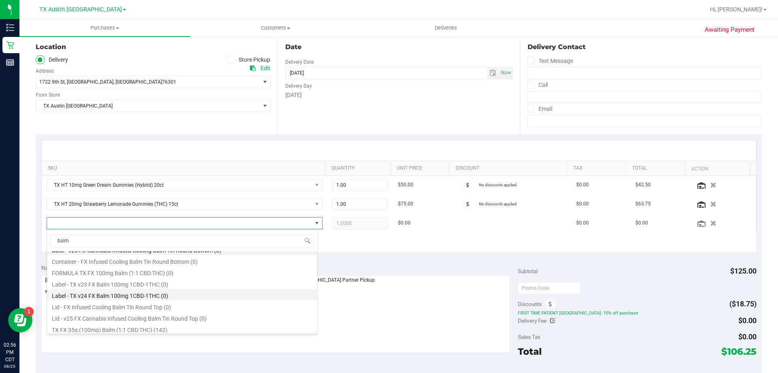
scroll to position [10, 0]
click at [130, 323] on li "TX FX 35g (100mg) Balm (1:1 CBD:THC) (142)" at bounding box center [182, 326] width 270 height 11
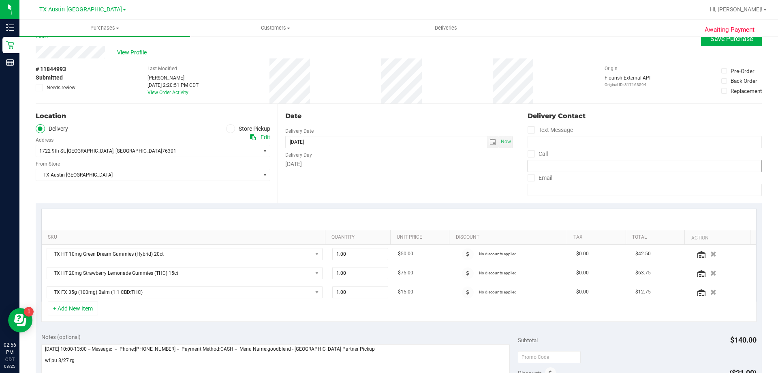
scroll to position [0, 0]
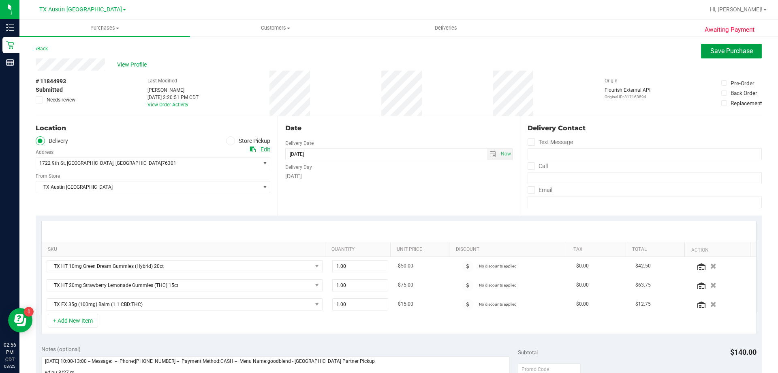
click at [719, 53] on span "Save Purchase" at bounding box center [732, 51] width 43 height 8
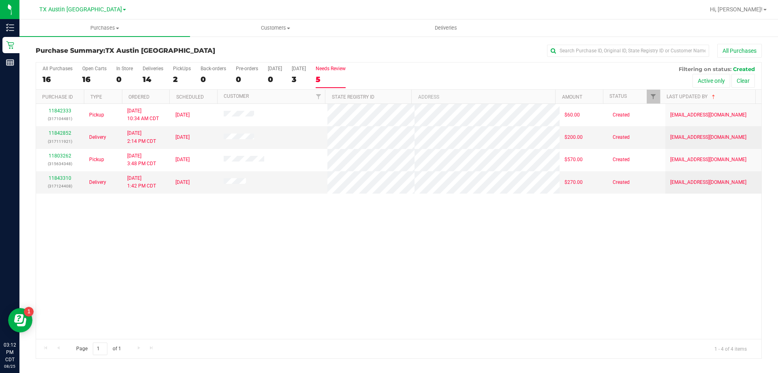
click at [335, 76] on div "5" at bounding box center [331, 79] width 30 height 9
click at [0, 0] on input "Needs Review 5" at bounding box center [0, 0] width 0 height 0
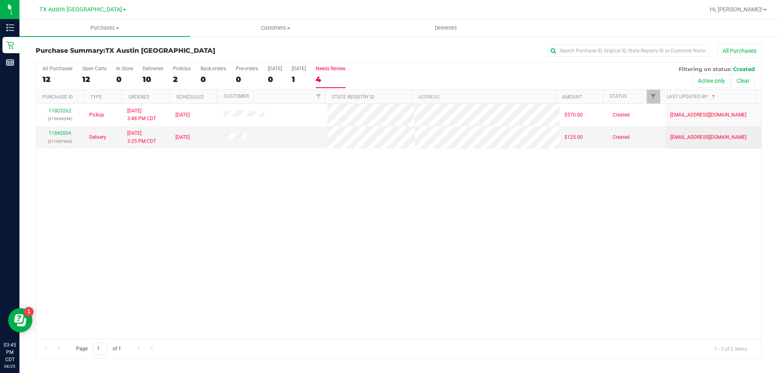
click at [341, 79] on div "4" at bounding box center [331, 79] width 30 height 9
click at [0, 0] on input "Needs Review 4" at bounding box center [0, 0] width 0 height 0
click at [148, 73] on label "Deliveries 7" at bounding box center [153, 77] width 21 height 22
click at [0, 0] on input "Deliveries 7" at bounding box center [0, 0] width 0 height 0
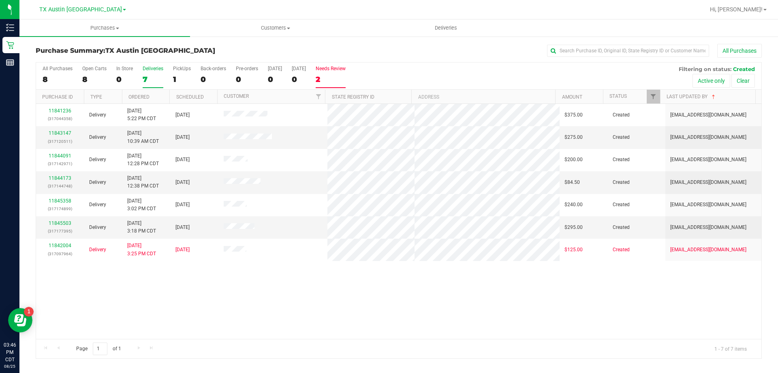
click at [327, 75] on div "2" at bounding box center [331, 79] width 30 height 9
click at [0, 0] on input "Needs Review 2" at bounding box center [0, 0] width 0 height 0
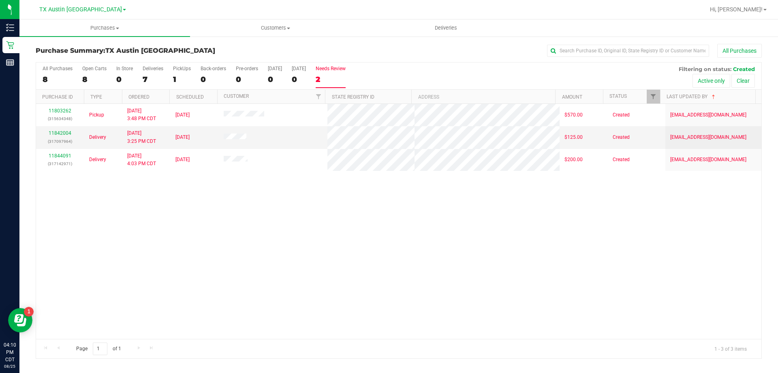
click at [341, 69] on div "Needs Review" at bounding box center [331, 69] width 30 height 6
click at [0, 0] on input "Needs Review 2" at bounding box center [0, 0] width 0 height 0
click at [180, 73] on label "PickUps 1" at bounding box center [182, 77] width 18 height 22
click at [0, 0] on input "PickUps 1" at bounding box center [0, 0] width 0 height 0
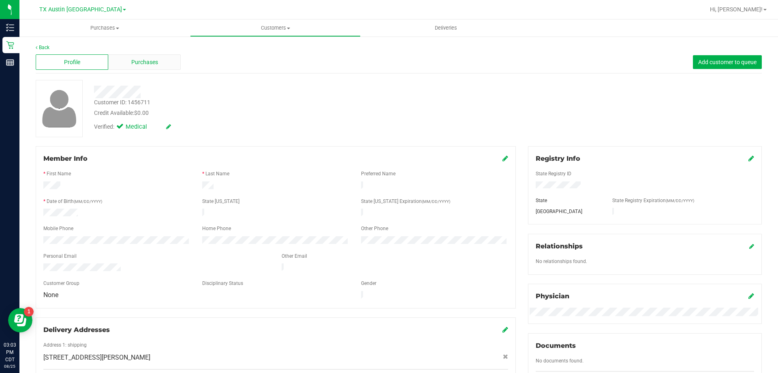
click at [144, 66] on div "Purchases" at bounding box center [144, 61] width 73 height 15
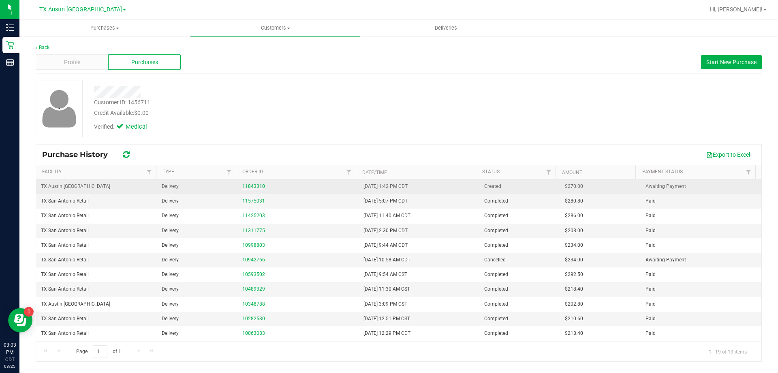
click at [250, 185] on link "11843310" at bounding box center [253, 186] width 23 height 6
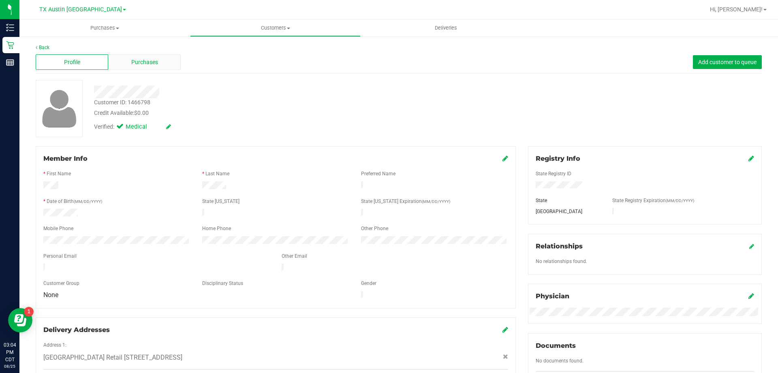
click at [158, 69] on div "Purchases" at bounding box center [144, 61] width 73 height 15
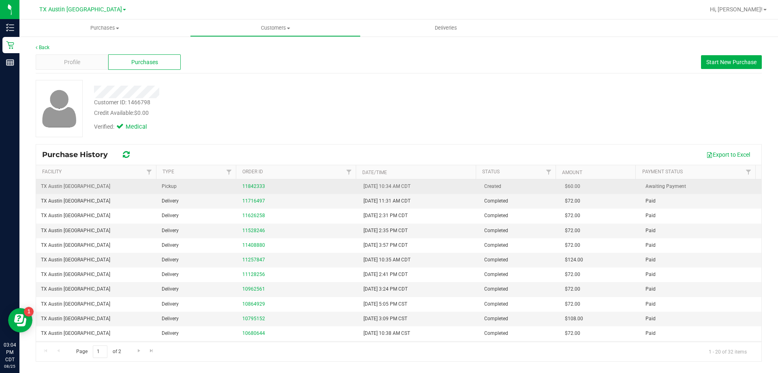
click at [250, 182] on td "11842333" at bounding box center [298, 186] width 121 height 15
click at [253, 186] on link "11842333" at bounding box center [253, 186] width 23 height 6
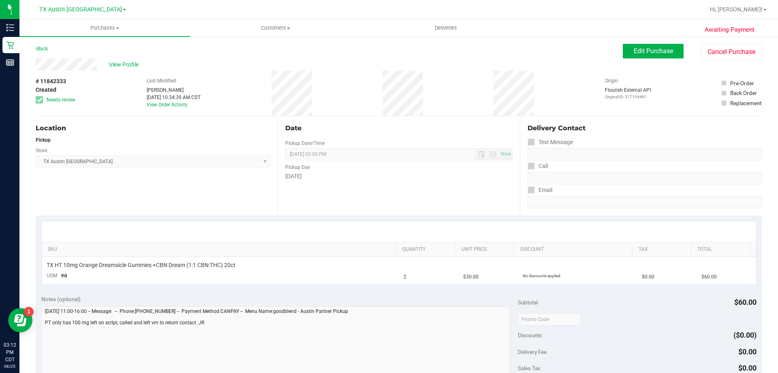
click at [128, 57] on div "Back Edit Purchase Cancel Purchase" at bounding box center [399, 51] width 726 height 15
click at [127, 62] on span "View Profile" at bounding box center [125, 64] width 32 height 9
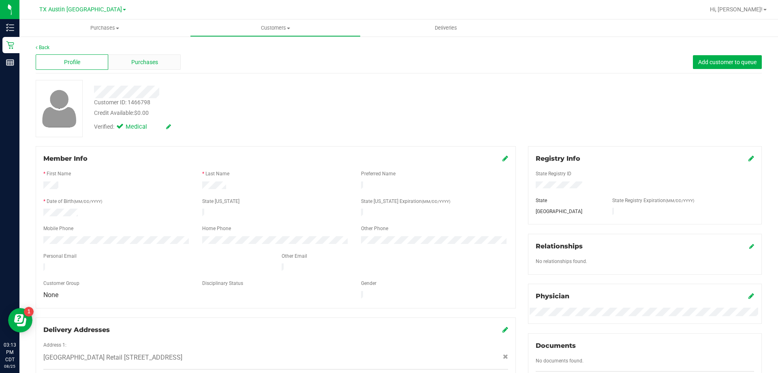
click at [138, 66] on span "Purchases" at bounding box center [144, 62] width 27 height 9
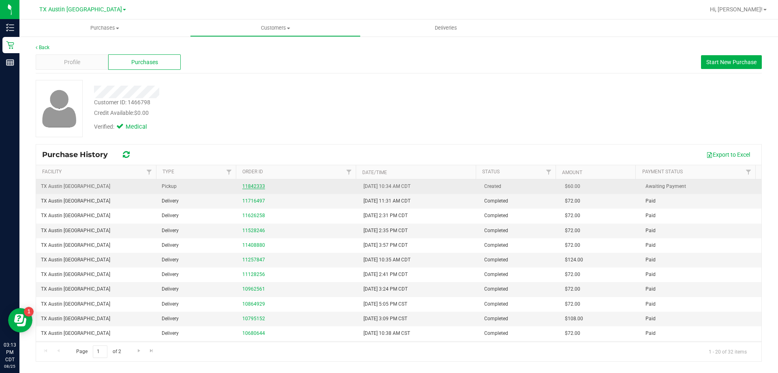
click at [258, 186] on link "11842333" at bounding box center [253, 186] width 23 height 6
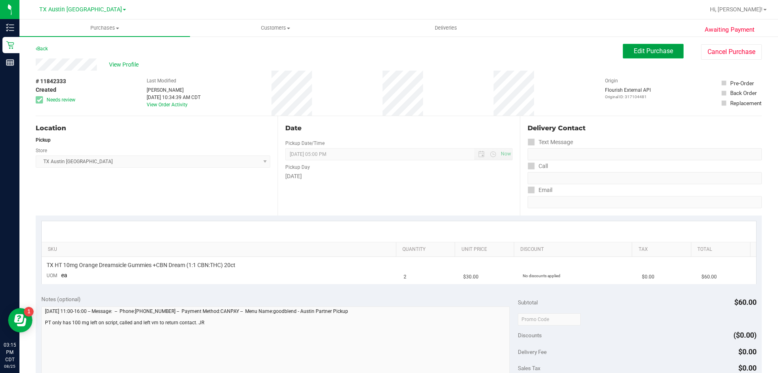
click at [634, 52] on span "Edit Purchase" at bounding box center [653, 51] width 39 height 8
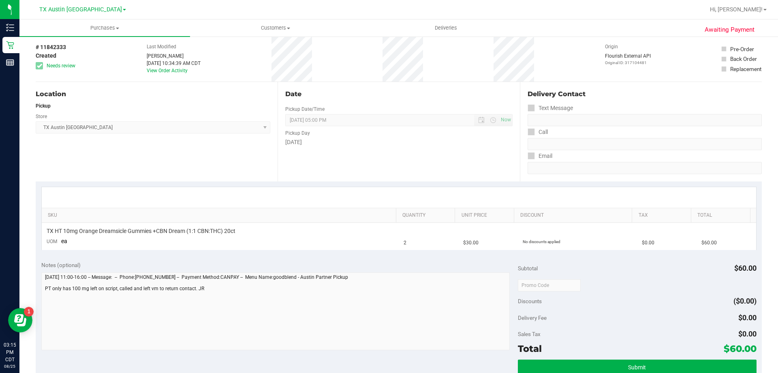
scroll to position [81, 0]
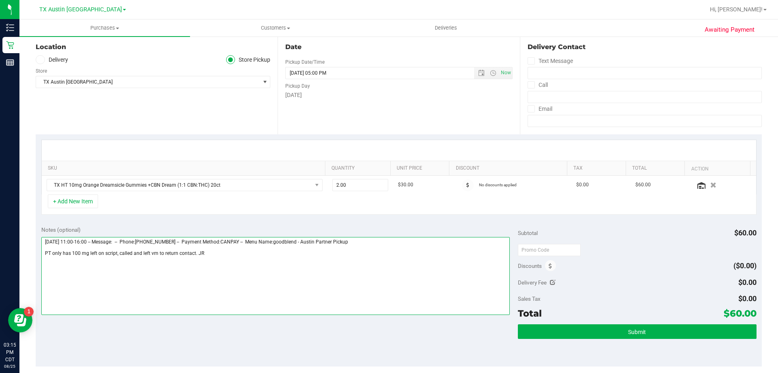
click at [221, 255] on textarea at bounding box center [275, 276] width 469 height 78
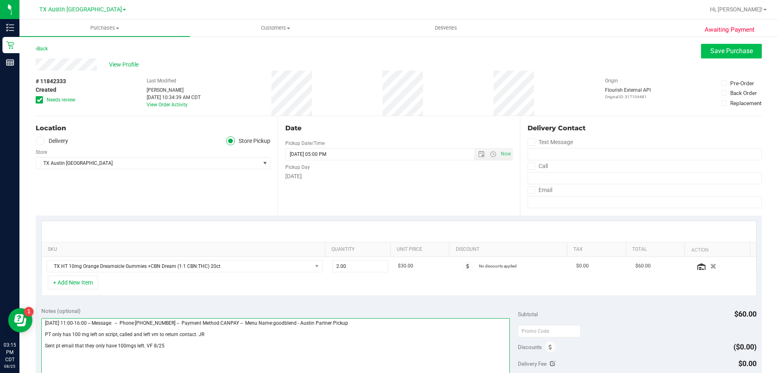
type textarea "[DATE] 11:00-16:00 -- Message: -- Phone:[PHONE_NUMBER] -- Payment Method:CANPAY…"
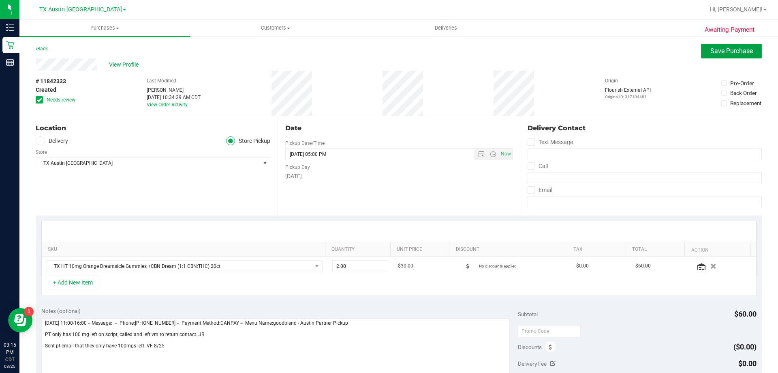
click at [737, 50] on span "Save Purchase" at bounding box center [732, 51] width 43 height 8
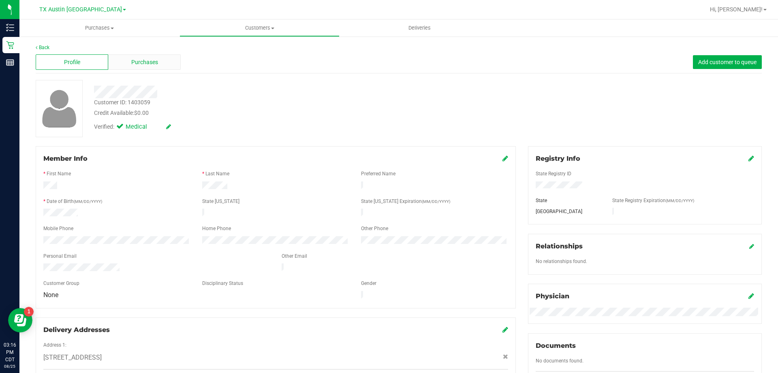
click at [150, 65] on span "Purchases" at bounding box center [144, 62] width 27 height 9
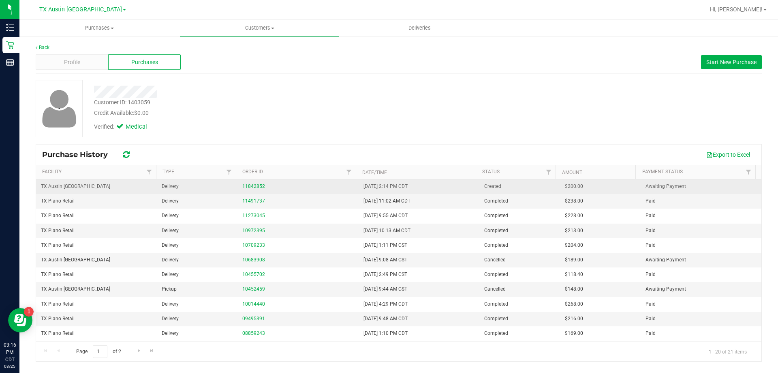
click at [250, 185] on link "11842852" at bounding box center [253, 186] width 23 height 6
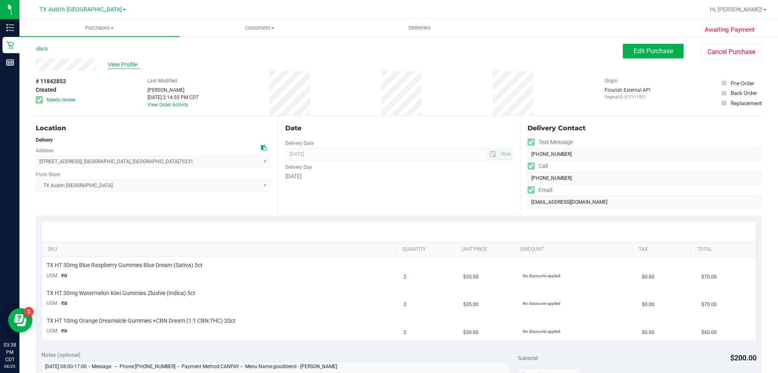
click at [121, 66] on span "View Profile" at bounding box center [124, 64] width 32 height 9
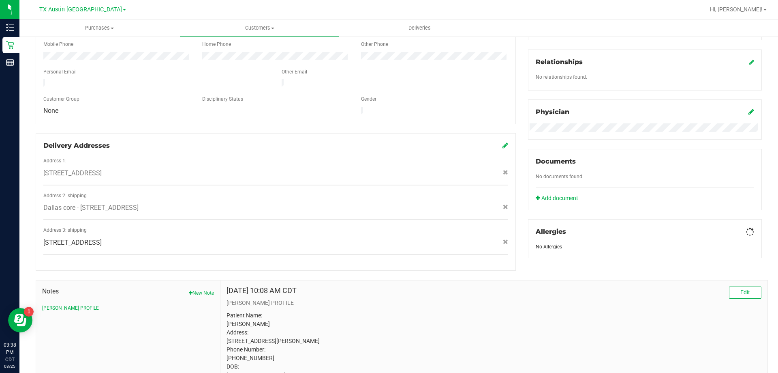
scroll to position [241, 0]
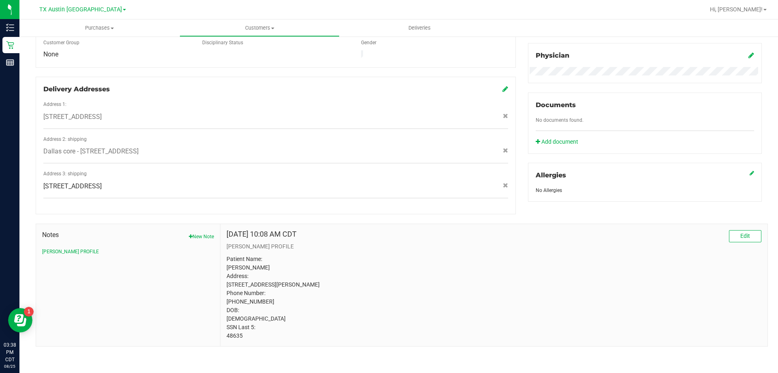
click at [231, 336] on p "Patient Name: [PERSON_NAME] Address: [STREET_ADDRESS][PERSON_NAME] Phone Number…" at bounding box center [494, 297] width 535 height 85
copy p "48635"
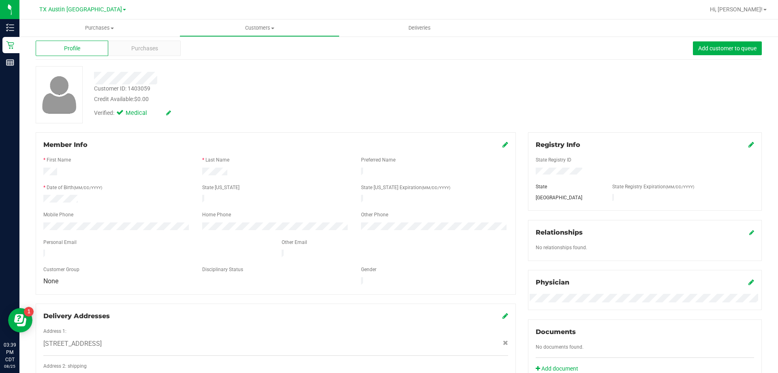
scroll to position [0, 0]
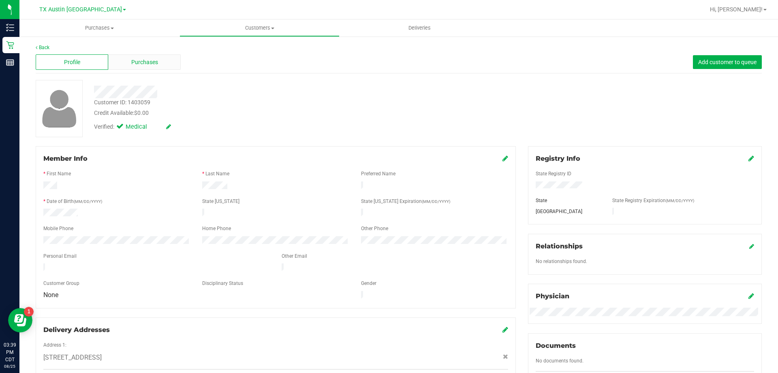
click at [159, 62] on div "Purchases" at bounding box center [144, 61] width 73 height 15
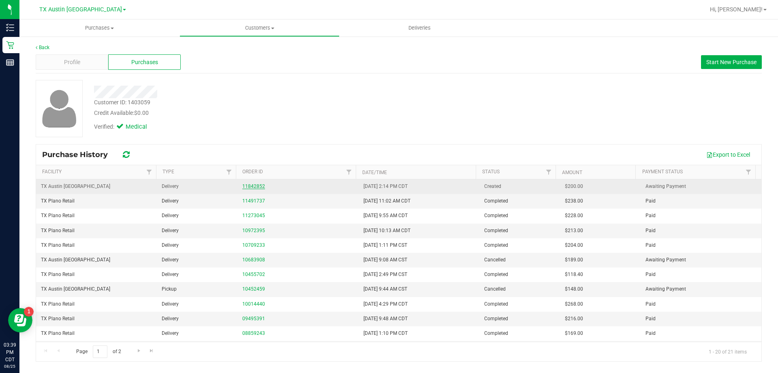
click at [258, 184] on link "11842852" at bounding box center [253, 186] width 23 height 6
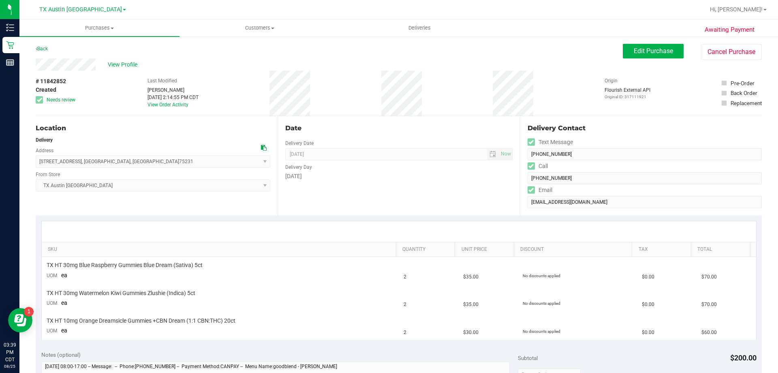
click at [262, 150] on icon at bounding box center [264, 148] width 6 height 6
click at [668, 45] on button "Edit Purchase" at bounding box center [653, 51] width 61 height 15
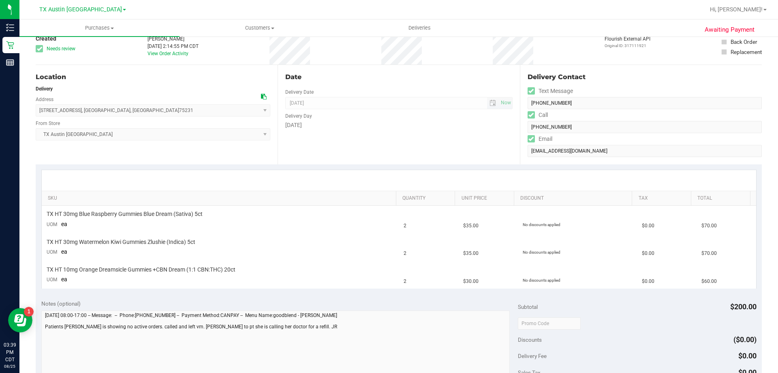
scroll to position [122, 0]
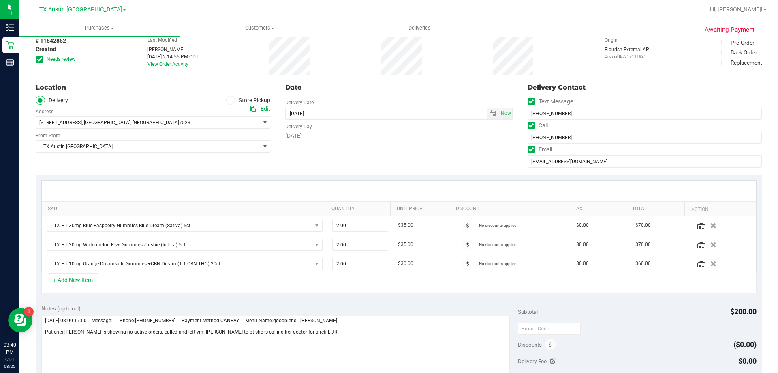
scroll to position [81, 0]
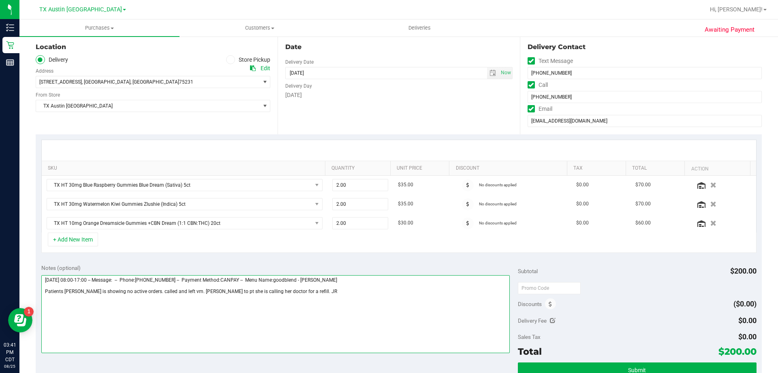
click at [311, 286] on textarea at bounding box center [275, 314] width 469 height 78
click at [292, 293] on textarea at bounding box center [275, 314] width 469 height 78
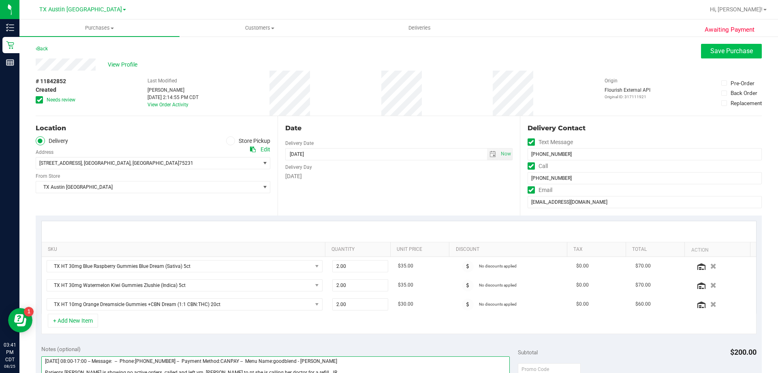
type textarea "[DATE] 08:00-17:00 -- Message: -- Phone:[PHONE_NUMBER] -- Payment Method:CANPAY…"
click at [719, 46] on button "Save Purchase" at bounding box center [731, 51] width 61 height 15
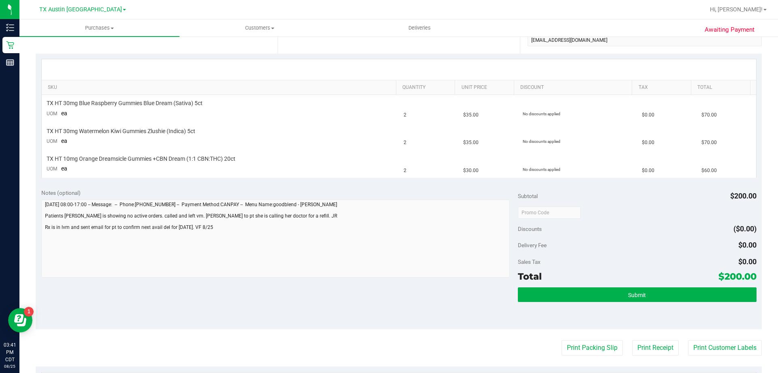
scroll to position [162, 0]
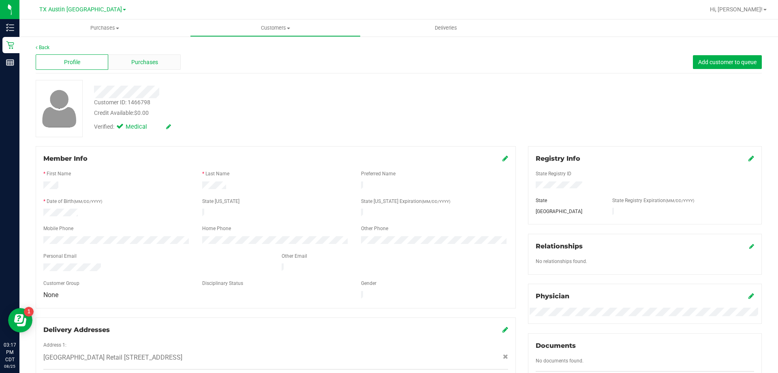
click at [152, 64] on span "Purchases" at bounding box center [144, 62] width 27 height 9
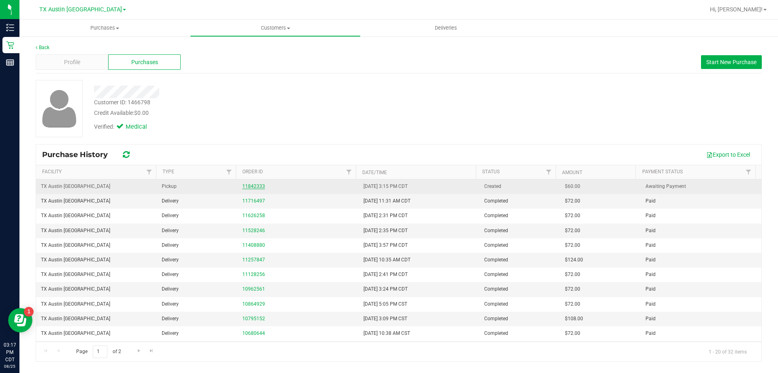
click at [259, 185] on link "11842333" at bounding box center [253, 186] width 23 height 6
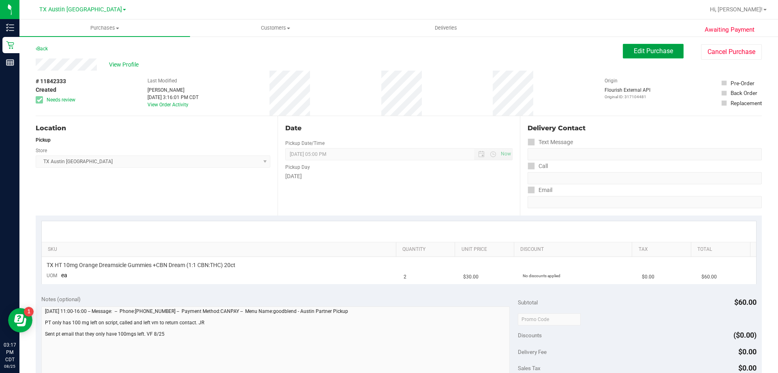
click at [650, 54] on span "Edit Purchase" at bounding box center [653, 51] width 39 height 8
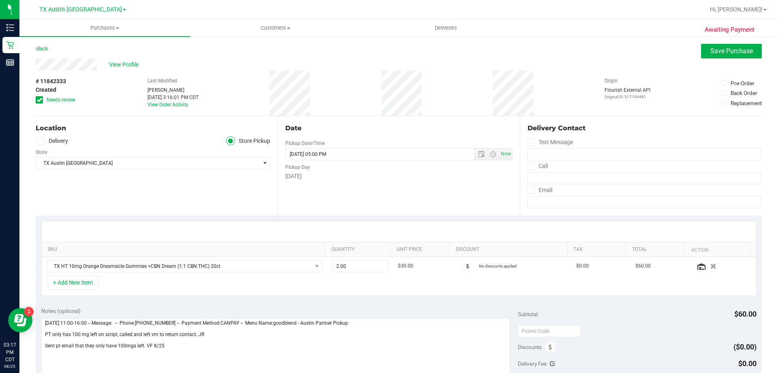
click at [37, 100] on icon at bounding box center [39, 100] width 5 height 0
click at [0, 0] on input "Needs review" at bounding box center [0, 0] width 0 height 0
click at [39, 141] on icon at bounding box center [40, 141] width 5 height 0
click at [0, 0] on input "Delivery" at bounding box center [0, 0] width 0 height 0
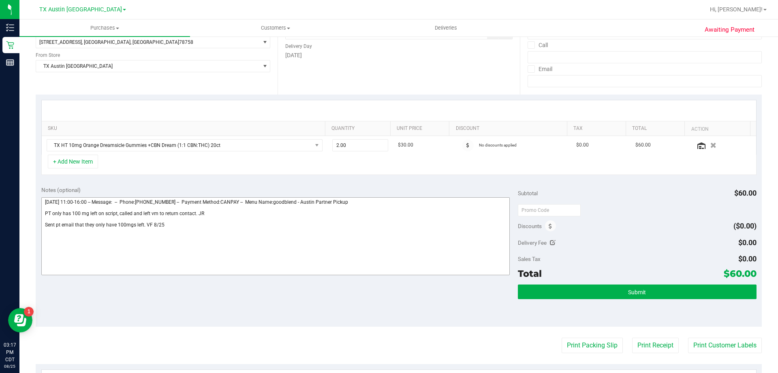
scroll to position [122, 0]
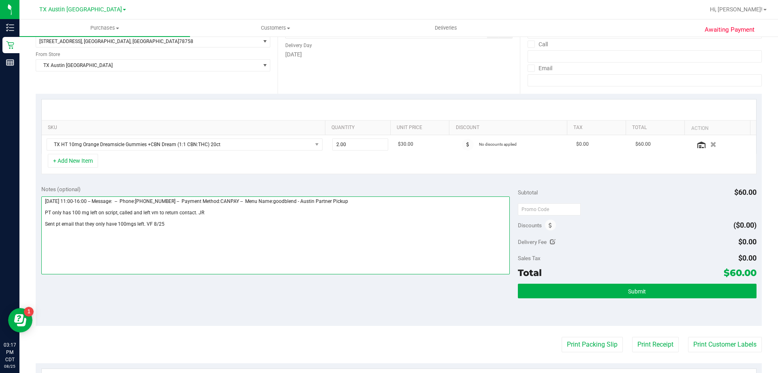
click at [182, 226] on textarea at bounding box center [275, 235] width 469 height 78
type textarea "Thursday 08/28/2025 11:00-16:00 -- Message: -- Phone:5129653028 -- Payment Meth…"
click at [350, 146] on span "2.00 2" at bounding box center [360, 144] width 56 height 12
type input "1"
type input "1.00"
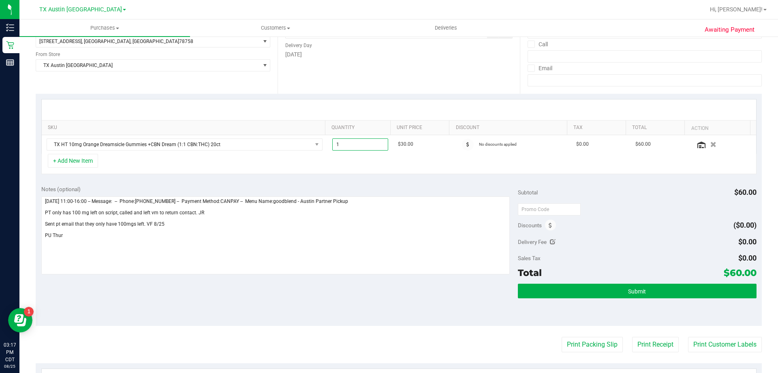
click at [363, 107] on div at bounding box center [399, 109] width 715 height 21
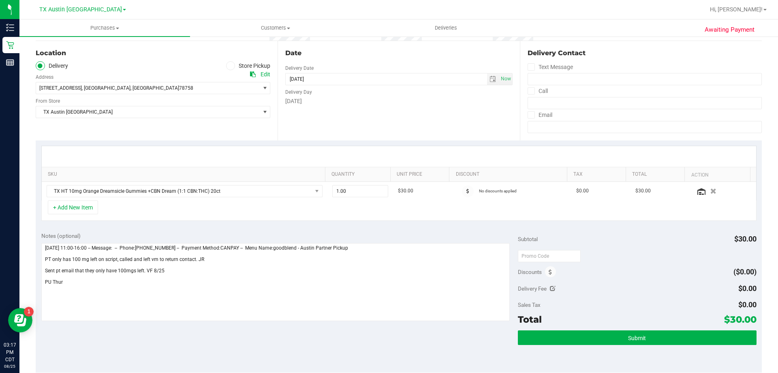
scroll to position [81, 0]
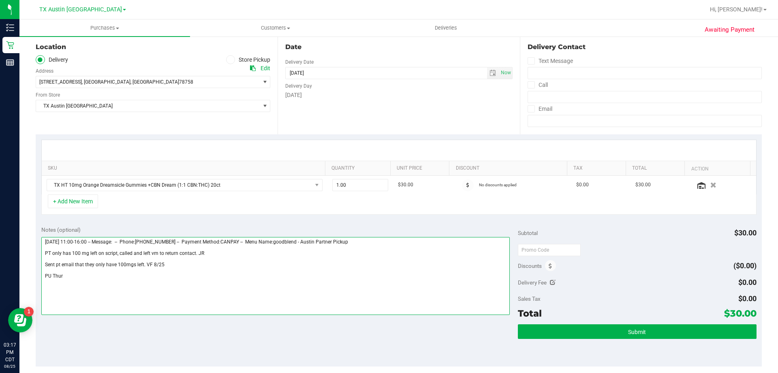
click at [63, 275] on textarea at bounding box center [275, 276] width 469 height 78
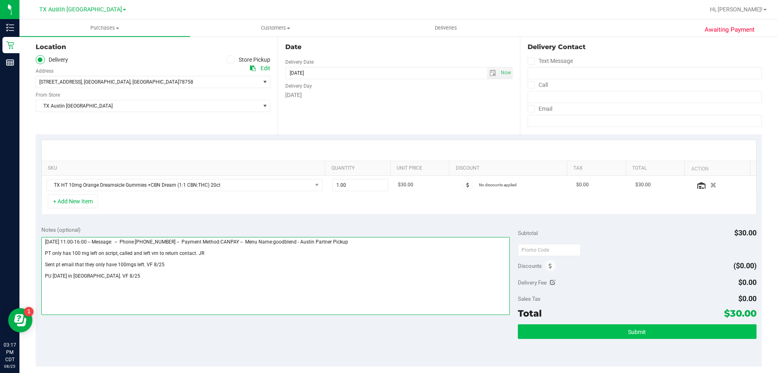
type textarea "Thursday 08/28/2025 11:00-16:00 -- Message: -- Phone:5129653028 -- Payment Meth…"
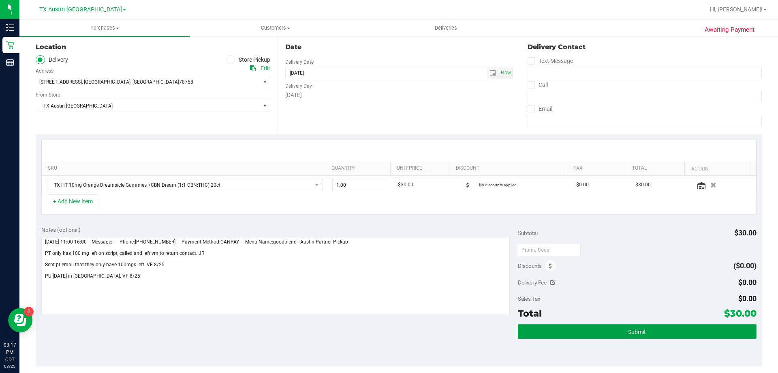
click at [635, 330] on span "Submit" at bounding box center [637, 331] width 18 height 6
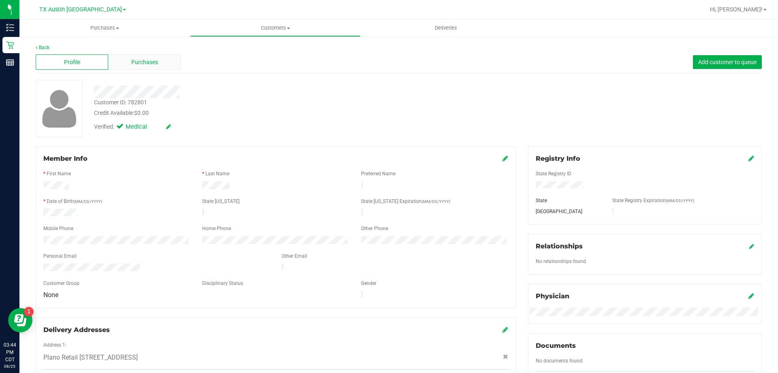
click at [153, 61] on span "Purchases" at bounding box center [144, 62] width 27 height 9
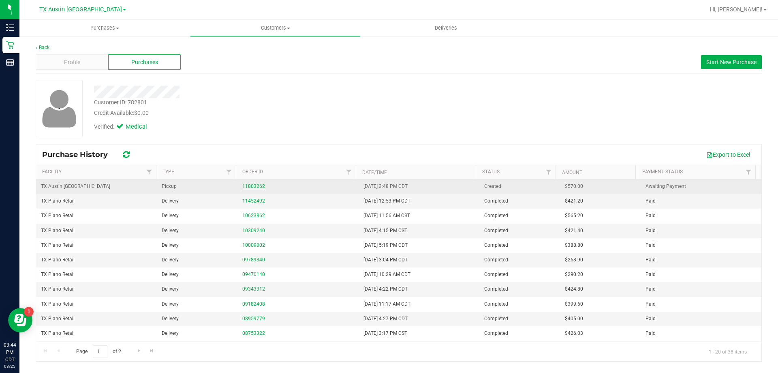
click at [256, 184] on link "11803262" at bounding box center [253, 186] width 23 height 6
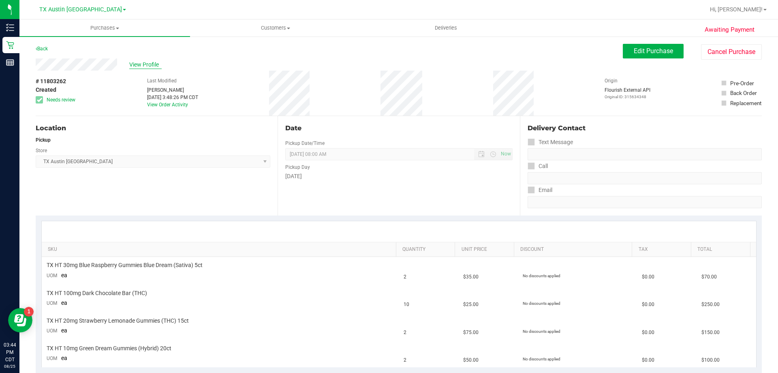
click at [139, 68] on span "View Profile" at bounding box center [145, 64] width 32 height 9
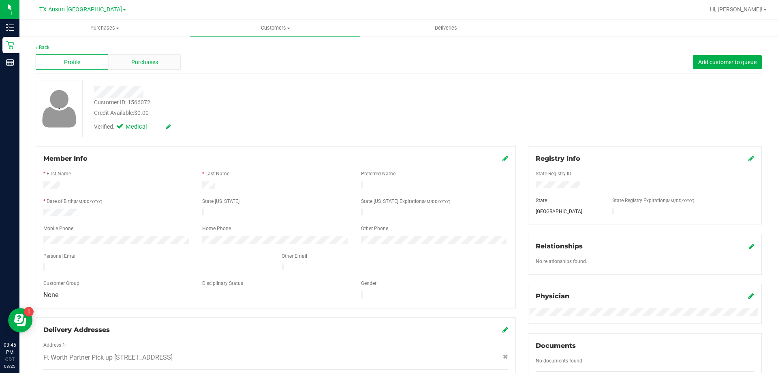
click at [144, 60] on span "Purchases" at bounding box center [144, 62] width 27 height 9
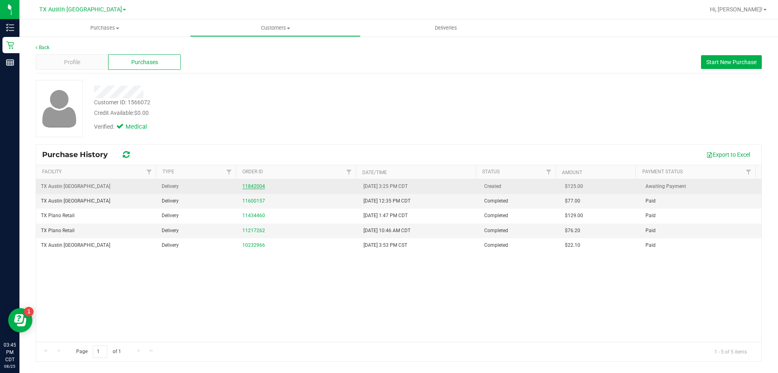
click at [260, 186] on link "11842004" at bounding box center [253, 186] width 23 height 6
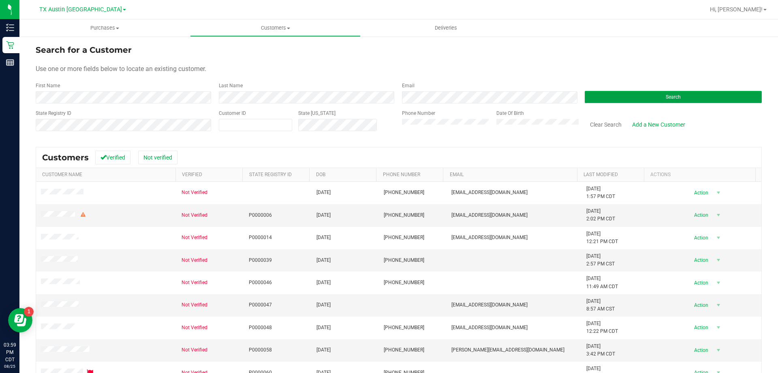
click at [666, 96] on span "Search" at bounding box center [673, 97] width 15 height 6
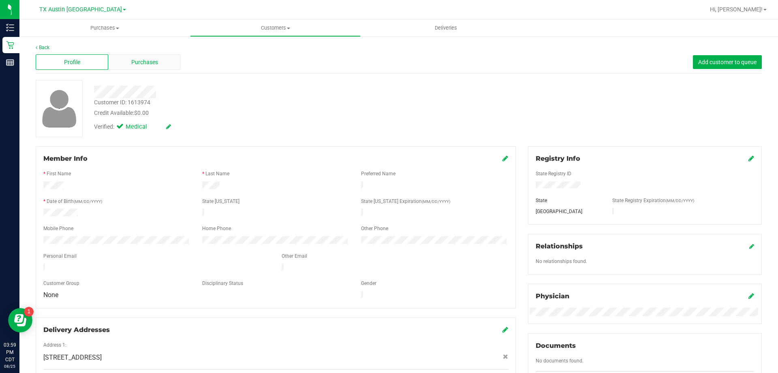
click at [138, 66] on span "Purchases" at bounding box center [144, 62] width 27 height 9
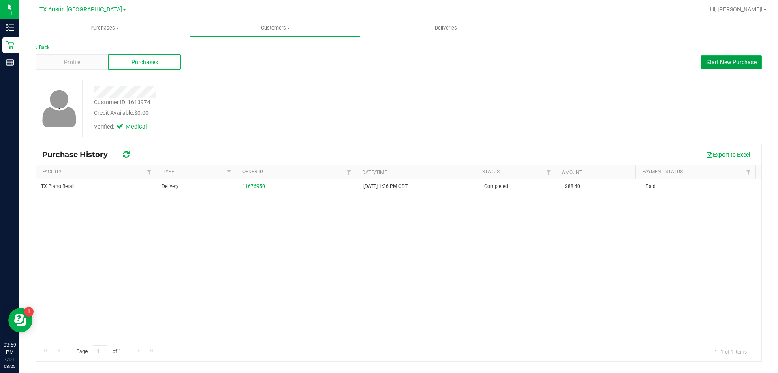
click at [722, 65] on button "Start New Purchase" at bounding box center [731, 62] width 61 height 14
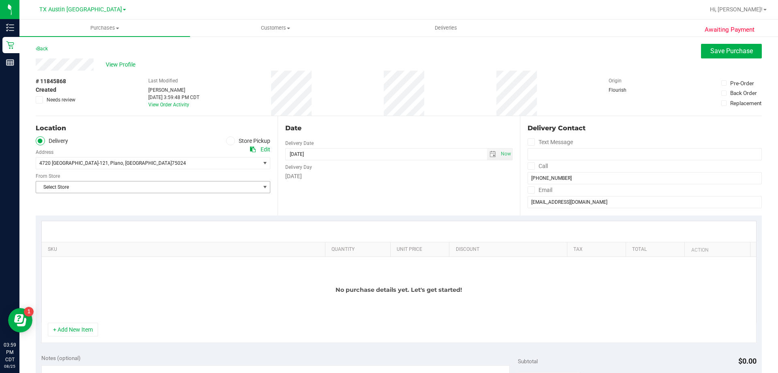
click at [238, 186] on span "Select Store" at bounding box center [148, 186] width 224 height 11
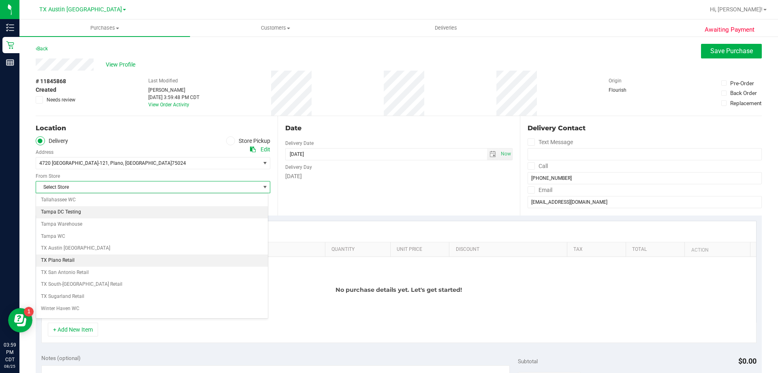
scroll to position [568, 0]
click at [70, 260] on li "TX Plano Retail" at bounding box center [152, 260] width 232 height 12
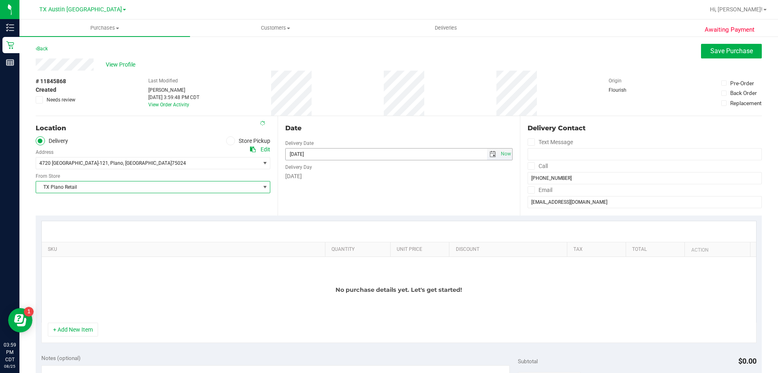
click at [488, 150] on span "select" at bounding box center [493, 153] width 12 height 11
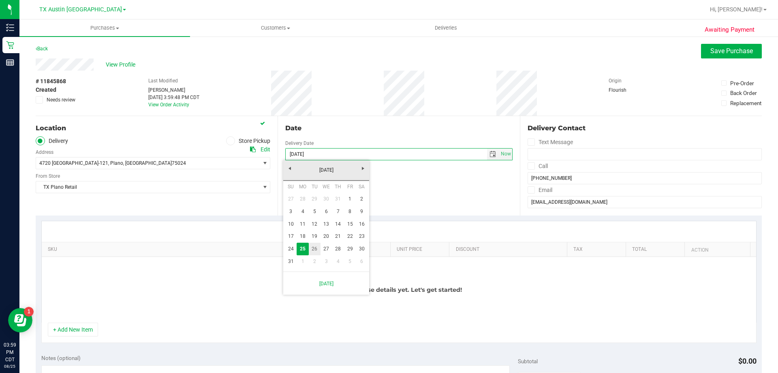
click at [318, 248] on link "26" at bounding box center [315, 248] width 12 height 13
type input "08/26/2025"
click at [529, 166] on icon at bounding box center [531, 166] width 5 height 0
click at [0, 0] on input "Call" at bounding box center [0, 0] width 0 height 0
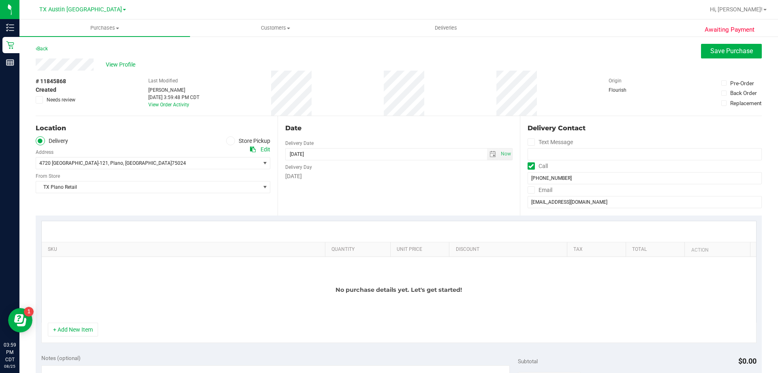
click at [529, 190] on icon at bounding box center [531, 190] width 5 height 0
click at [0, 0] on input "Email" at bounding box center [0, 0] width 0 height 0
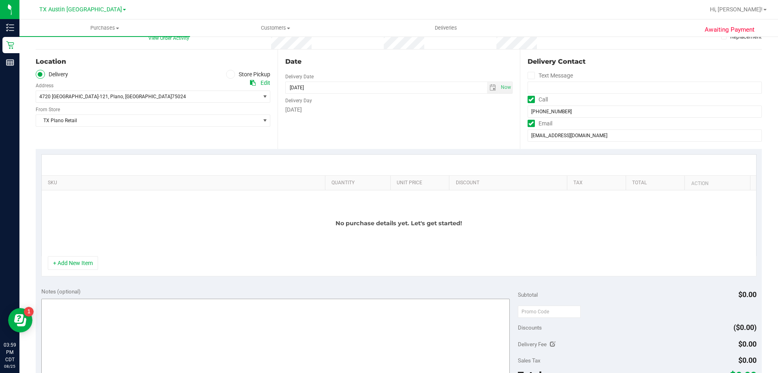
scroll to position [122, 0]
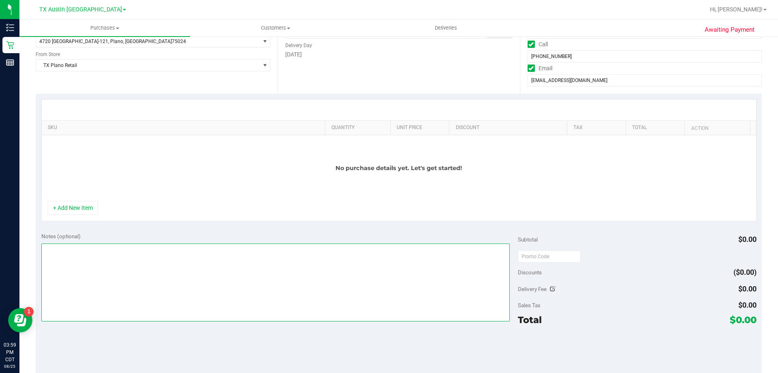
click at [243, 263] on textarea at bounding box center [275, 282] width 469 height 78
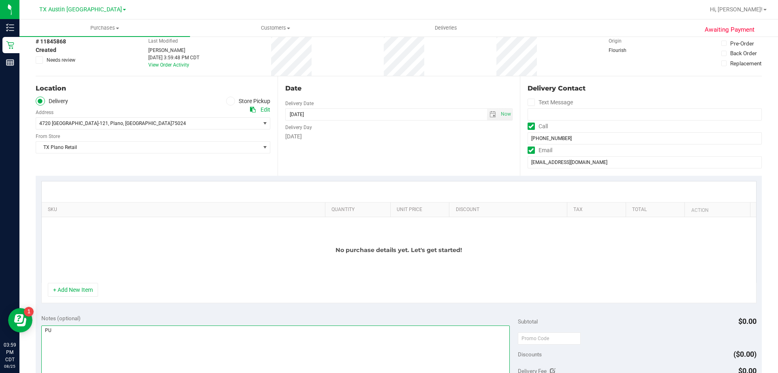
scroll to position [0, 0]
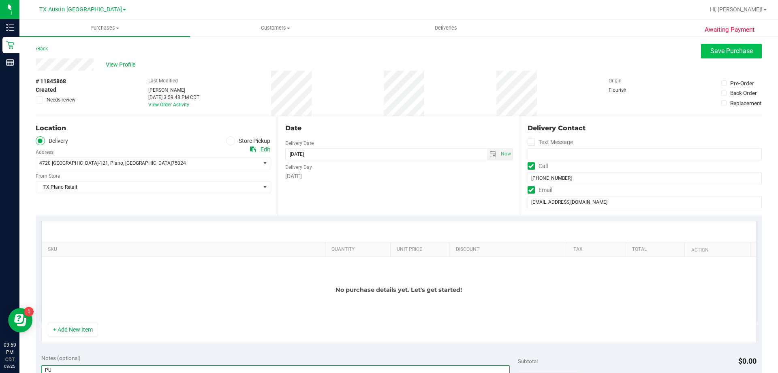
type textarea "PU"
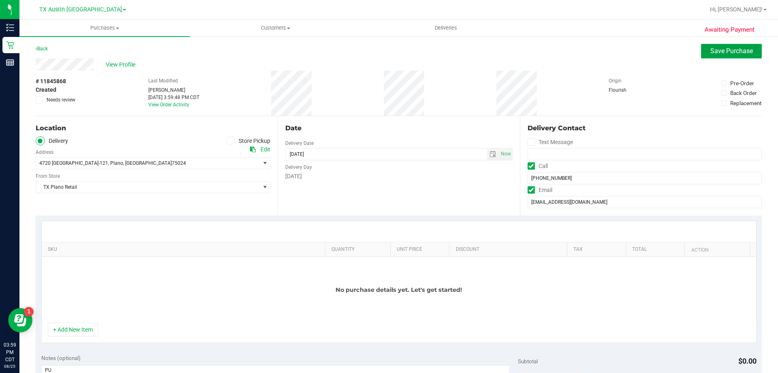
click at [702, 45] on button "Save Purchase" at bounding box center [731, 51] width 61 height 15
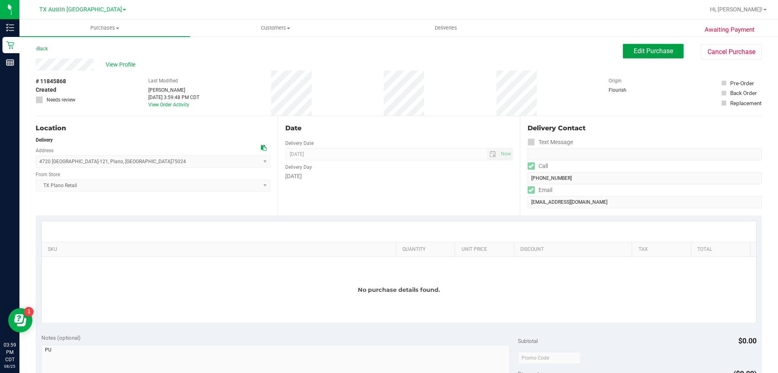
click at [658, 49] on span "Edit Purchase" at bounding box center [653, 51] width 39 height 8
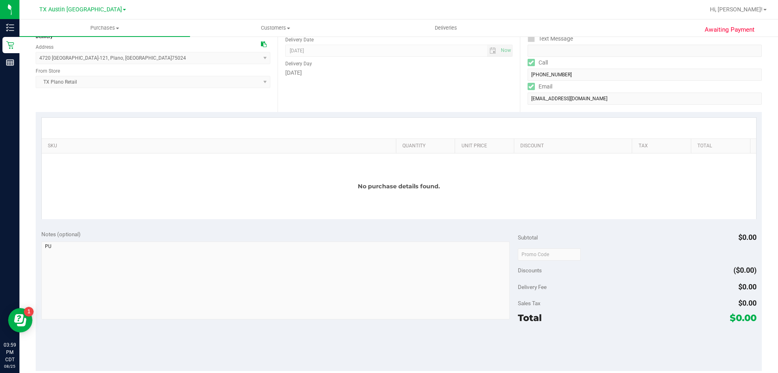
scroll to position [122, 0]
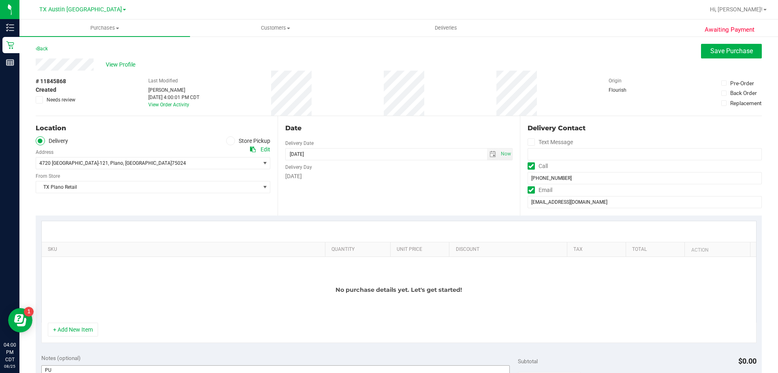
click at [58, 335] on button "+ Add New Item" at bounding box center [73, 329] width 50 height 14
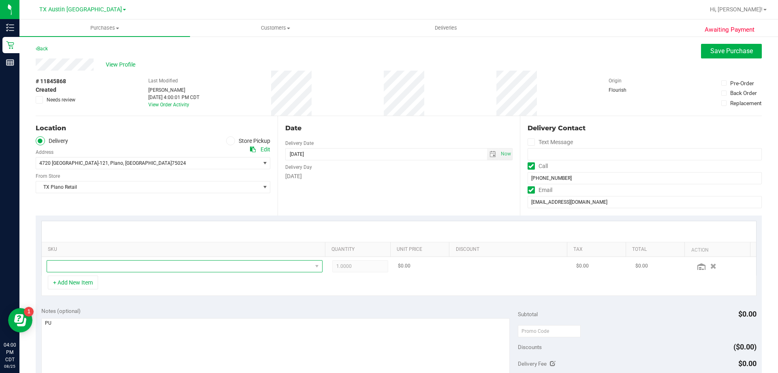
click at [135, 266] on span "NO DATA FOUND" at bounding box center [179, 265] width 265 height 11
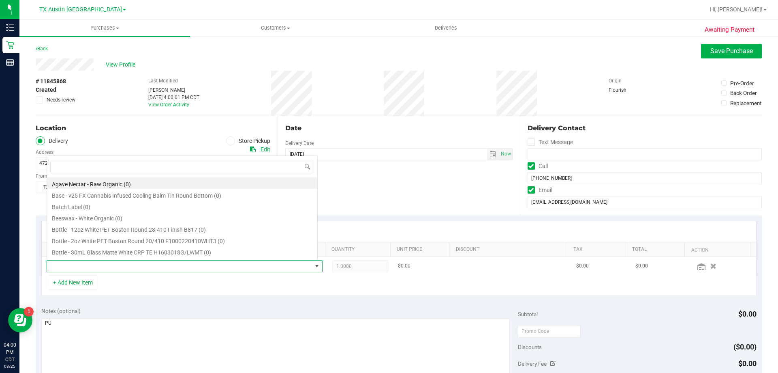
scroll to position [12, 269]
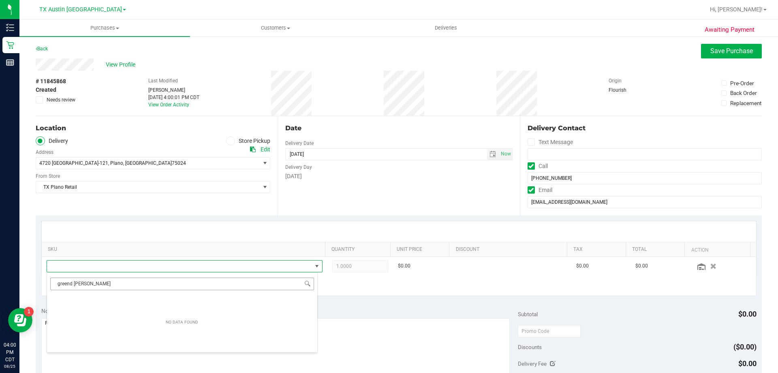
click at [69, 284] on input "greend ream" at bounding box center [182, 283] width 264 height 13
type input "green dream"
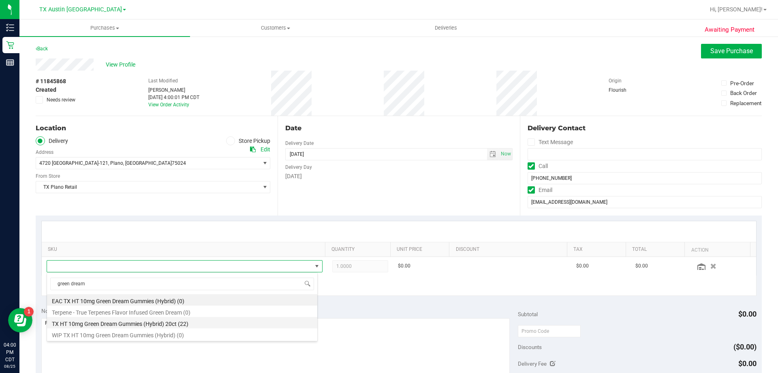
click at [137, 324] on li "TX HT 10mg Green Dream Gummies (Hybrid) 20ct (22)" at bounding box center [182, 322] width 270 height 11
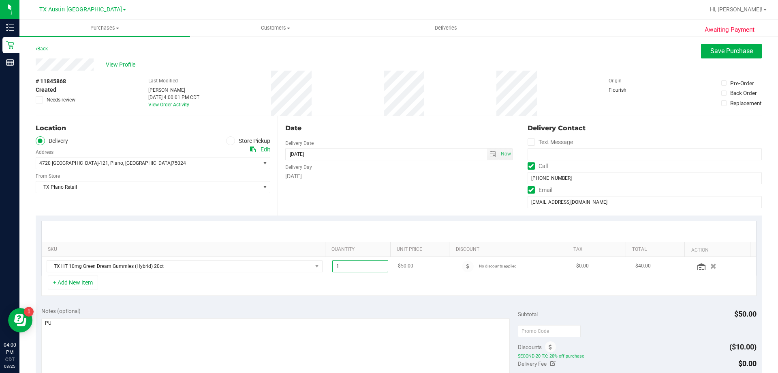
click at [349, 266] on span "1.00 1" at bounding box center [360, 266] width 56 height 12
type input "2"
type input "2.00"
click at [364, 201] on div "Date Delivery Date 08/26/2025 Now 08/26/2025 08:00 AM Now Delivery Day Tuesday" at bounding box center [399, 165] width 242 height 99
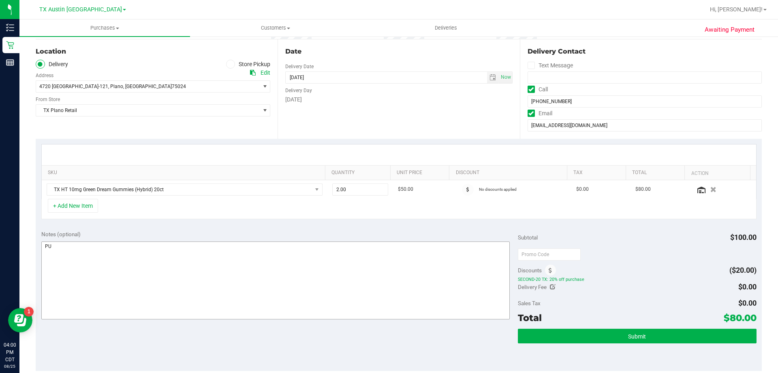
scroll to position [81, 0]
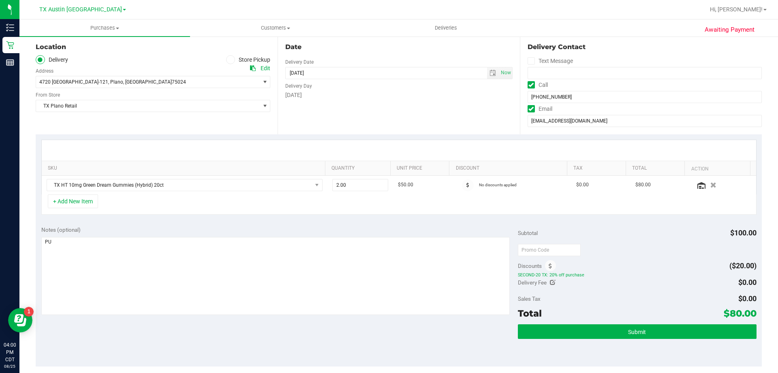
drag, startPoint x: 718, startPoint y: 316, endPoint x: 741, endPoint y: 316, distance: 23.1
click at [741, 316] on span "$80.00" at bounding box center [740, 312] width 33 height 11
click at [658, 290] on div "Subtotal $100.00 Discounts ($20.00) SECOND-20 TX: 20% off purchase Delivery Fee…" at bounding box center [637, 292] width 238 height 135
click at [75, 242] on textarea at bounding box center [275, 276] width 469 height 78
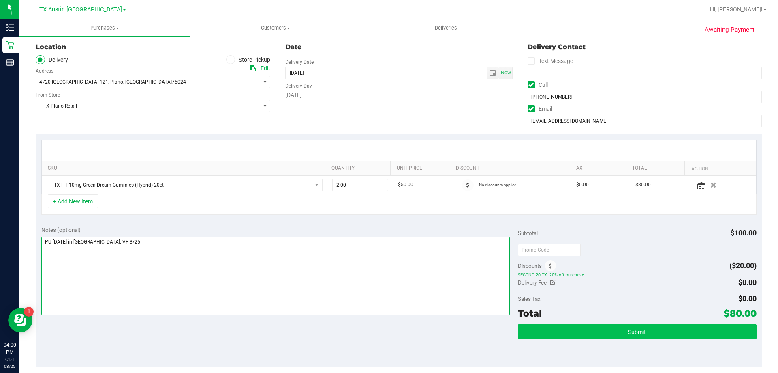
type textarea "PU Tues 8/26 in Plano. VF 8/25"
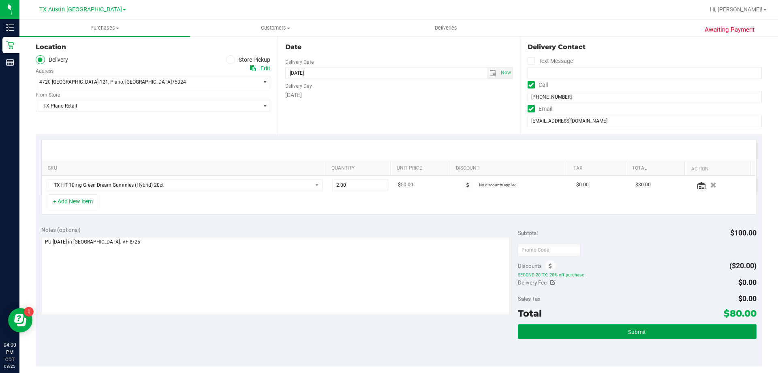
click at [600, 334] on button "Submit" at bounding box center [637, 331] width 238 height 15
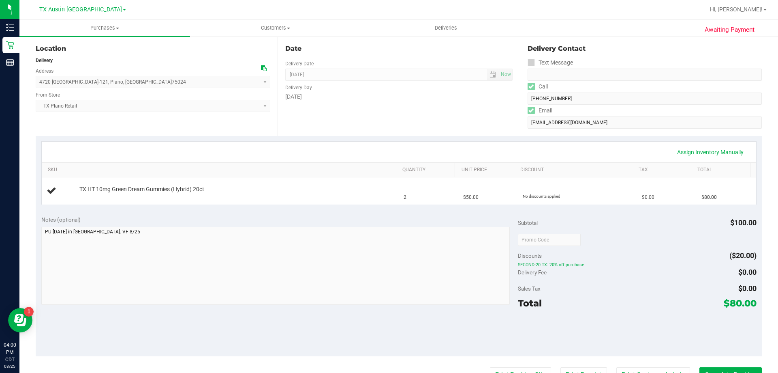
scroll to position [81, 0]
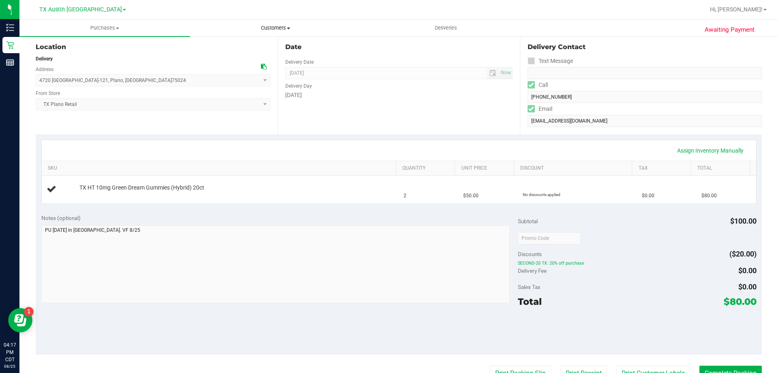
click at [270, 28] on span "Customers" at bounding box center [276, 27] width 170 height 7
click at [262, 47] on li "All customers" at bounding box center [275, 49] width 171 height 10
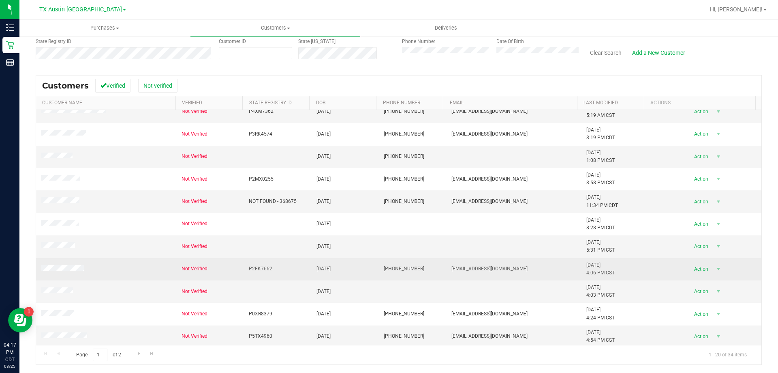
scroll to position [214, 0]
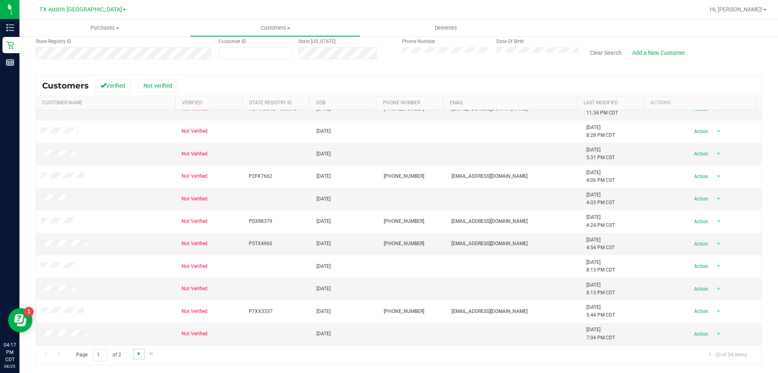
click at [138, 355] on span "Go to the next page" at bounding box center [139, 353] width 6 height 6
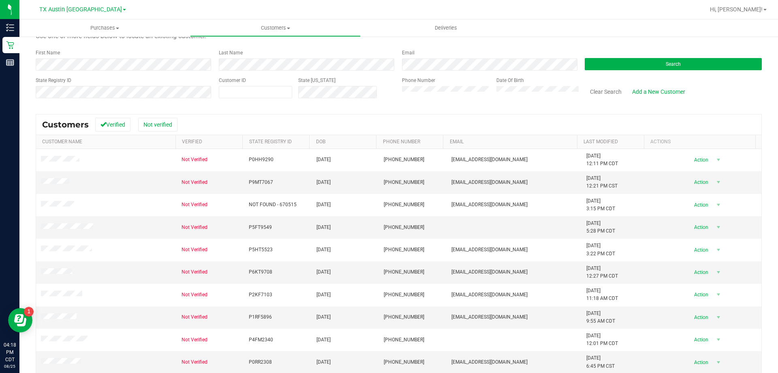
scroll to position [0, 0]
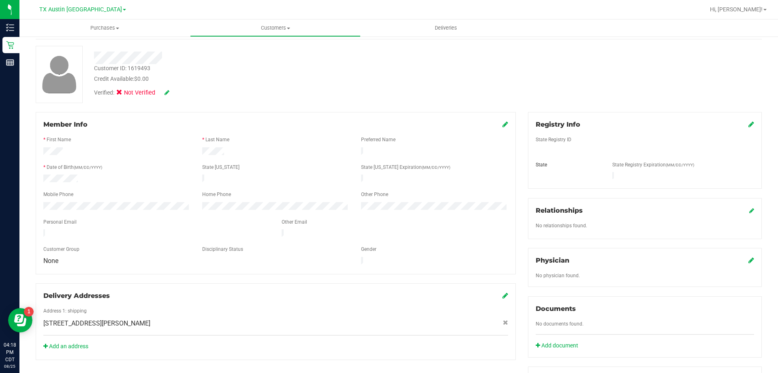
scroll to position [81, 0]
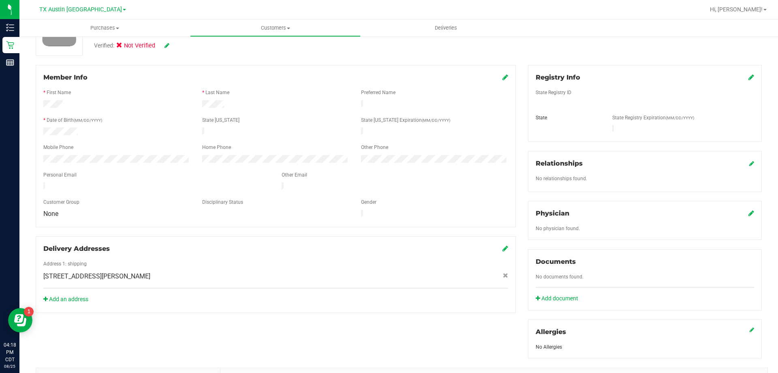
click at [134, 271] on span "6717 Norma St , Fort Worth , TX 76112" at bounding box center [96, 276] width 107 height 10
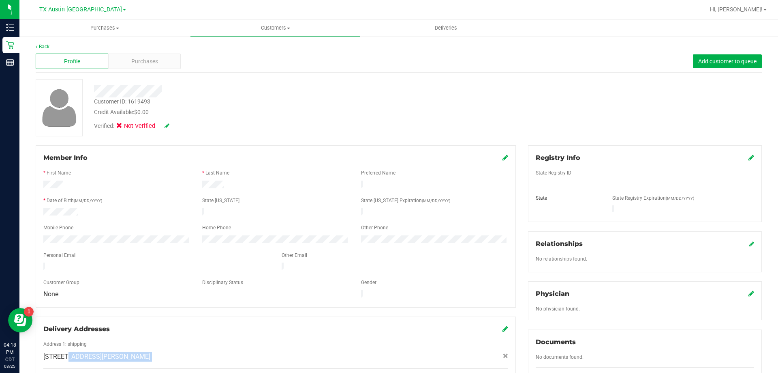
scroll to position [0, 0]
click at [142, 59] on span "Purchases" at bounding box center [144, 62] width 27 height 9
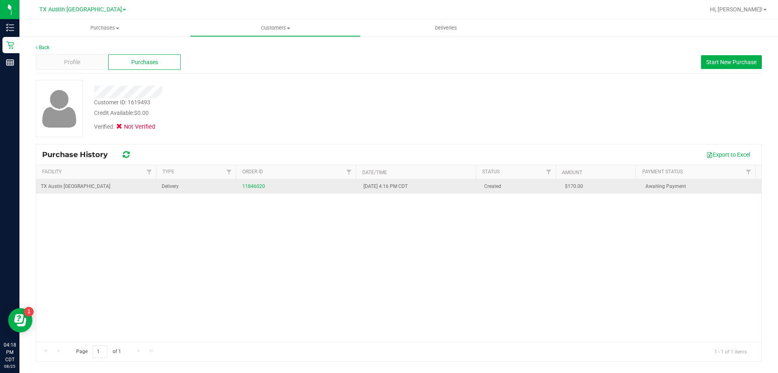
click at [254, 182] on div "11846020" at bounding box center [297, 186] width 111 height 8
click at [258, 186] on link "11846020" at bounding box center [253, 186] width 23 height 6
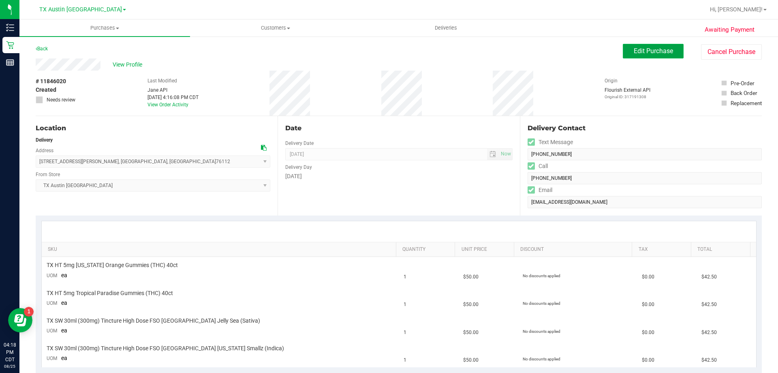
click at [634, 54] on span "Edit Purchase" at bounding box center [653, 51] width 39 height 8
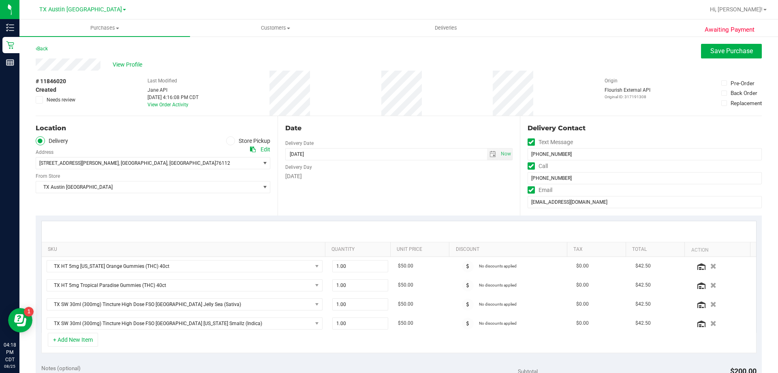
click at [37, 100] on icon at bounding box center [39, 100] width 5 height 0
click at [0, 0] on input "Needs review" at bounding box center [0, 0] width 0 height 0
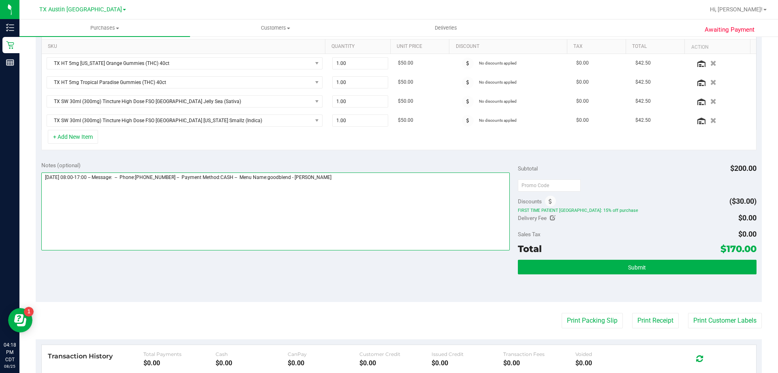
click at [362, 177] on textarea at bounding box center [275, 211] width 469 height 78
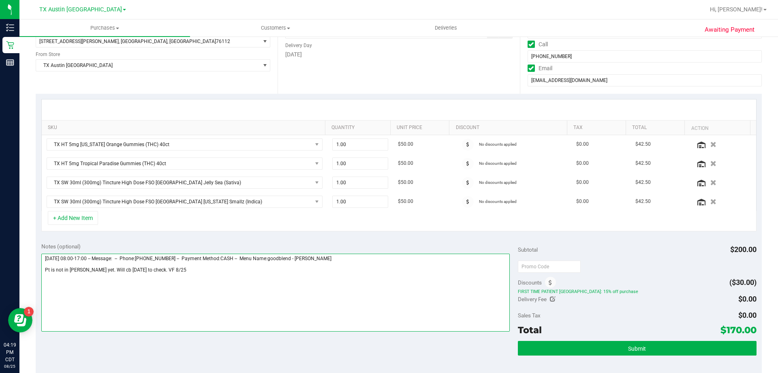
scroll to position [0, 0]
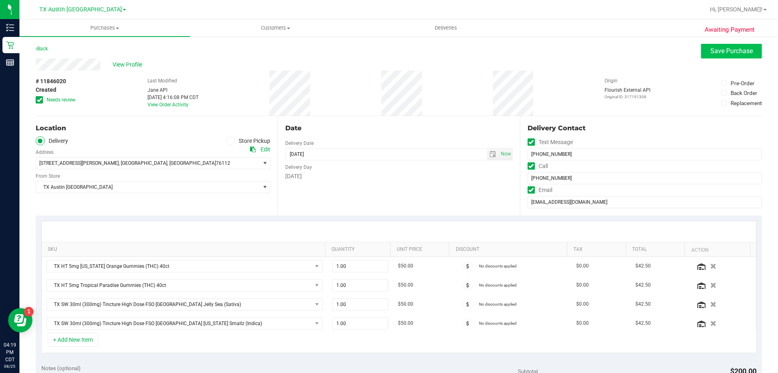
type textarea "Tuesday 08/26/2025 08:00-17:00 -- Message: -- Phone:6827011238 -- Payment Metho…"
click at [746, 51] on span "Save Purchase" at bounding box center [732, 51] width 43 height 8
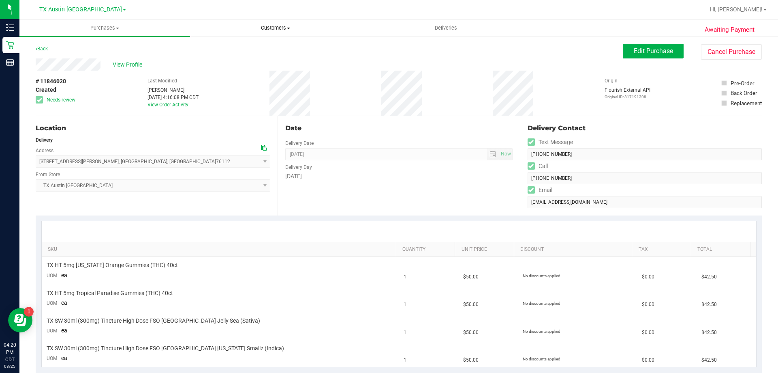
click at [272, 31] on span "Customers" at bounding box center [276, 27] width 170 height 7
click at [271, 47] on li "All customers" at bounding box center [275, 49] width 171 height 10
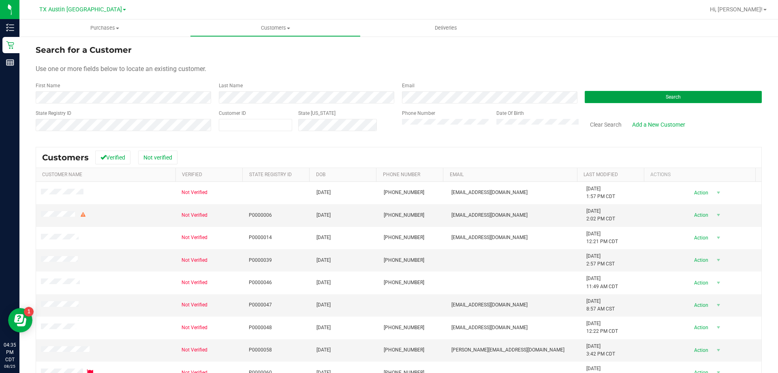
drag, startPoint x: 595, startPoint y: 99, endPoint x: 572, endPoint y: 107, distance: 24.1
click at [595, 99] on button "Search" at bounding box center [673, 97] width 177 height 12
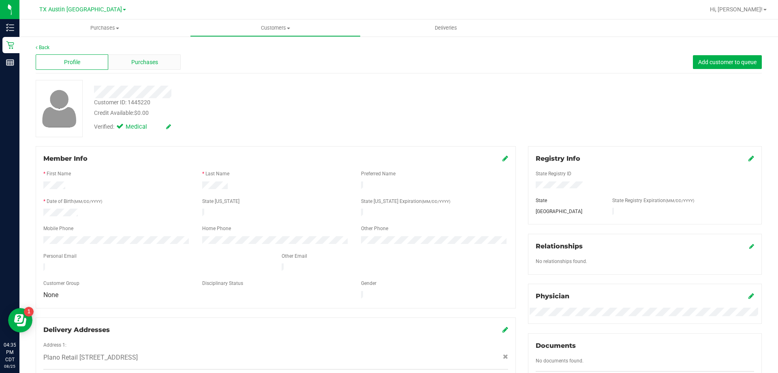
click at [143, 61] on span "Purchases" at bounding box center [144, 62] width 27 height 9
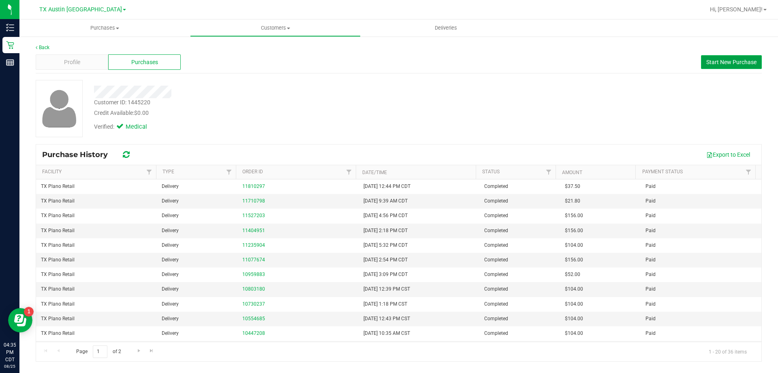
click at [730, 60] on span "Start New Purchase" at bounding box center [732, 62] width 50 height 6
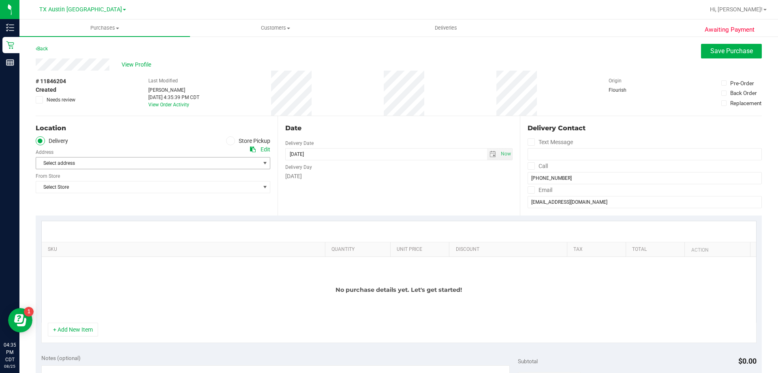
click at [55, 162] on span "Select address" at bounding box center [142, 162] width 213 height 11
click at [78, 178] on span "Plano Retail 4720 SH 121 N Suite #180 Plano, Tx 75024" at bounding box center [76, 177] width 70 height 11
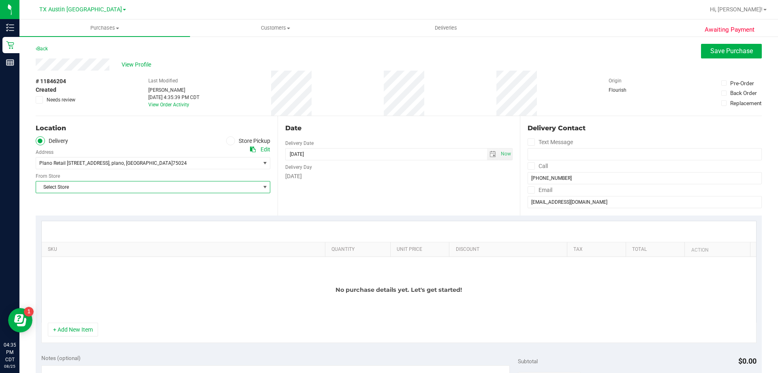
click at [111, 188] on span "Select Store" at bounding box center [148, 186] width 224 height 11
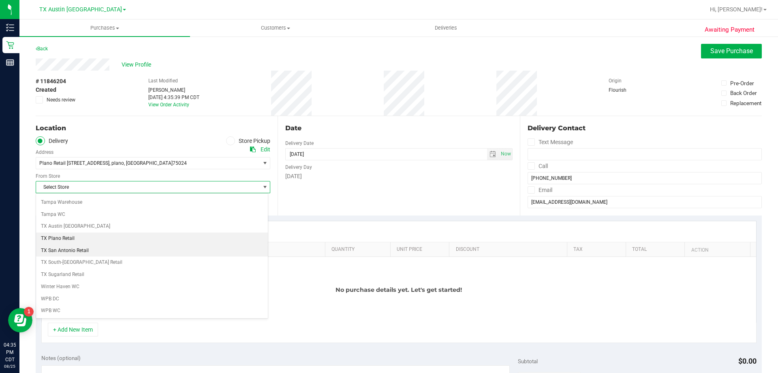
click at [93, 239] on li "TX Plano Retail" at bounding box center [152, 238] width 232 height 12
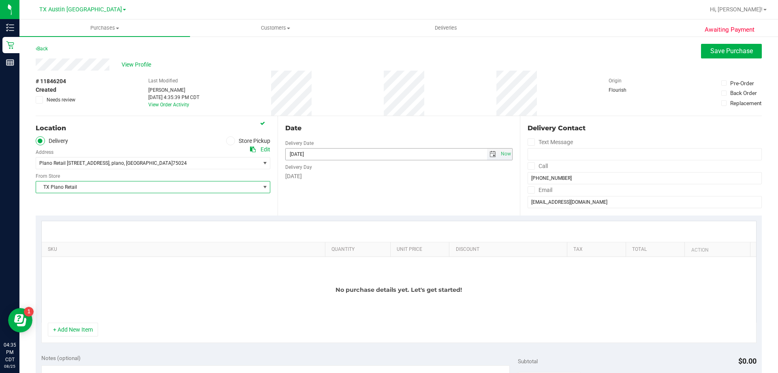
click at [490, 154] on span "select" at bounding box center [493, 154] width 6 height 6
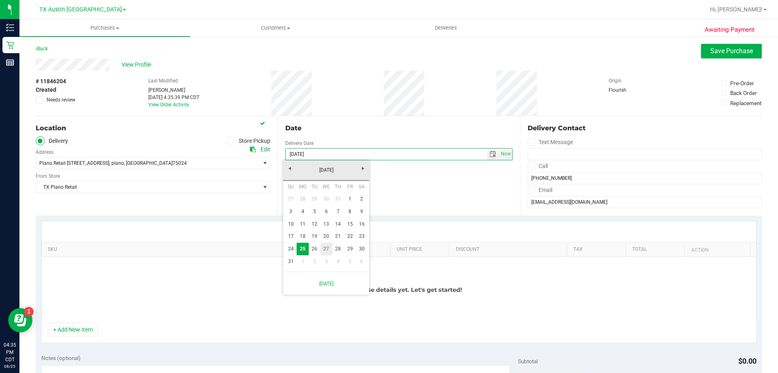
click at [329, 249] on link "27" at bounding box center [327, 248] width 12 height 13
type input "[DATE]"
click at [529, 166] on icon at bounding box center [531, 166] width 5 height 0
click at [0, 0] on input "Call" at bounding box center [0, 0] width 0 height 0
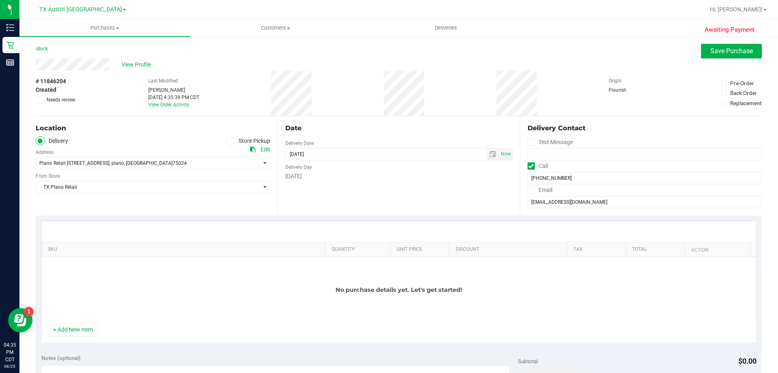
click at [529, 190] on icon at bounding box center [531, 190] width 5 height 0
click at [0, 0] on input "Email" at bounding box center [0, 0] width 0 height 0
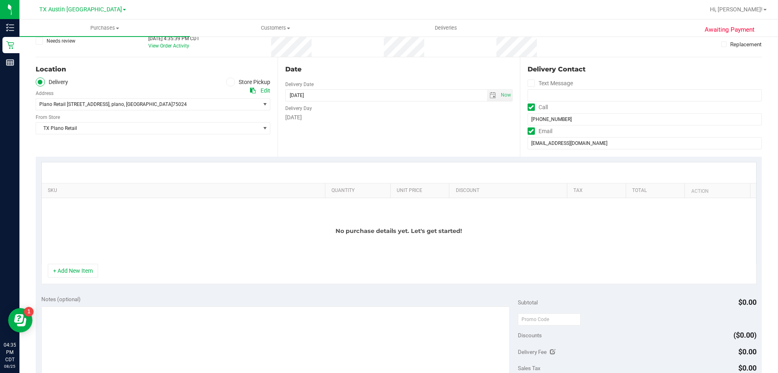
scroll to position [122, 0]
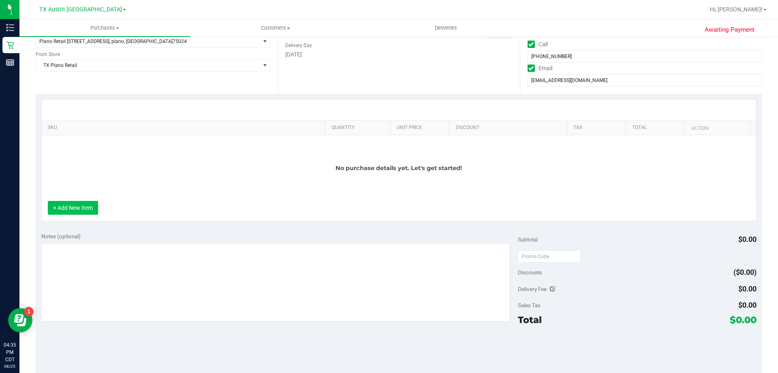
click at [80, 210] on button "+ Add New Item" at bounding box center [73, 208] width 50 height 14
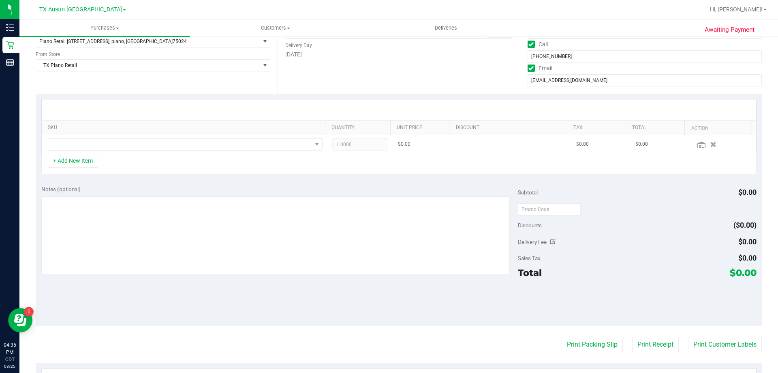
click at [114, 152] on td at bounding box center [185, 144] width 286 height 19
click at [114, 149] on span "NO DATA FOUND" at bounding box center [179, 144] width 265 height 11
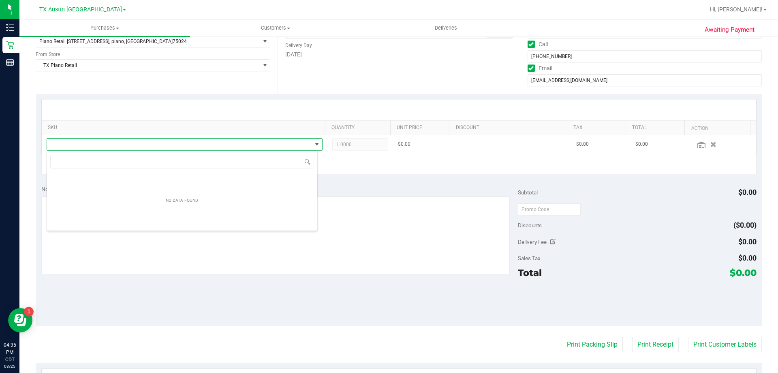
scroll to position [12, 271]
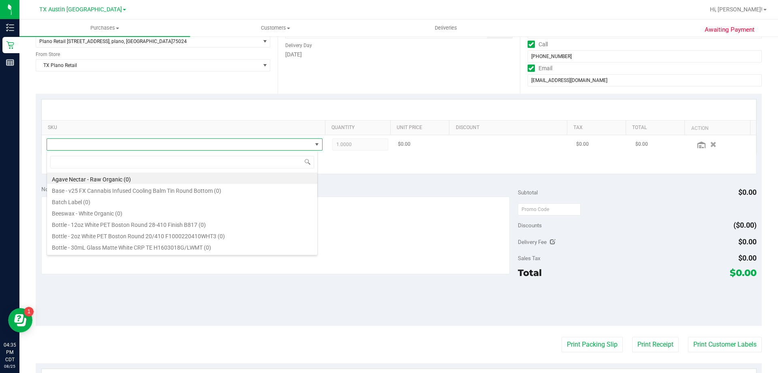
type input "o"
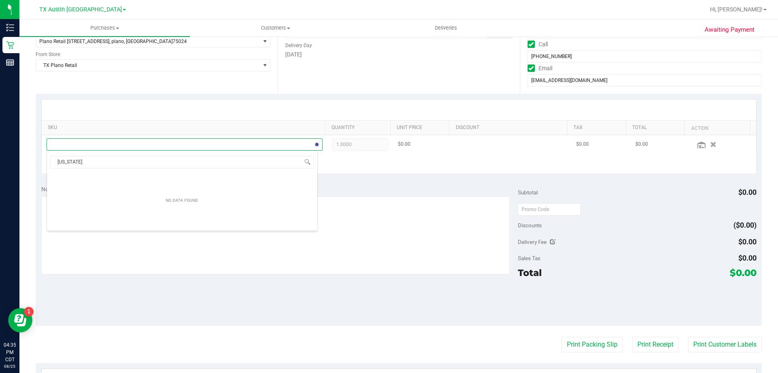
type input "texas o"
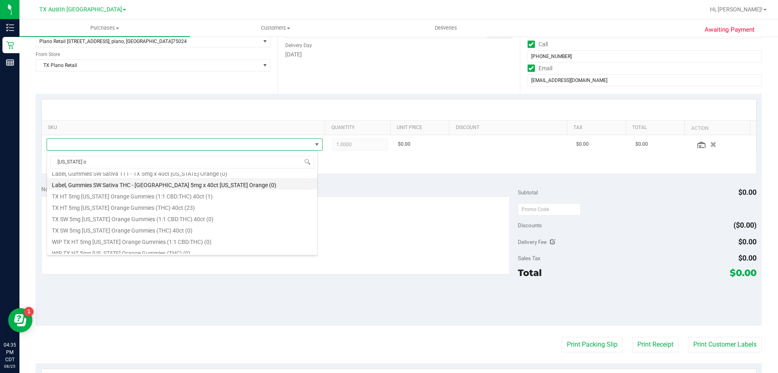
scroll to position [122, 0]
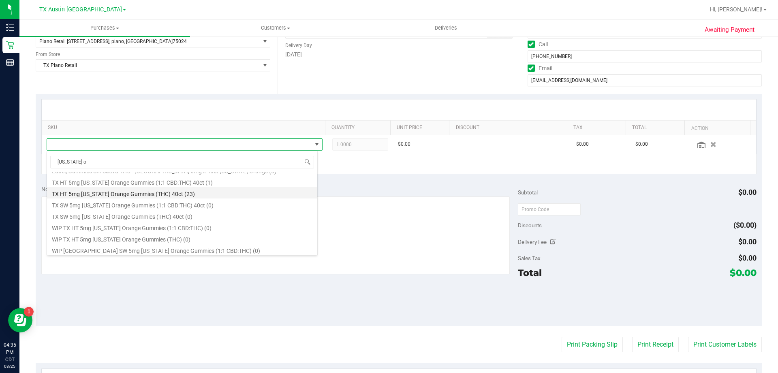
click at [119, 194] on li "TX HT 5mg Texas Orange Gummies (THC) 40ct (23)" at bounding box center [182, 192] width 270 height 11
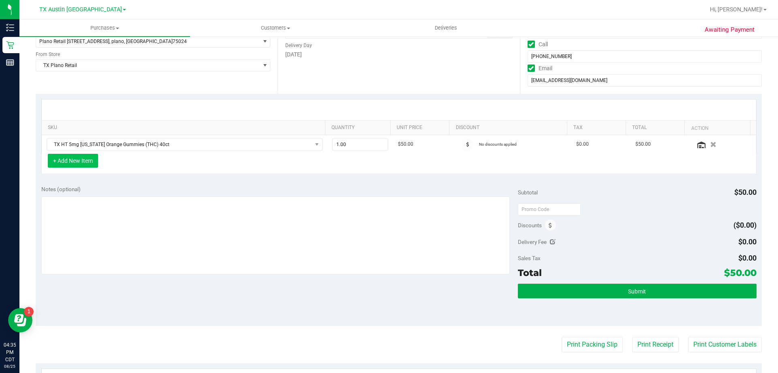
click at [77, 163] on button "+ Add New Item" at bounding box center [73, 161] width 50 height 14
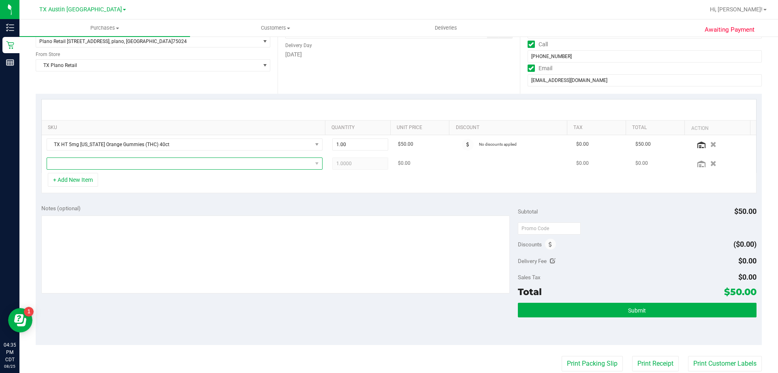
click at [85, 164] on span "NO DATA FOUND" at bounding box center [179, 163] width 265 height 11
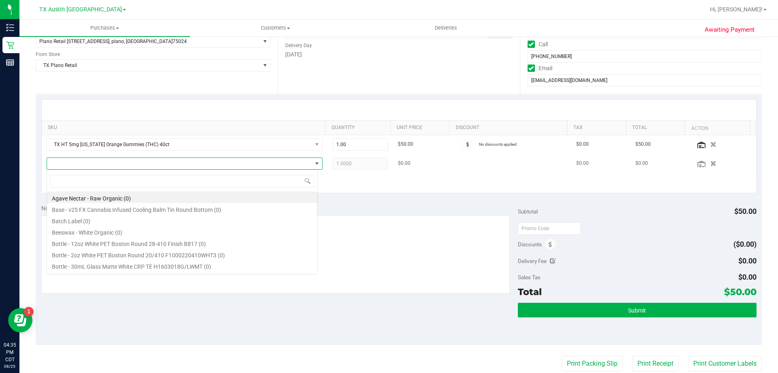
scroll to position [12, 271]
type input "green d"
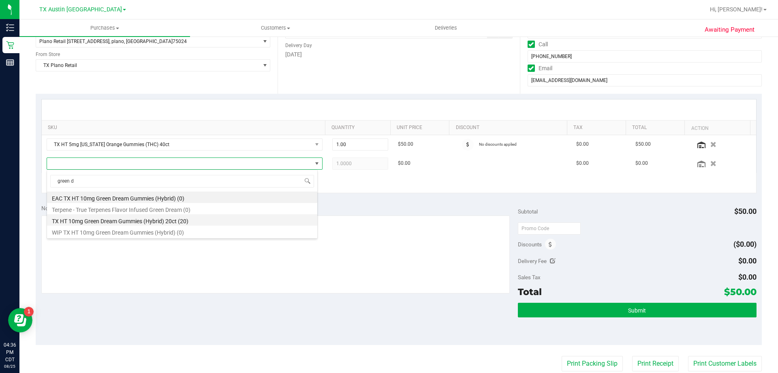
click at [107, 225] on li "TX HT 10mg Green Dream Gummies (Hybrid) 20ct (20)" at bounding box center [182, 219] width 270 height 11
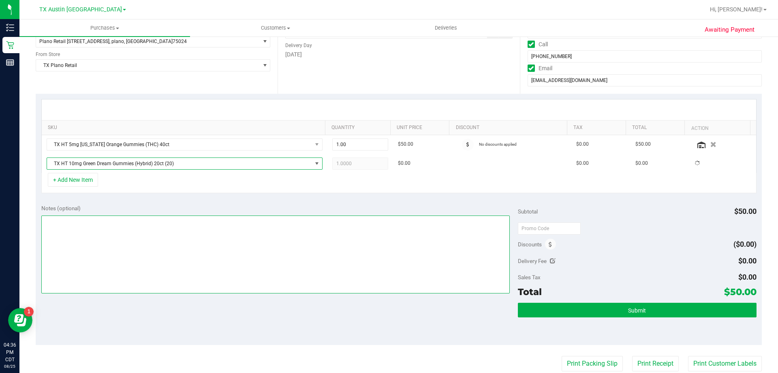
click at [107, 225] on textarea at bounding box center [275, 254] width 469 height 78
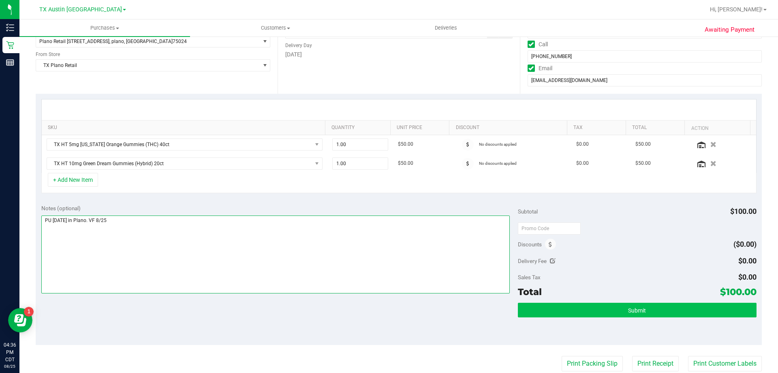
type textarea "PU Wed 8/27 in Plano. VF 8/25"
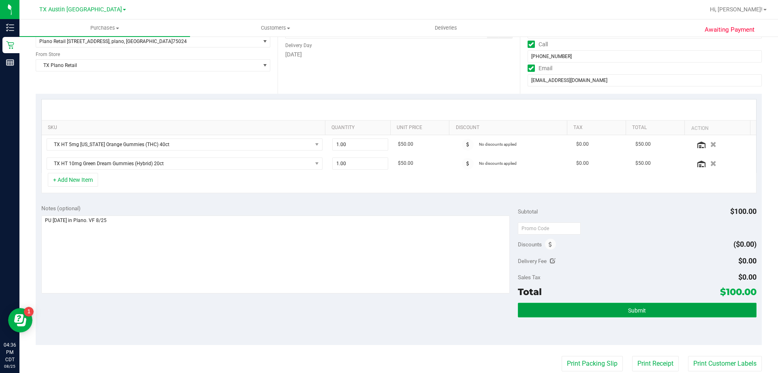
click at [621, 310] on button "Submit" at bounding box center [637, 309] width 238 height 15
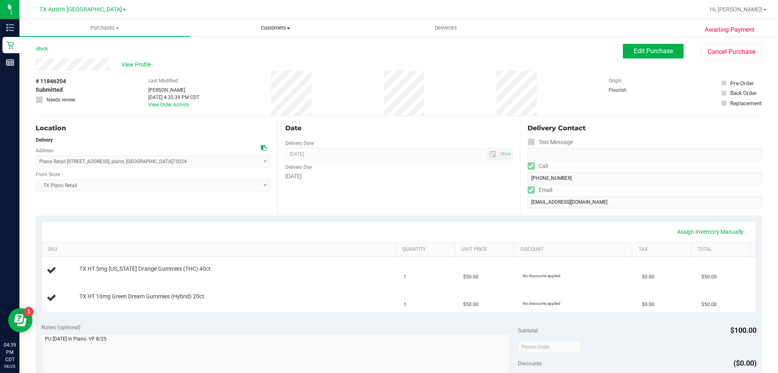
click at [274, 32] on uib-tab-heading "Customers All customers Add a new customer All physicians" at bounding box center [276, 28] width 170 height 16
click at [274, 47] on li "All customers" at bounding box center [275, 49] width 171 height 10
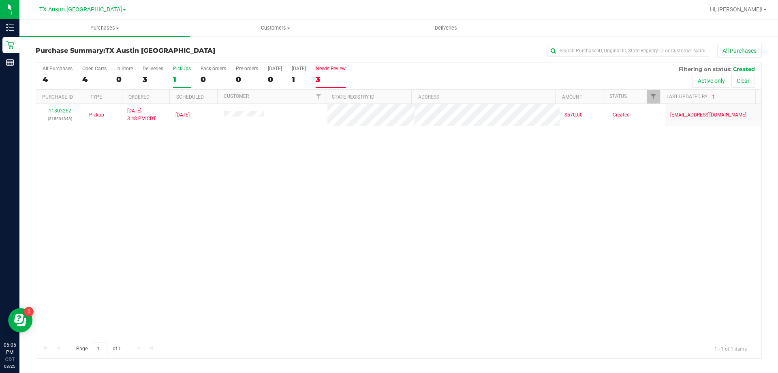
click at [326, 76] on div "3" at bounding box center [331, 79] width 30 height 9
click at [0, 0] on input "Needs Review 3" at bounding box center [0, 0] width 0 height 0
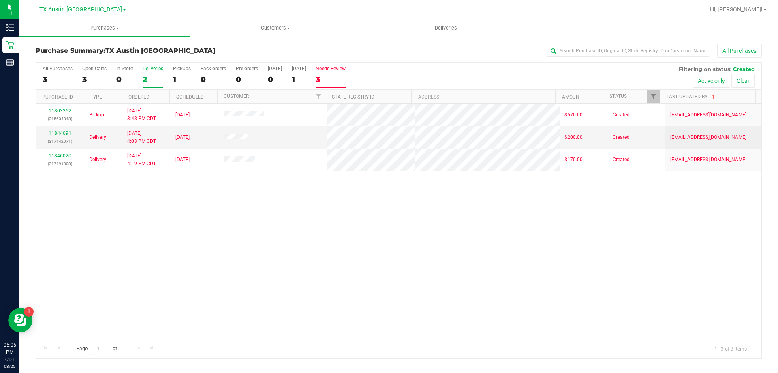
click at [153, 75] on div "2" at bounding box center [153, 79] width 21 height 9
click at [0, 0] on input "Deliveries 2" at bounding box center [0, 0] width 0 height 0
click at [343, 73] on label "Needs Review 3" at bounding box center [331, 77] width 30 height 22
click at [0, 0] on input "Needs Review 3" at bounding box center [0, 0] width 0 height 0
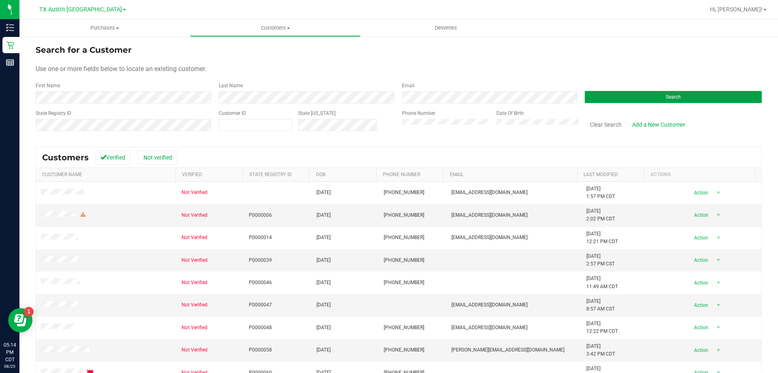
click at [622, 103] on button "Search" at bounding box center [673, 97] width 177 height 12
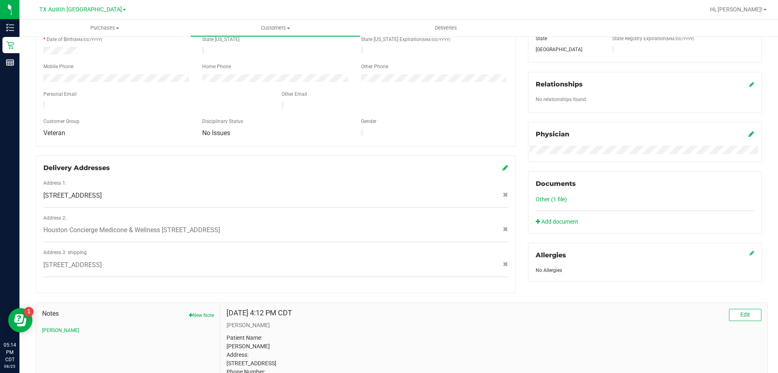
scroll to position [241, 0]
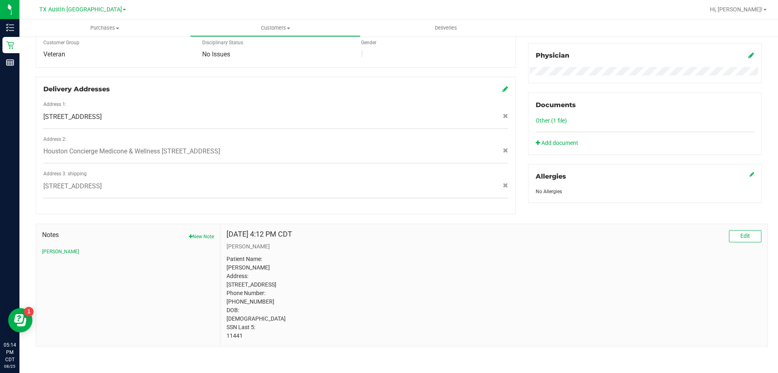
click at [102, 112] on span "[STREET_ADDRESS]" at bounding box center [72, 117] width 58 height 10
copy div "[STREET_ADDRESS]"
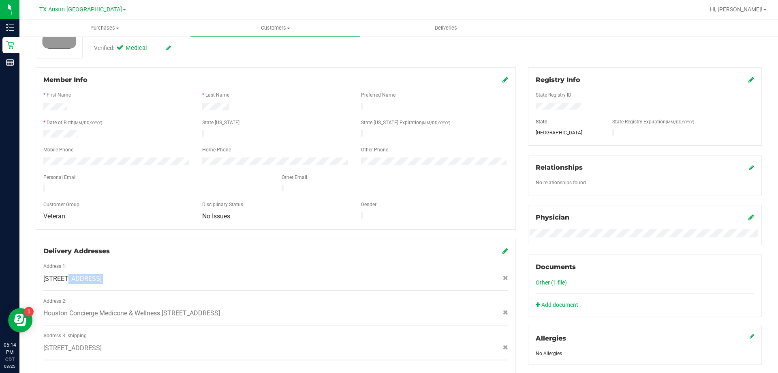
scroll to position [160, 0]
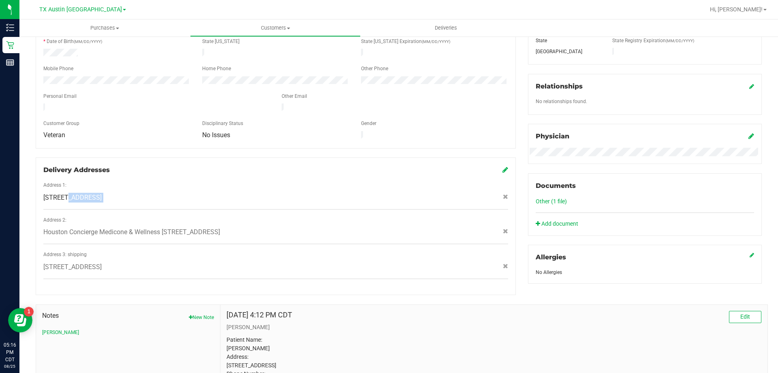
copy div "[STREET_ADDRESS]"
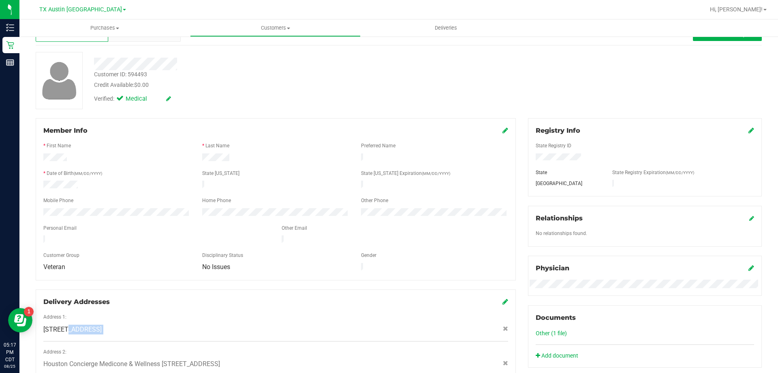
scroll to position [0, 0]
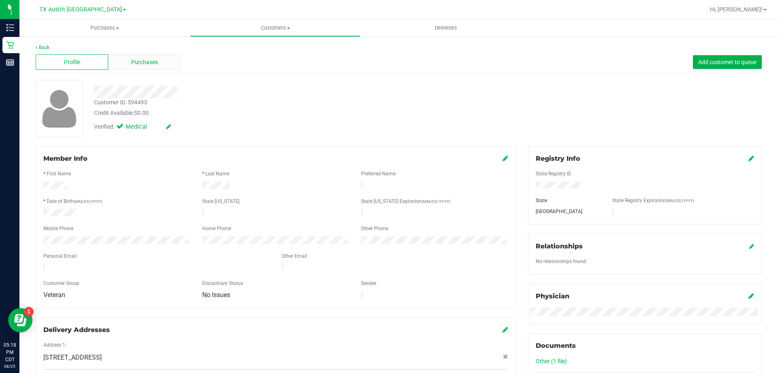
click at [138, 62] on span "Purchases" at bounding box center [144, 62] width 27 height 9
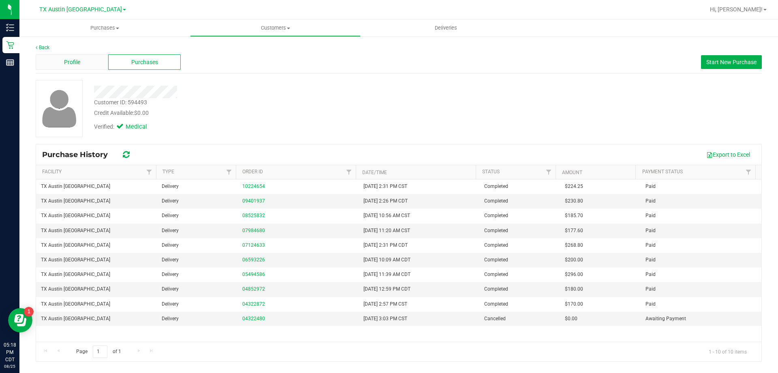
click at [81, 69] on div "Profile" at bounding box center [72, 61] width 73 height 15
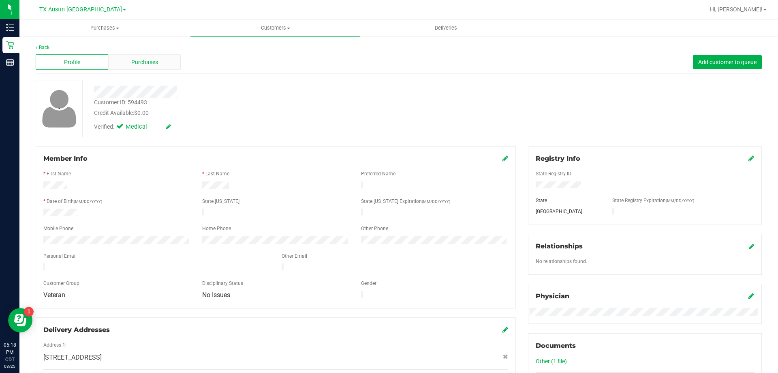
click at [139, 63] on span "Purchases" at bounding box center [144, 62] width 27 height 9
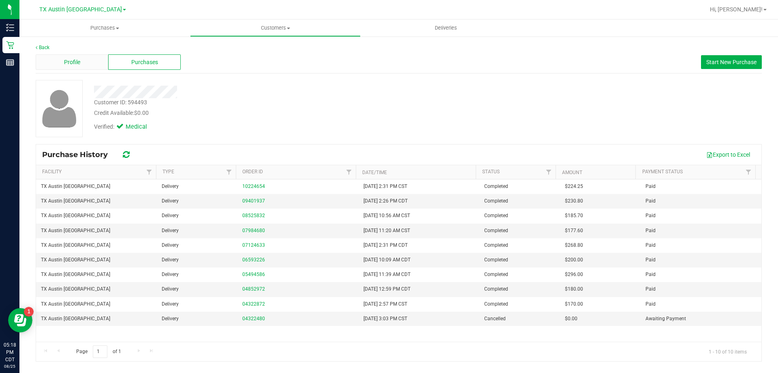
click at [79, 60] on span "Profile" at bounding box center [72, 62] width 16 height 9
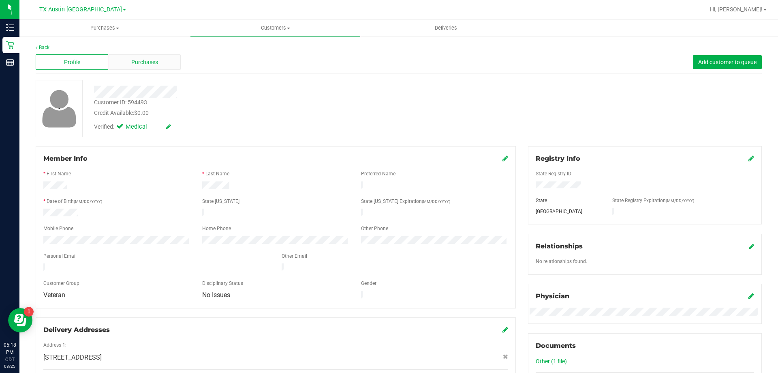
click at [171, 63] on div "Purchases" at bounding box center [144, 61] width 73 height 15
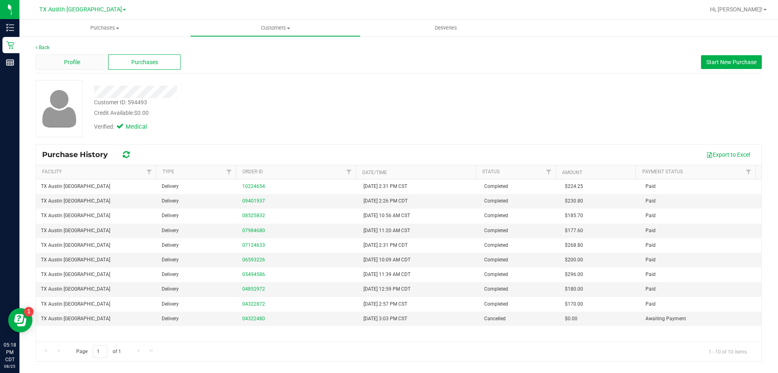
click at [44, 64] on div "Profile" at bounding box center [72, 61] width 73 height 15
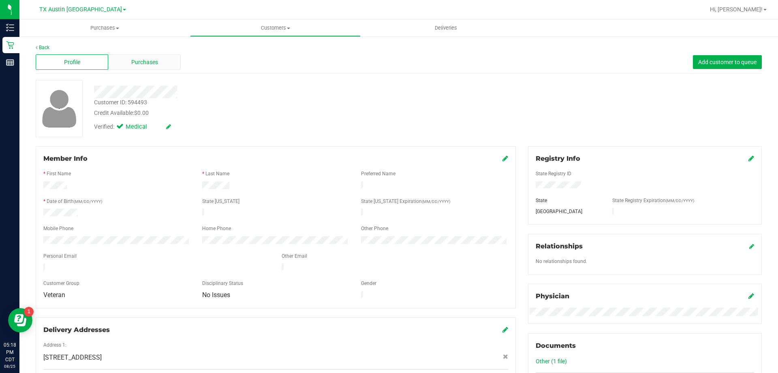
click at [155, 62] on span "Purchases" at bounding box center [144, 62] width 27 height 9
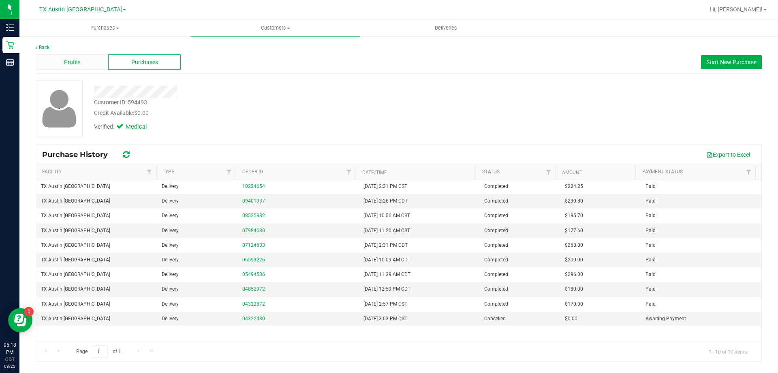
click at [64, 60] on span "Profile" at bounding box center [72, 62] width 16 height 9
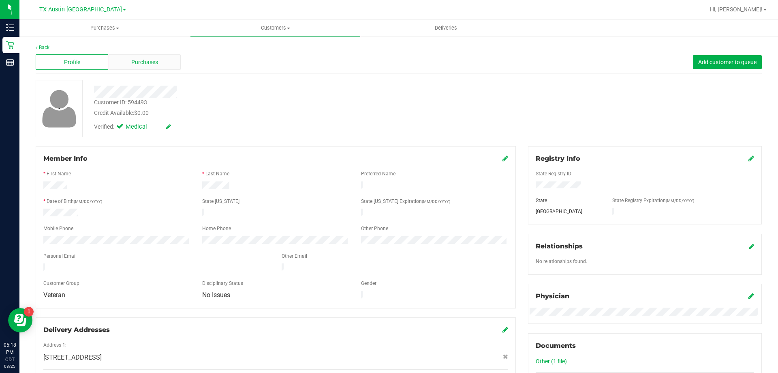
click at [145, 56] on div "Purchases" at bounding box center [144, 61] width 73 height 15
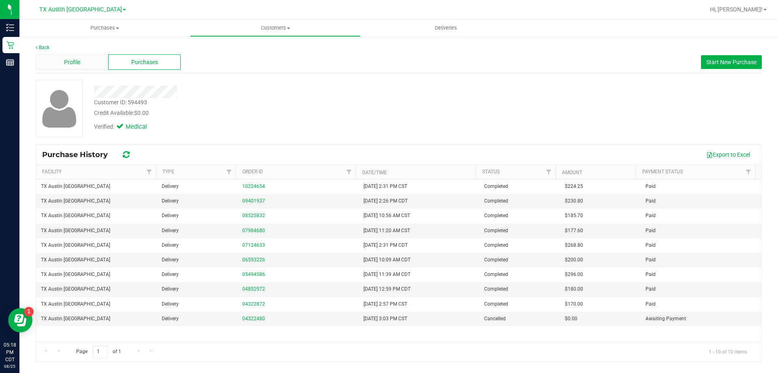
click at [82, 69] on div "Profile" at bounding box center [72, 61] width 73 height 15
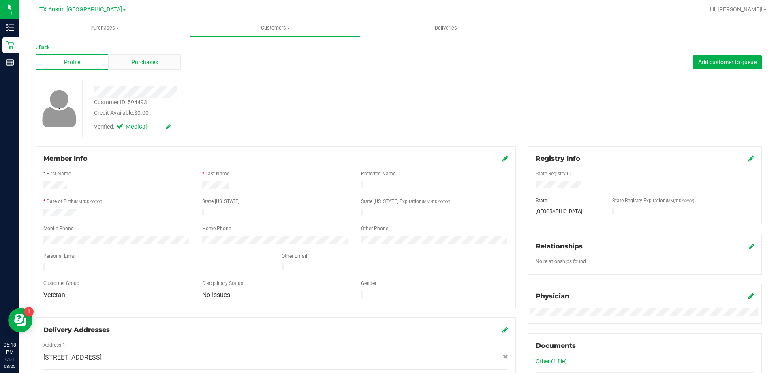
click at [158, 66] on div "Purchases" at bounding box center [144, 61] width 73 height 15
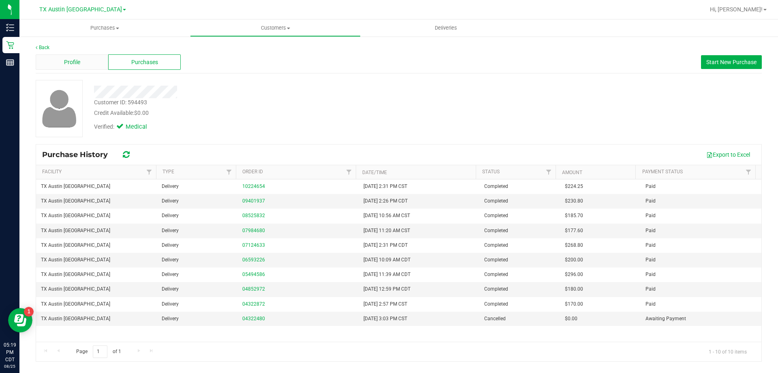
click at [56, 65] on div "Profile" at bounding box center [72, 61] width 73 height 15
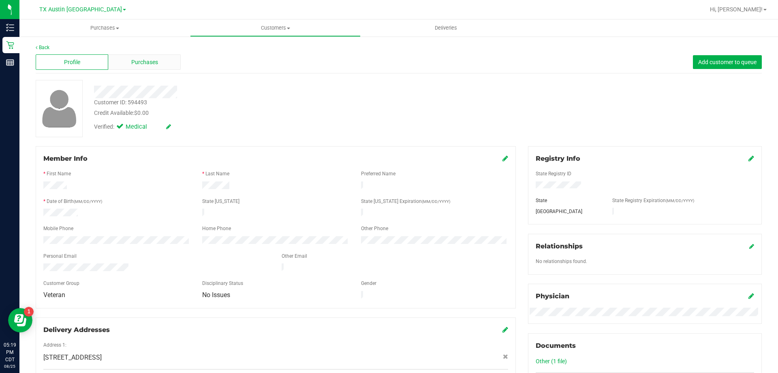
click at [160, 60] on div "Purchases" at bounding box center [144, 61] width 73 height 15
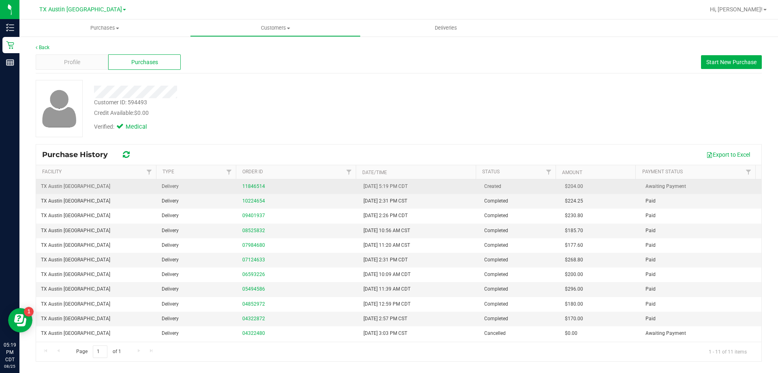
click at [254, 190] on div "11846514" at bounding box center [297, 186] width 111 height 8
click at [255, 185] on link "11846514" at bounding box center [253, 186] width 23 height 6
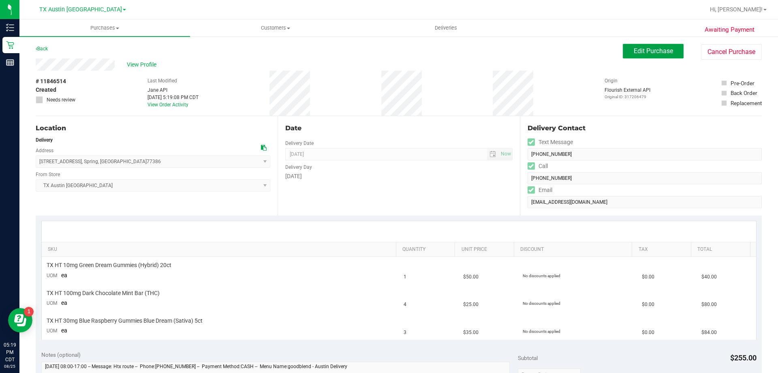
click at [659, 45] on button "Edit Purchase" at bounding box center [653, 51] width 61 height 15
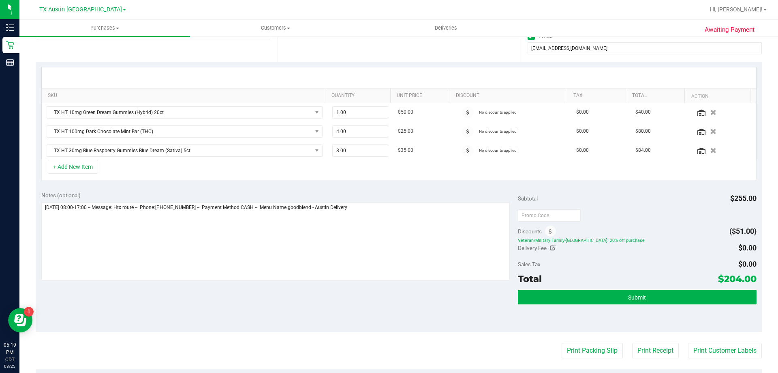
scroll to position [162, 0]
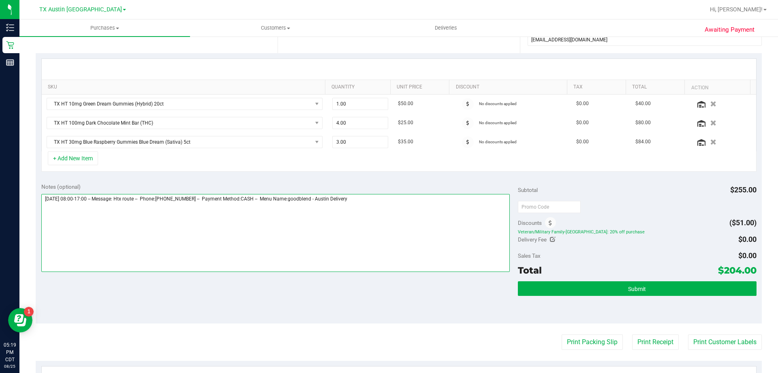
click at [390, 198] on textarea at bounding box center [275, 233] width 469 height 78
type textarea "[DATE] 08:00-17:00 -- Message: Htx route -- Phone:[PHONE_NUMBER] -- Payment Met…"
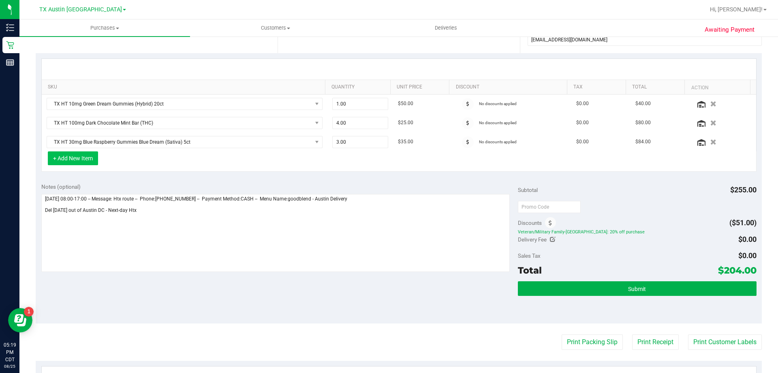
click at [81, 160] on button "+ Add New Item" at bounding box center [73, 158] width 50 height 14
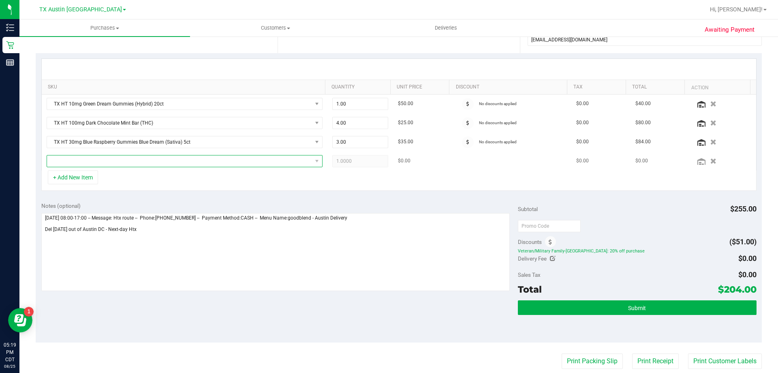
click at [114, 162] on span "NO DATA FOUND" at bounding box center [179, 160] width 265 height 11
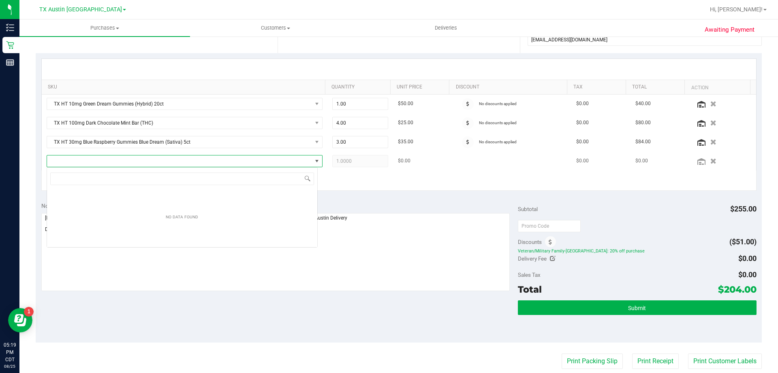
scroll to position [12, 271]
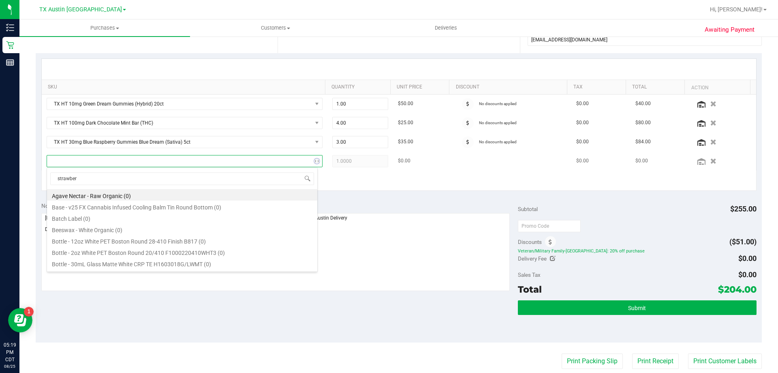
type input "strawberr"
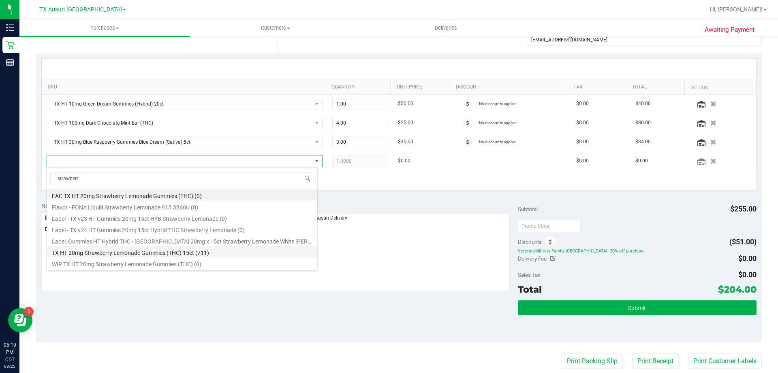
click at [155, 251] on li "TX HT 20mg Strawberry Lemonade Gummies (THC) 15ct (711)" at bounding box center [182, 251] width 270 height 11
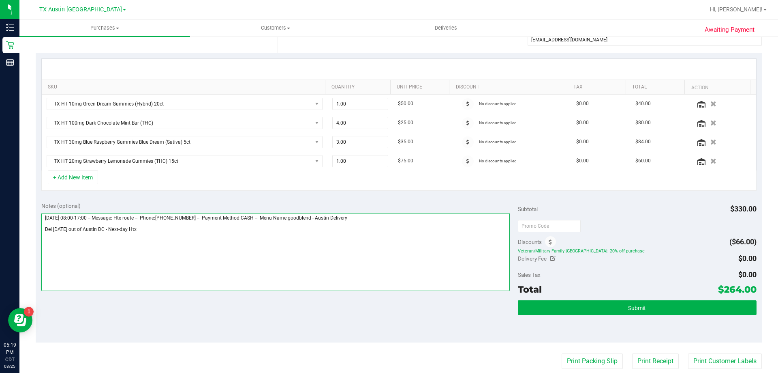
click at [153, 229] on textarea at bounding box center [275, 252] width 469 height 78
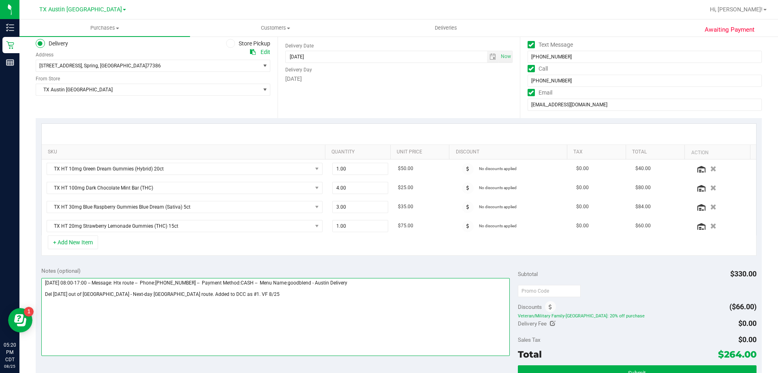
scroll to position [0, 0]
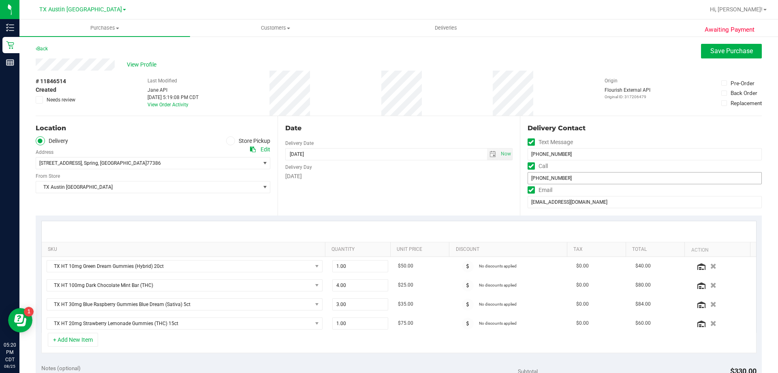
type textarea "[DATE] 08:00-17:00 -- Message: Htx route -- Phone:[PHONE_NUMBER] -- Payment Met…"
click at [540, 181] on input "[PHONE_NUMBER]" at bounding box center [645, 178] width 234 height 12
drag, startPoint x: 614, startPoint y: 201, endPoint x: 501, endPoint y: 210, distance: 113.0
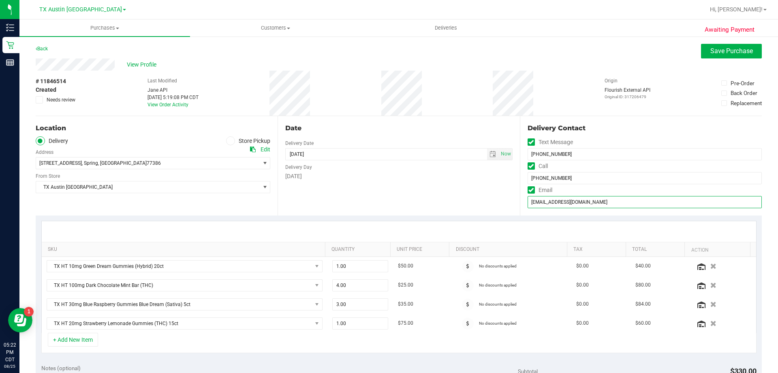
click at [501, 210] on div "Location Delivery Store Pickup Address Edit [STREET_ADDRESS] , Spring , [GEOGRA…" at bounding box center [399, 165] width 726 height 99
paste input "too"
type input "[EMAIL_ADDRESS][DOMAIN_NAME]"
click at [724, 51] on span "Save Purchase" at bounding box center [732, 51] width 43 height 8
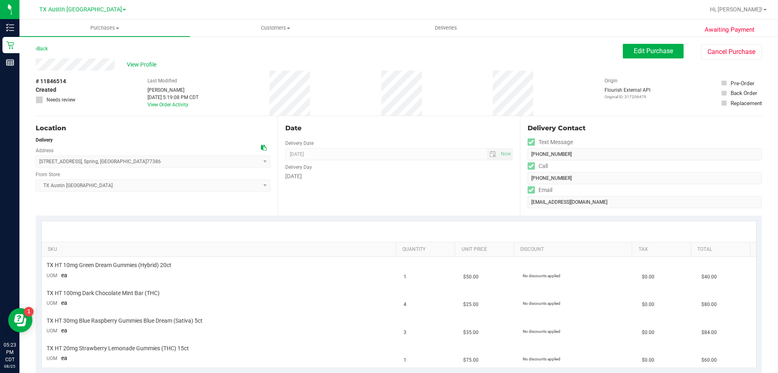
click at [135, 64] on span "View Profile" at bounding box center [143, 64] width 32 height 9
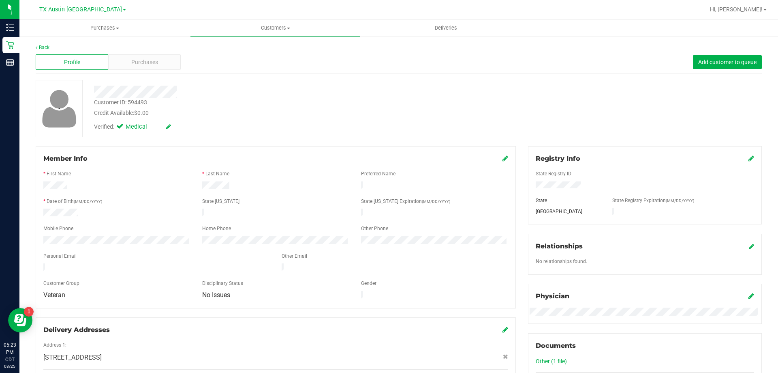
click at [503, 154] on span at bounding box center [506, 159] width 6 height 10
click at [503, 157] on icon at bounding box center [506, 158] width 6 height 6
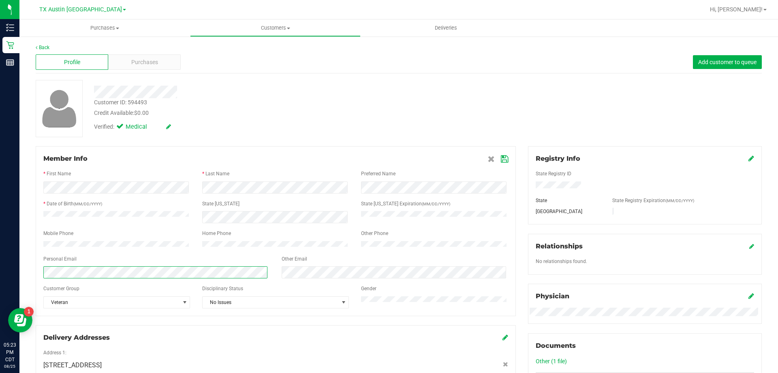
click at [23, 277] on div "Back Profile Purchases Add customer to queue Customer ID: 594493 Credit Availab…" at bounding box center [398, 328] width 759 height 585
click at [501, 159] on icon at bounding box center [504, 159] width 7 height 6
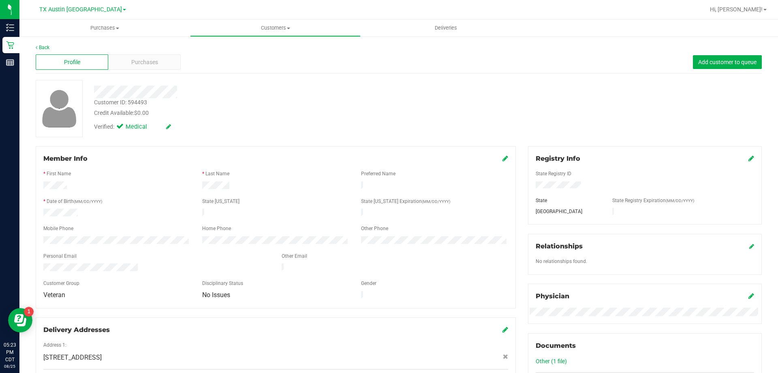
scroll to position [41, 0]
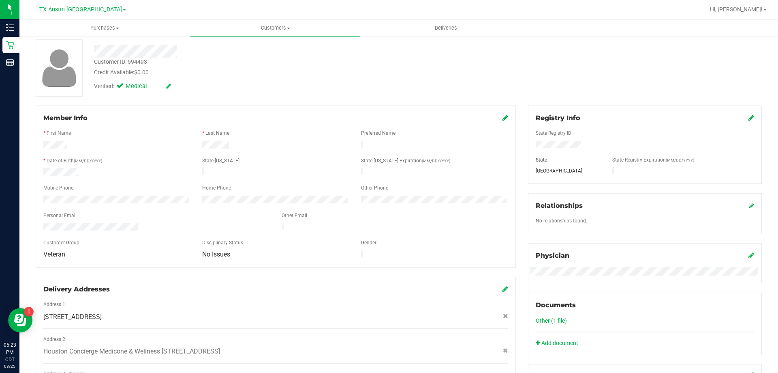
click at [749, 253] on icon at bounding box center [752, 255] width 6 height 6
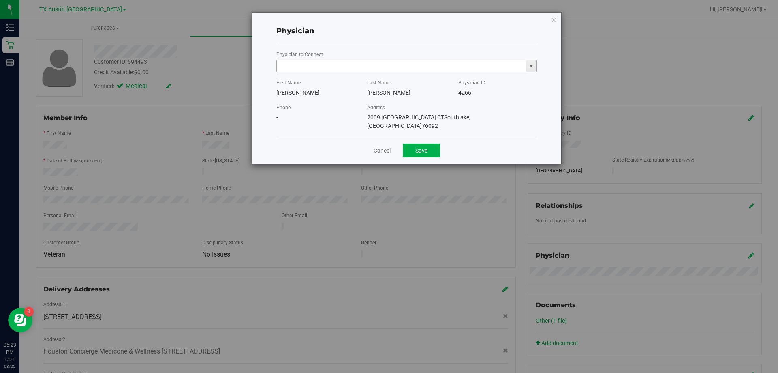
click at [356, 71] on input "text" at bounding box center [402, 65] width 250 height 11
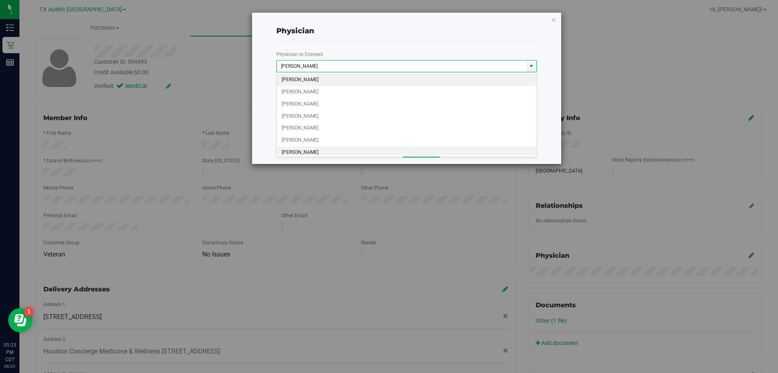
click at [318, 149] on li "[PERSON_NAME]" at bounding box center [407, 152] width 260 height 12
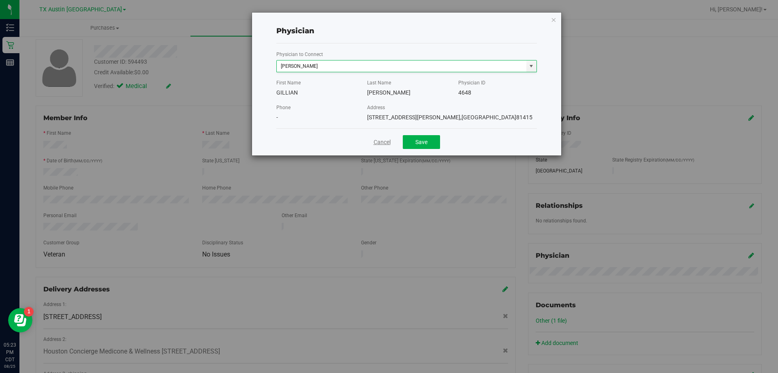
scroll to position [3, 0]
type input "[PERSON_NAME]"
click at [422, 142] on button "Save" at bounding box center [421, 142] width 37 height 14
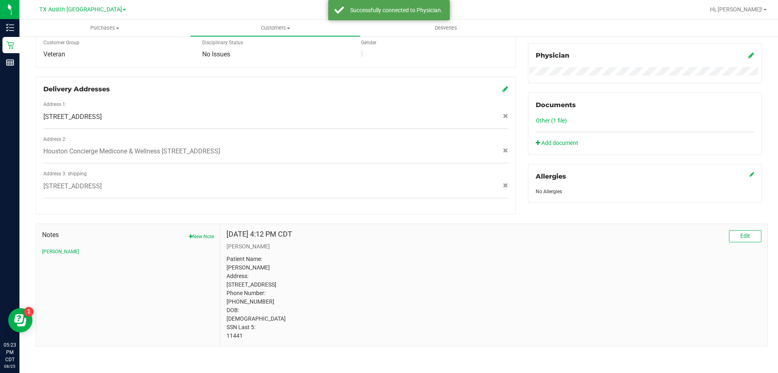
scroll to position [0, 0]
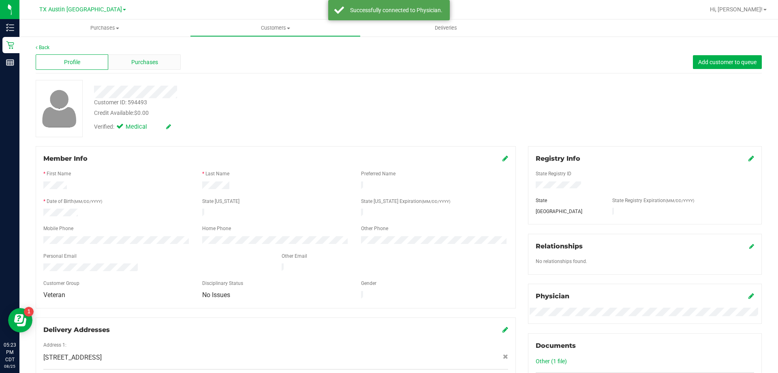
click at [159, 57] on div "Purchases" at bounding box center [144, 61] width 73 height 15
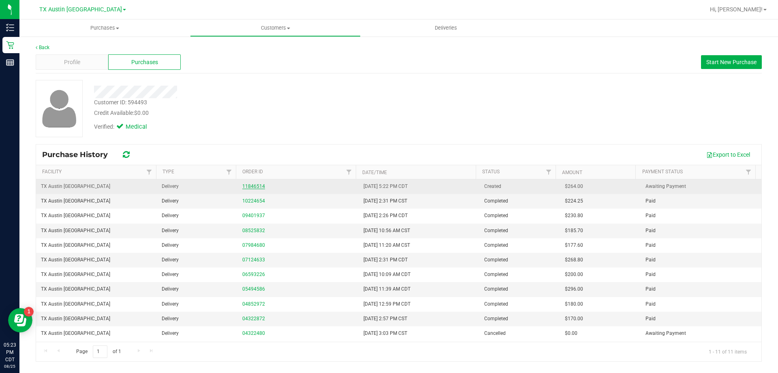
click at [255, 186] on link "11846514" at bounding box center [253, 186] width 23 height 6
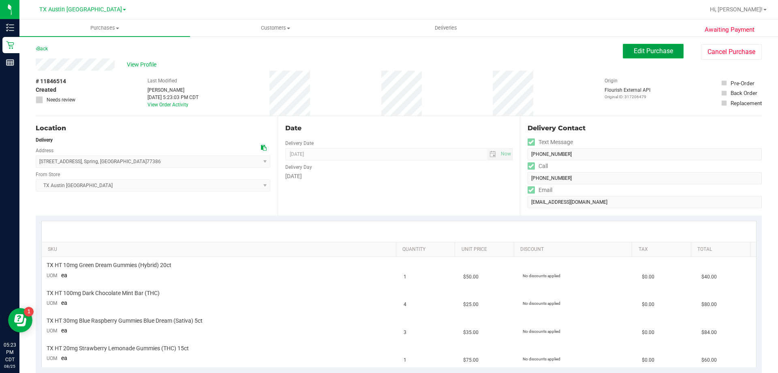
click at [625, 46] on button "Edit Purchase" at bounding box center [653, 51] width 61 height 15
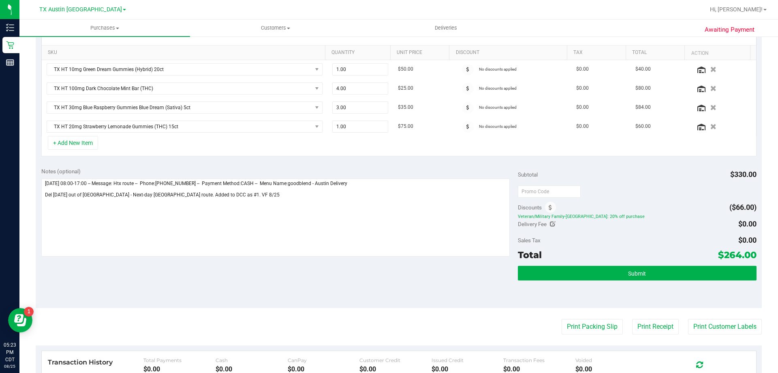
scroll to position [203, 0]
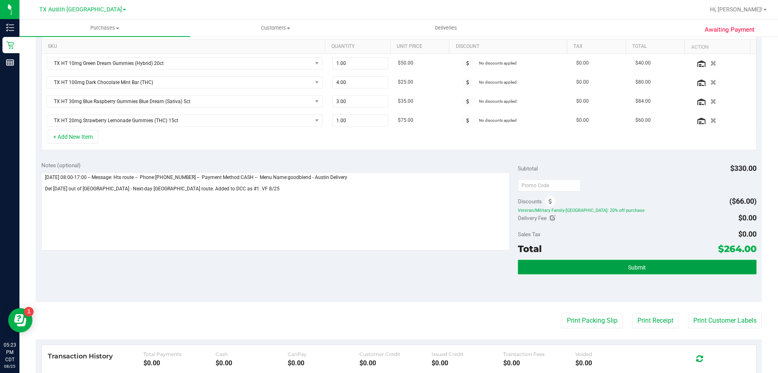
click at [602, 270] on button "Submit" at bounding box center [637, 266] width 238 height 15
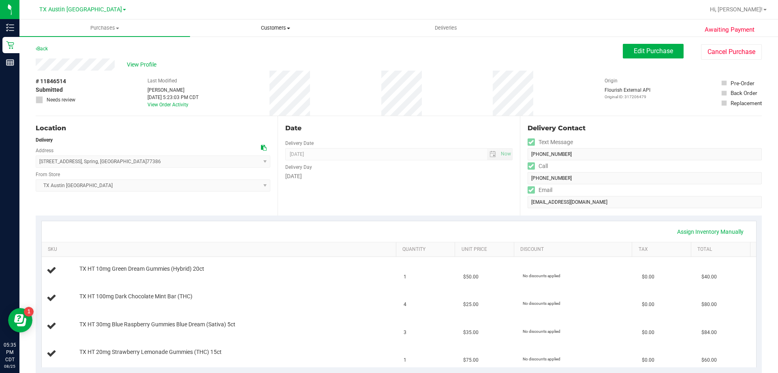
click at [285, 26] on span "Customers" at bounding box center [276, 27] width 170 height 7
click at [285, 44] on li "All customers" at bounding box center [275, 49] width 171 height 10
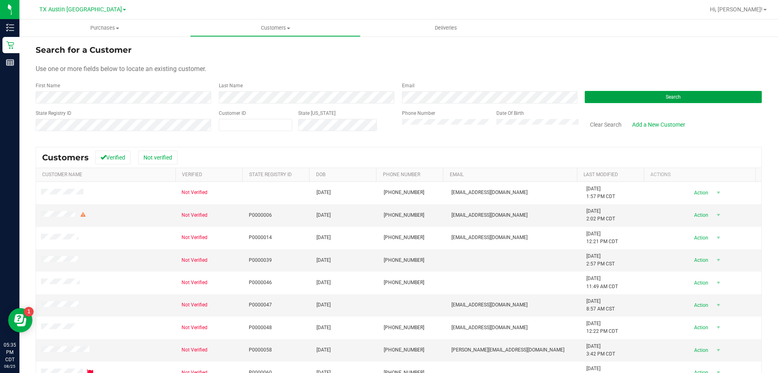
click at [598, 94] on button "Search" at bounding box center [673, 97] width 177 height 12
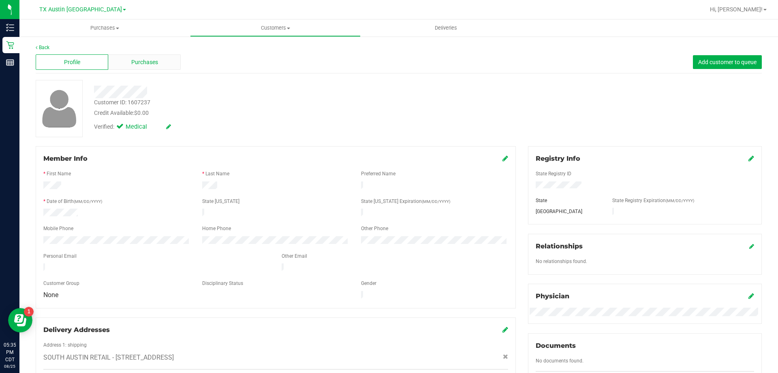
click at [148, 67] on div "Purchases" at bounding box center [144, 61] width 73 height 15
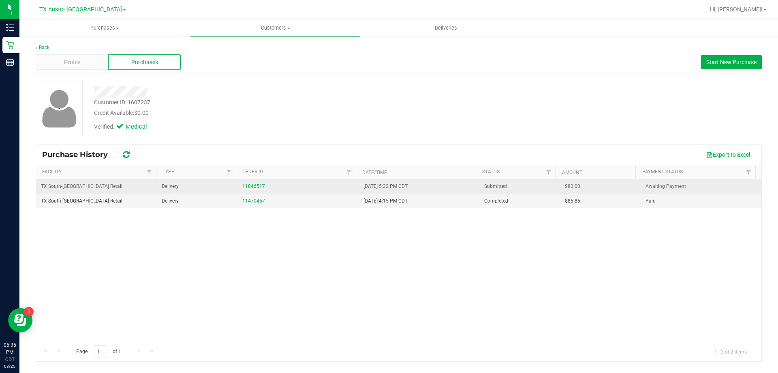
click at [251, 188] on link "11846517" at bounding box center [253, 186] width 23 height 6
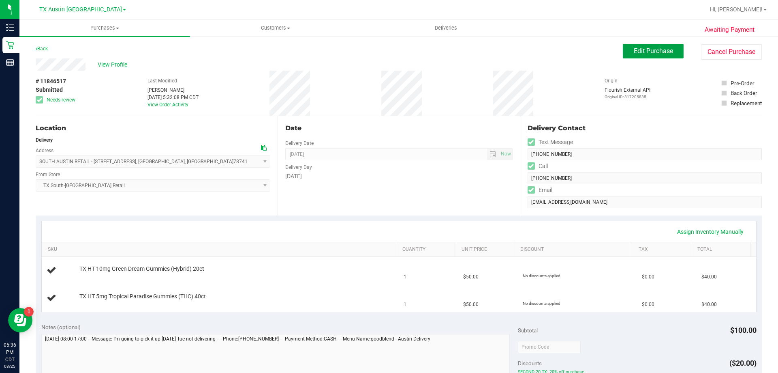
click at [653, 52] on span "Edit Purchase" at bounding box center [653, 51] width 39 height 8
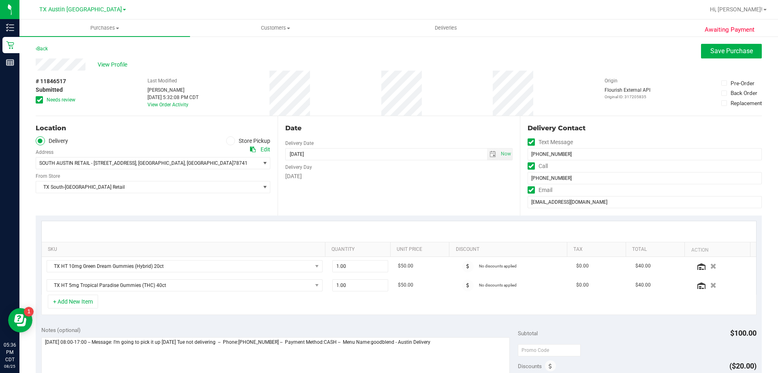
click at [39, 100] on icon at bounding box center [39, 100] width 5 height 0
click at [0, 0] on input "Needs review" at bounding box center [0, 0] width 0 height 0
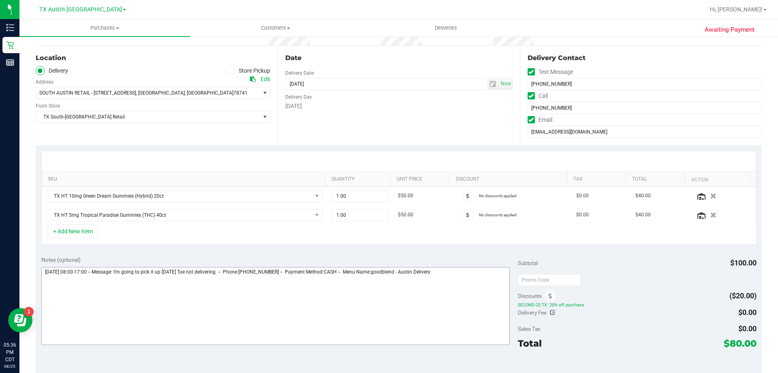
scroll to position [81, 0]
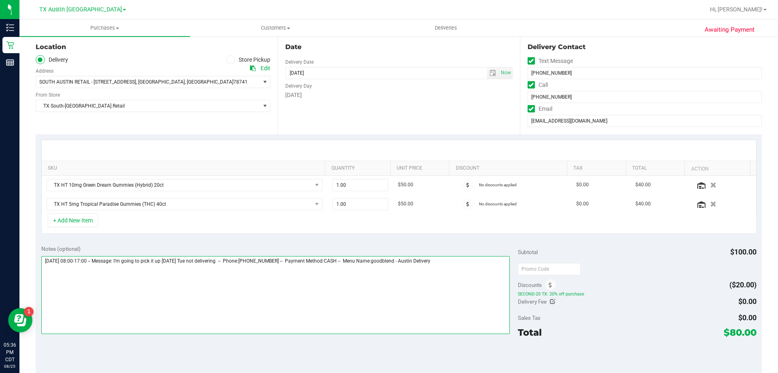
click at [463, 261] on textarea at bounding box center [275, 295] width 469 height 78
click at [67, 272] on textarea at bounding box center [275, 295] width 469 height 78
click at [150, 269] on textarea at bounding box center [275, 295] width 469 height 78
click at [472, 259] on textarea at bounding box center [275, 295] width 469 height 78
type textarea "[DATE] 08:00-17:00 -- Message: I’m going to pick it up [DATE] Tue not deliverin…"
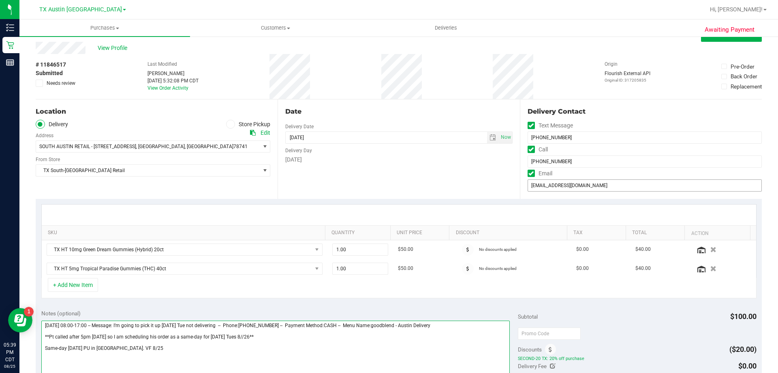
scroll to position [0, 0]
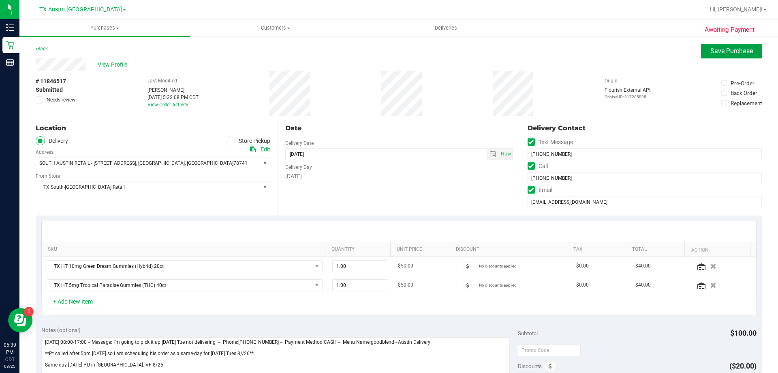
drag, startPoint x: 737, startPoint y: 54, endPoint x: 638, endPoint y: 109, distance: 113.2
click at [737, 54] on span "Save Purchase" at bounding box center [732, 51] width 43 height 8
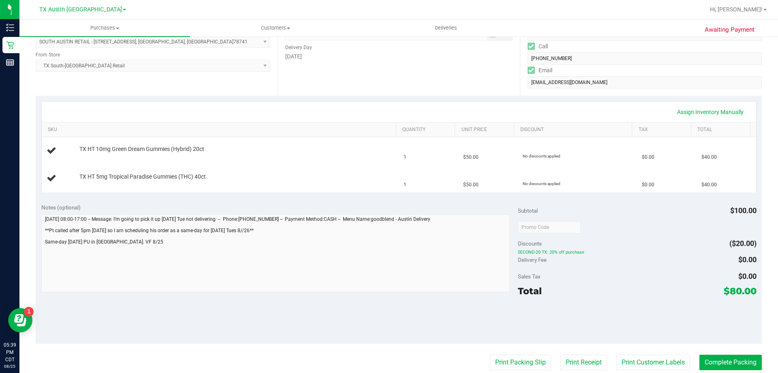
scroll to position [122, 0]
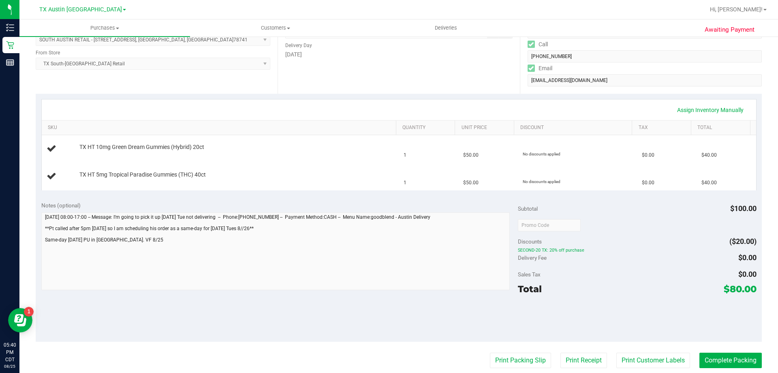
drag, startPoint x: 275, startPoint y: 28, endPoint x: 266, endPoint y: 15, distance: 16.6
click at [265, 14] on div at bounding box center [425, 10] width 560 height 16
click at [271, 27] on span "Customers" at bounding box center [276, 27] width 170 height 7
click at [278, 48] on li "All customers" at bounding box center [275, 49] width 171 height 10
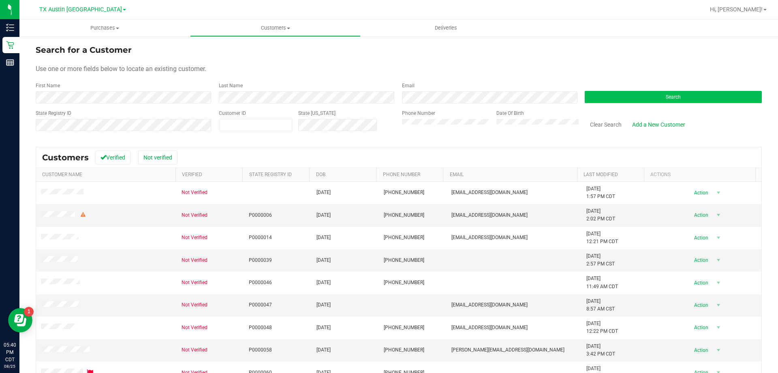
drag, startPoint x: 602, startPoint y: 88, endPoint x: 602, endPoint y: 93, distance: 5.3
click at [602, 88] on div "Search" at bounding box center [670, 92] width 183 height 21
click at [600, 95] on button "Search" at bounding box center [673, 97] width 177 height 12
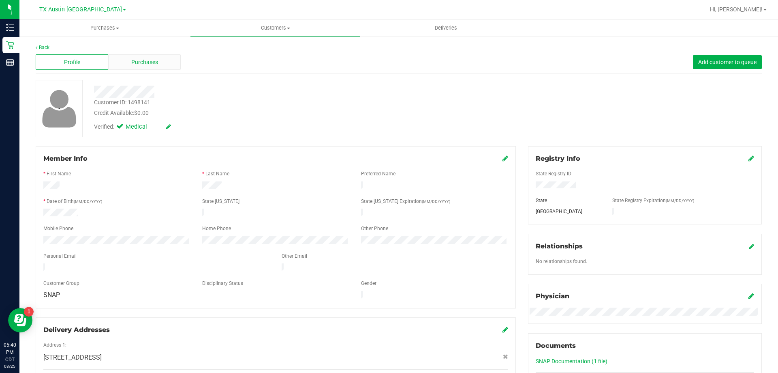
click at [172, 67] on div "Purchases" at bounding box center [144, 61] width 73 height 15
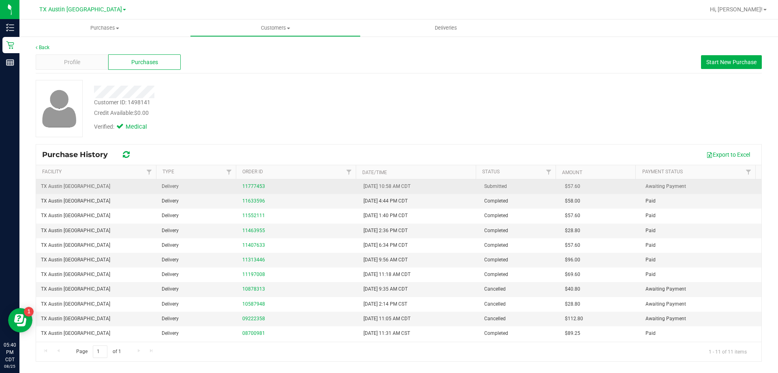
click at [244, 182] on div "11777453" at bounding box center [297, 186] width 111 height 8
click at [246, 189] on div "11777453" at bounding box center [297, 186] width 111 height 8
click at [246, 186] on link "11777453" at bounding box center [253, 186] width 23 height 6
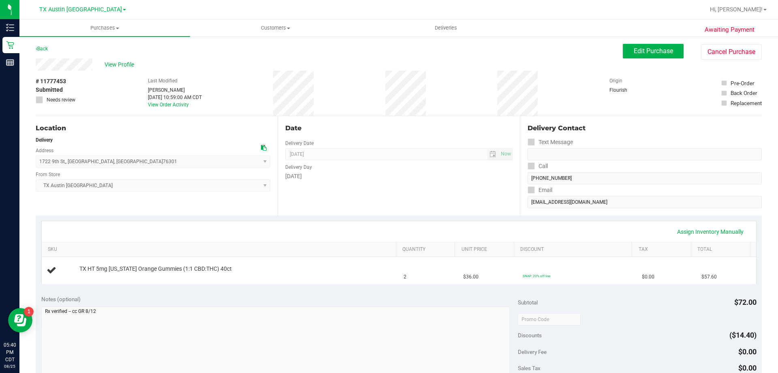
scroll to position [41, 0]
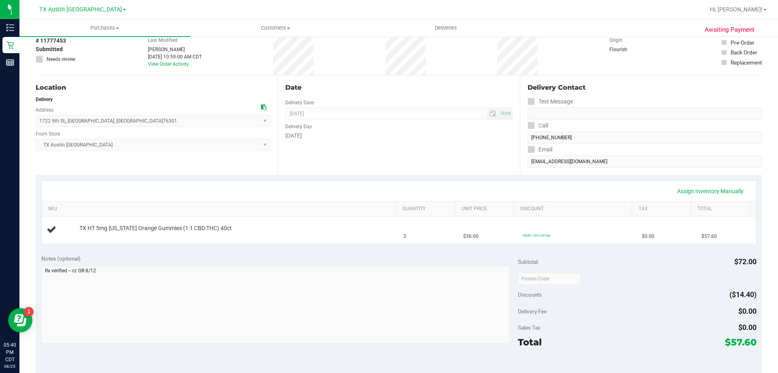
drag, startPoint x: 726, startPoint y: 341, endPoint x: 750, endPoint y: 339, distance: 24.0
click at [750, 339] on span "$57.60" at bounding box center [741, 341] width 32 height 11
click at [672, 327] on div "Sales Tax $0.00" at bounding box center [637, 327] width 238 height 15
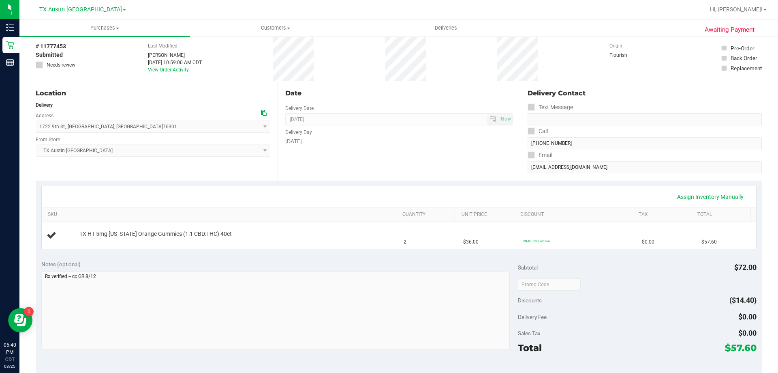
scroll to position [0, 0]
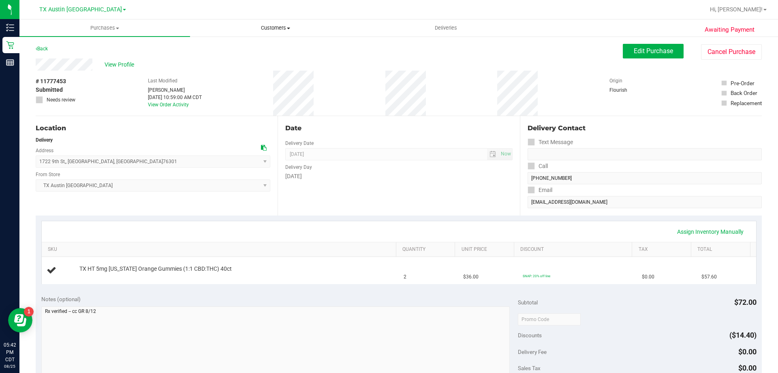
click at [273, 25] on span "Customers" at bounding box center [276, 27] width 170 height 7
click at [279, 51] on li "All customers" at bounding box center [275, 49] width 171 height 10
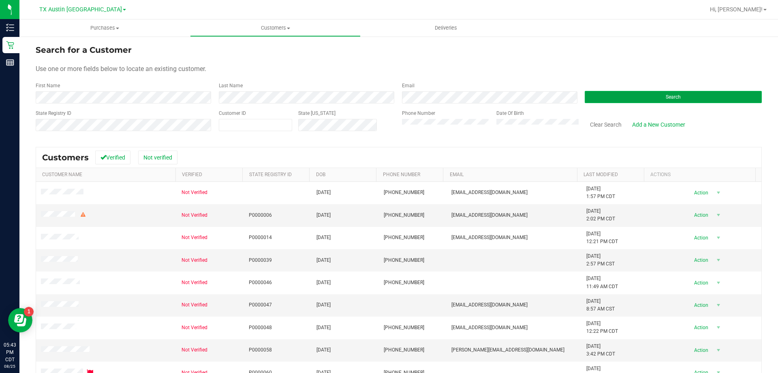
click at [600, 97] on button "Search" at bounding box center [673, 97] width 177 height 12
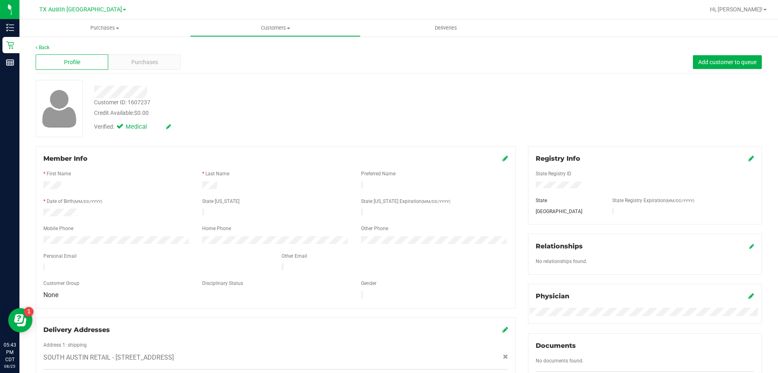
click at [151, 71] on div "Profile Purchases Add customer to queue" at bounding box center [399, 62] width 726 height 22
click at [154, 59] on span "Purchases" at bounding box center [144, 62] width 27 height 9
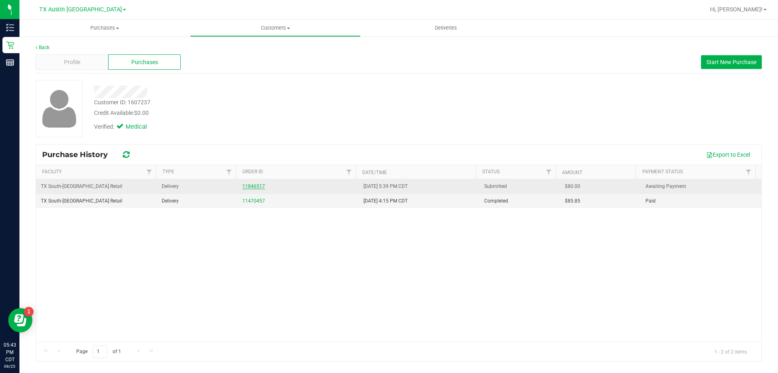
click at [254, 187] on link "11846517" at bounding box center [253, 186] width 23 height 6
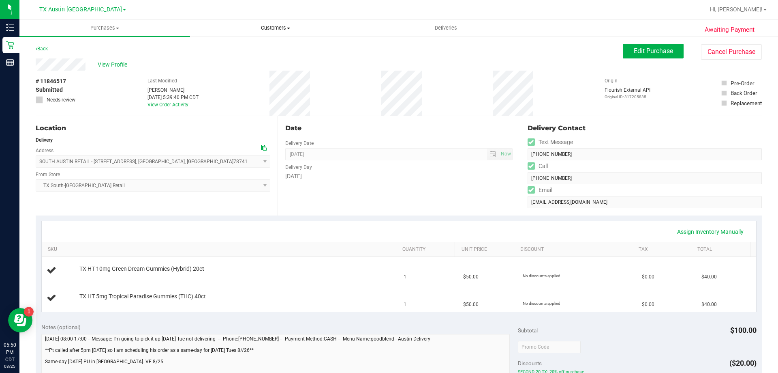
click at [279, 27] on span "Customers" at bounding box center [276, 27] width 170 height 7
click at [280, 46] on li "All customers" at bounding box center [275, 49] width 171 height 10
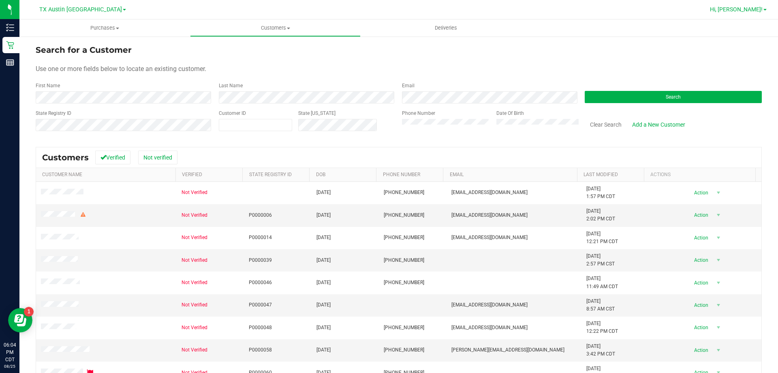
click at [758, 13] on link "Hi, [PERSON_NAME]!" at bounding box center [738, 9] width 63 height 9
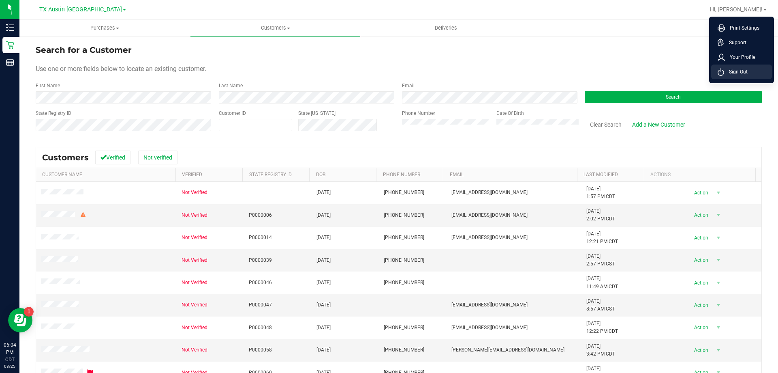
click at [748, 71] on span "Sign Out" at bounding box center [736, 72] width 24 height 8
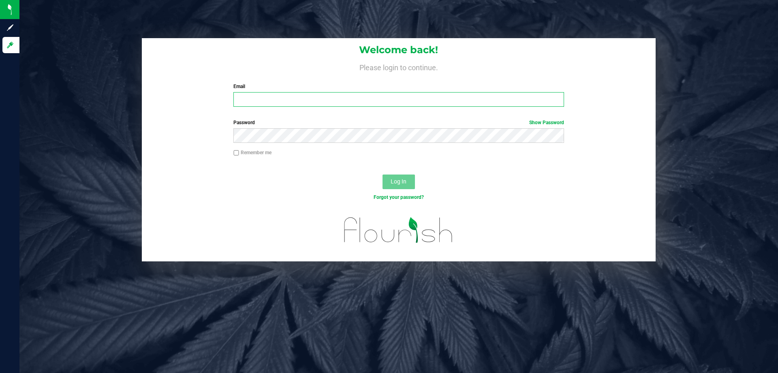
type input "[EMAIL_ADDRESS][DOMAIN_NAME]"
